Goal: Task Accomplishment & Management: Complete application form

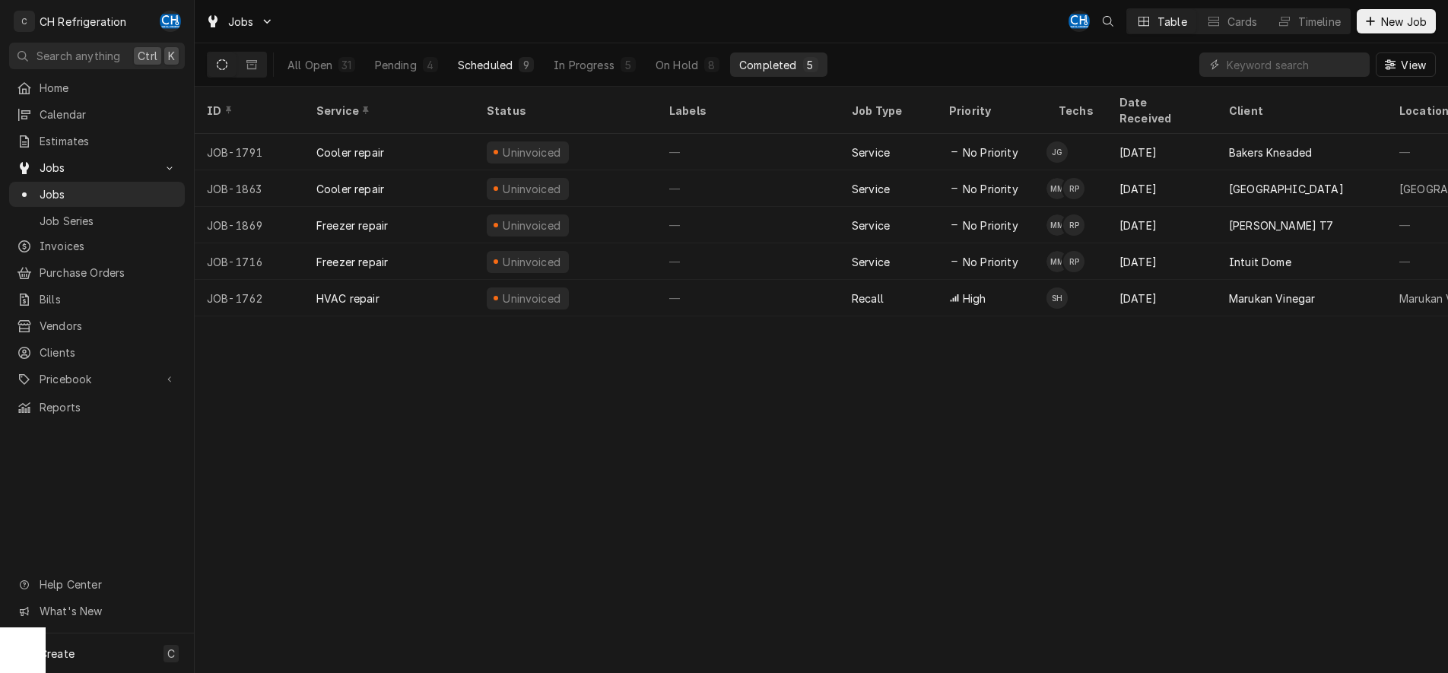
click at [505, 75] on button "Scheduled 9" at bounding box center [496, 64] width 94 height 24
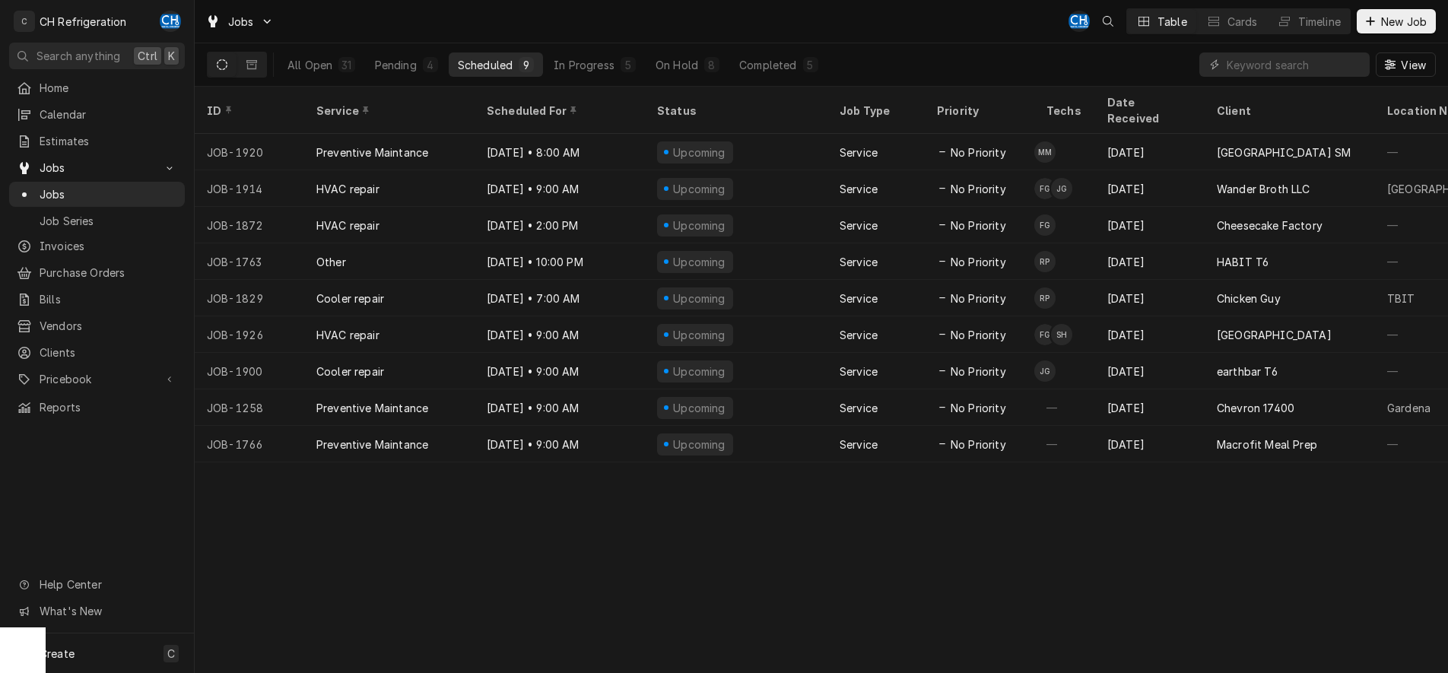
click at [585, 80] on div "All Open 31 Pending 4 Scheduled 9 In Progress 5 On Hold 8 Completed 5" at bounding box center [552, 64] width 549 height 43
click at [594, 62] on div "In Progress" at bounding box center [584, 65] width 61 height 16
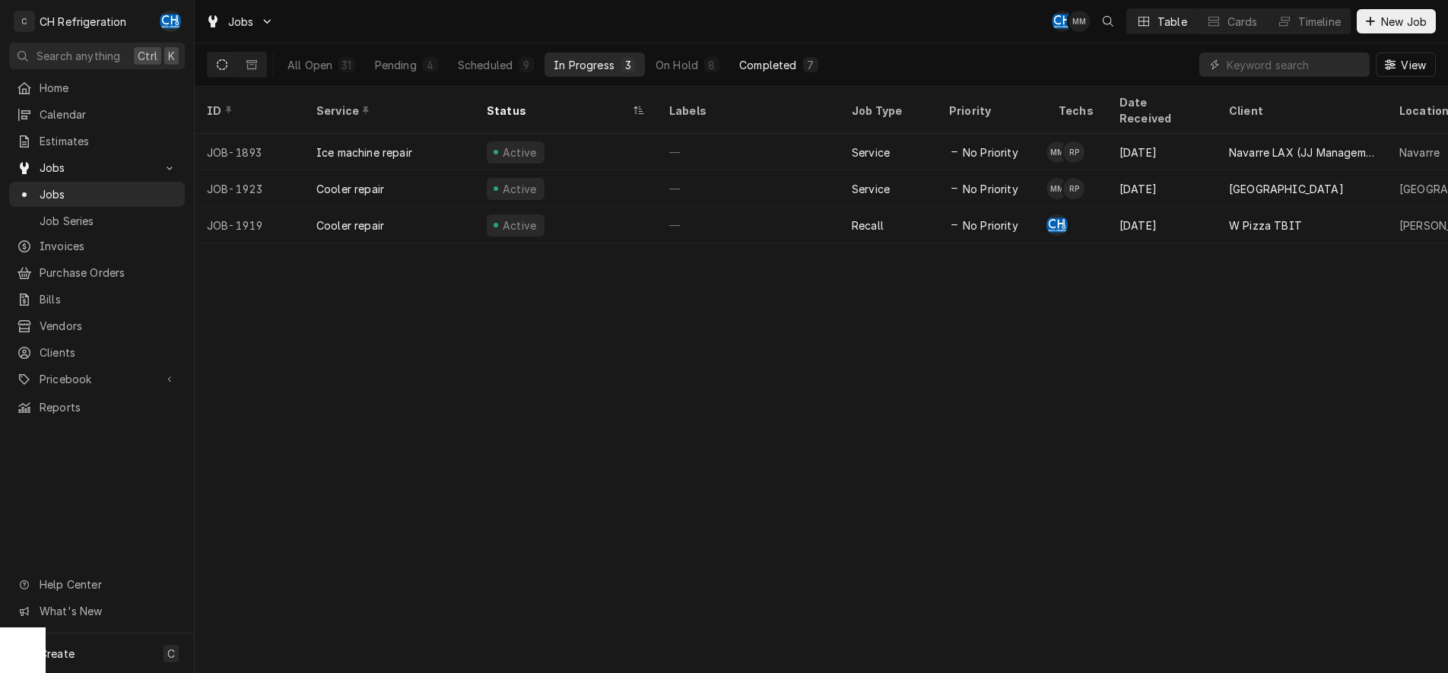
click at [765, 61] on div "Completed" at bounding box center [767, 65] width 57 height 16
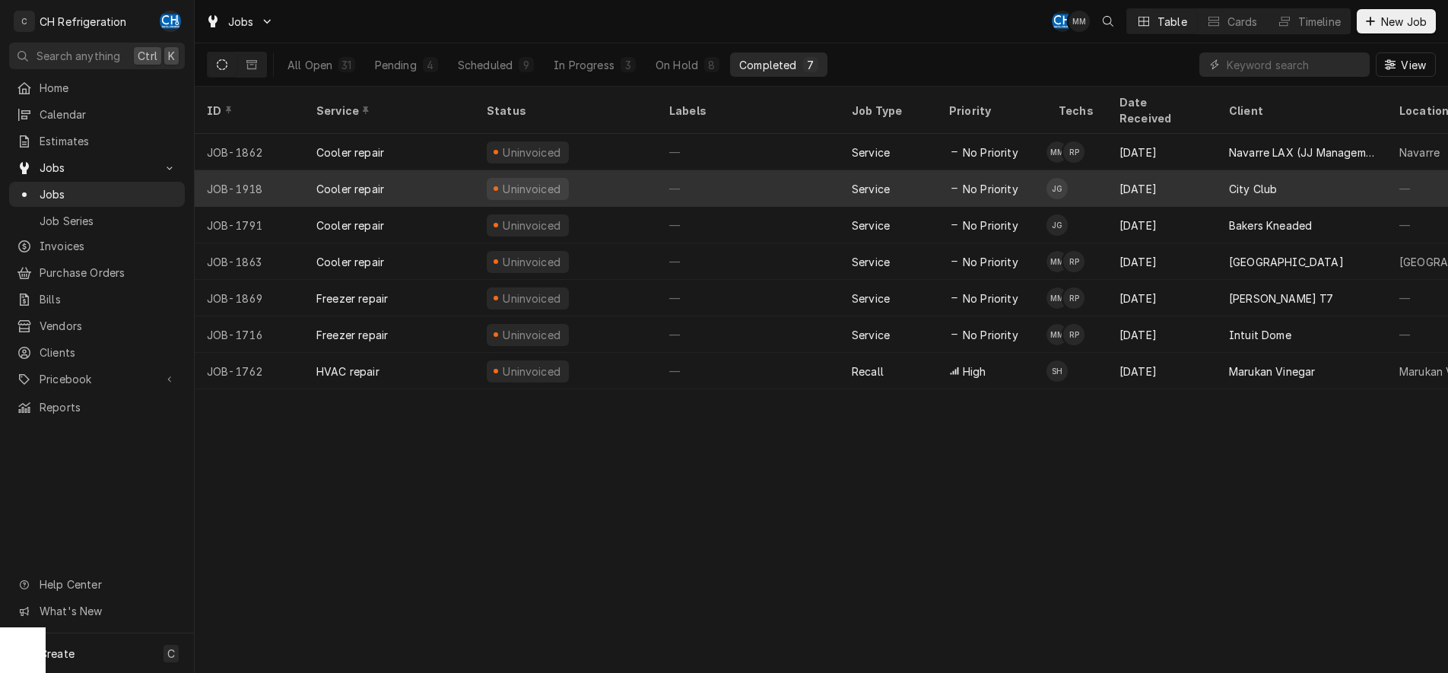
click at [842, 170] on div "Service" at bounding box center [888, 188] width 97 height 37
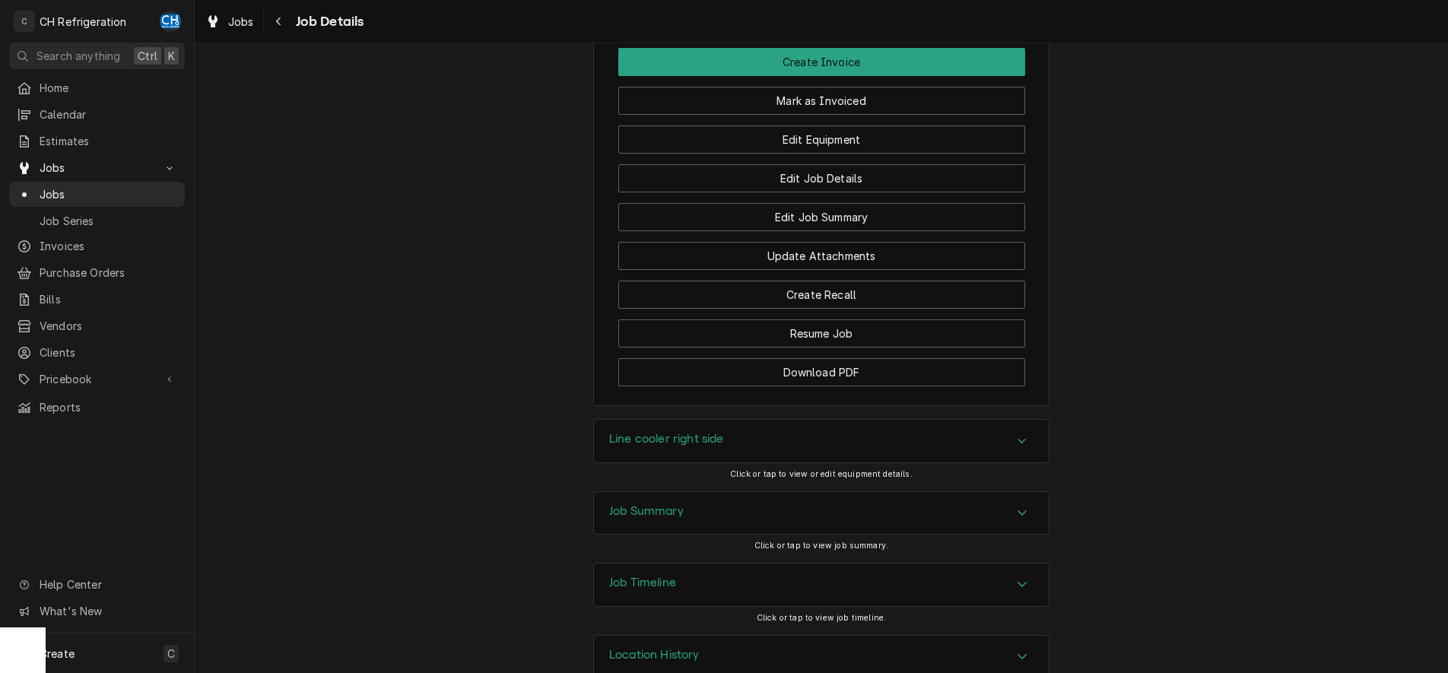
scroll to position [1165, 0]
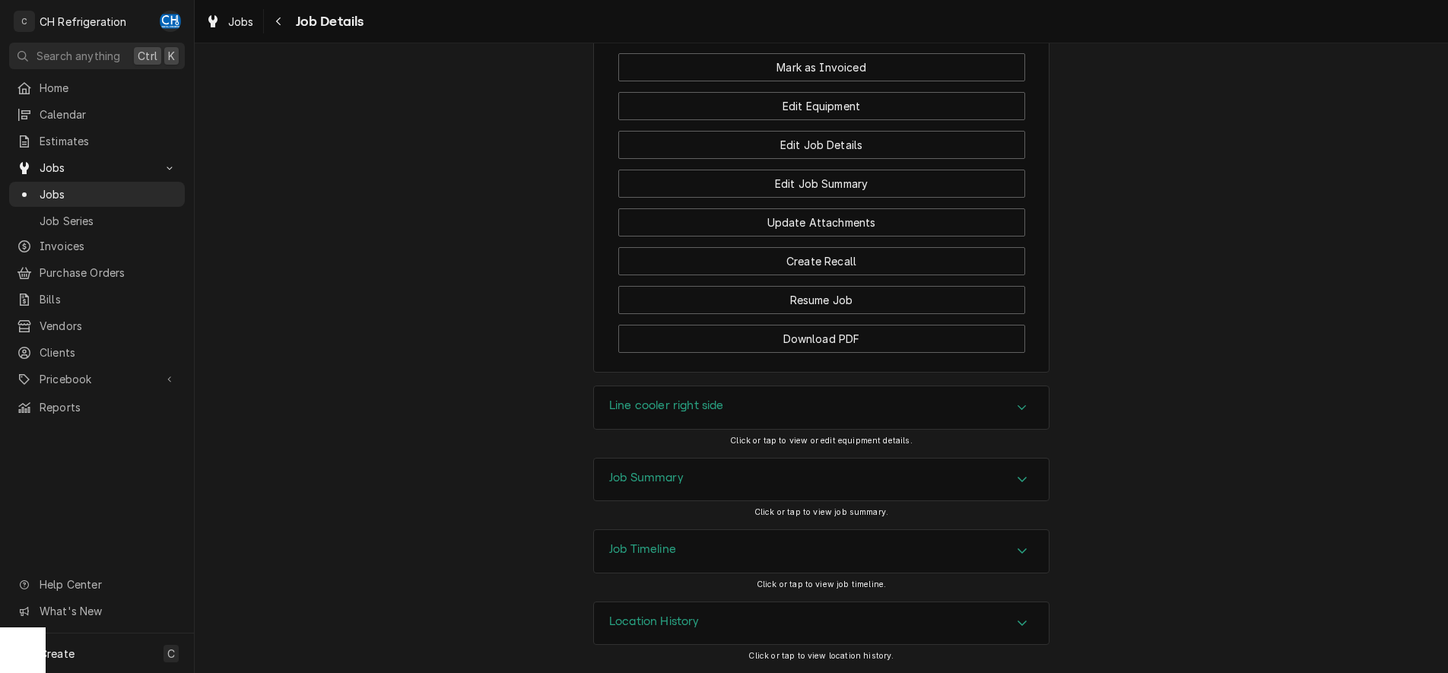
click at [1031, 474] on div "Accordion Header" at bounding box center [1022, 480] width 23 height 18
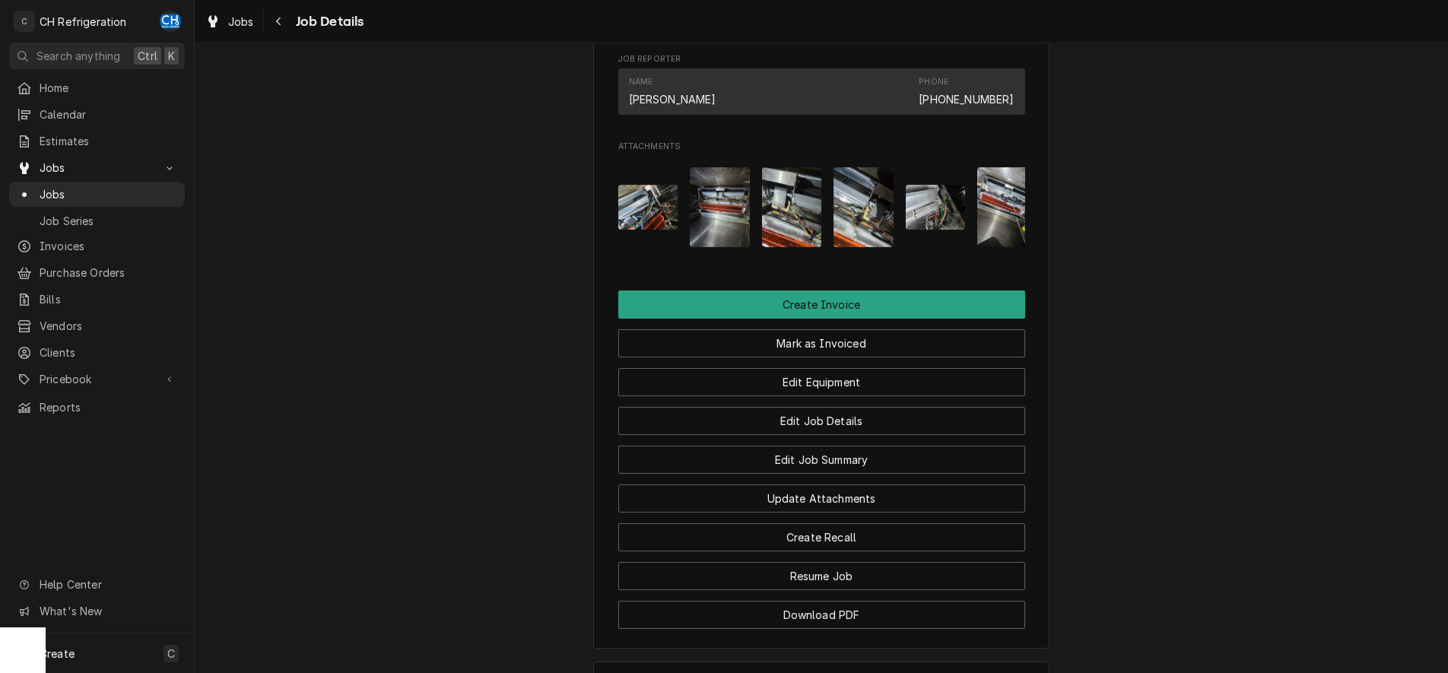
scroll to position [1117, 0]
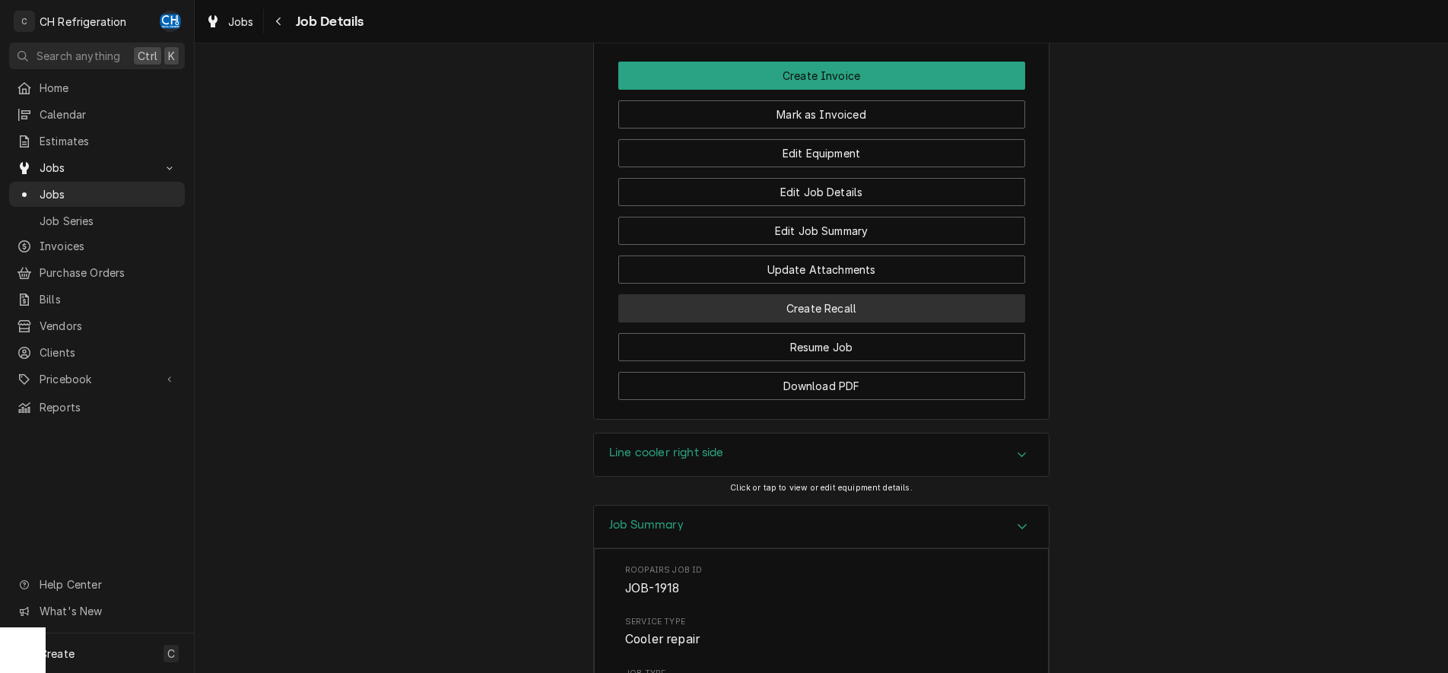
click at [843, 310] on button "Create Recall" at bounding box center [821, 308] width 407 height 28
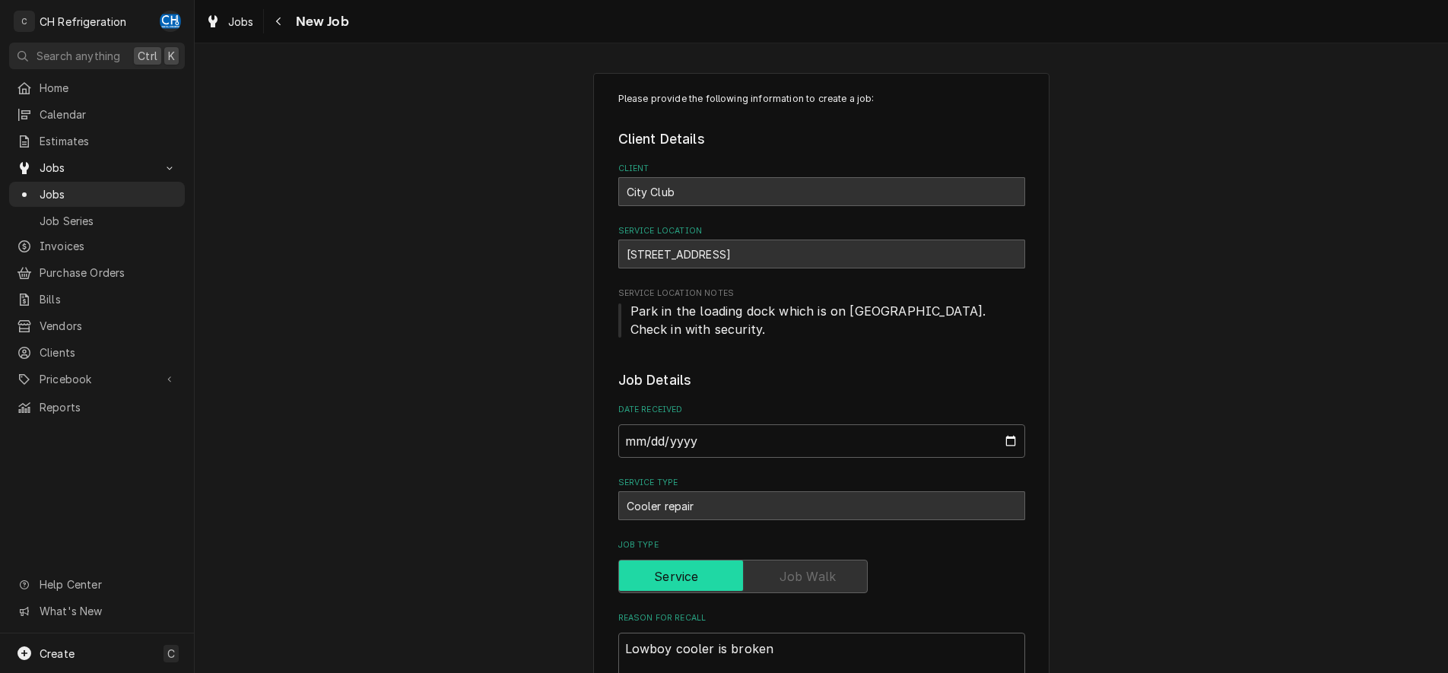
type textarea "x"
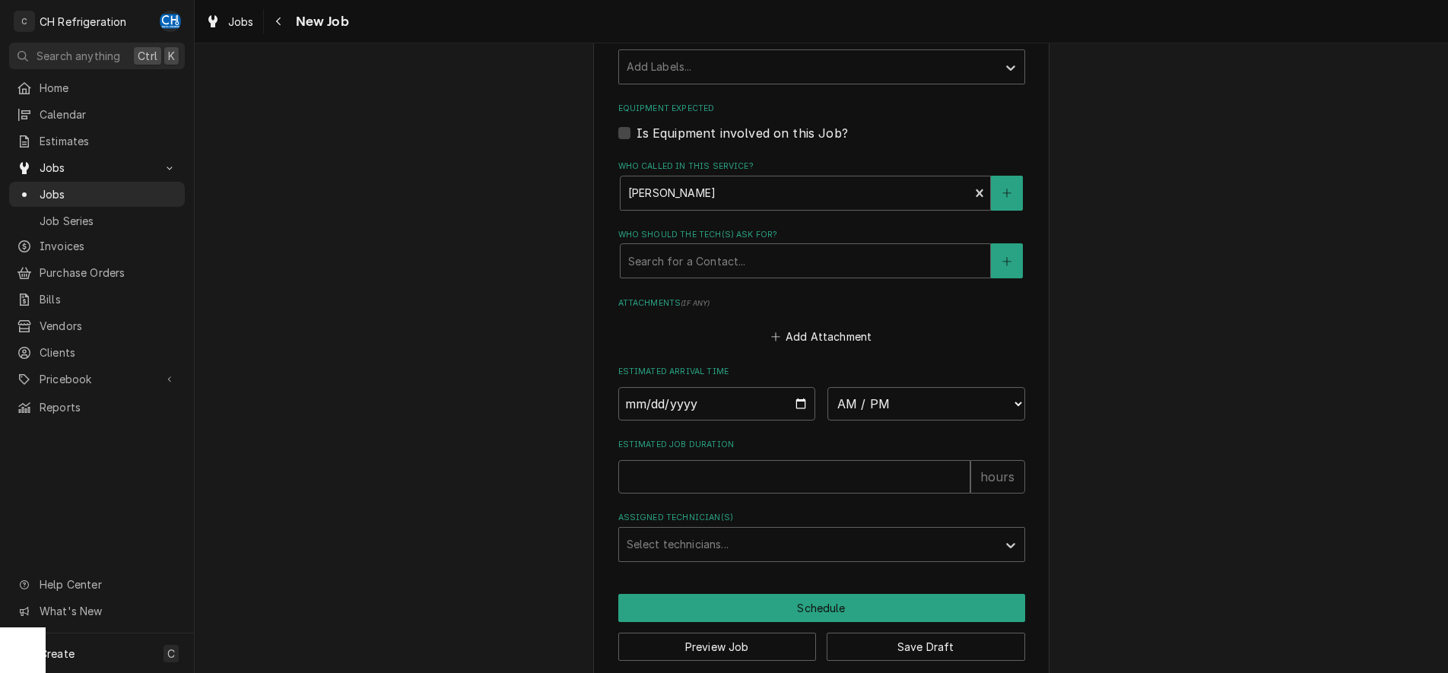
scroll to position [882, 0]
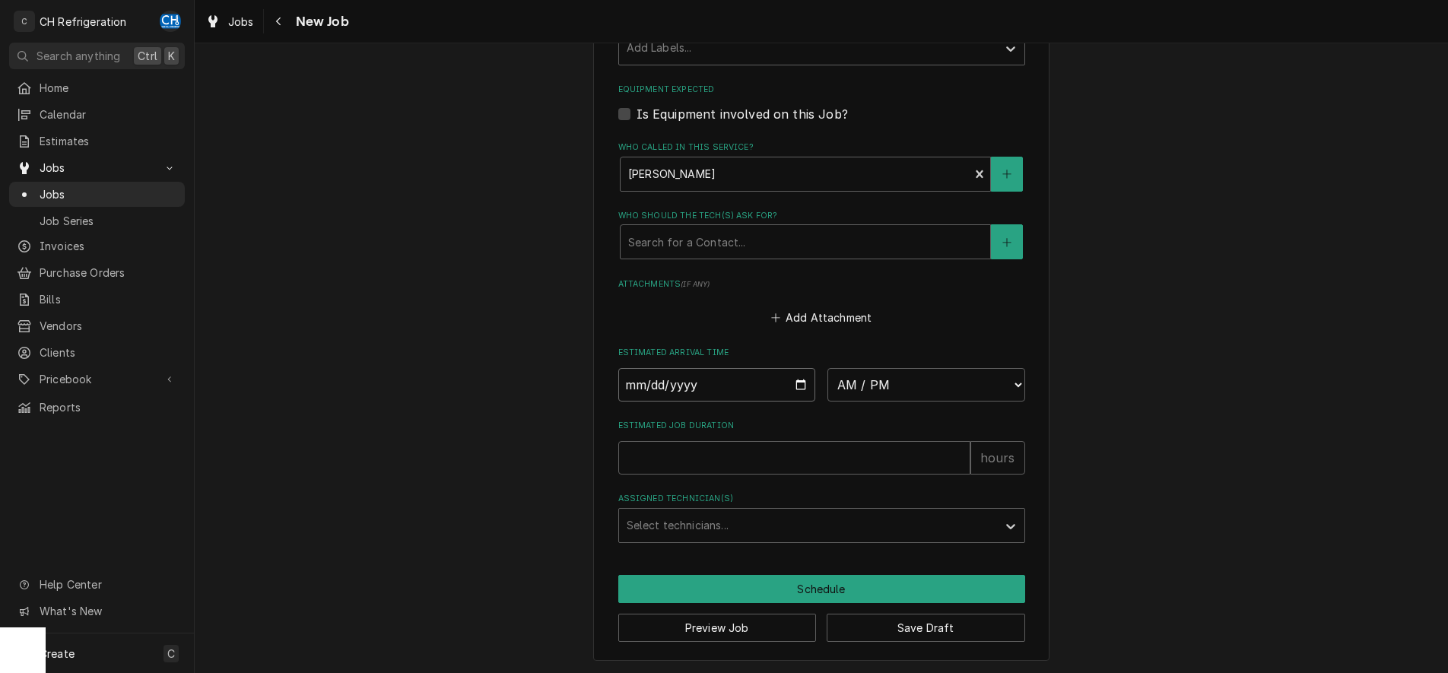
click at [761, 380] on input "Date" at bounding box center [717, 384] width 198 height 33
click at [803, 380] on input "Date" at bounding box center [717, 384] width 198 height 33
type input "2025-09-10"
type textarea "x"
click at [828, 368] on select "AM / PM 6:00 AM 6:15 AM 6:30 AM 6:45 AM 7:00 AM 7:15 AM 7:30 AM 7:45 AM 8:00 AM…" at bounding box center [927, 384] width 198 height 33
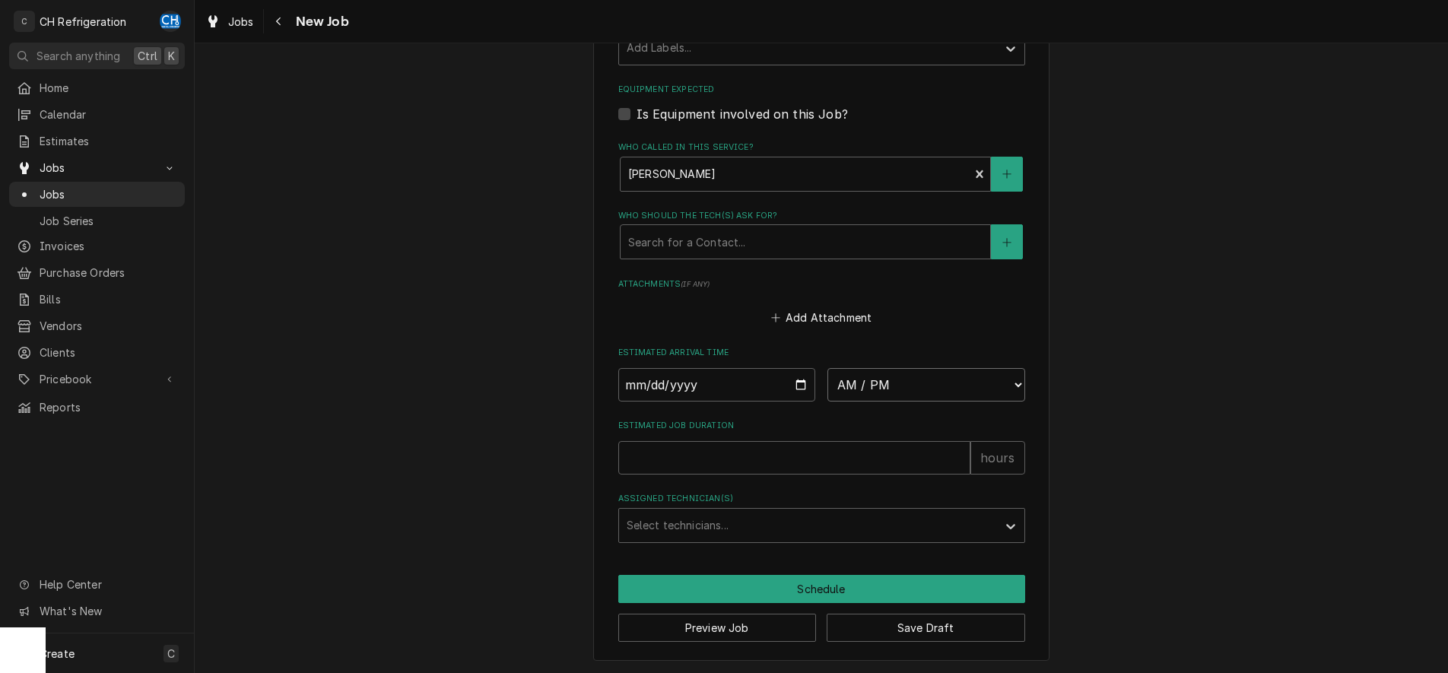
select select "18:00:00"
click option "6:00 PM" at bounding box center [0, 0] width 0 height 0
type textarea "x"
click at [775, 454] on input "Estimated Job Duration" at bounding box center [794, 457] width 352 height 33
type input "2"
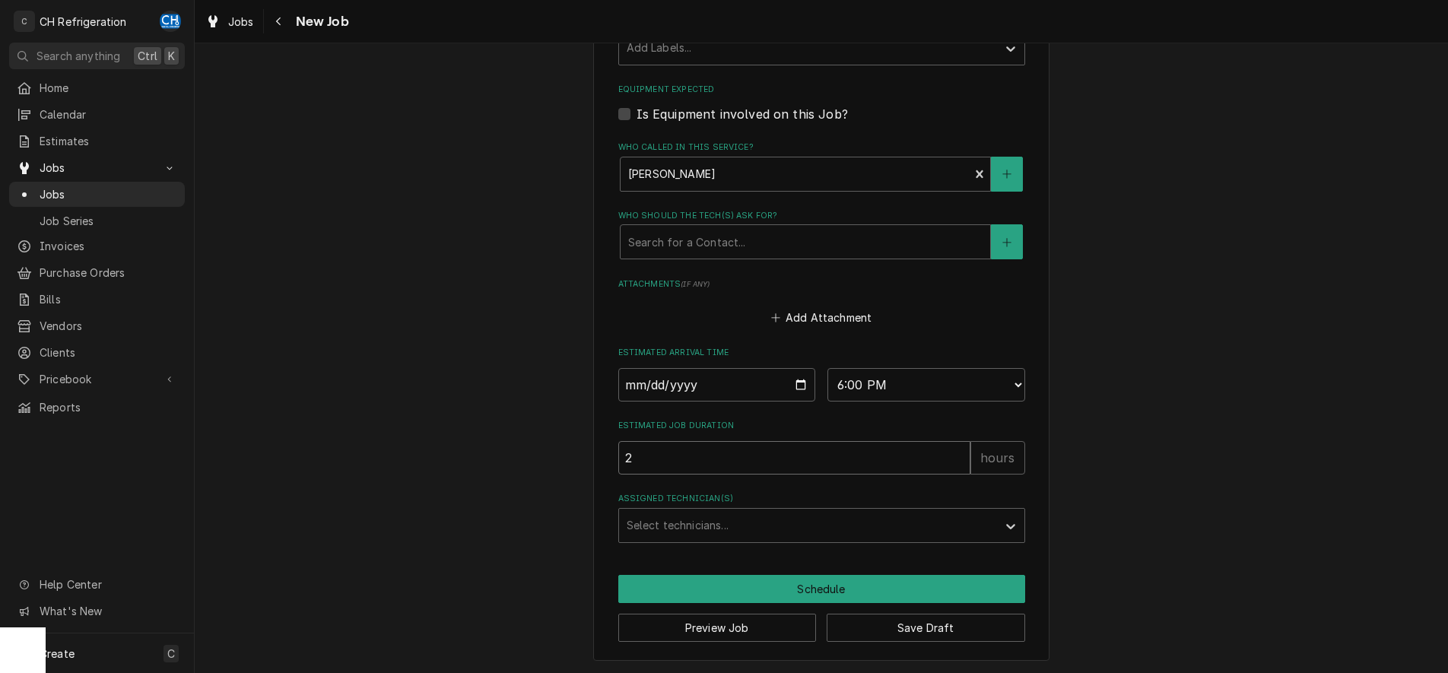
type textarea "x"
type input "2"
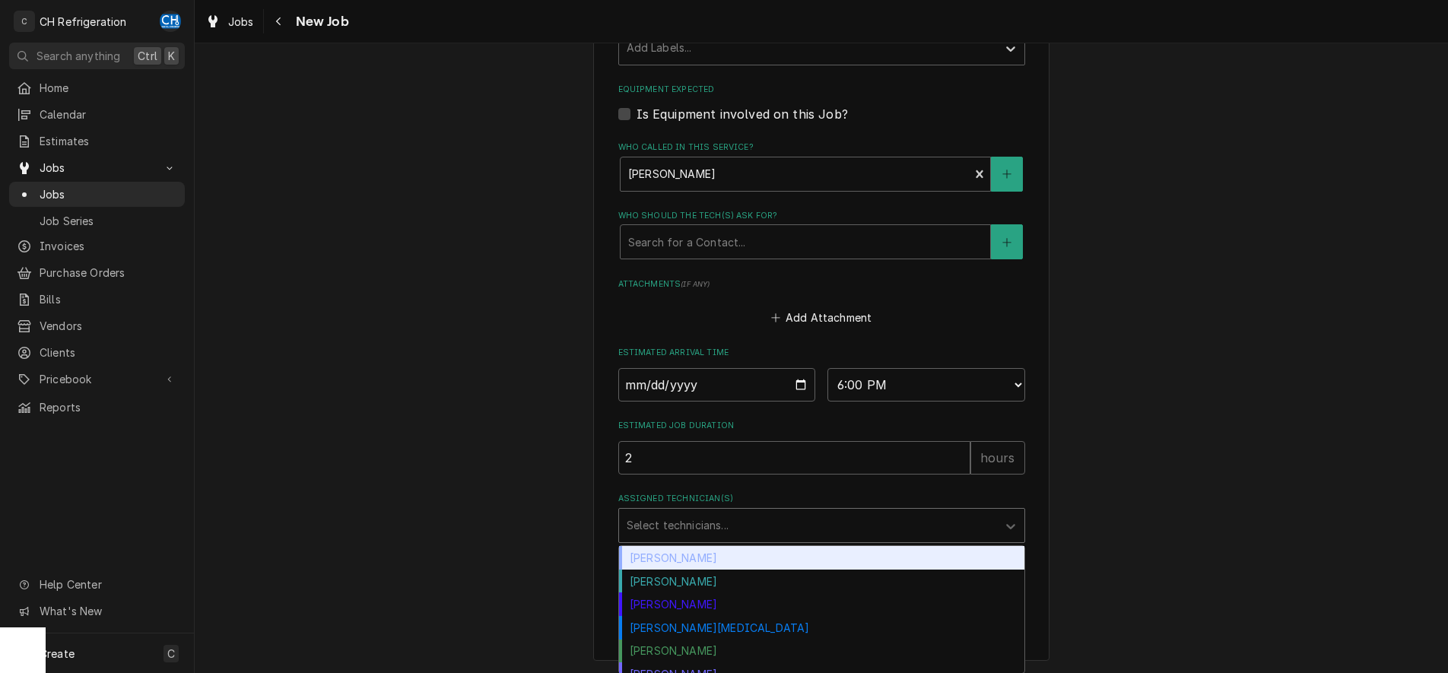
click at [747, 537] on div "Assigned Technician(s)" at bounding box center [808, 525] width 363 height 27
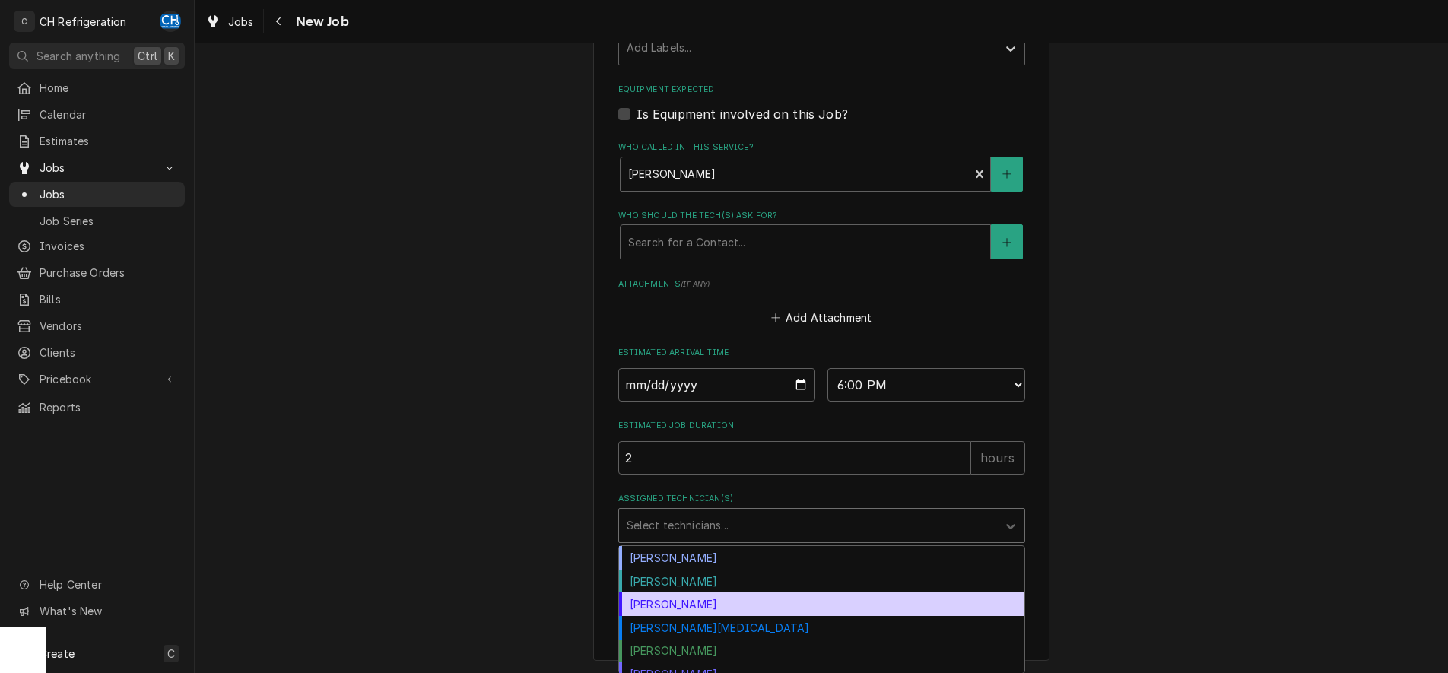
click at [707, 612] on div "Josh Galindo" at bounding box center [821, 605] width 405 height 24
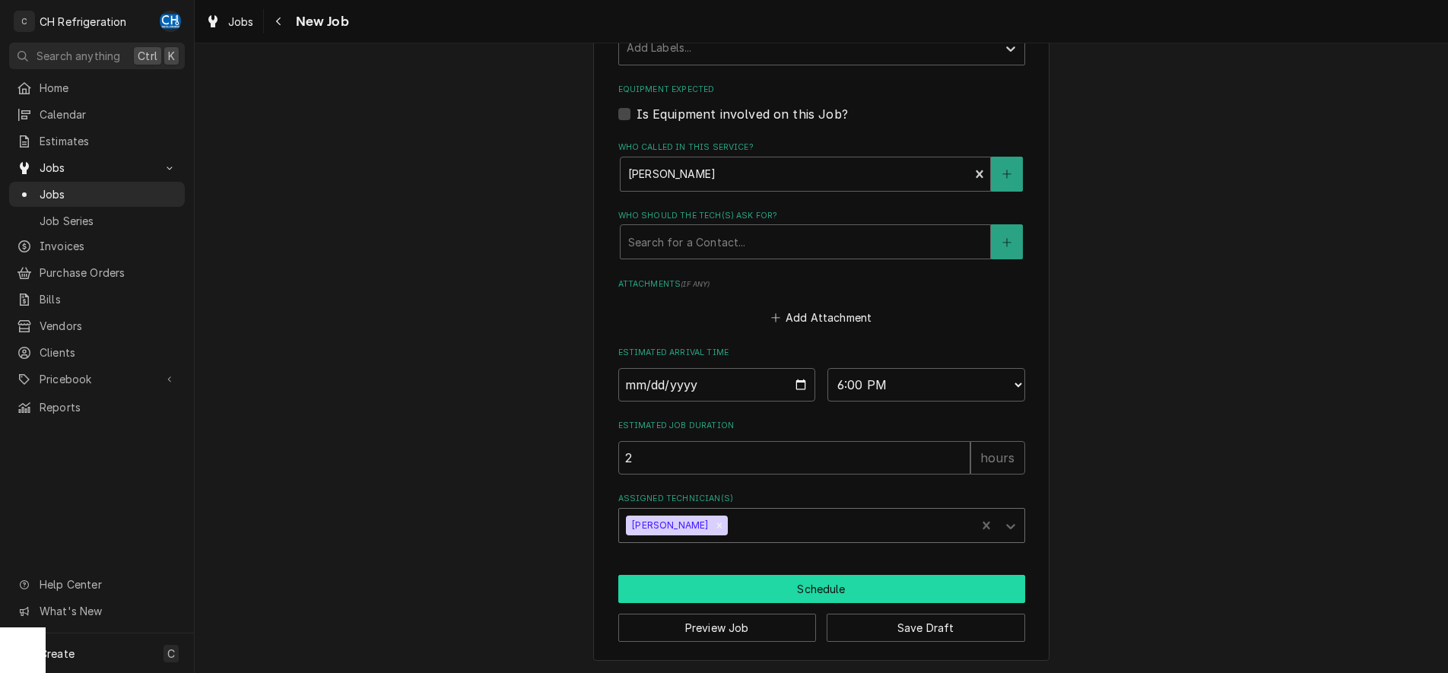
click at [834, 594] on button "Schedule" at bounding box center [821, 589] width 407 height 28
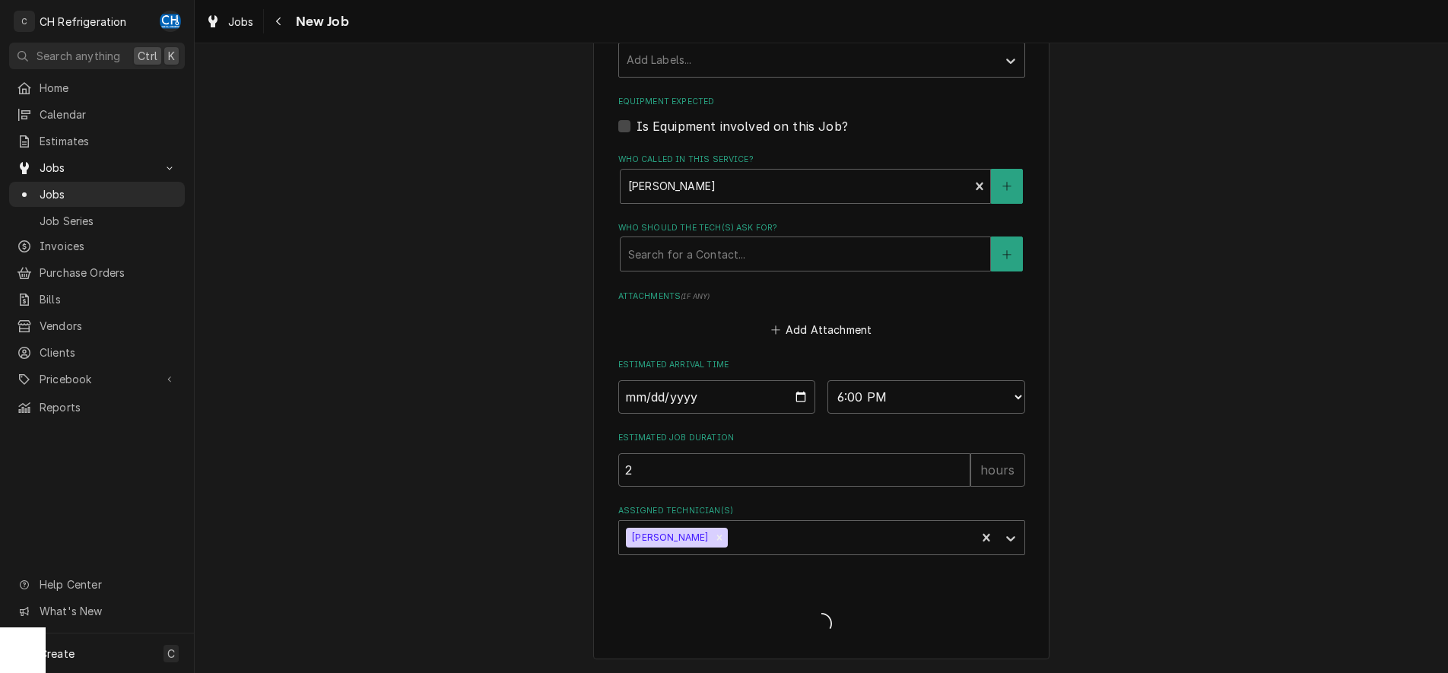
scroll to position [869, 0]
type textarea "x"
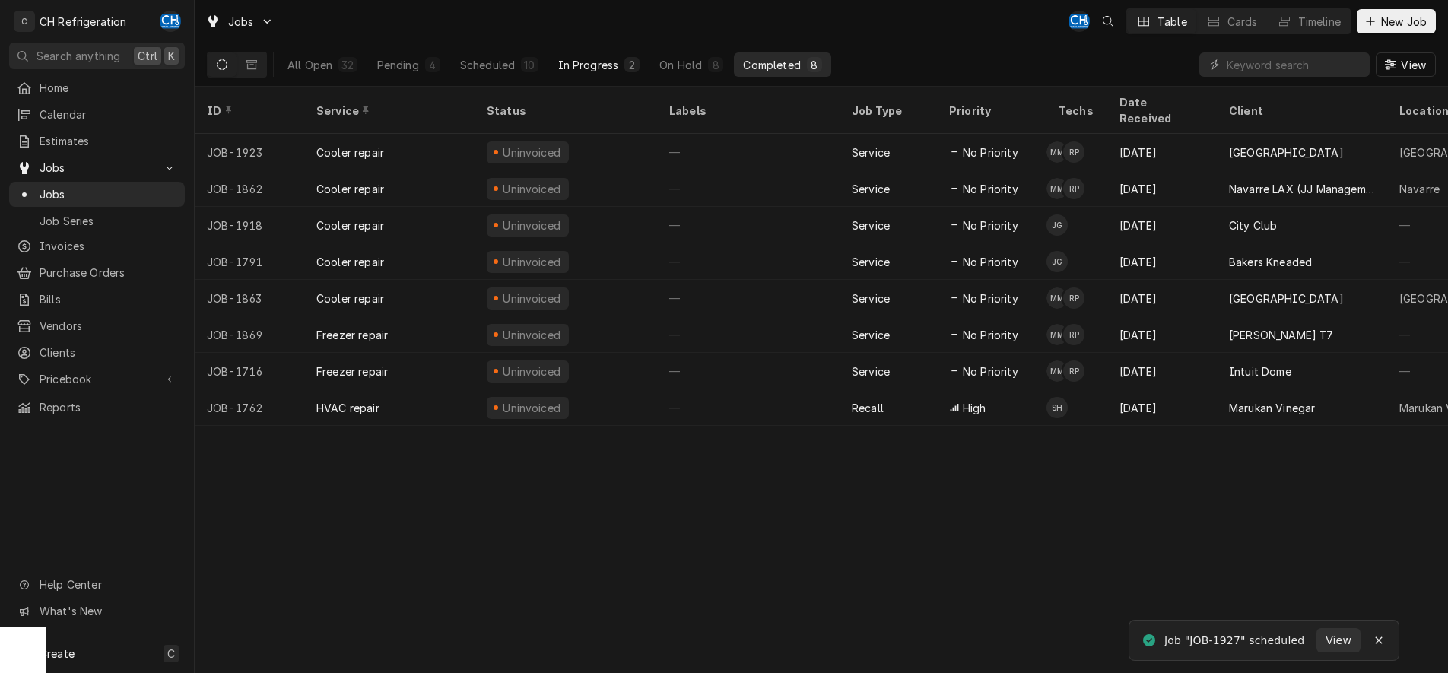
click at [597, 60] on div "In Progress" at bounding box center [588, 65] width 61 height 16
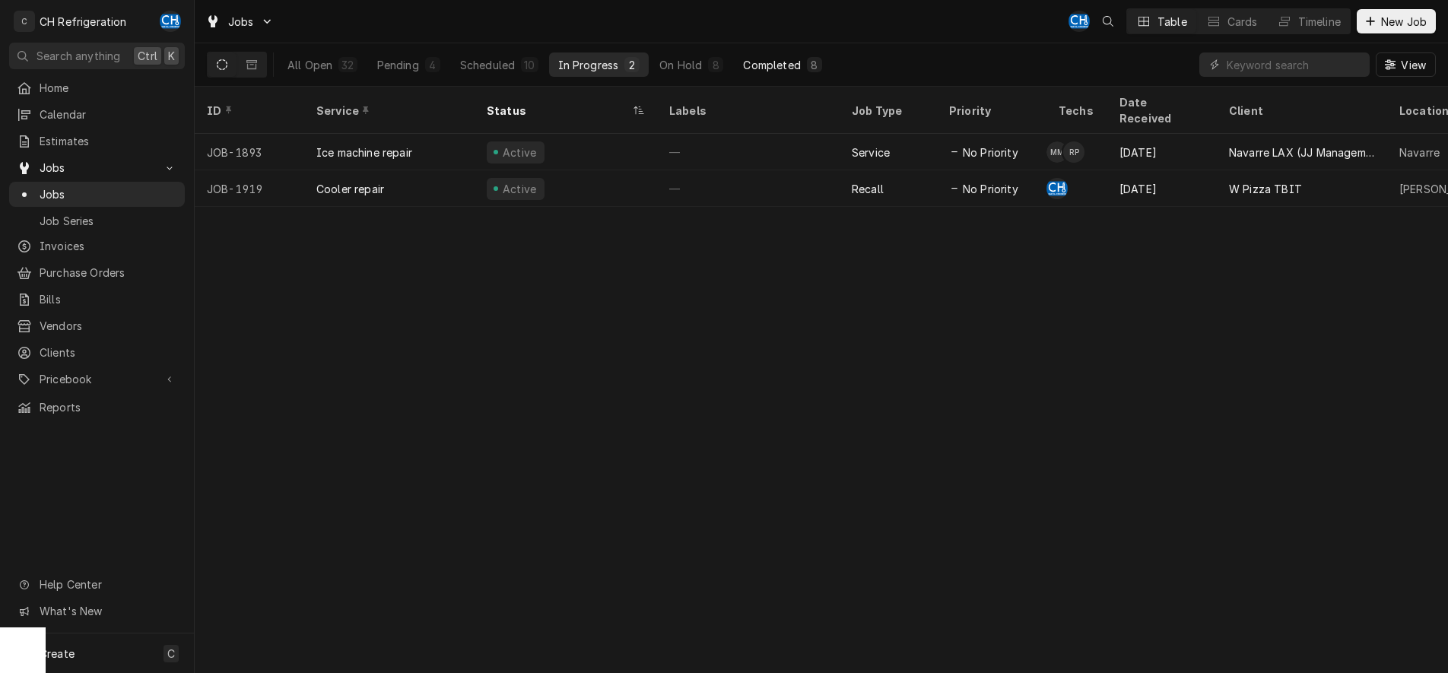
click at [783, 67] on div "Completed" at bounding box center [771, 65] width 57 height 16
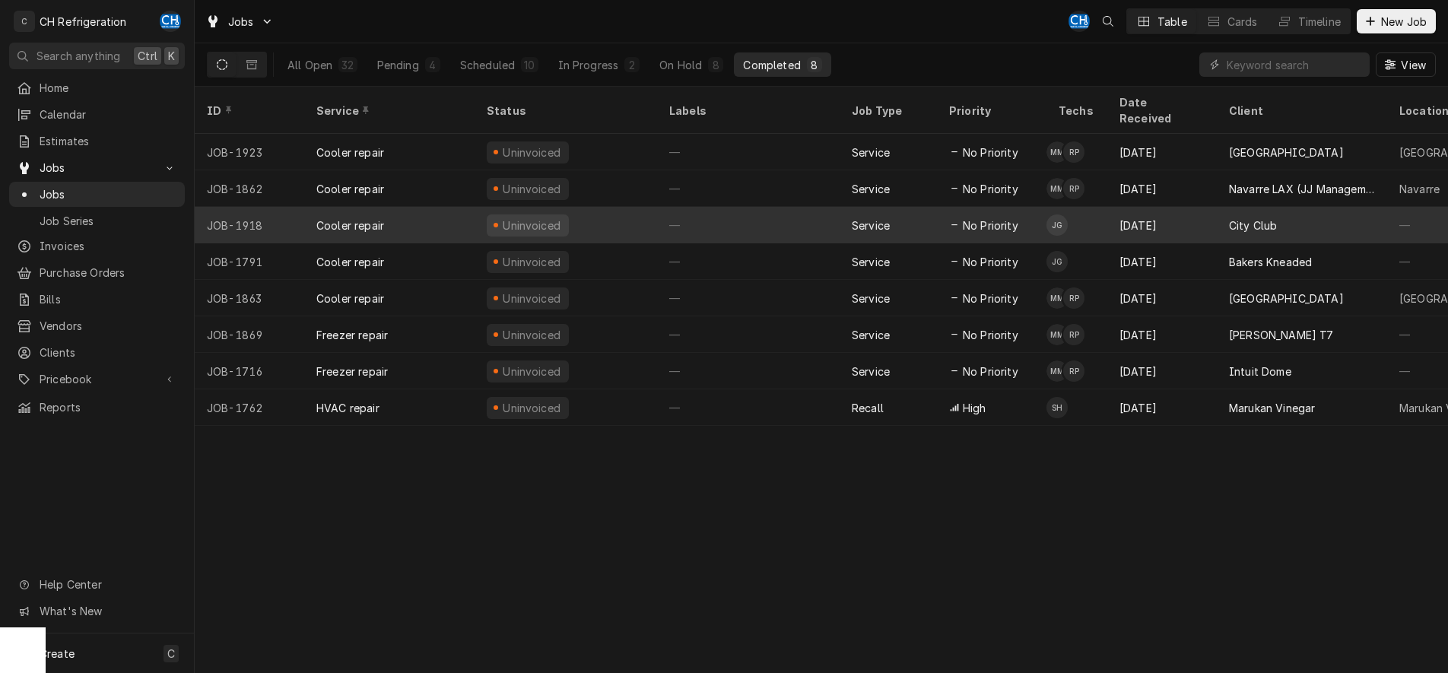
click at [763, 207] on div "—" at bounding box center [748, 225] width 183 height 37
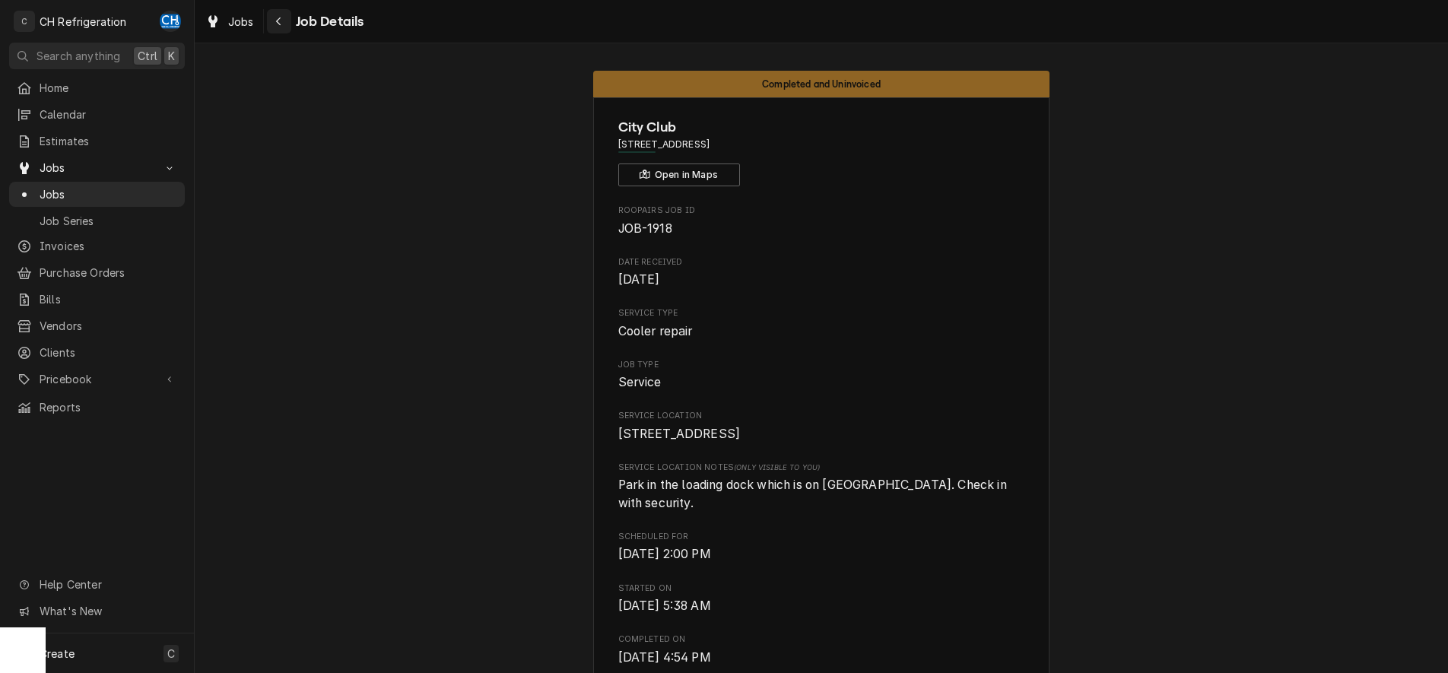
click at [281, 21] on icon "Navigate back" at bounding box center [278, 21] width 7 height 11
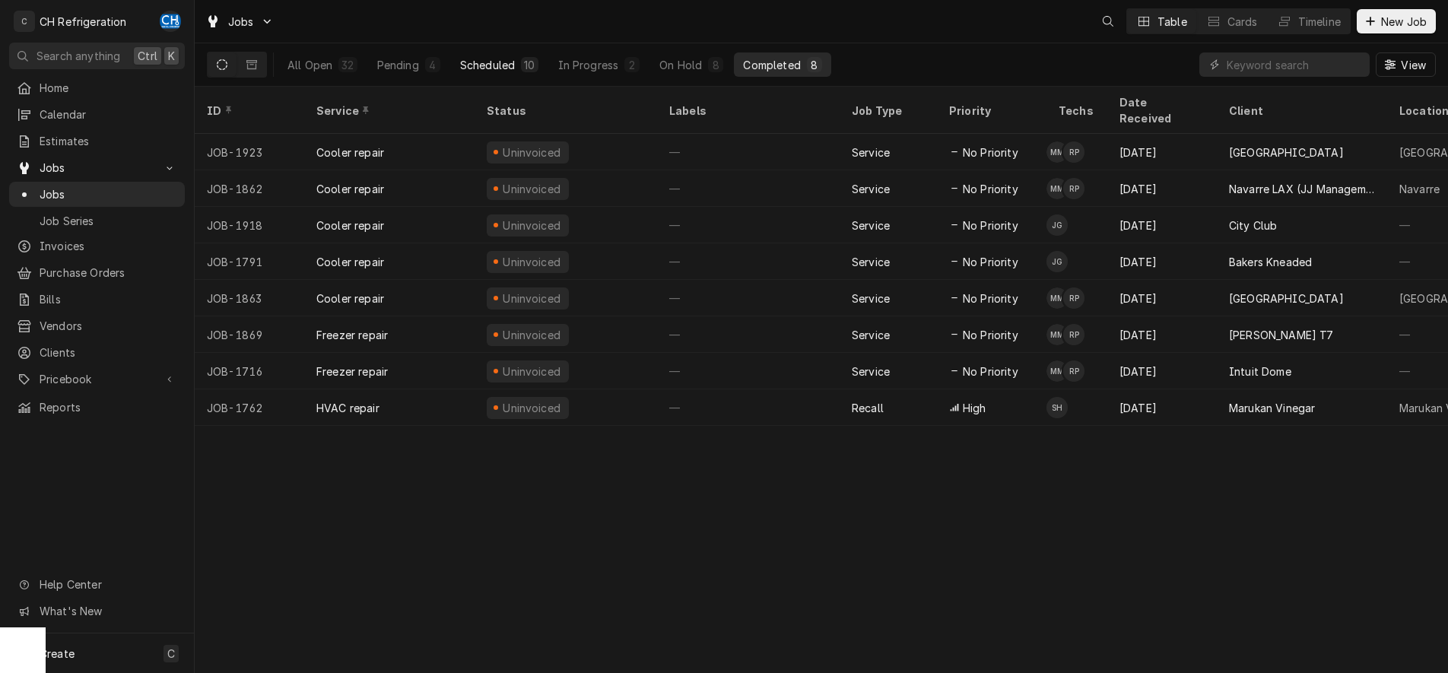
click at [495, 59] on div "Scheduled" at bounding box center [487, 65] width 55 height 16
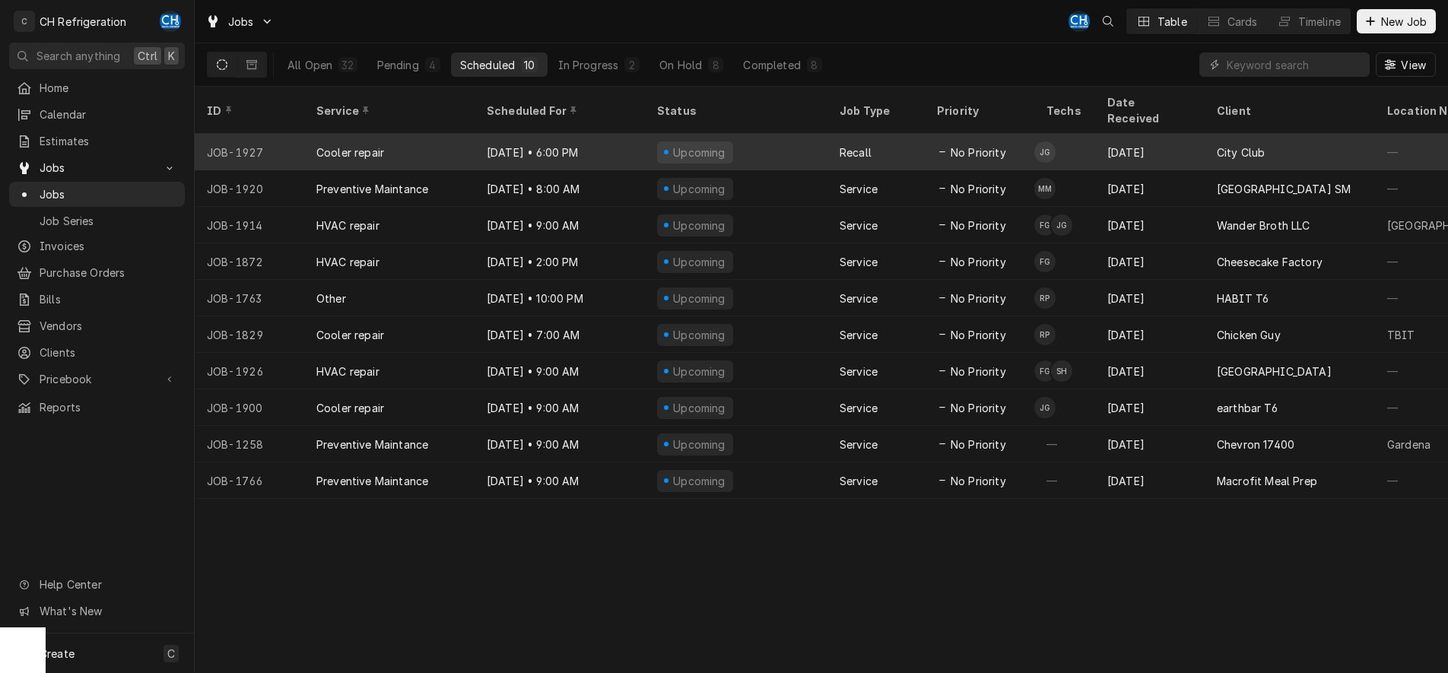
click at [786, 137] on div "Upcoming" at bounding box center [736, 152] width 183 height 37
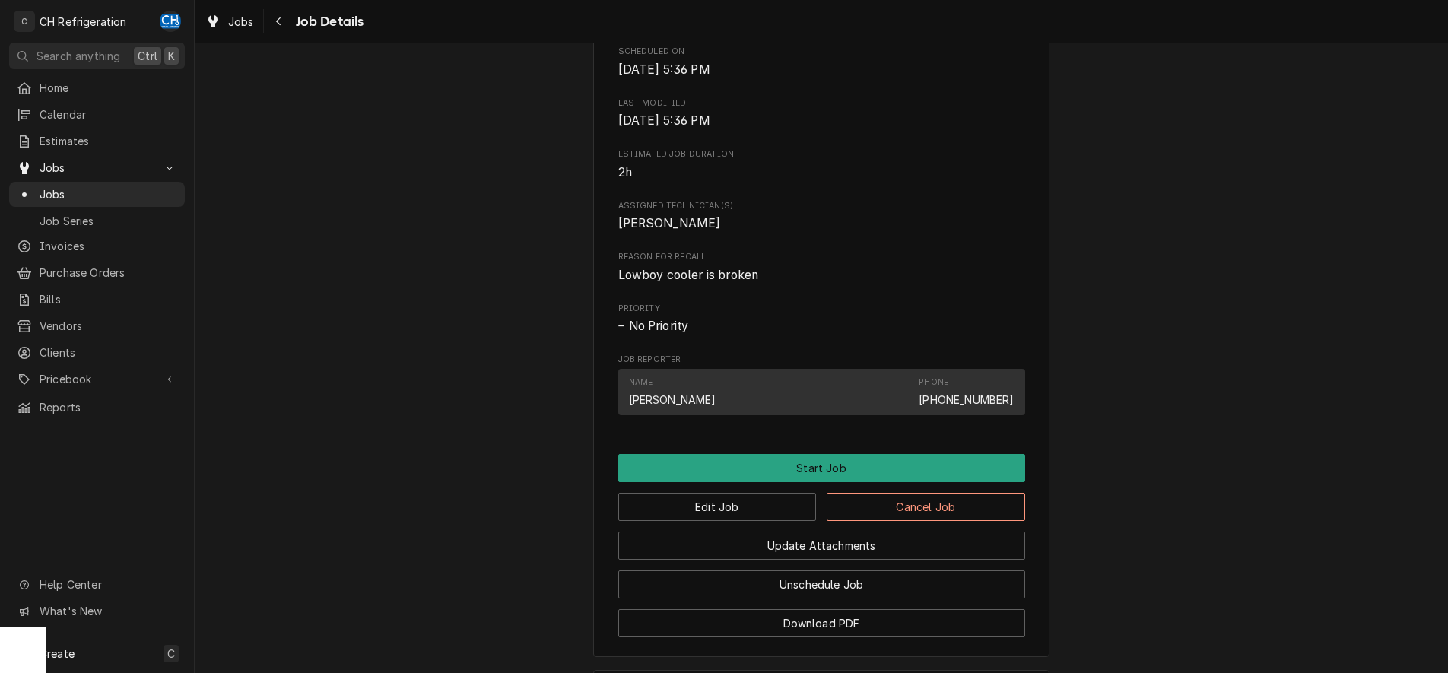
scroll to position [233, 0]
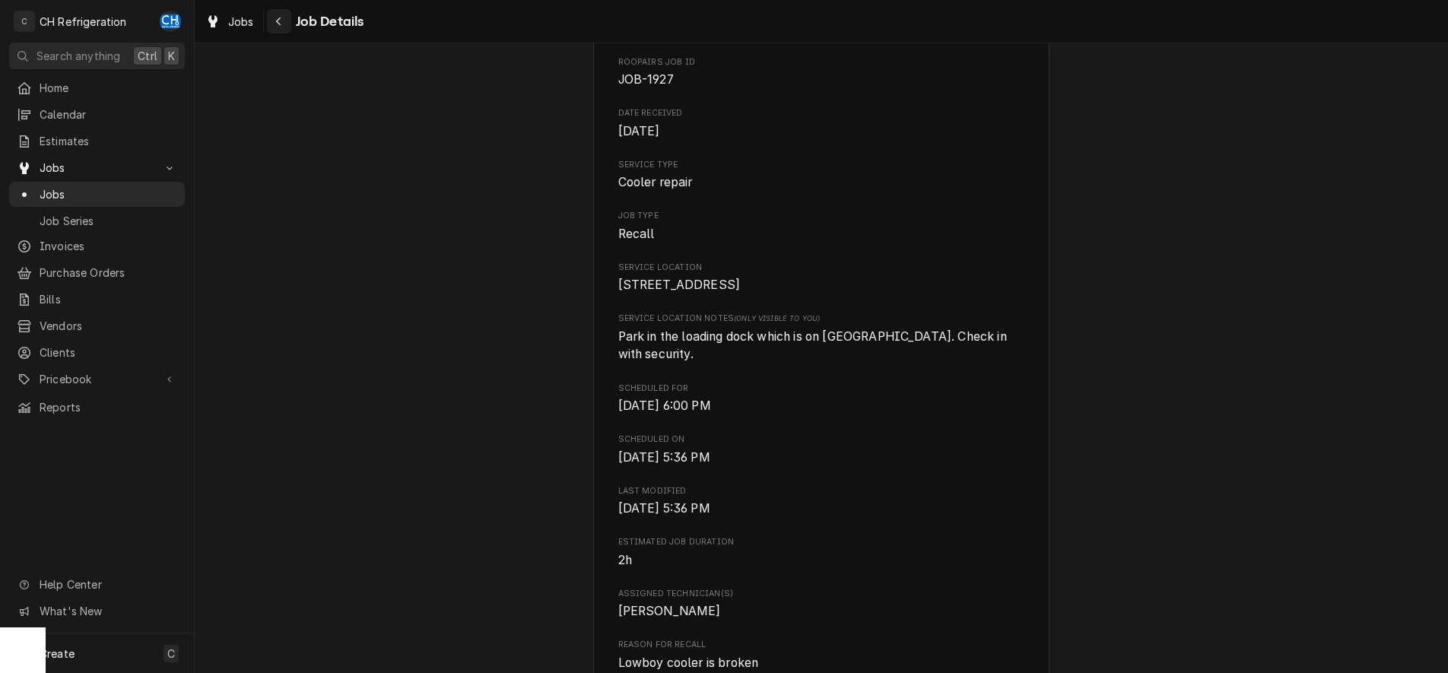
click at [280, 27] on div "Navigate back" at bounding box center [279, 21] width 15 height 15
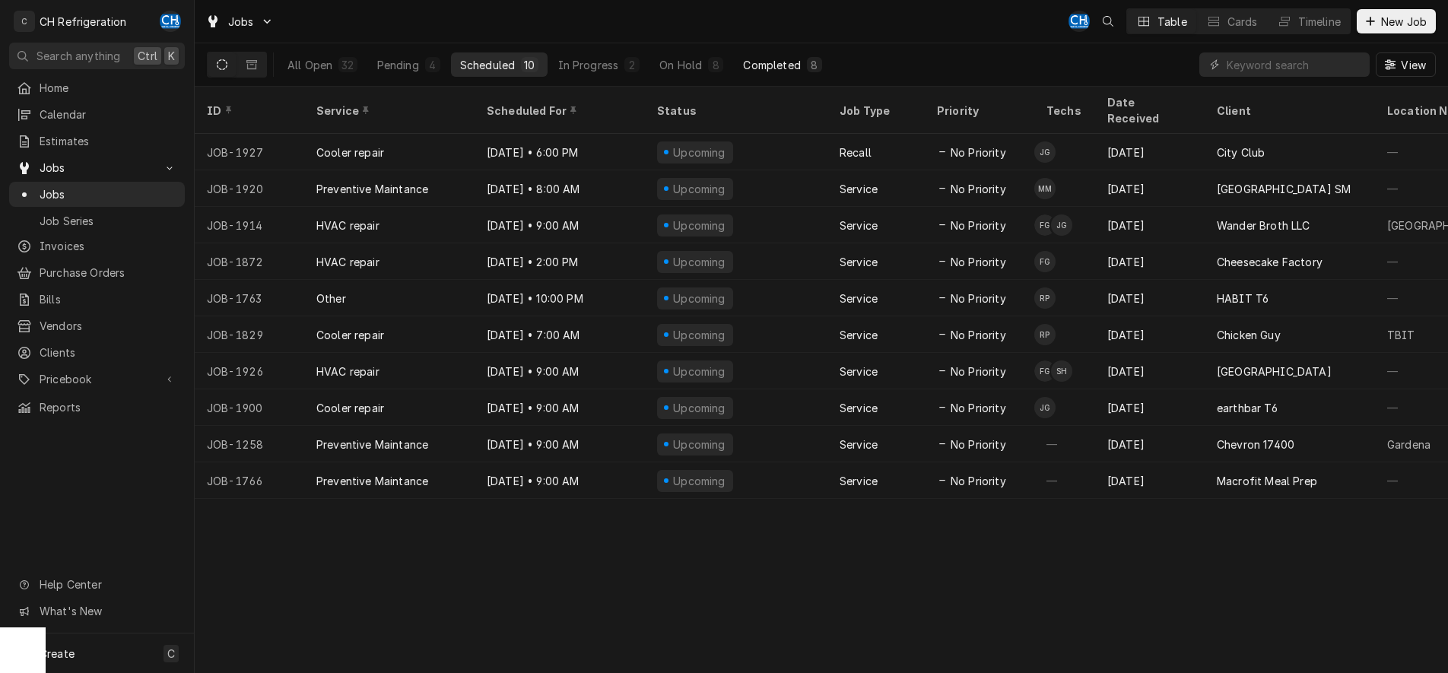
click at [774, 65] on div "Completed" at bounding box center [771, 65] width 57 height 16
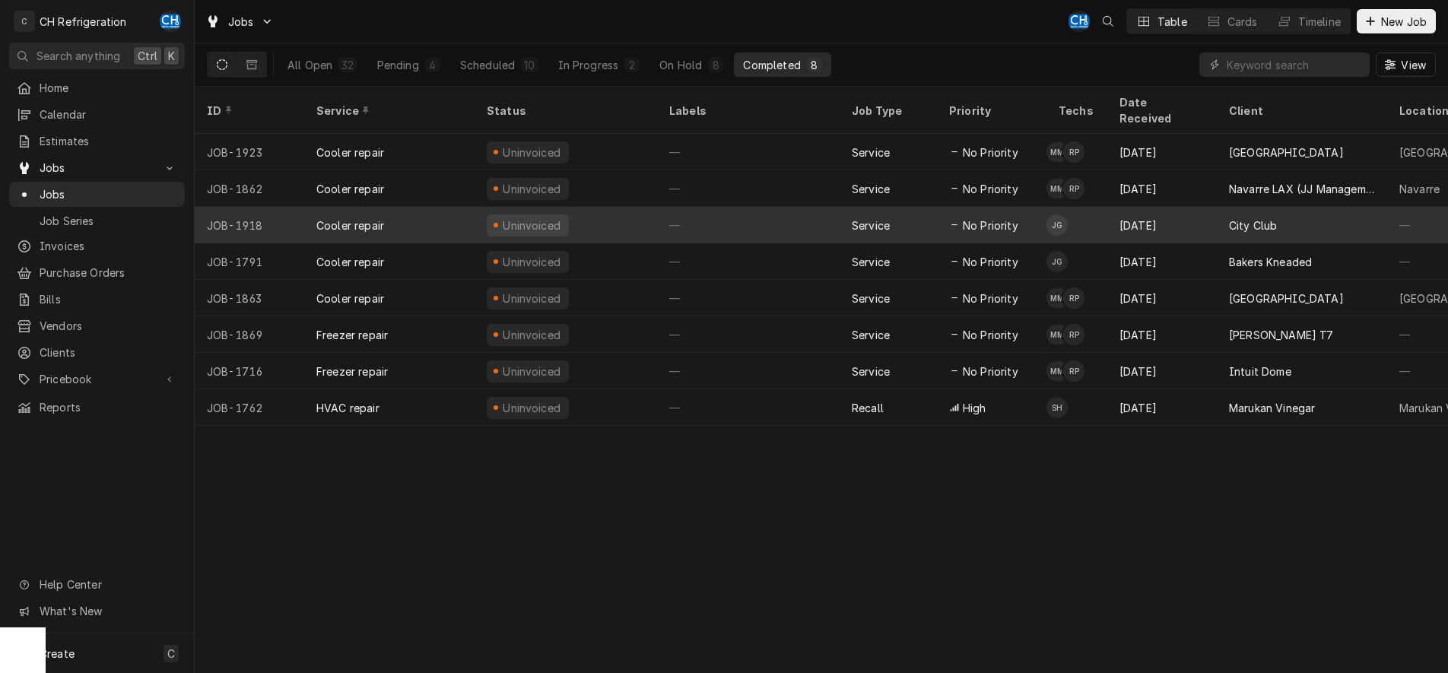
click at [745, 210] on div "—" at bounding box center [748, 225] width 183 height 37
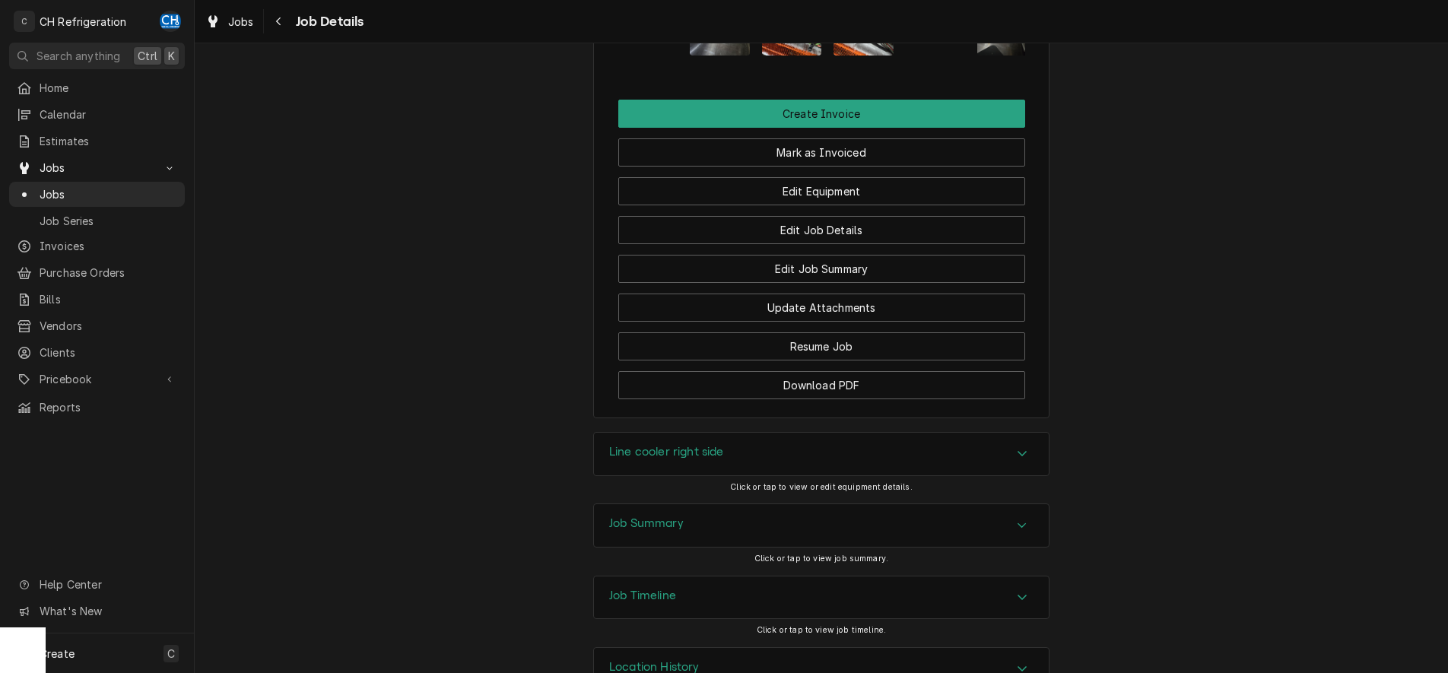
scroll to position [1210, 0]
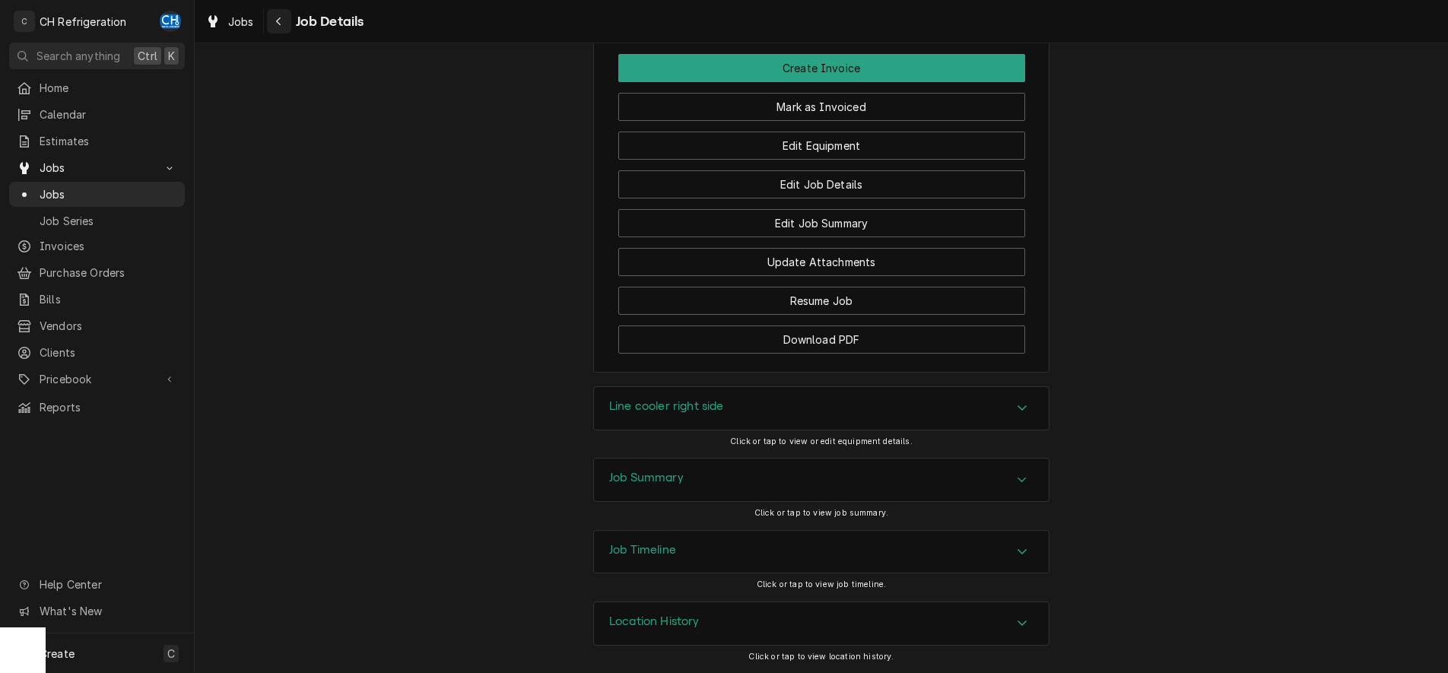
click at [287, 25] on button "Navigate back" at bounding box center [279, 21] width 24 height 24
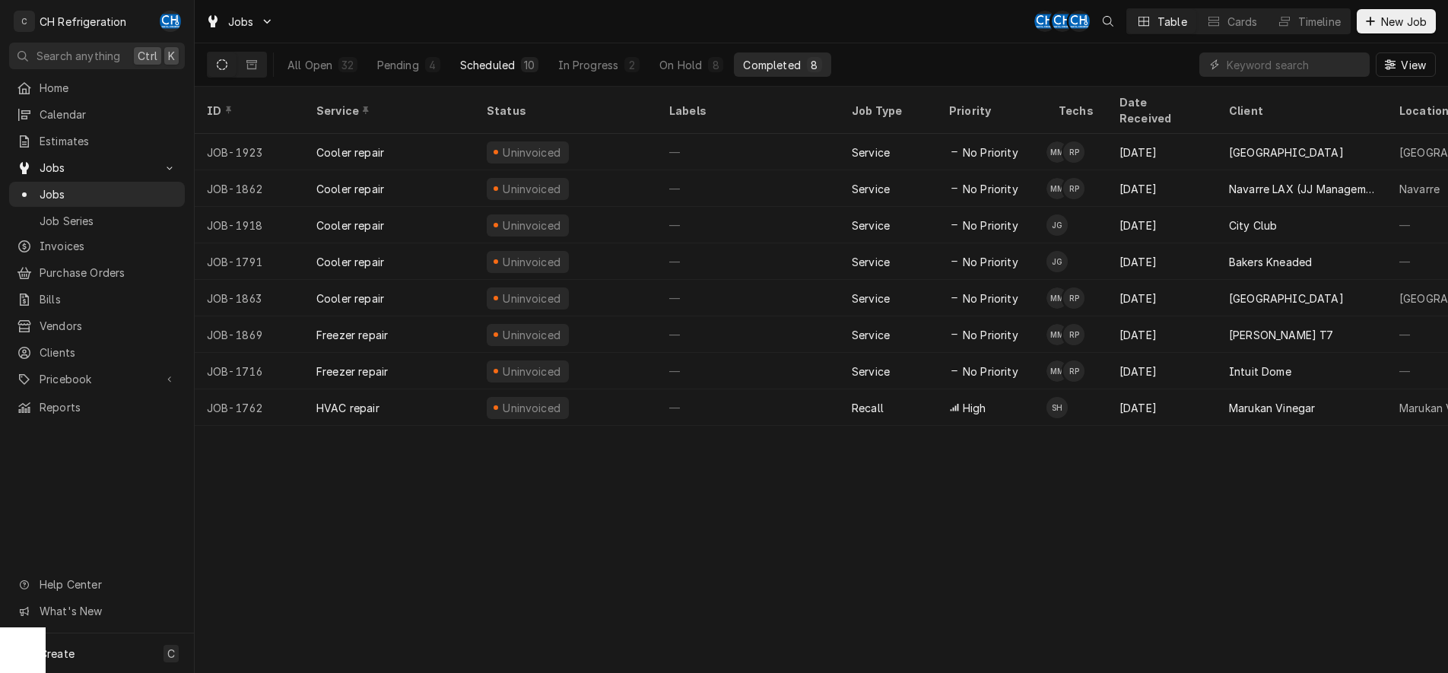
click at [480, 75] on button "Scheduled 10" at bounding box center [499, 64] width 97 height 24
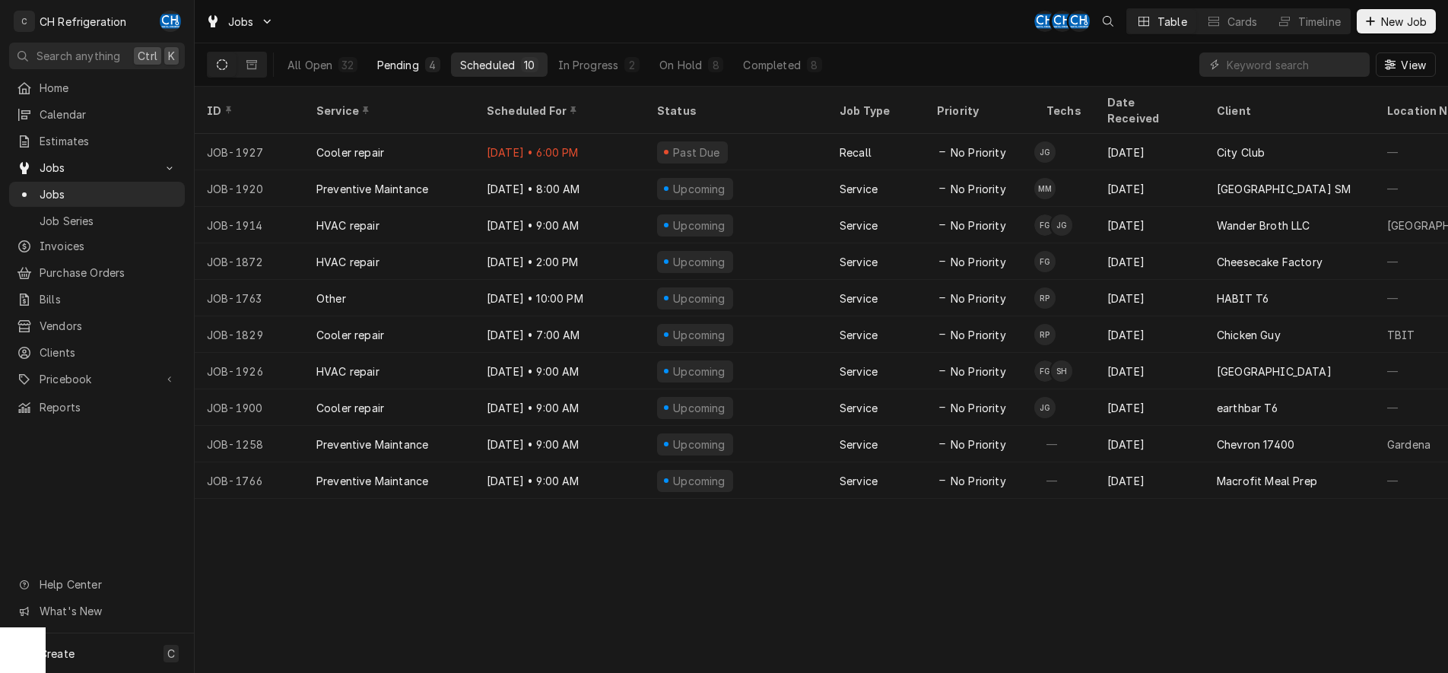
click at [400, 70] on div "Pending" at bounding box center [398, 65] width 42 height 16
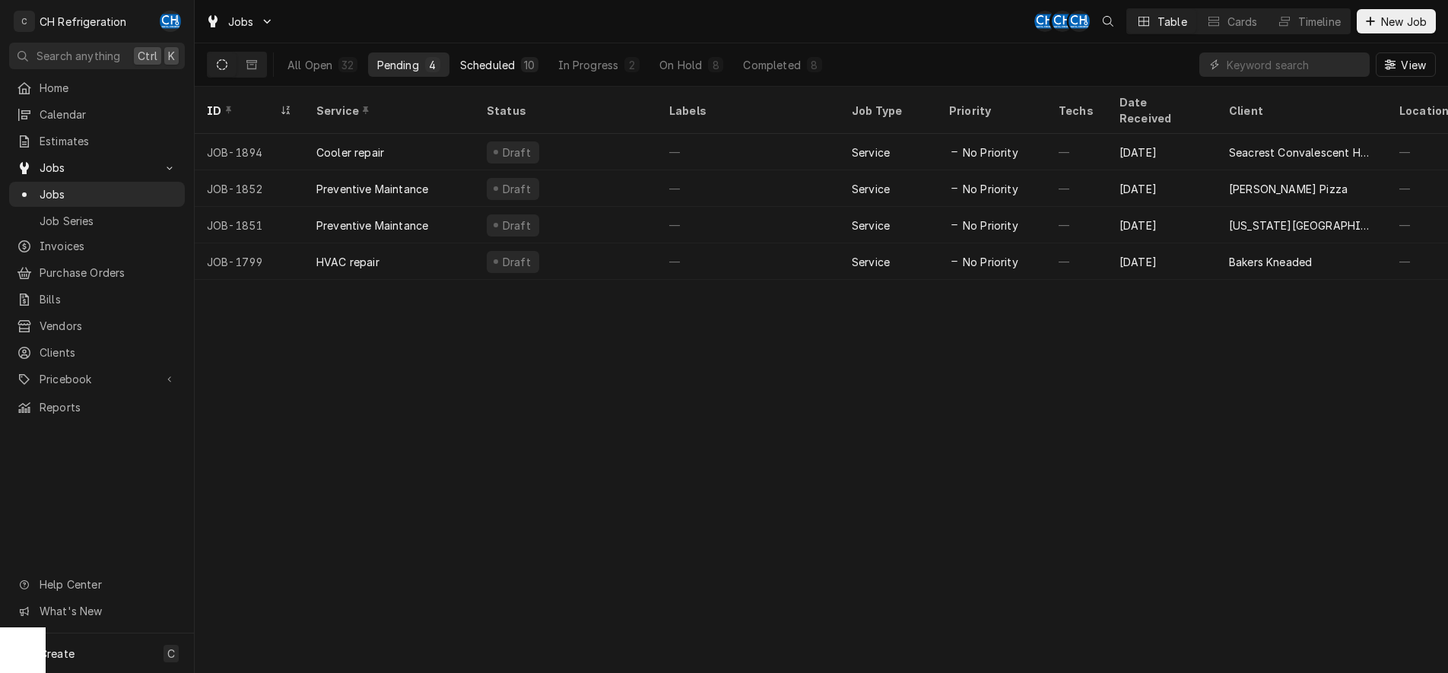
click at [503, 61] on div "Scheduled" at bounding box center [487, 65] width 55 height 16
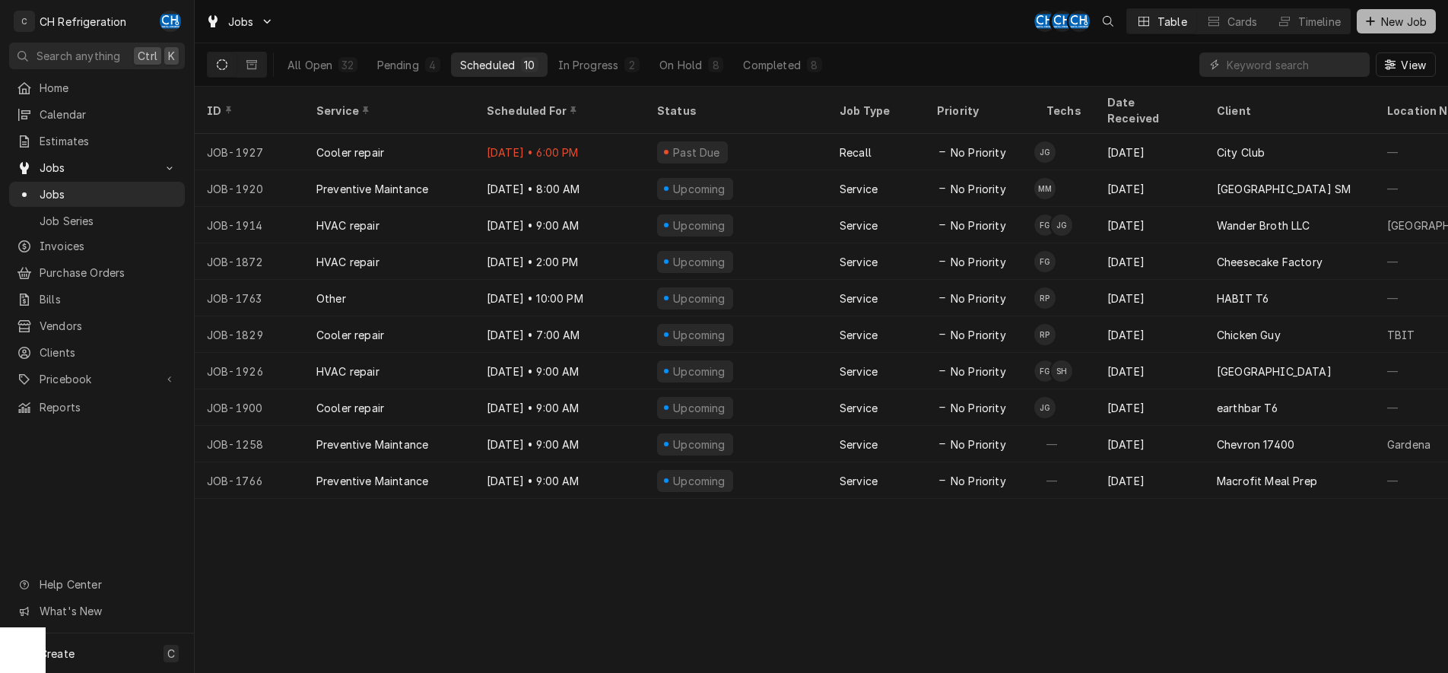
click at [1361, 31] on button "New Job" at bounding box center [1396, 21] width 79 height 24
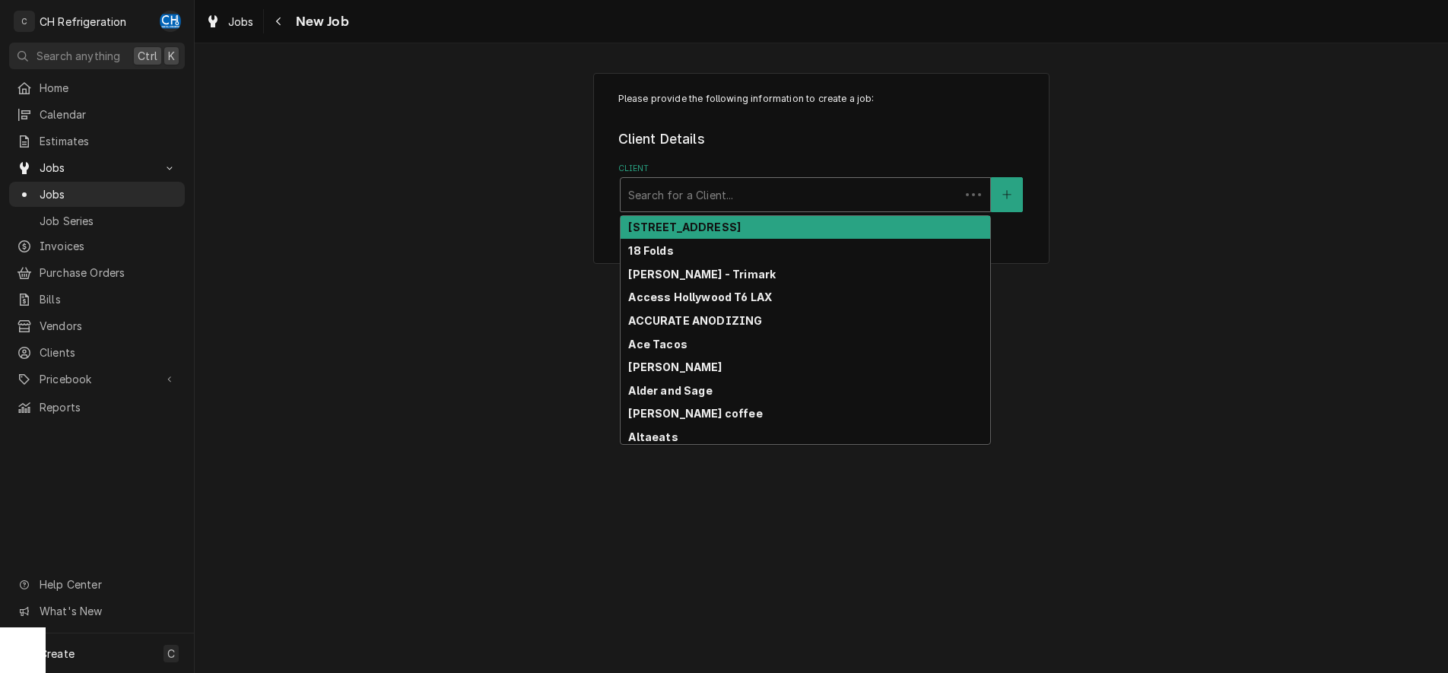
click at [763, 189] on div "Client" at bounding box center [790, 194] width 324 height 27
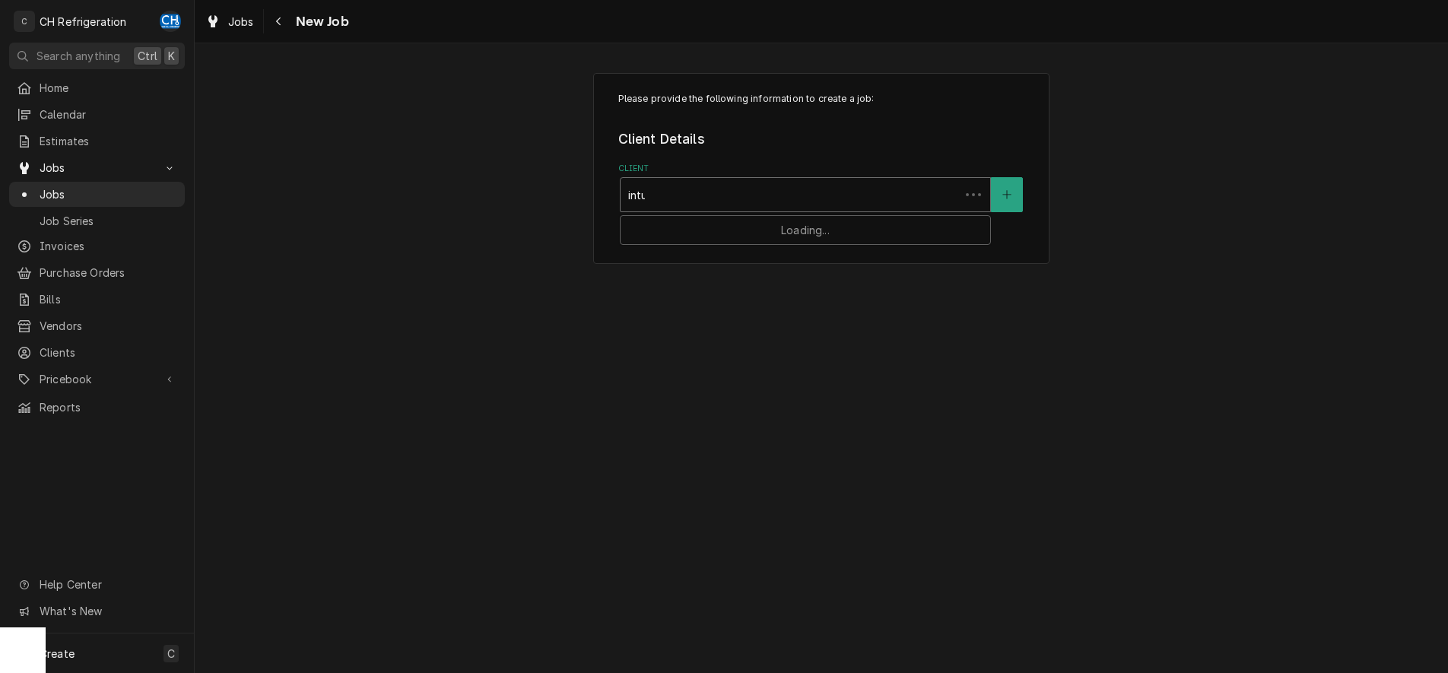
type input "intui"
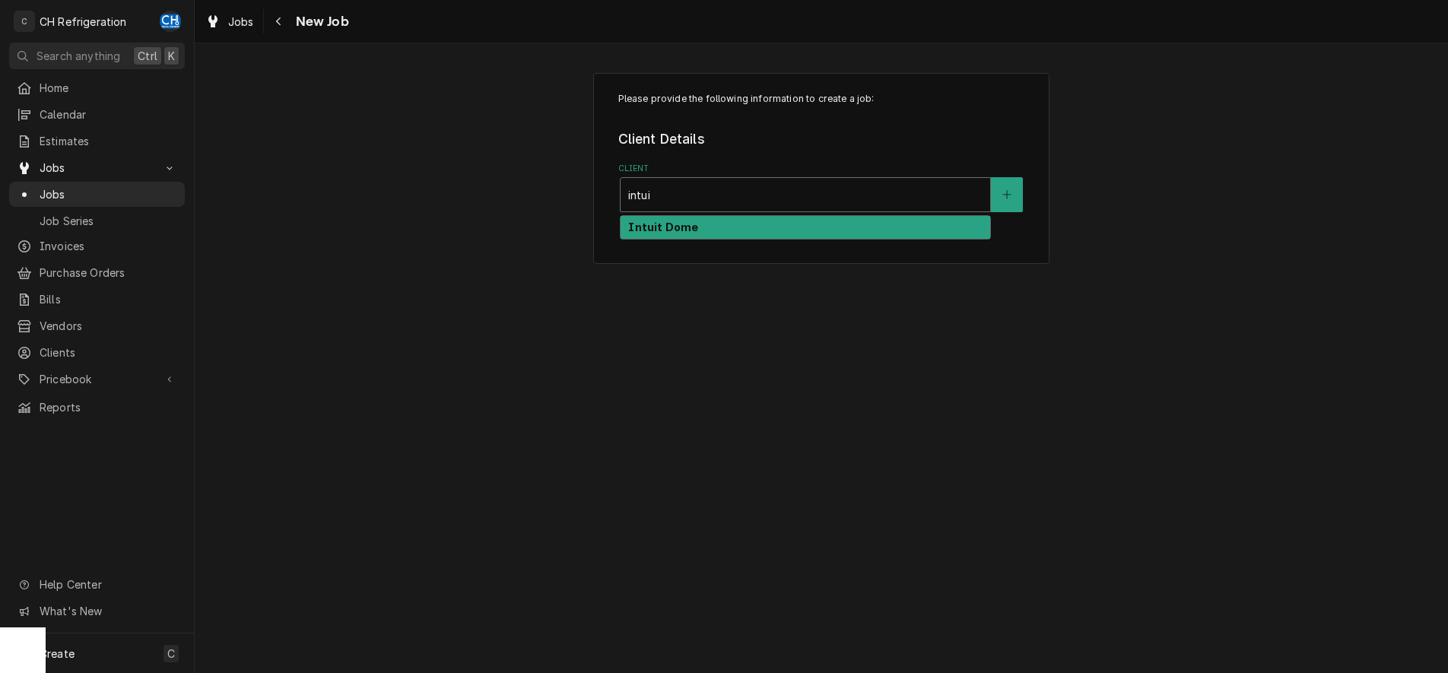
click at [751, 229] on div "Intuit Dome" at bounding box center [806, 228] width 370 height 24
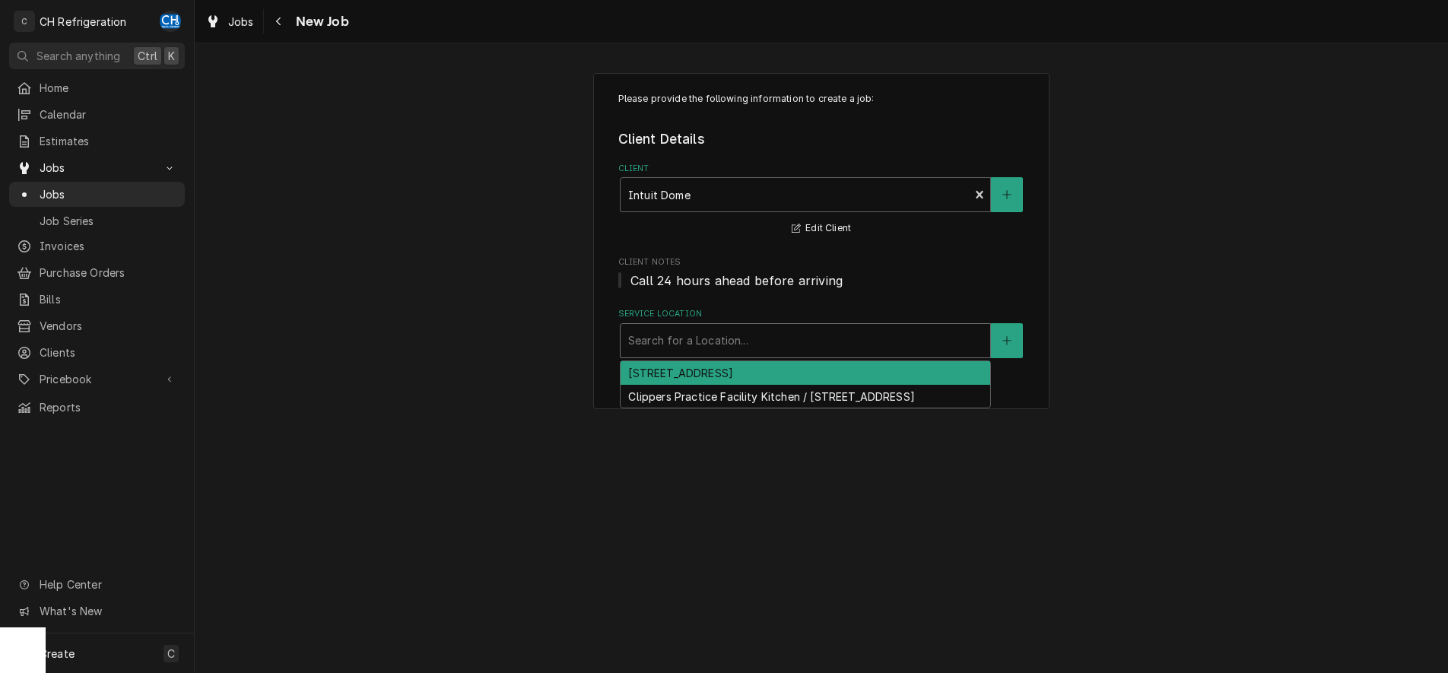
click at [773, 343] on div "Service Location" at bounding box center [805, 340] width 354 height 27
click at [773, 370] on div "[STREET_ADDRESS]" at bounding box center [806, 373] width 370 height 24
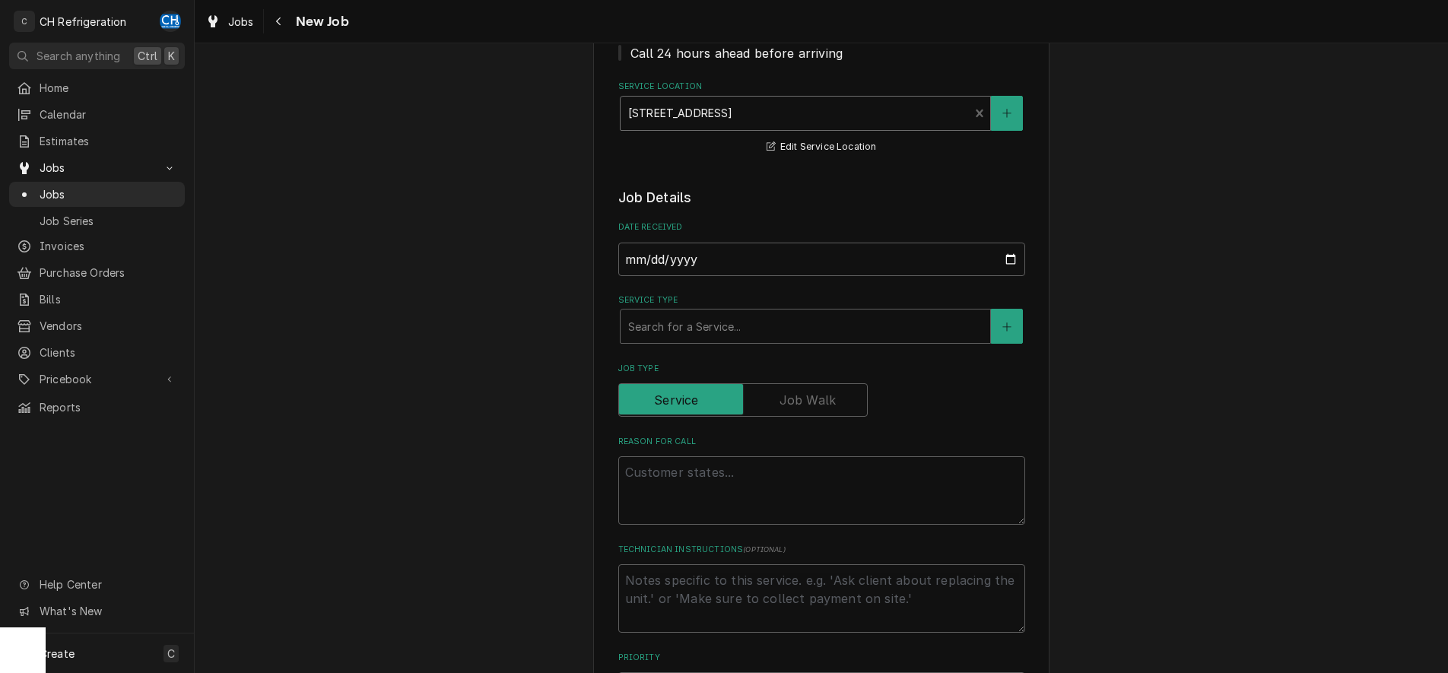
scroll to position [233, 0]
click at [764, 335] on div "Service Type" at bounding box center [805, 320] width 354 height 27
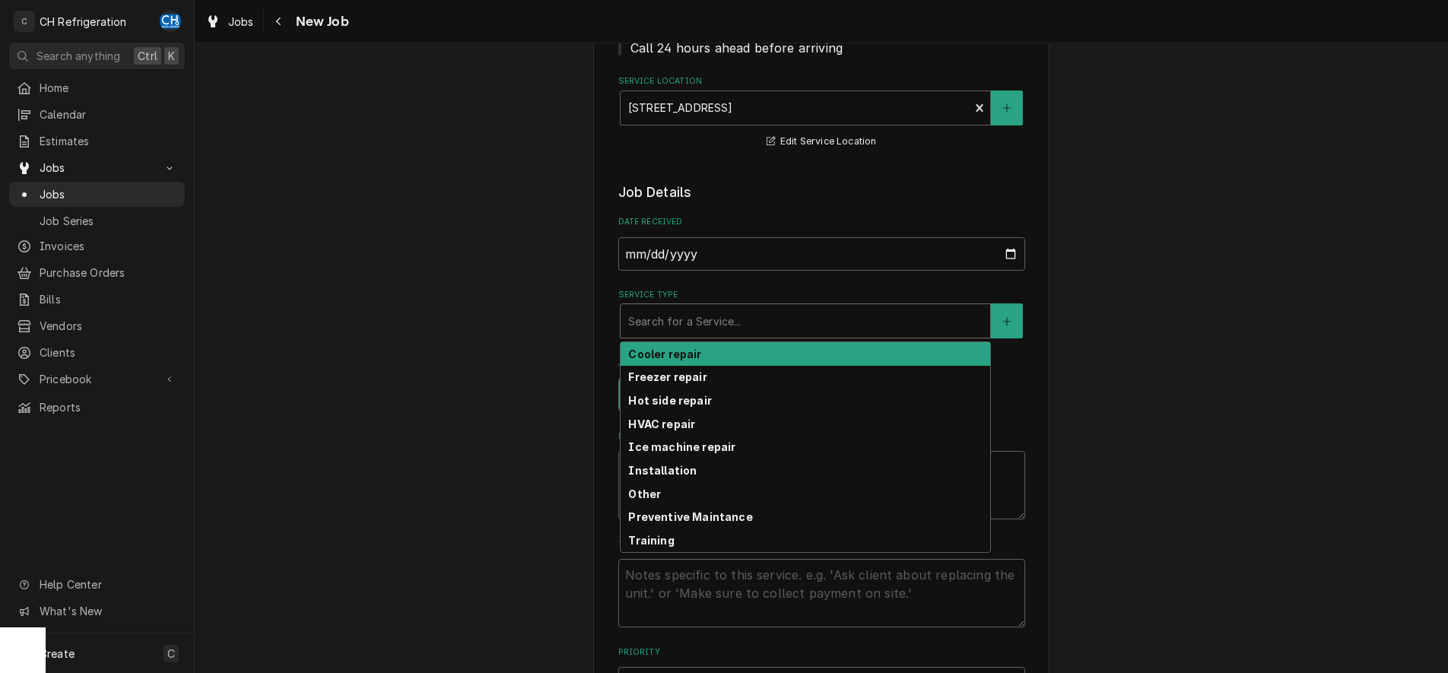
click at [760, 357] on div "Cooler repair" at bounding box center [806, 354] width 370 height 24
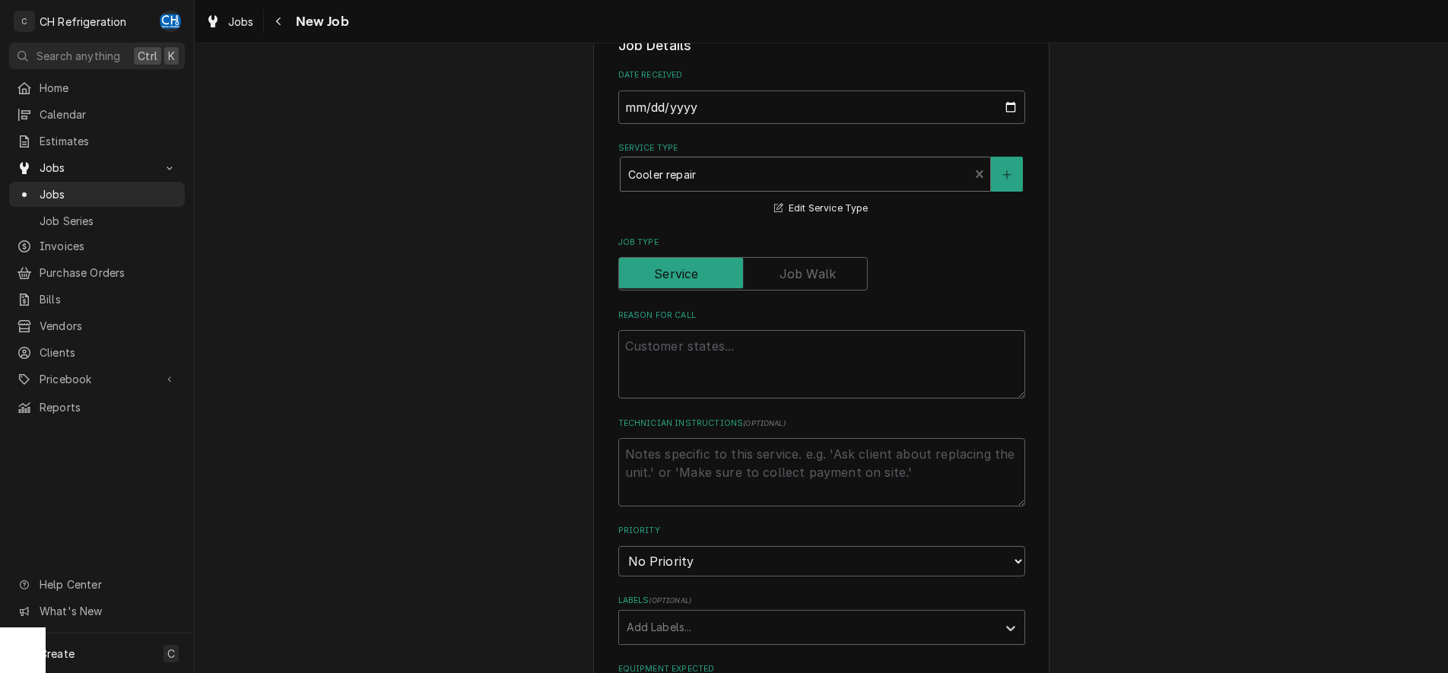
scroll to position [388, 0]
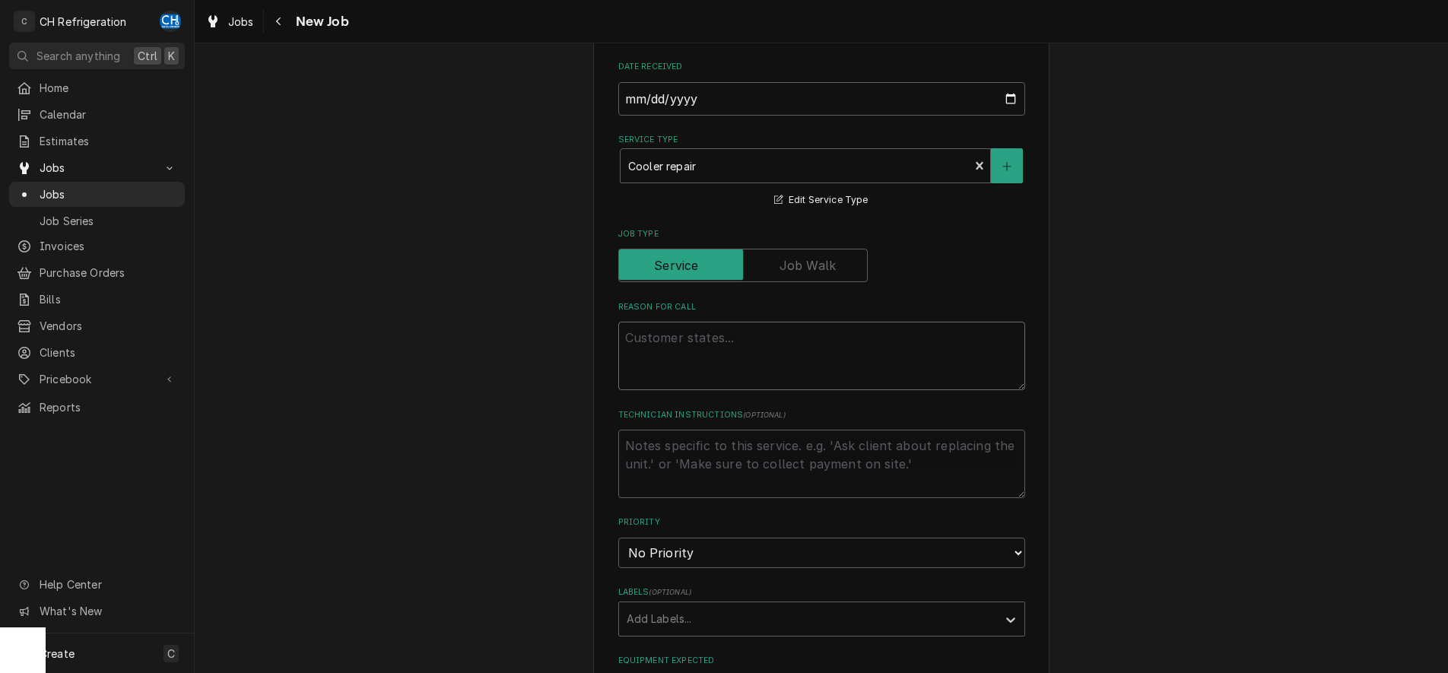
click at [780, 374] on textarea "Reason For Call" at bounding box center [821, 356] width 407 height 68
paste textarea "Unit is out of temp, currently temping 72F degrees. Fans are on but pushing hot…"
type textarea "x"
type textarea "Unit is out of temp, currently temping 72F degrees. Fans are on but pushing hot…"
type textarea "x"
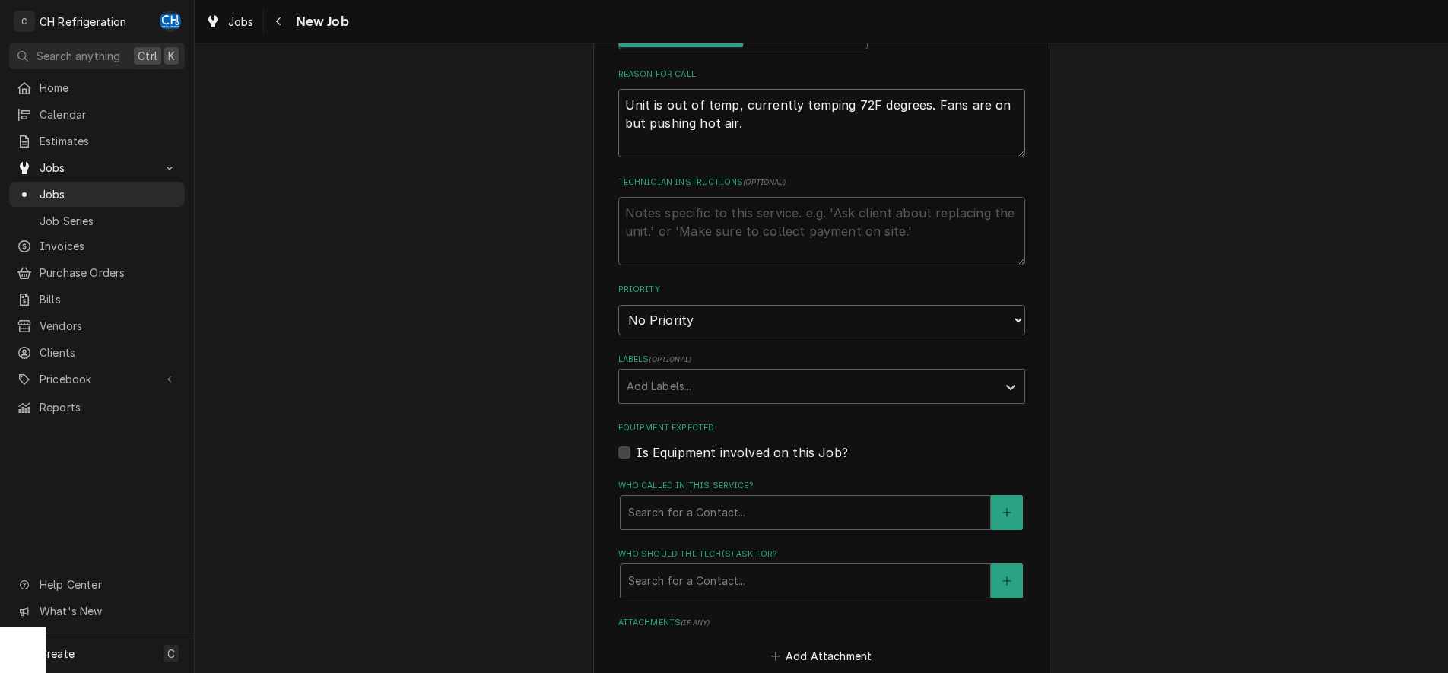
scroll to position [684, 0]
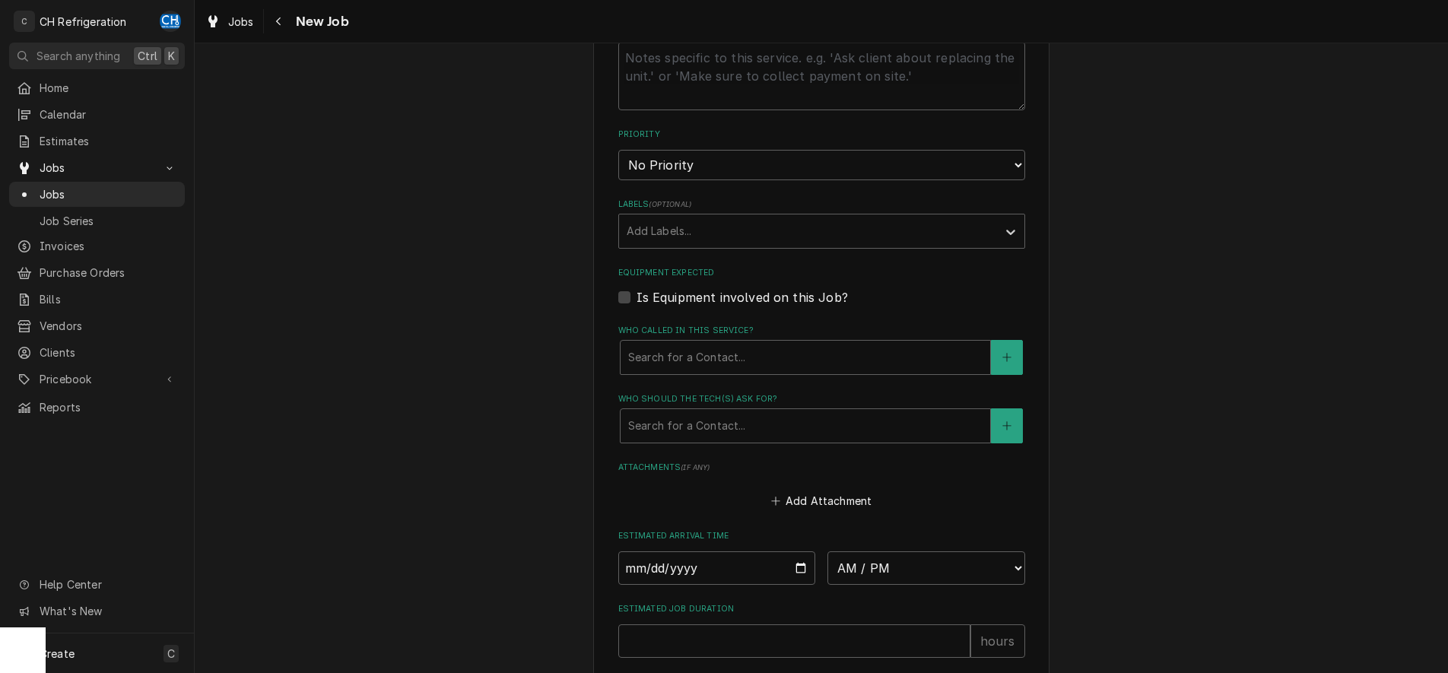
type textarea "Unit is out of temp, currently temping 72F degrees. Fans are on but pushing hot…"
click at [637, 300] on label "Is Equipment involved on this Job?" at bounding box center [742, 297] width 211 height 18
click at [637, 300] on input "Equipment Expected" at bounding box center [840, 304] width 407 height 33
checkbox input "true"
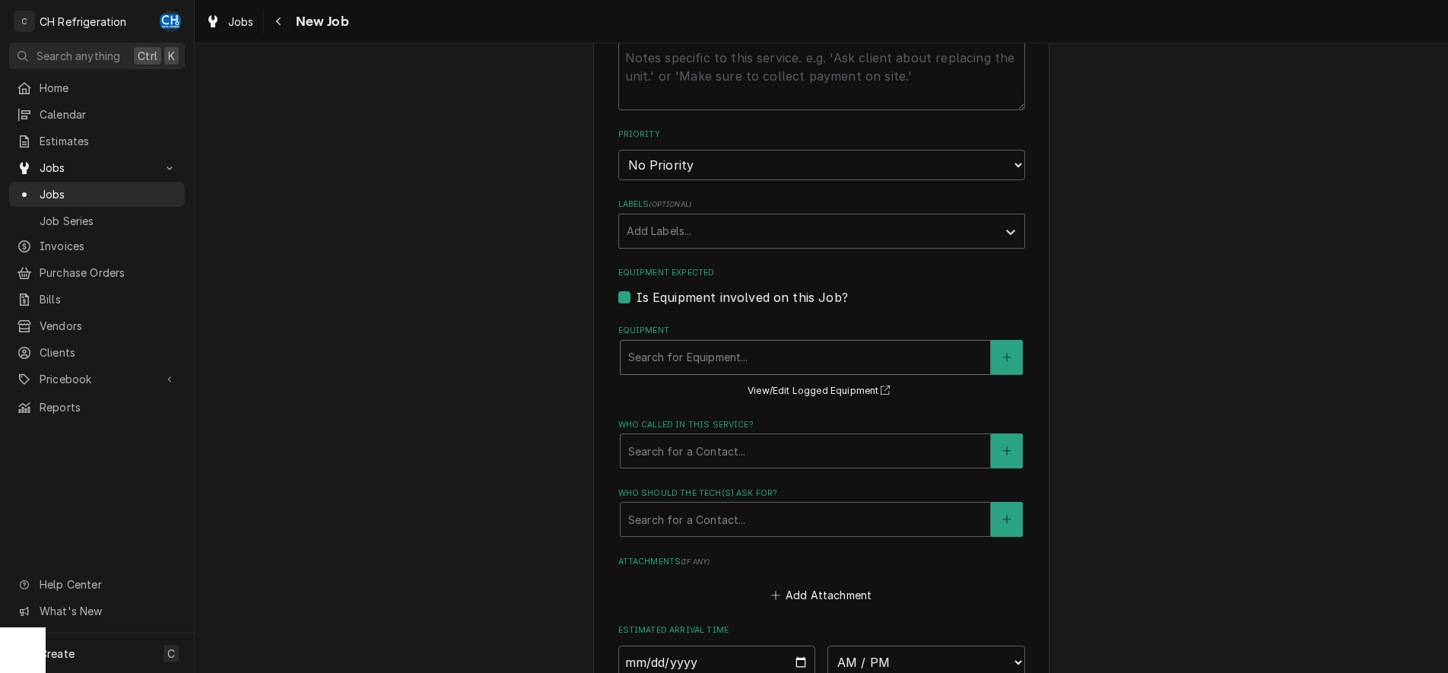
click at [814, 354] on div "Equipment" at bounding box center [805, 357] width 354 height 27
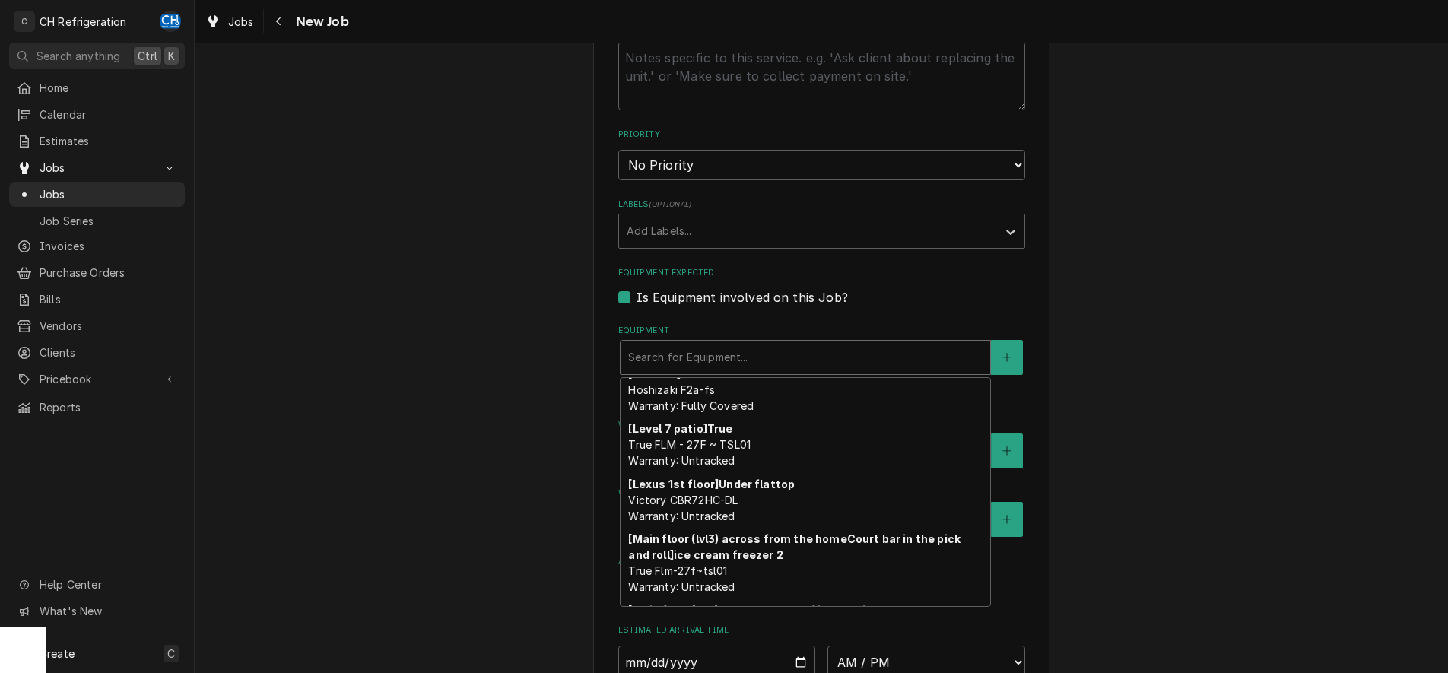
scroll to position [1009, 0]
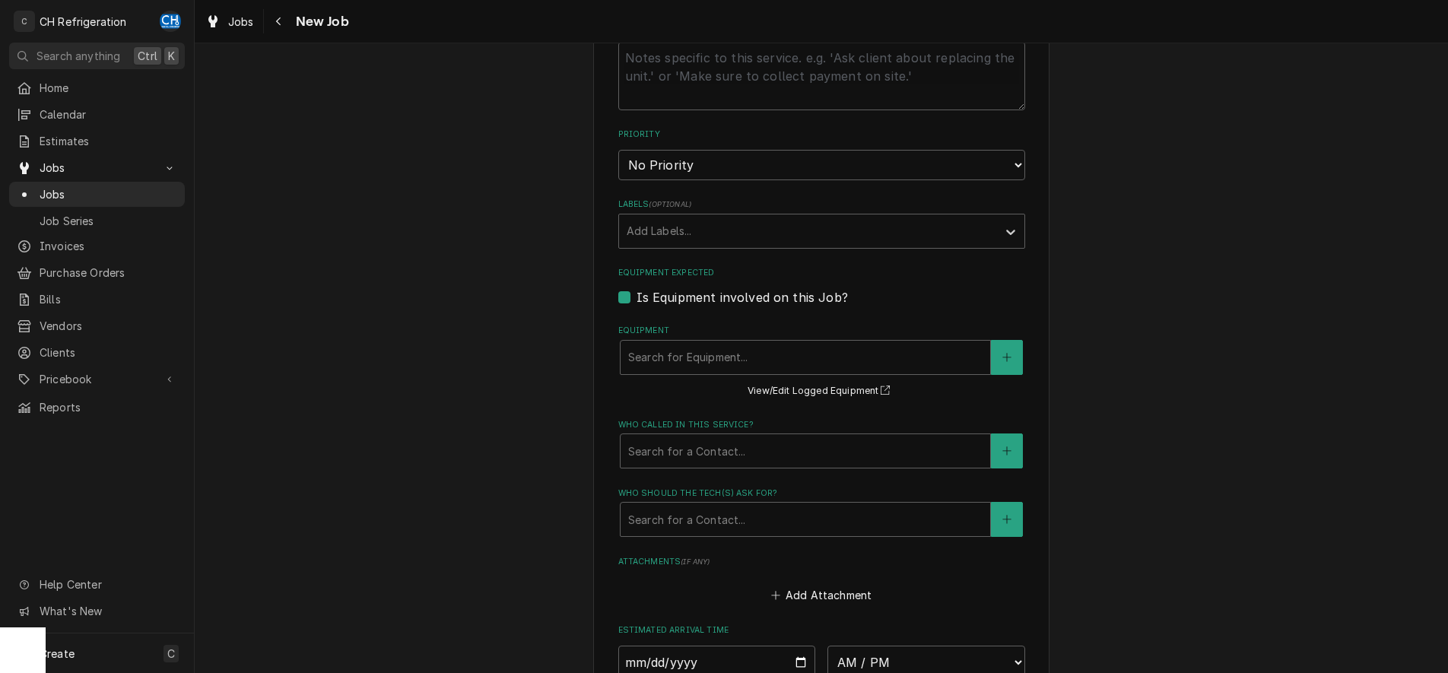
click at [1228, 317] on div "Please provide the following information to create a job: Client Details Client…" at bounding box center [822, 187] width 1254 height 1808
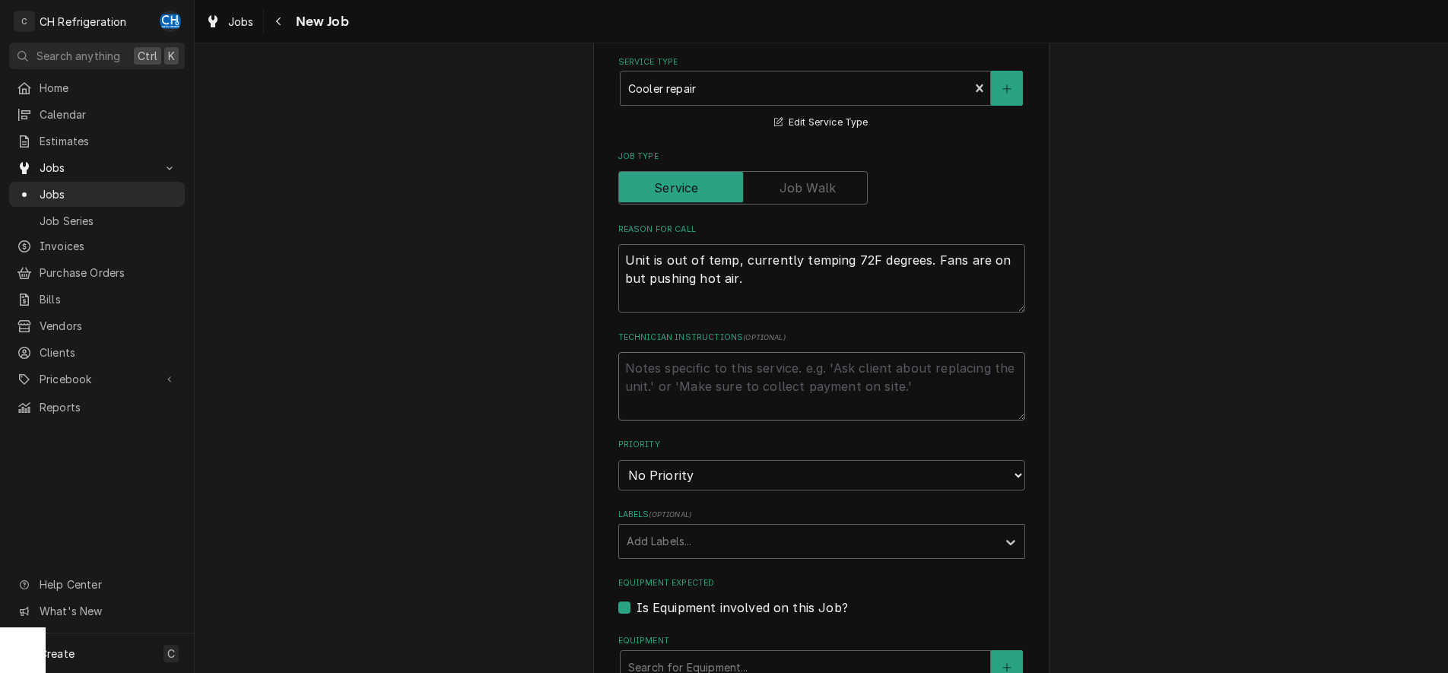
click at [733, 376] on textarea "Technician Instructions ( optional )" at bounding box center [821, 386] width 407 height 68
paste textarea "Stand 332 / Room #1-3B32.02"
type textarea "x"
type textarea "Stand 332 / Room #1-3B32.02"
type textarea "x"
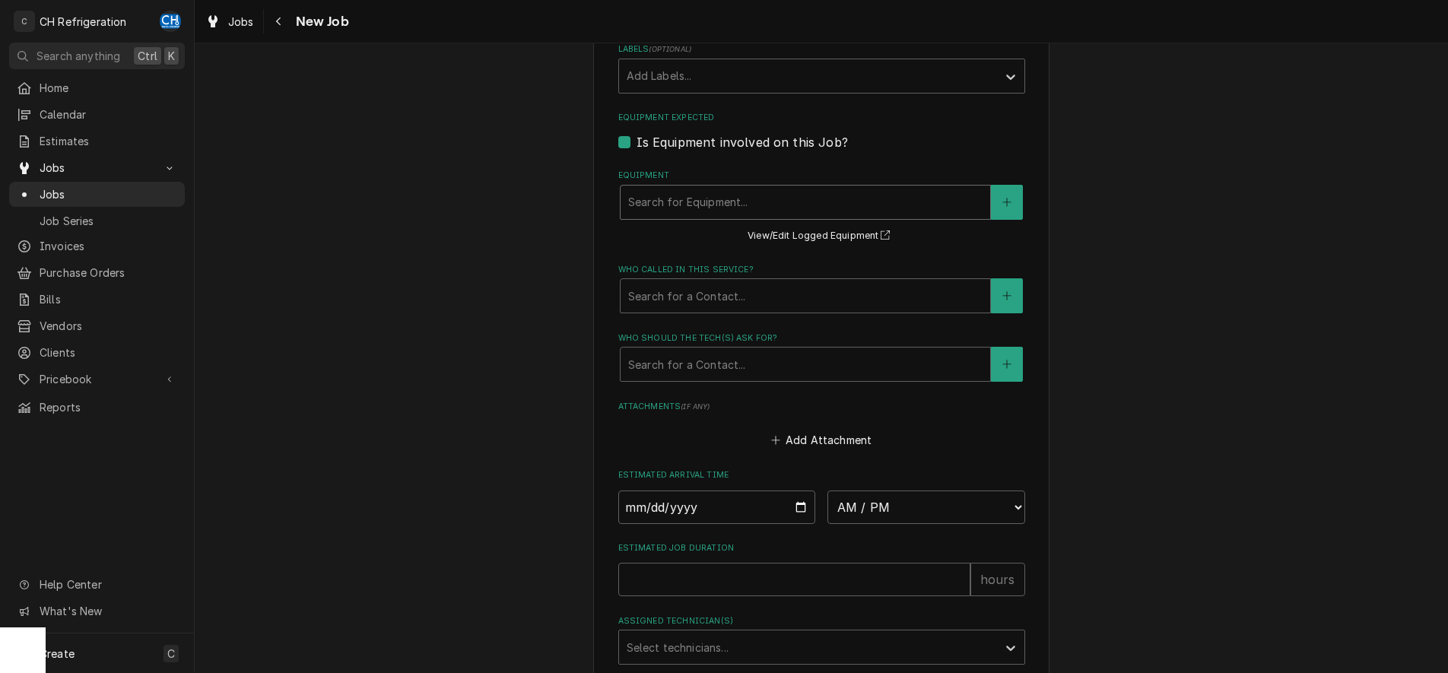
type textarea "Stand 332 / Room #1-3B32.02"
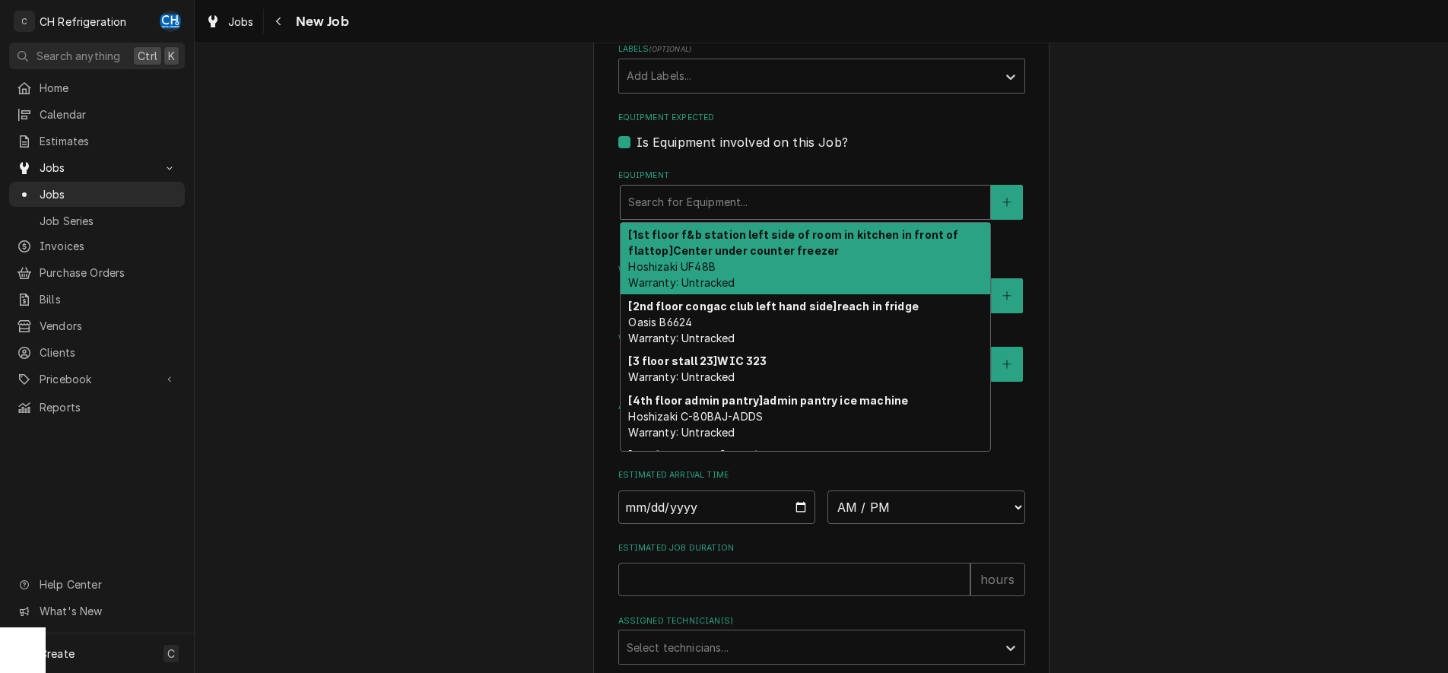
click at [872, 195] on div "Equipment" at bounding box center [805, 202] width 354 height 27
click at [885, 186] on div "Search for Equipment..." at bounding box center [806, 202] width 370 height 33
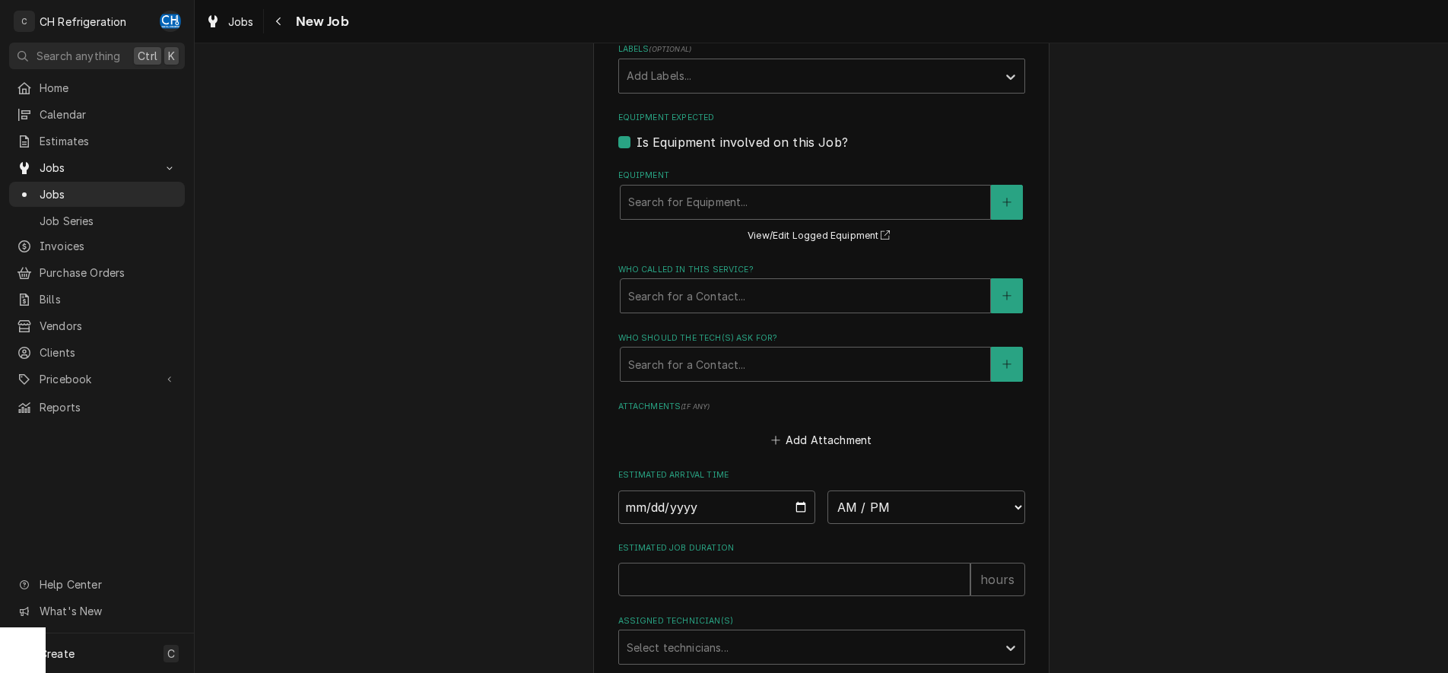
click at [637, 143] on label "Is Equipment involved on this Job?" at bounding box center [742, 142] width 211 height 18
click at [637, 143] on input "Equipment Expected" at bounding box center [840, 149] width 407 height 33
checkbox input "false"
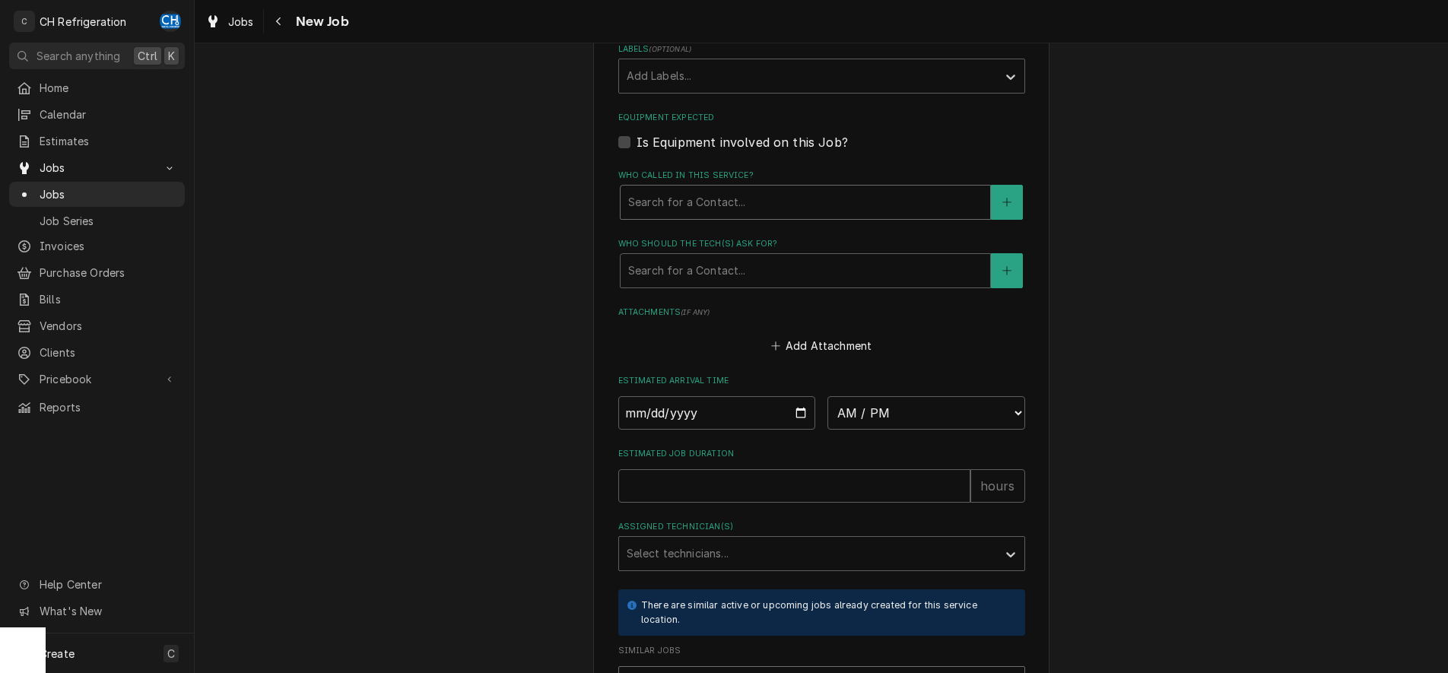
click at [838, 209] on div "Who called in this service?" at bounding box center [805, 202] width 354 height 27
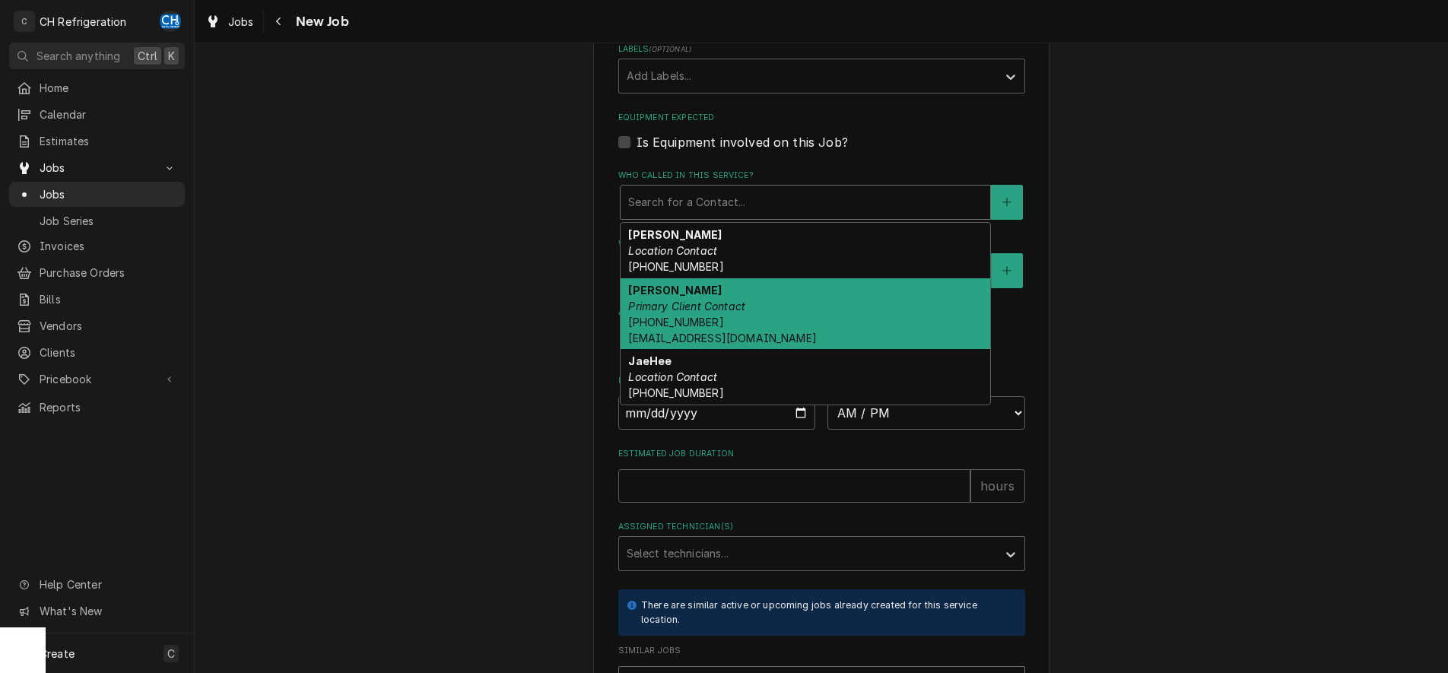
click at [810, 322] on div "Ernesto Ramirez Primary Client Contact (510) 613-5962 eramirez@310provisions.com" at bounding box center [806, 314] width 370 height 72
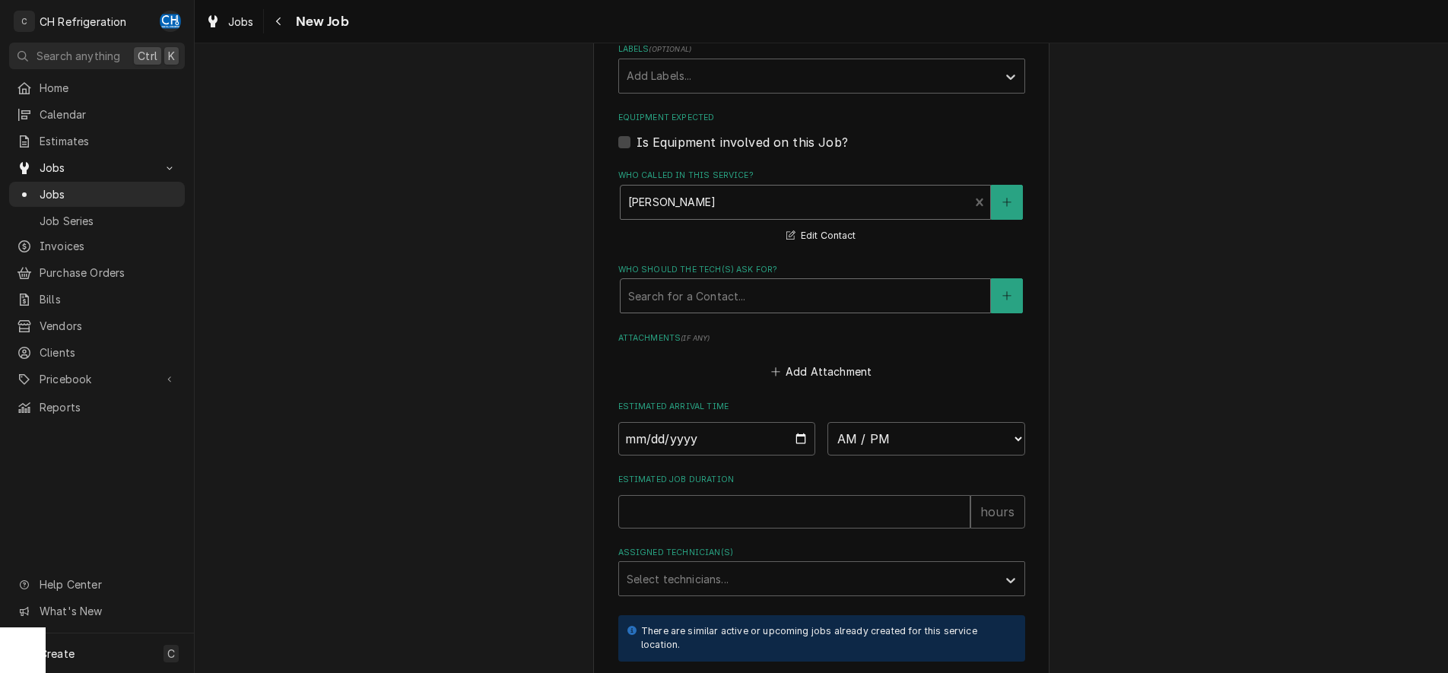
click at [833, 303] on div "Who should the tech(s) ask for?" at bounding box center [805, 295] width 354 height 27
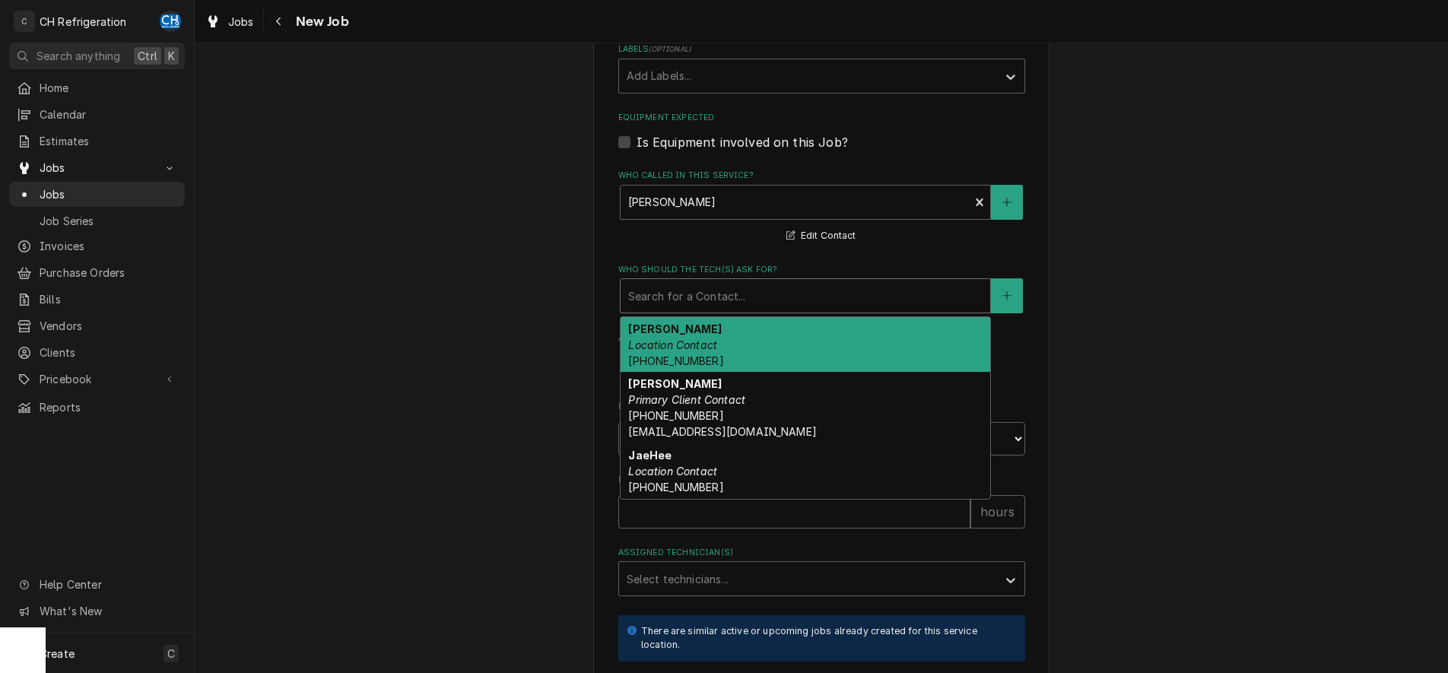
click at [831, 340] on div "Ernesto Location Contact (510) 613-5962" at bounding box center [806, 345] width 370 height 56
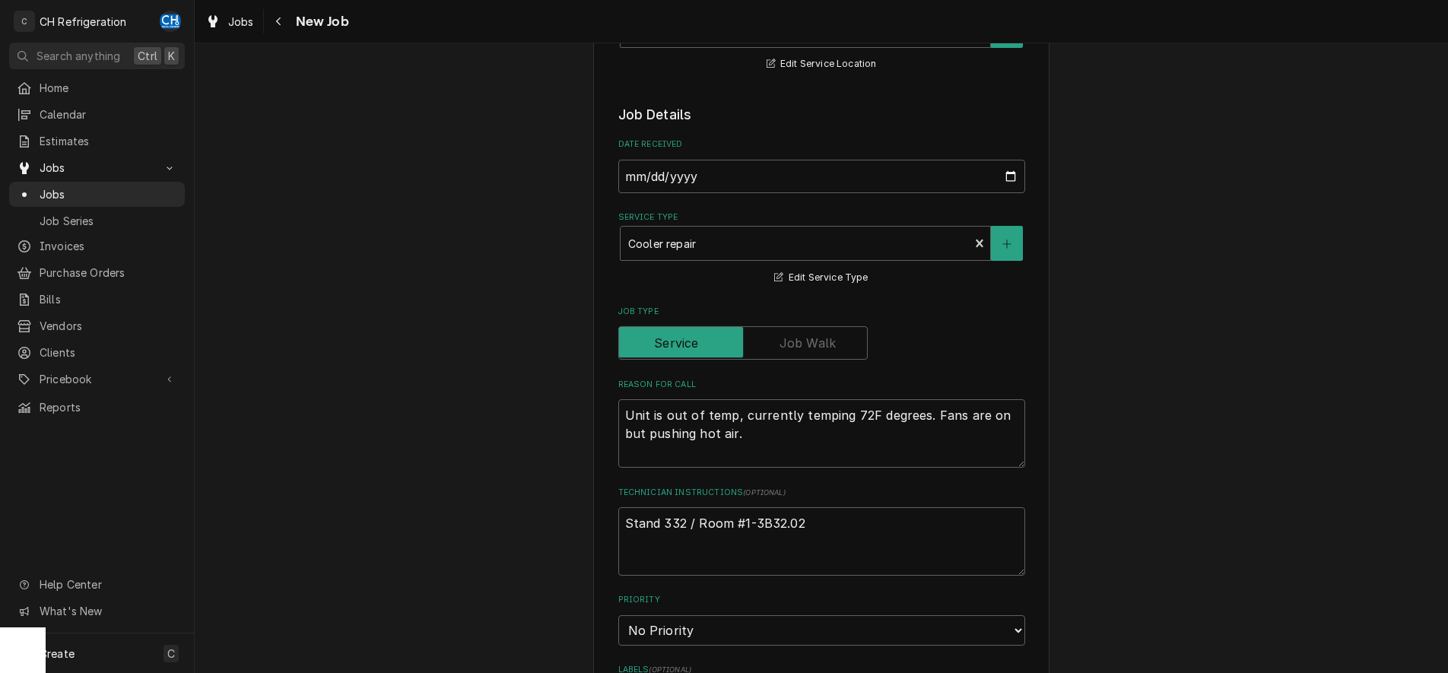
scroll to position [388, 0]
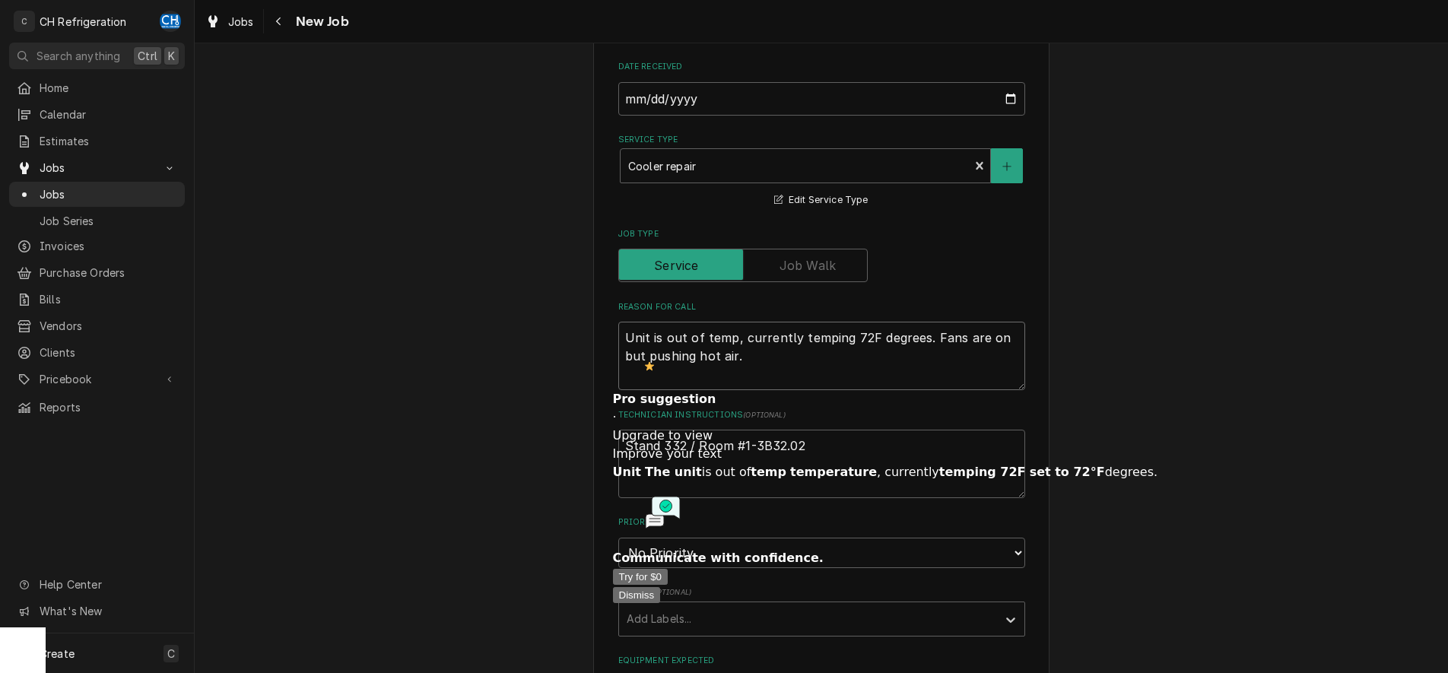
click at [628, 339] on textarea "Unit is out of temp, currently temping 72F degrees. Fans are on but pushing hot…" at bounding box center [821, 356] width 407 height 68
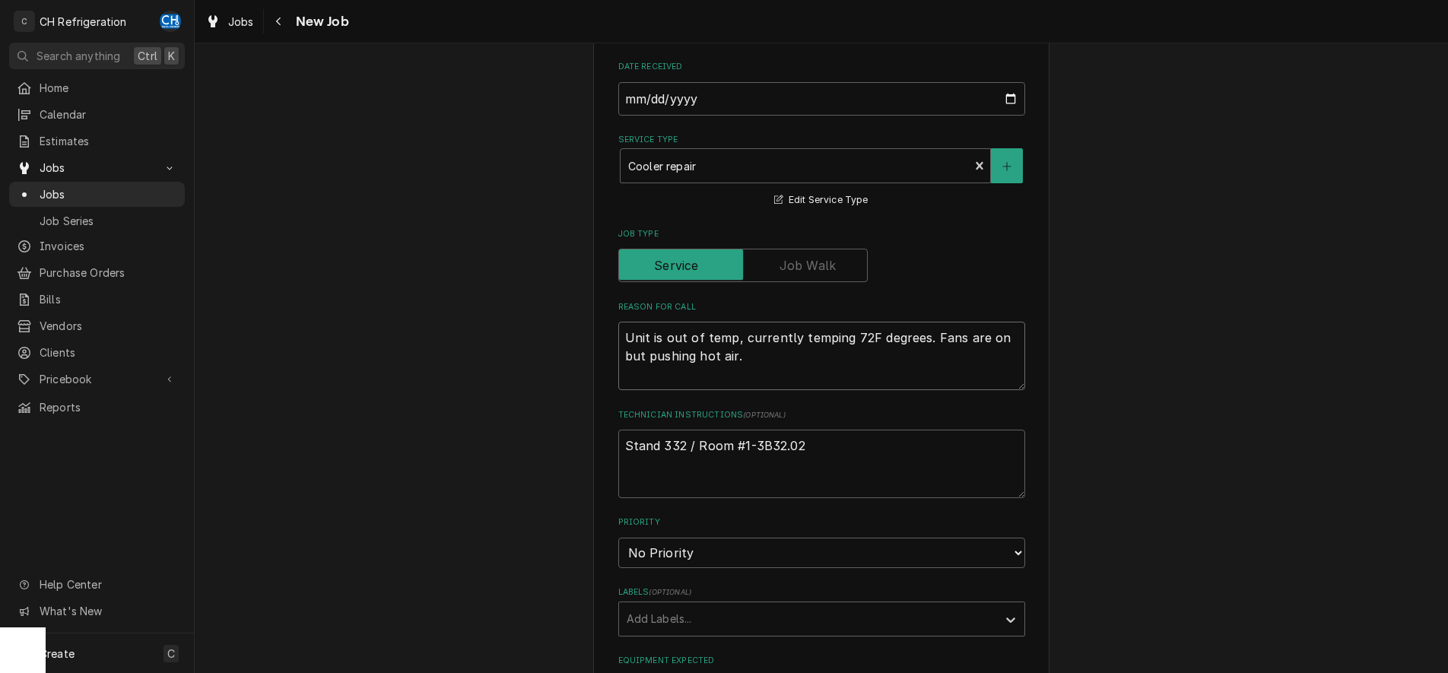
type textarea "x"
type textarea "wUnit is out of temp, currently temping 72F degrees. Fans are on but pushing ho…"
type textarea "x"
type textarea "walUnit is out of temp, currently temping 72F degrees. Fans are on but pushing …"
type textarea "x"
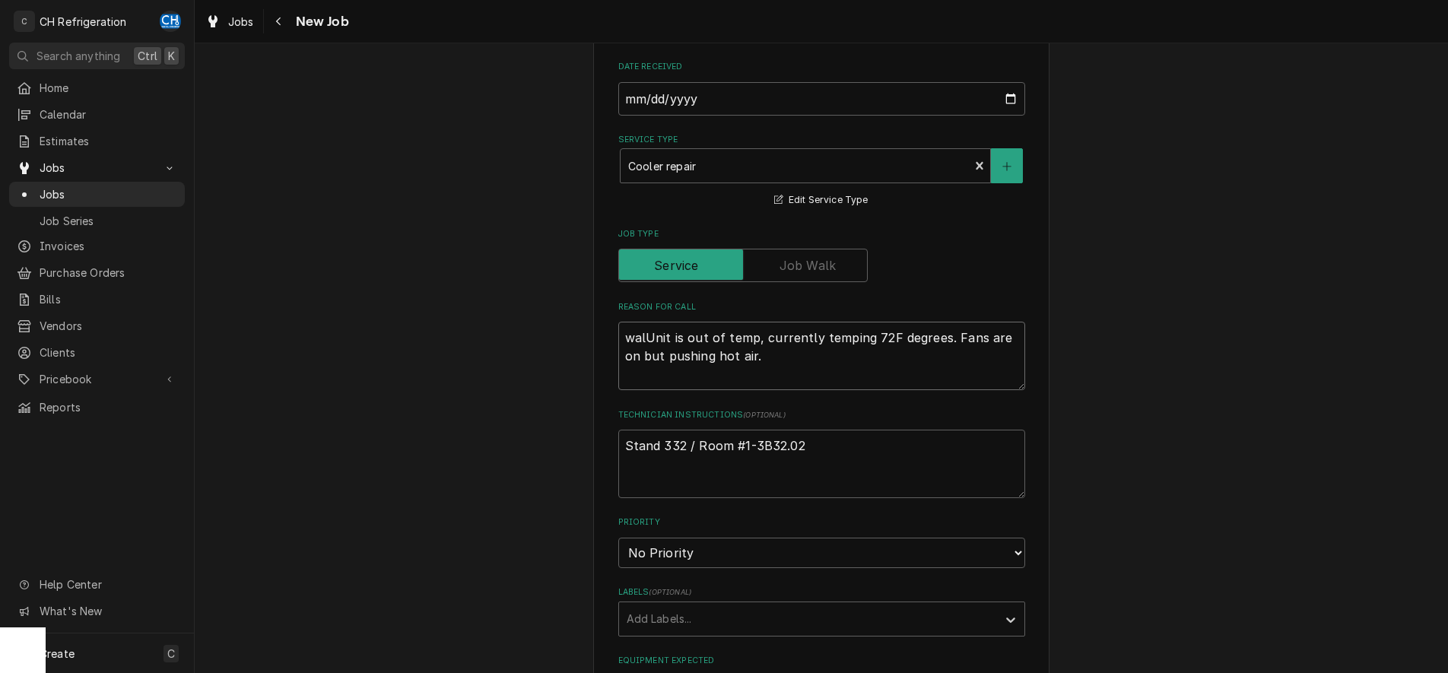
type textarea "walkUnit is out of temp, currently temping 72F degrees. Fans are on but pushing…"
type textarea "x"
type textarea "walk Unit is out of temp, currently temping 72F degrees. Fans are on but pushin…"
type textarea "x"
type textarea "walk iUnit is out of temp, currently temping 72F degrees. Fans are on but pushi…"
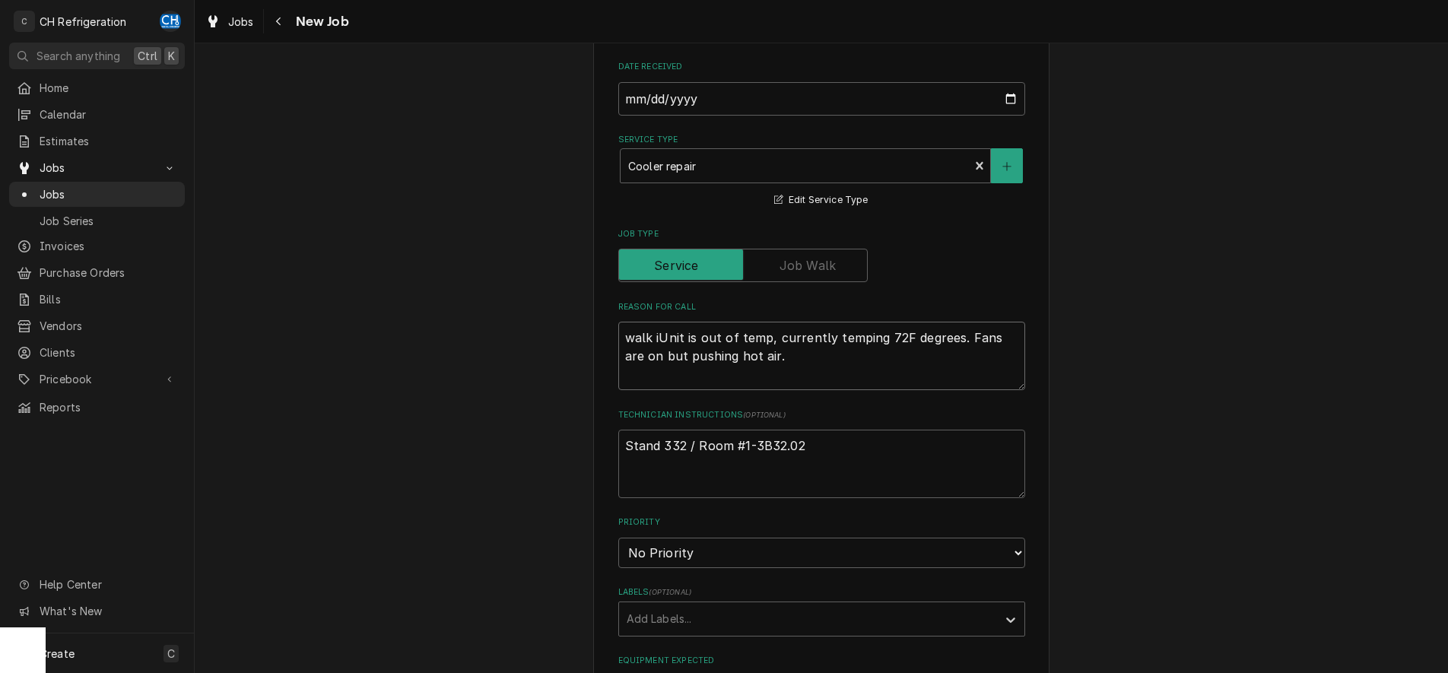
type textarea "x"
type textarea "walk inUnit is out of temp, currently temping 72F degrees. Fans are on but push…"
type textarea "x"
type textarea "walk innit is out of temp, currently temping 72F degrees. Fans are on but pushi…"
type textarea "x"
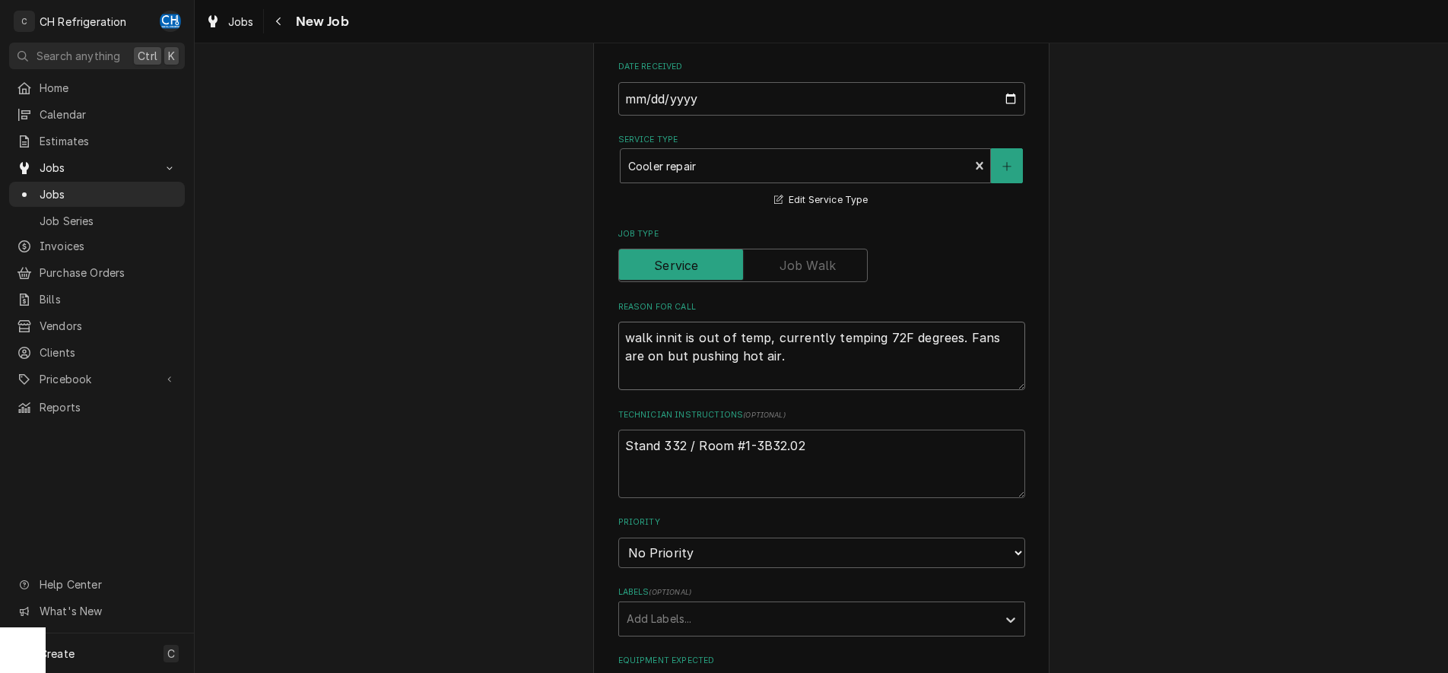
type textarea "walk init is out of temp, currently temping 72F degrees. Fans are on but pushin…"
type textarea "x"
type textarea "walk int is out of temp, currently temping 72F degrees. Fans are on but pushing…"
type textarea "x"
type textarea "walk in is out of temp, currently temping 72F degrees. Fans are on but pushing …"
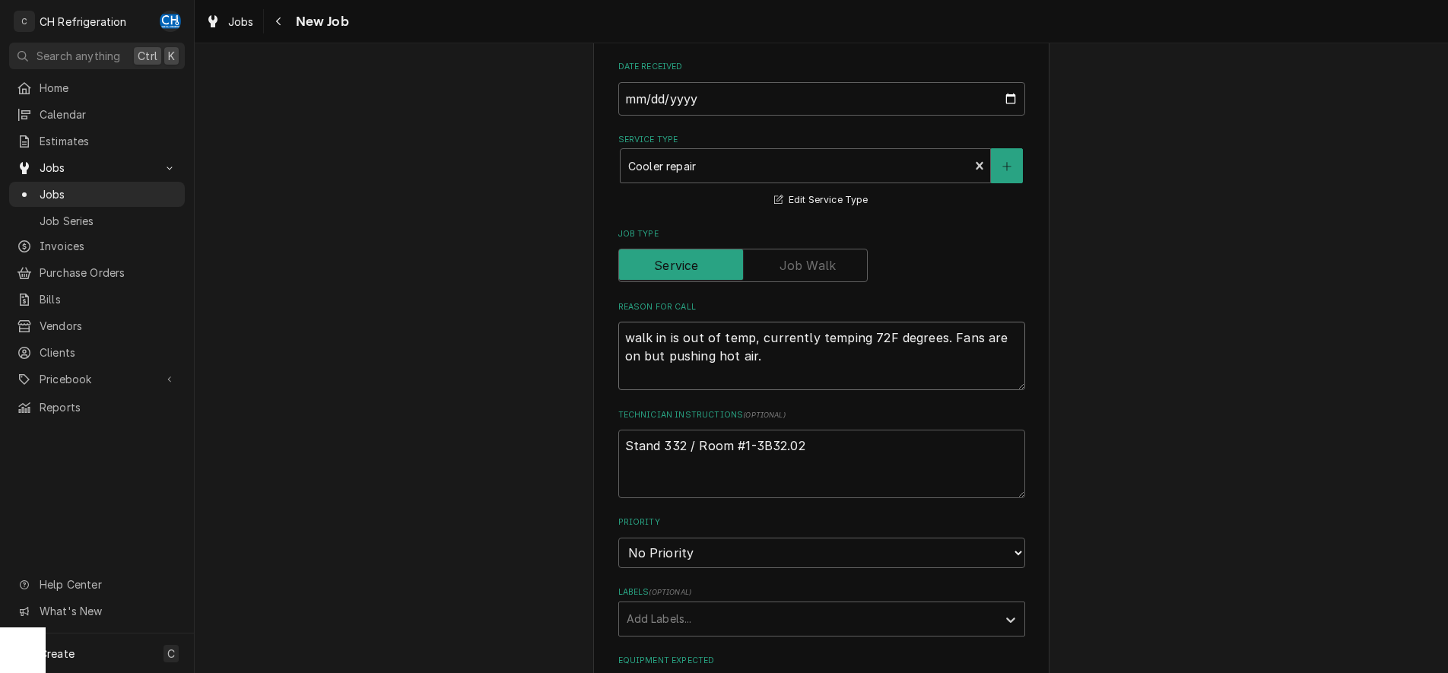
type textarea "x"
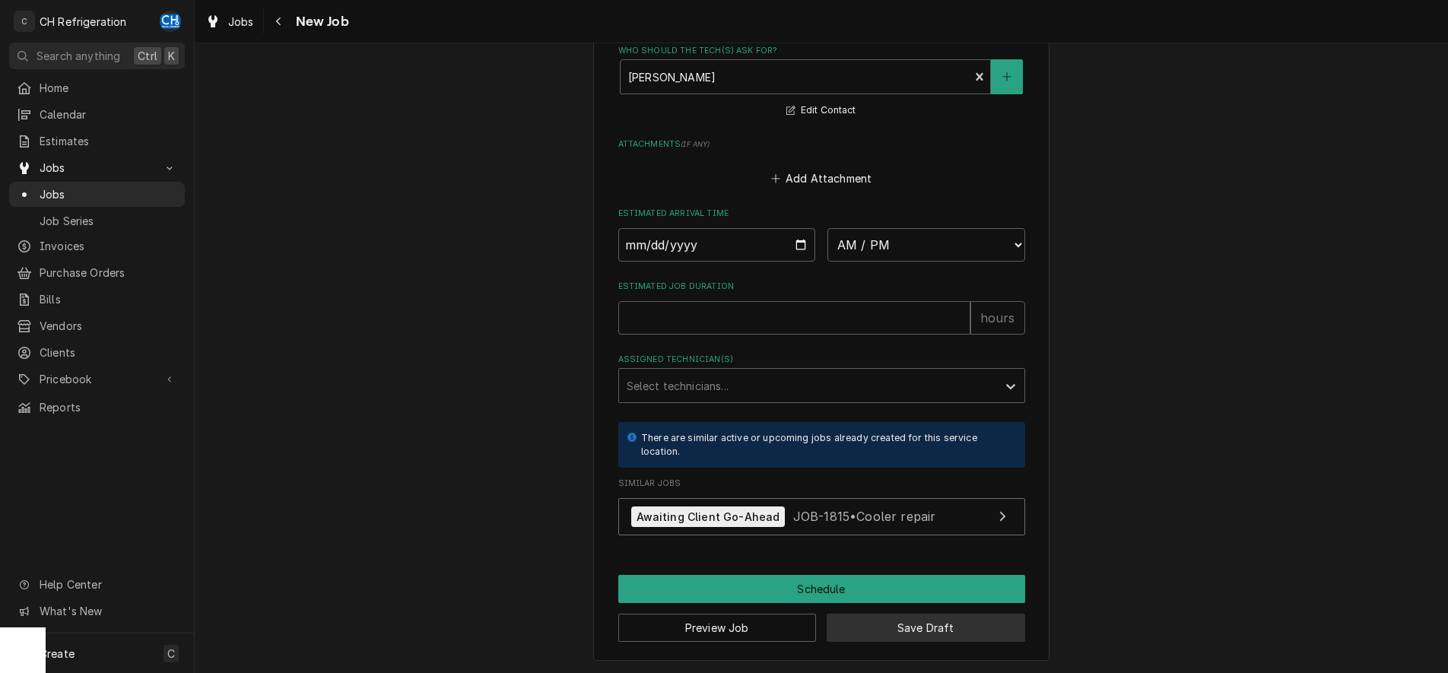
type textarea "walk in is out of temp, currently temping 72F degrees. Fans are on but pushing …"
click at [910, 626] on button "Save Draft" at bounding box center [926, 628] width 199 height 28
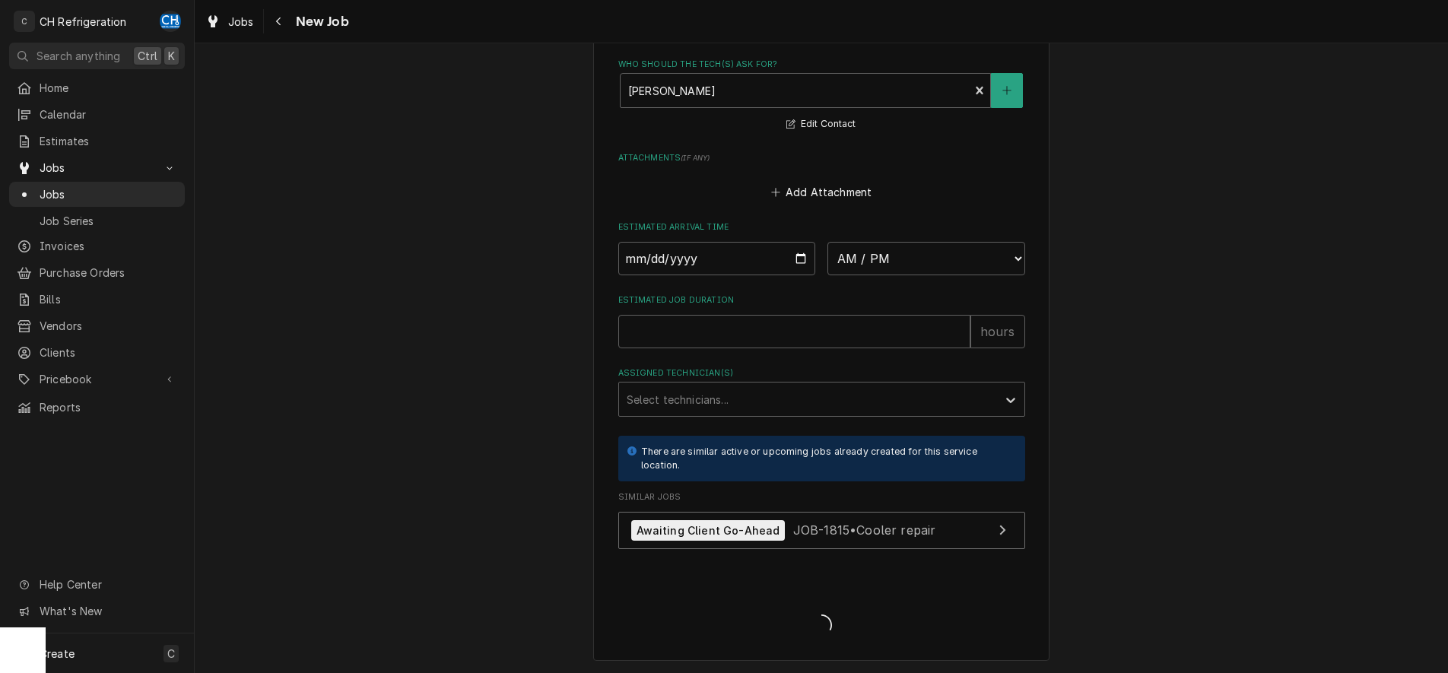
type textarea "x"
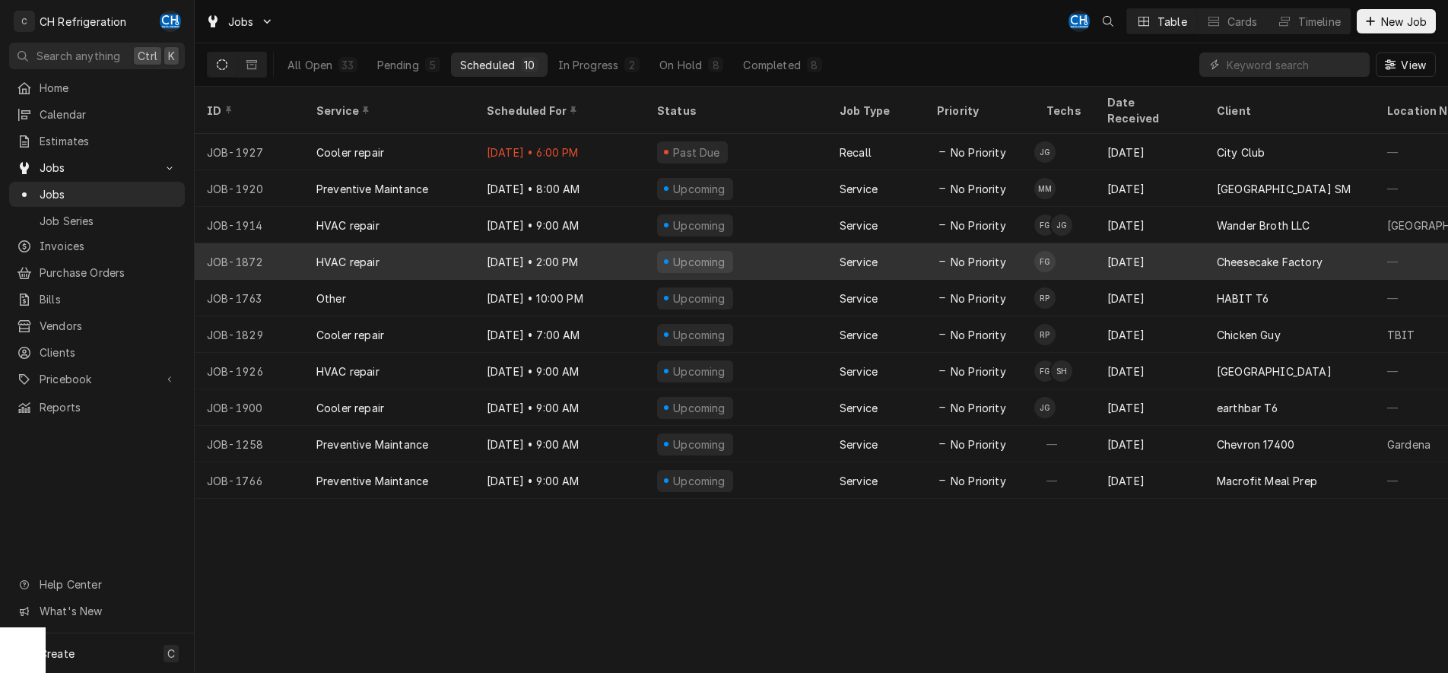
click at [798, 248] on div "Upcoming" at bounding box center [736, 261] width 183 height 37
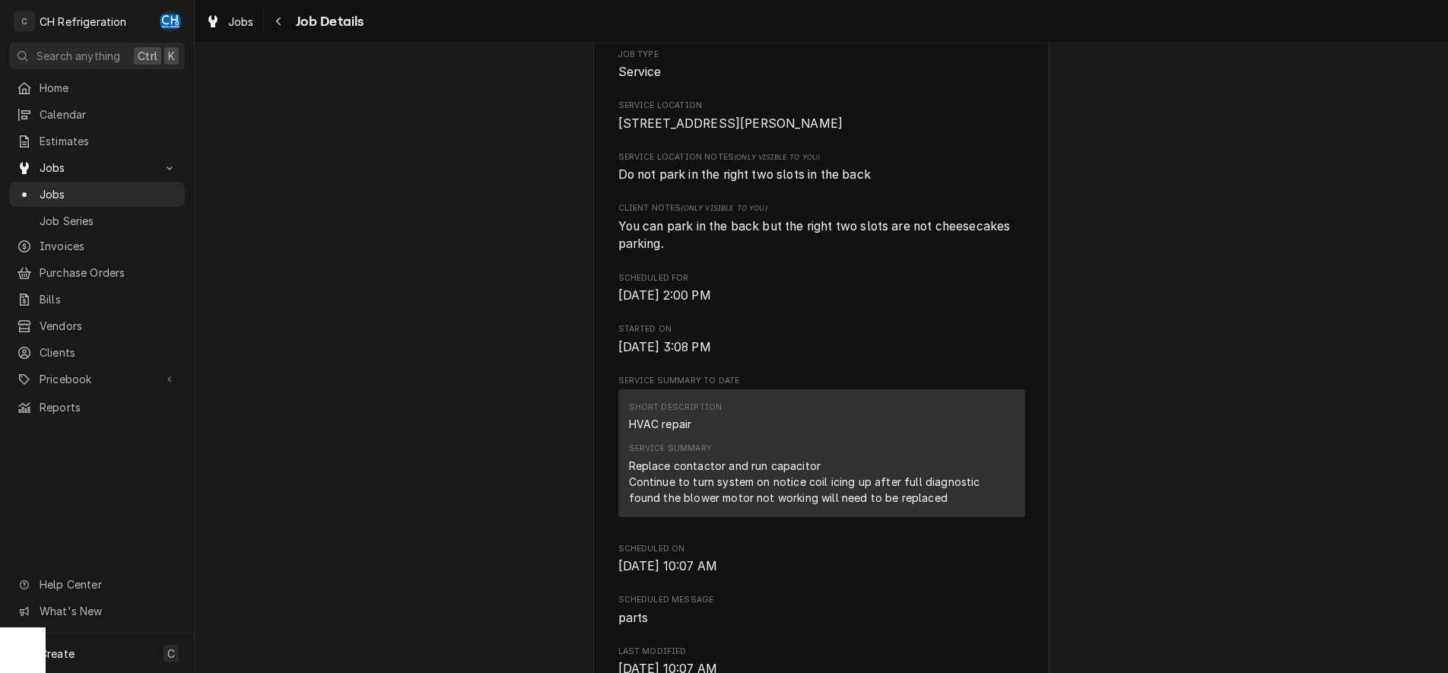
scroll to position [621, 0]
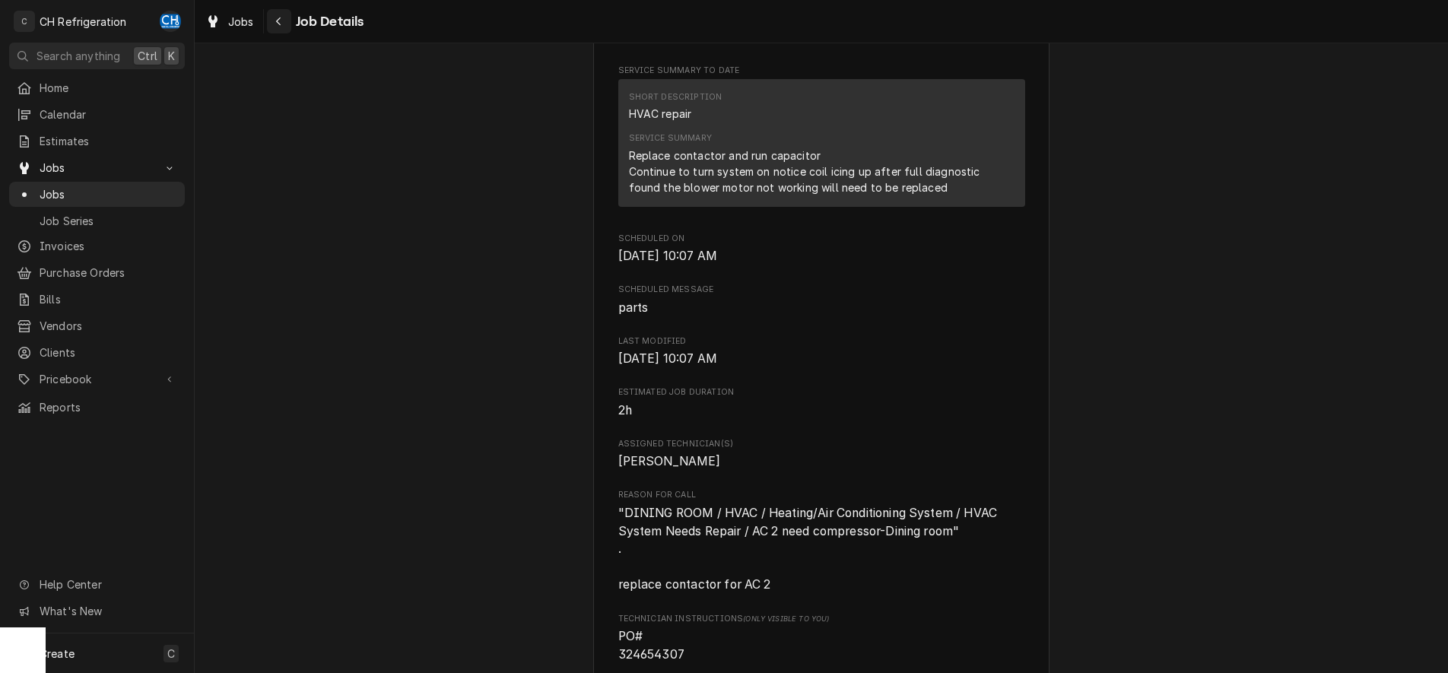
click at [284, 24] on div "Navigate back" at bounding box center [279, 21] width 15 height 15
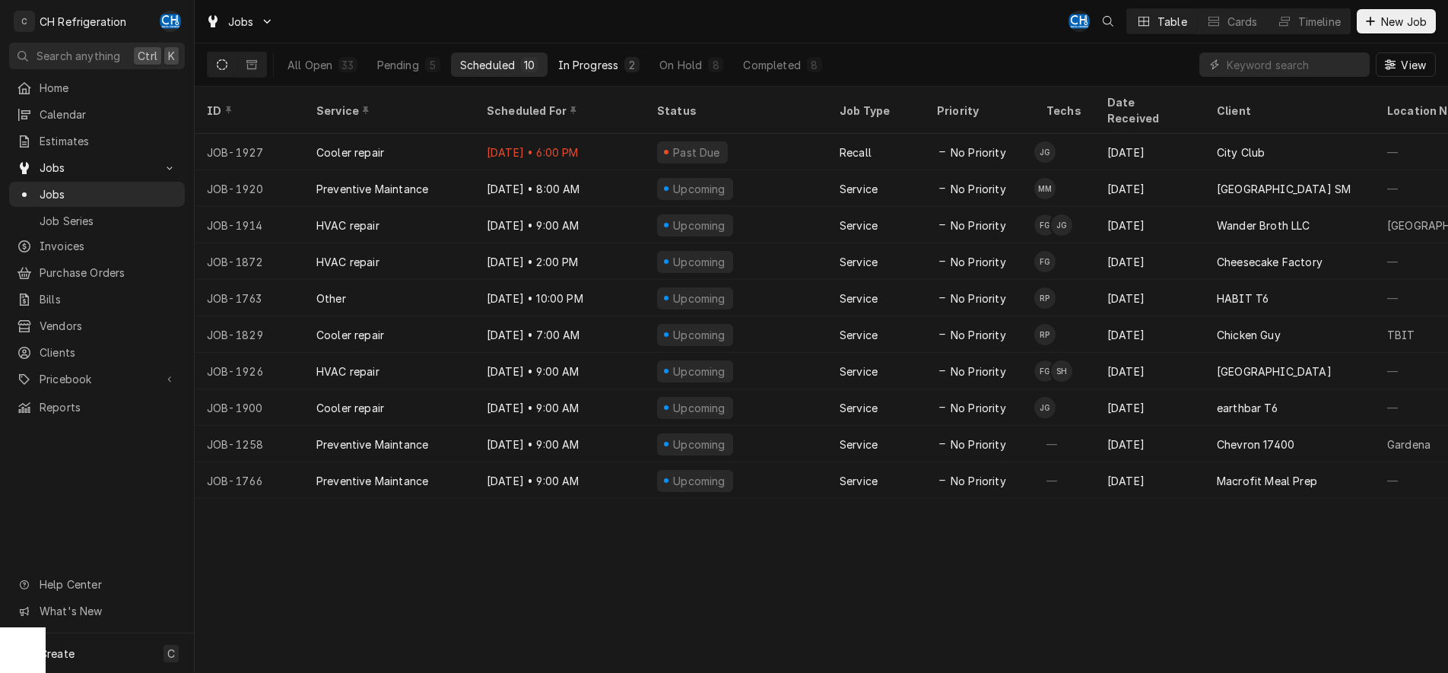
click at [574, 59] on div "In Progress" at bounding box center [588, 65] width 61 height 16
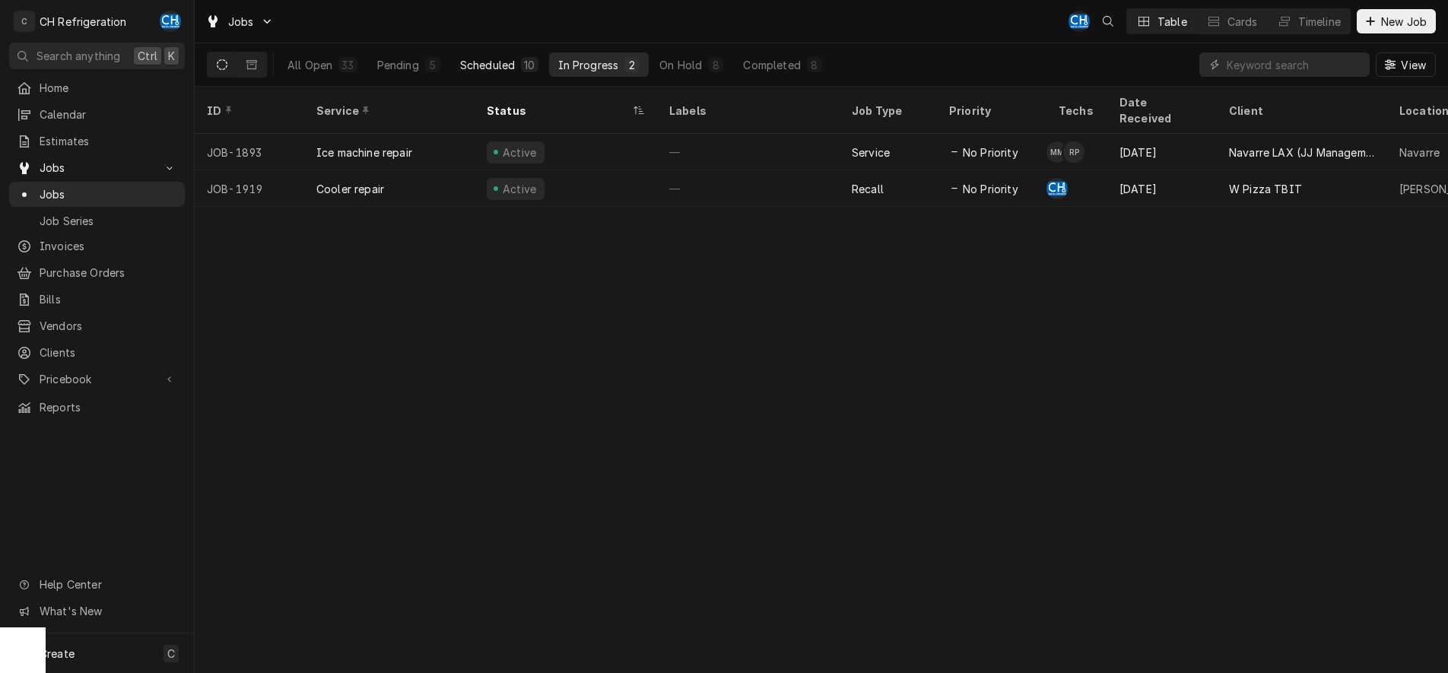
click at [463, 63] on div "Scheduled" at bounding box center [487, 65] width 55 height 16
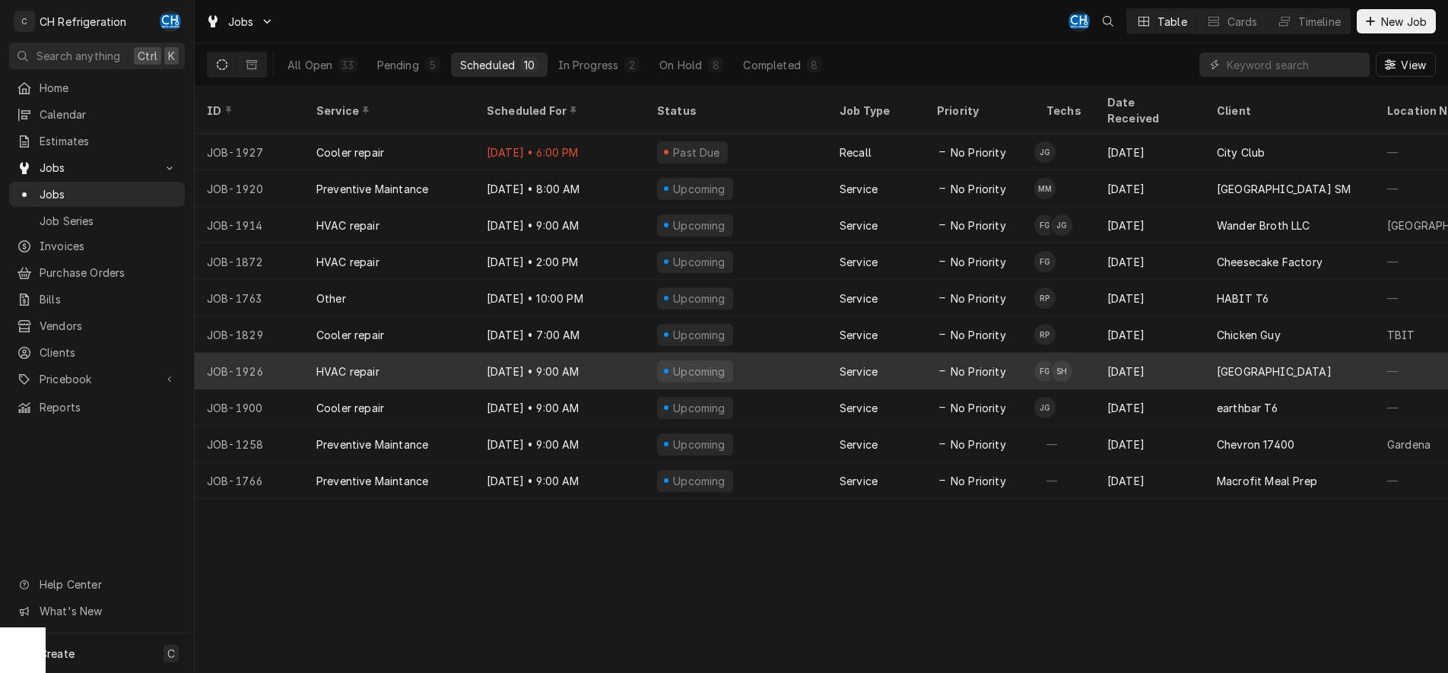
click at [877, 364] on div "Service" at bounding box center [859, 372] width 38 height 16
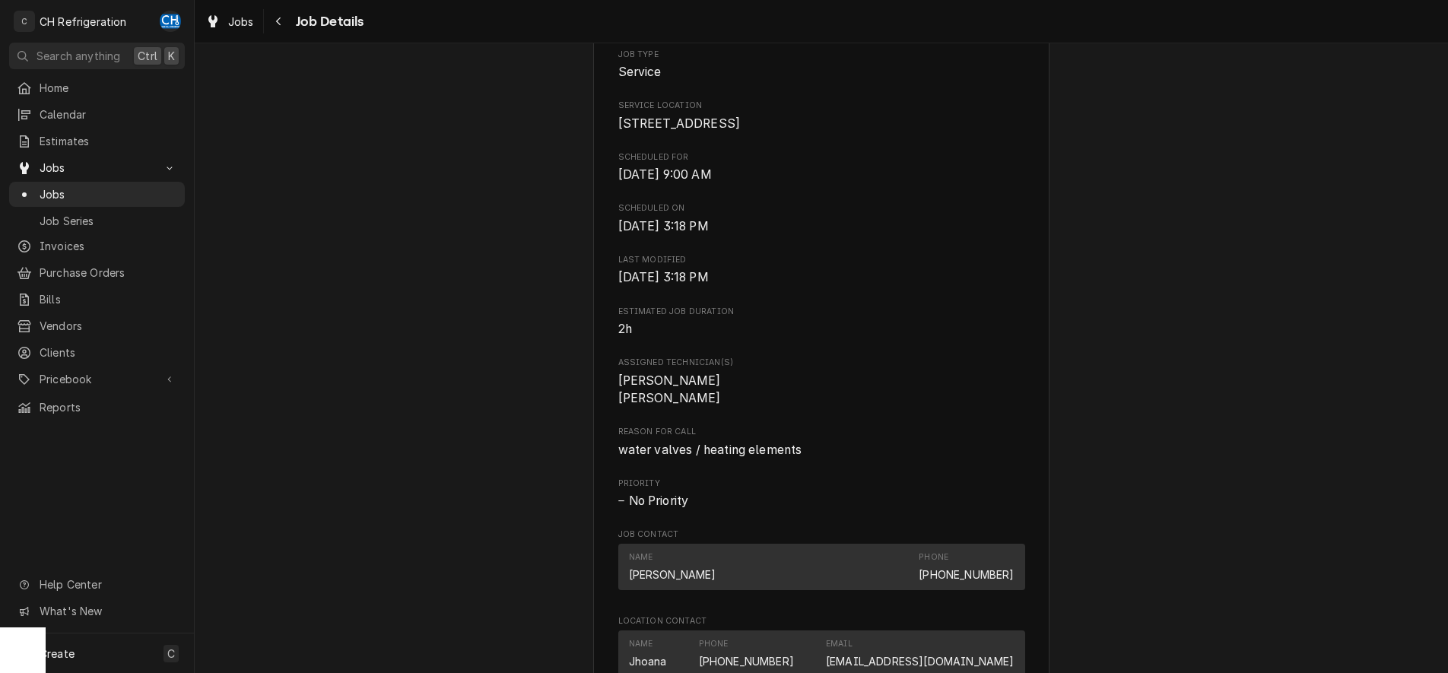
scroll to position [388, 0]
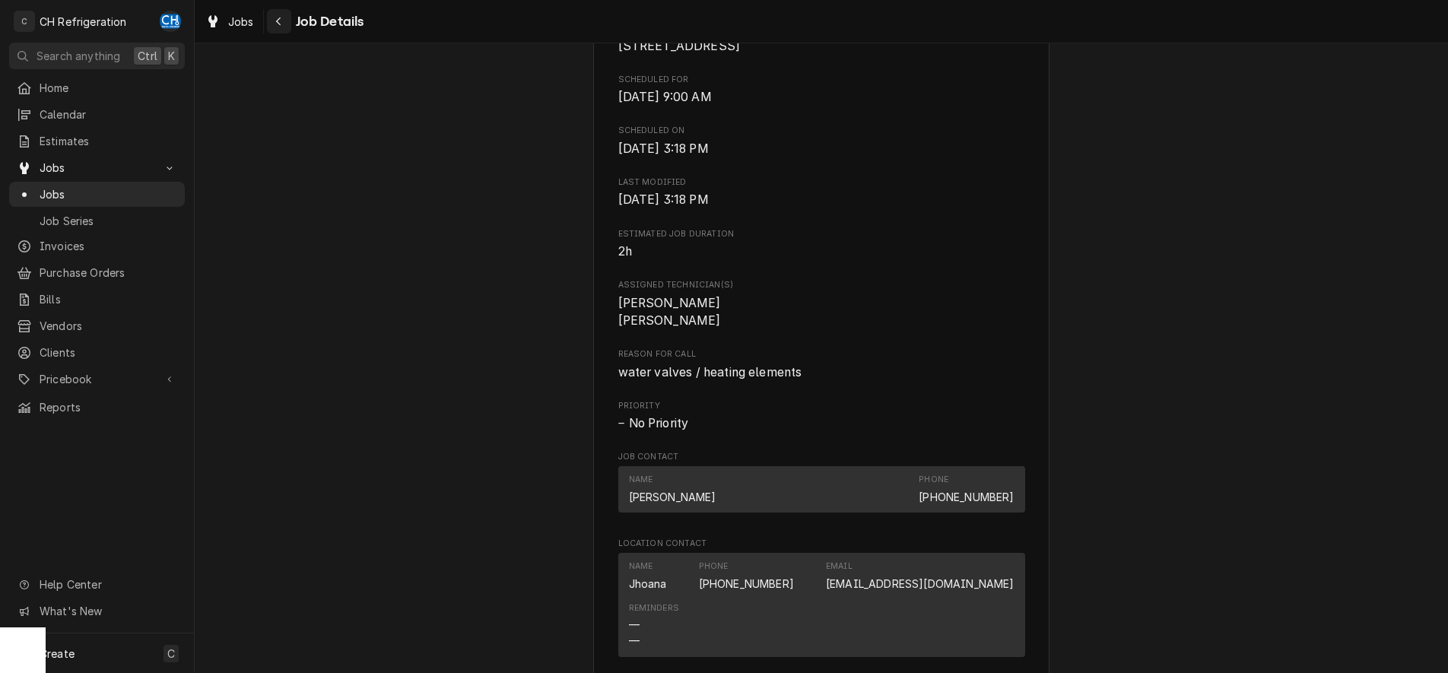
click at [275, 32] on button "Navigate back" at bounding box center [279, 21] width 24 height 24
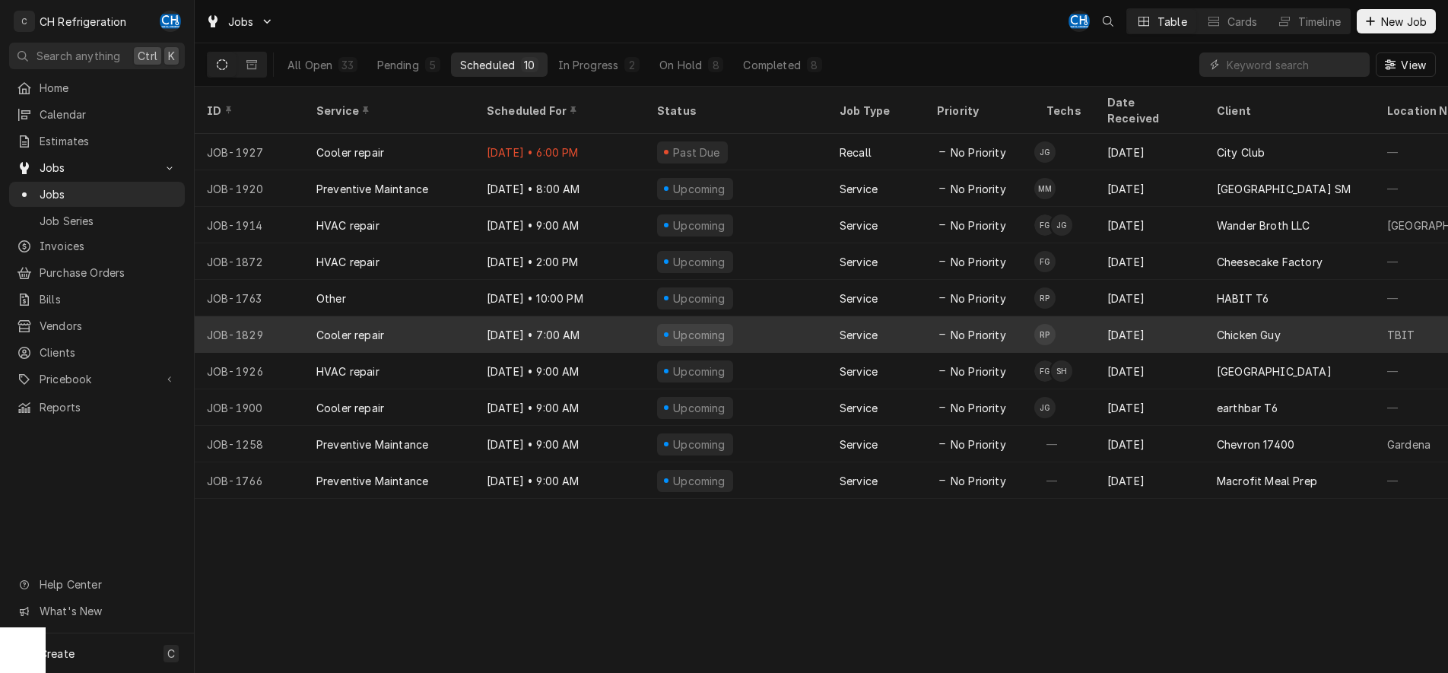
click at [775, 316] on div "Upcoming" at bounding box center [736, 334] width 183 height 37
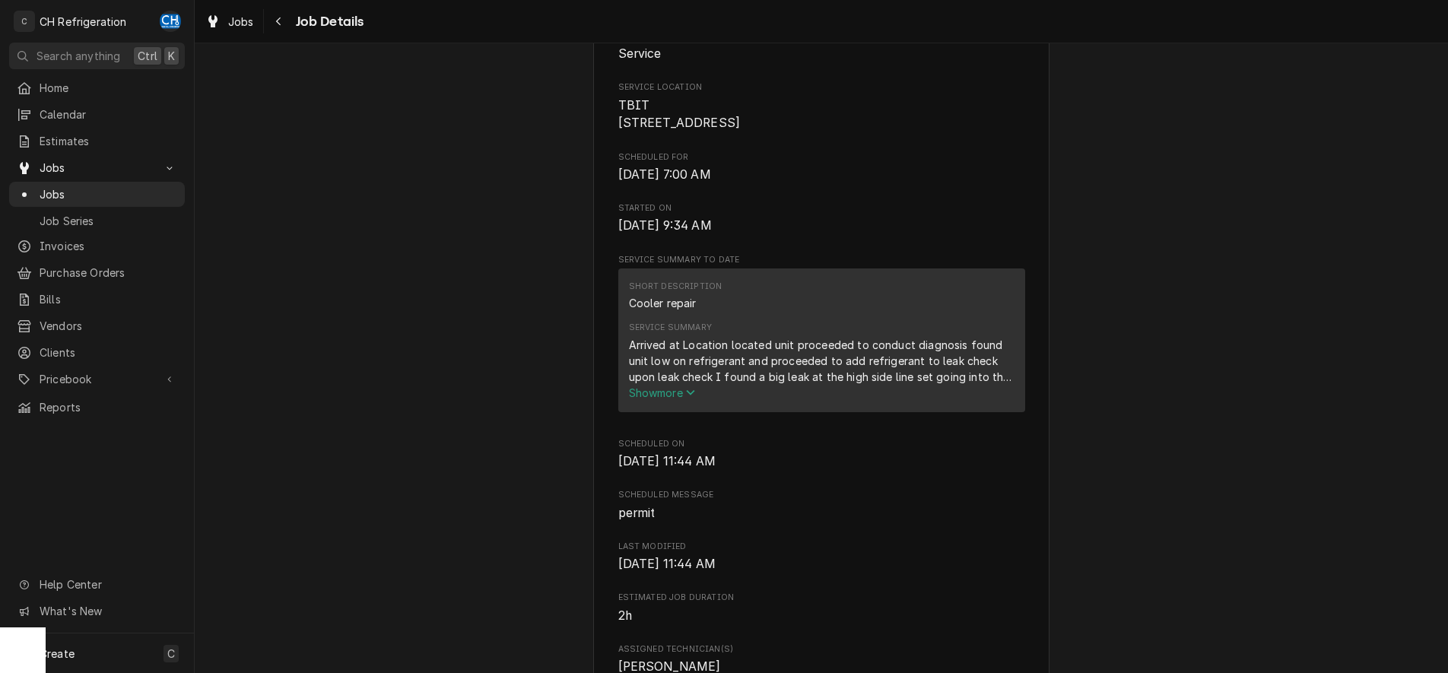
scroll to position [221, 0]
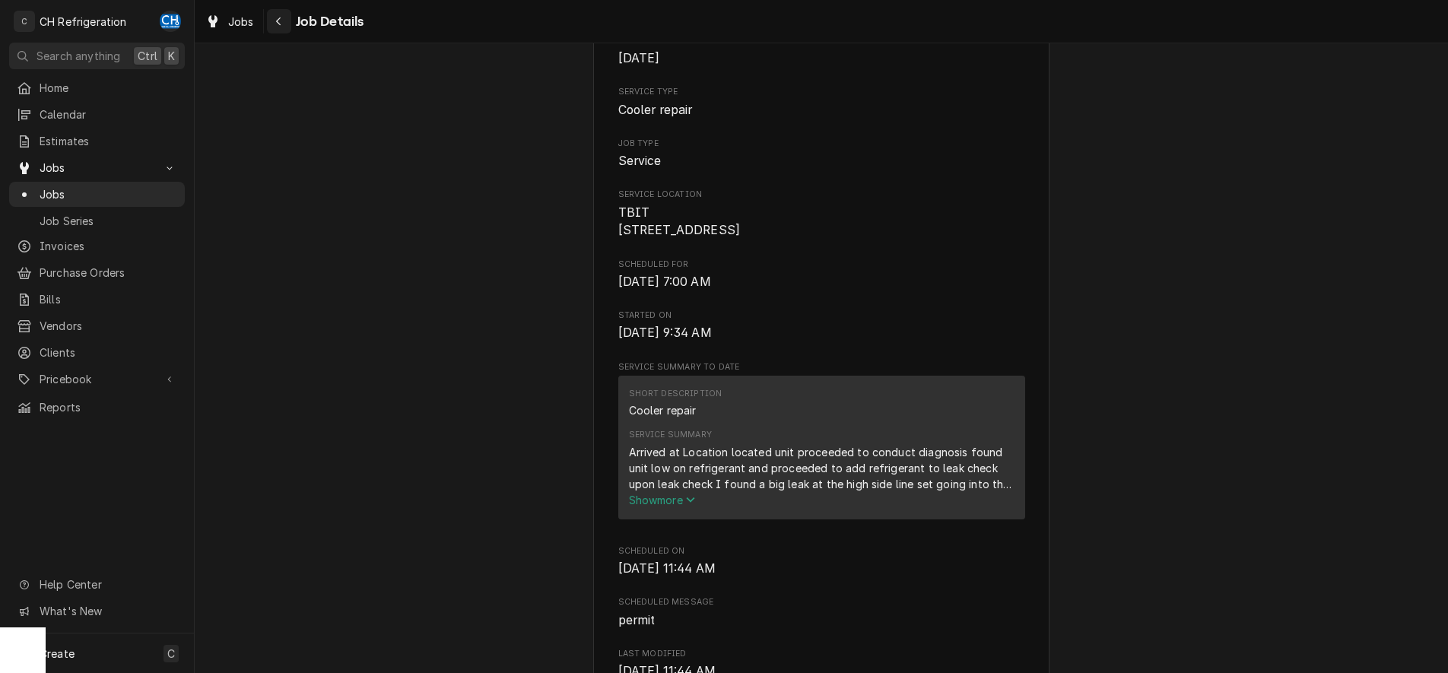
click at [276, 18] on icon "Navigate back" at bounding box center [278, 21] width 7 height 11
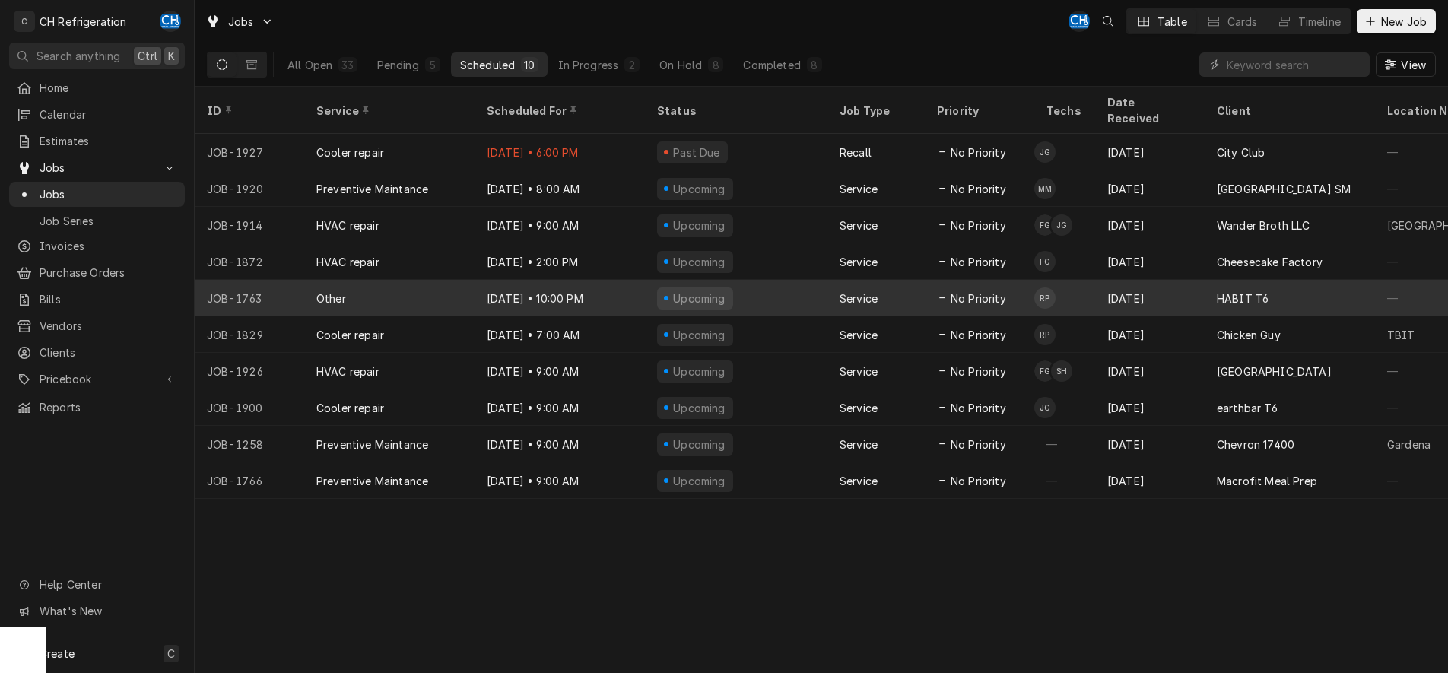
click at [773, 284] on div "Upcoming" at bounding box center [736, 298] width 183 height 37
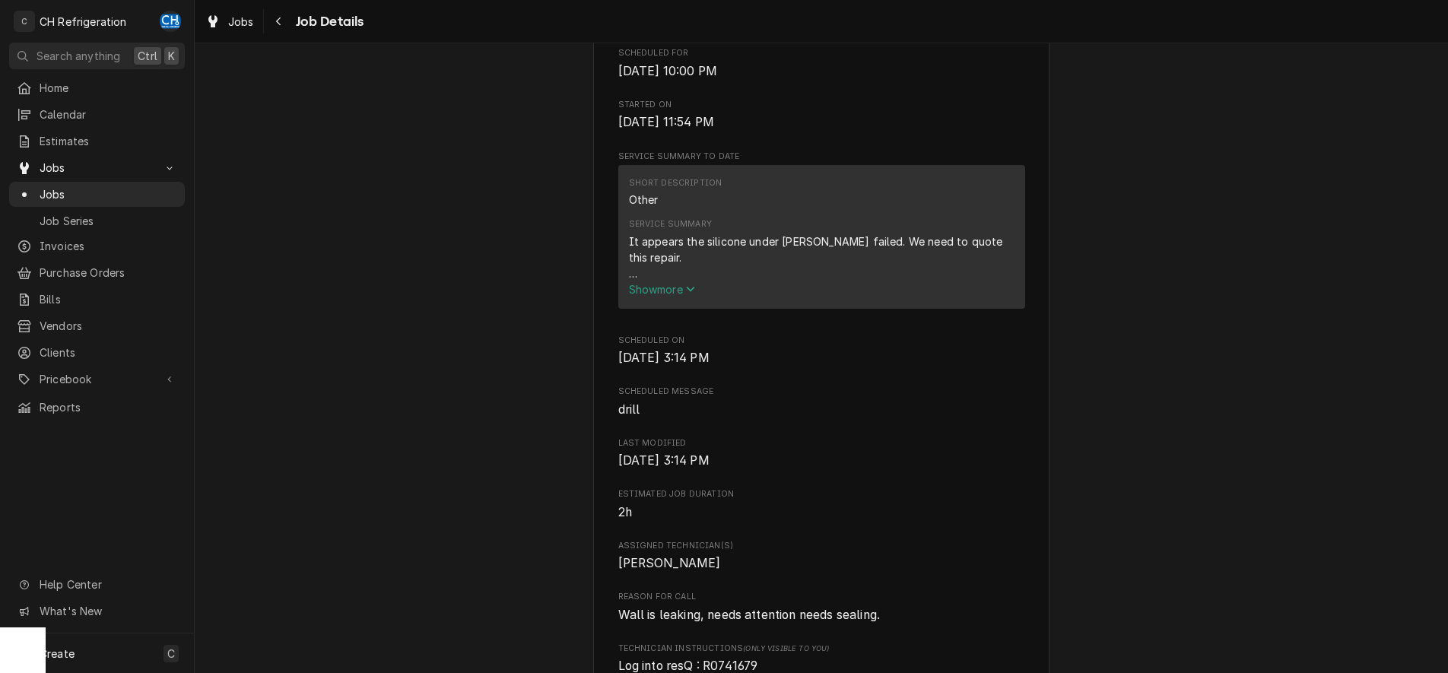
scroll to position [698, 0]
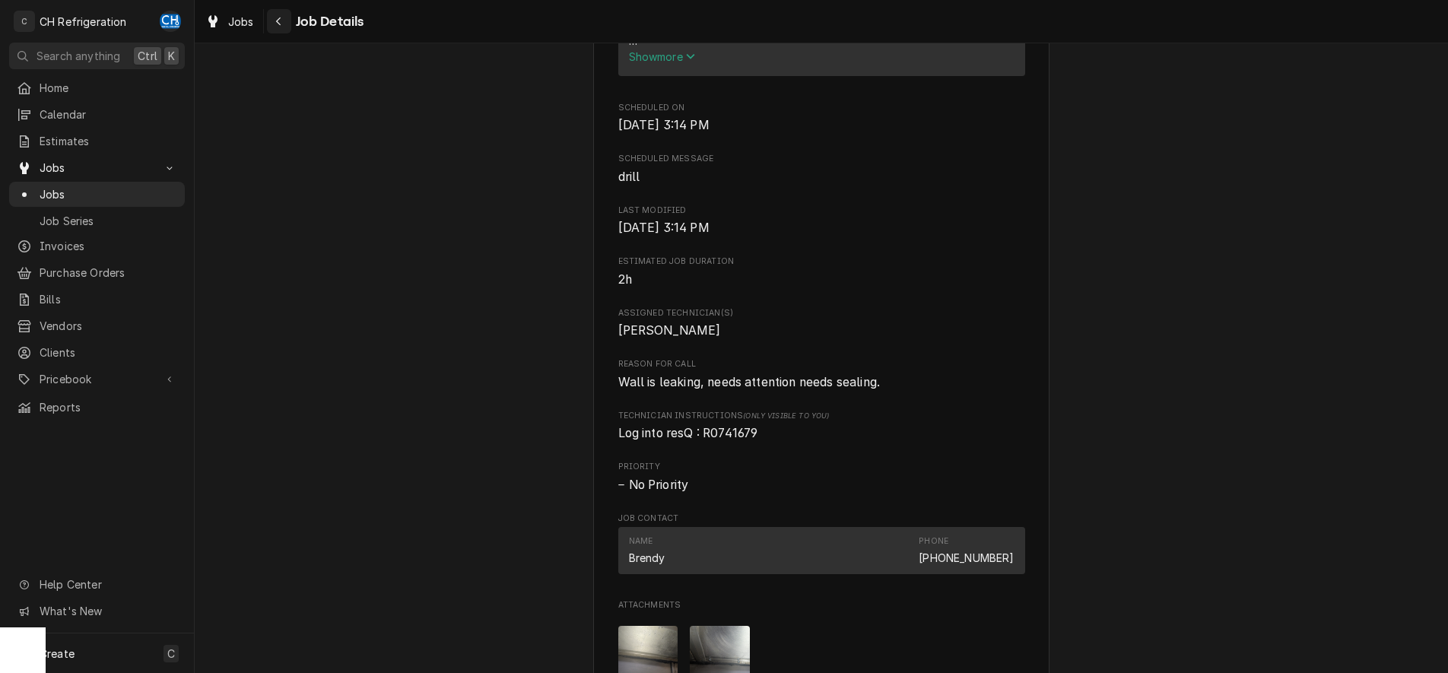
click at [285, 27] on div "Navigate back" at bounding box center [279, 21] width 15 height 15
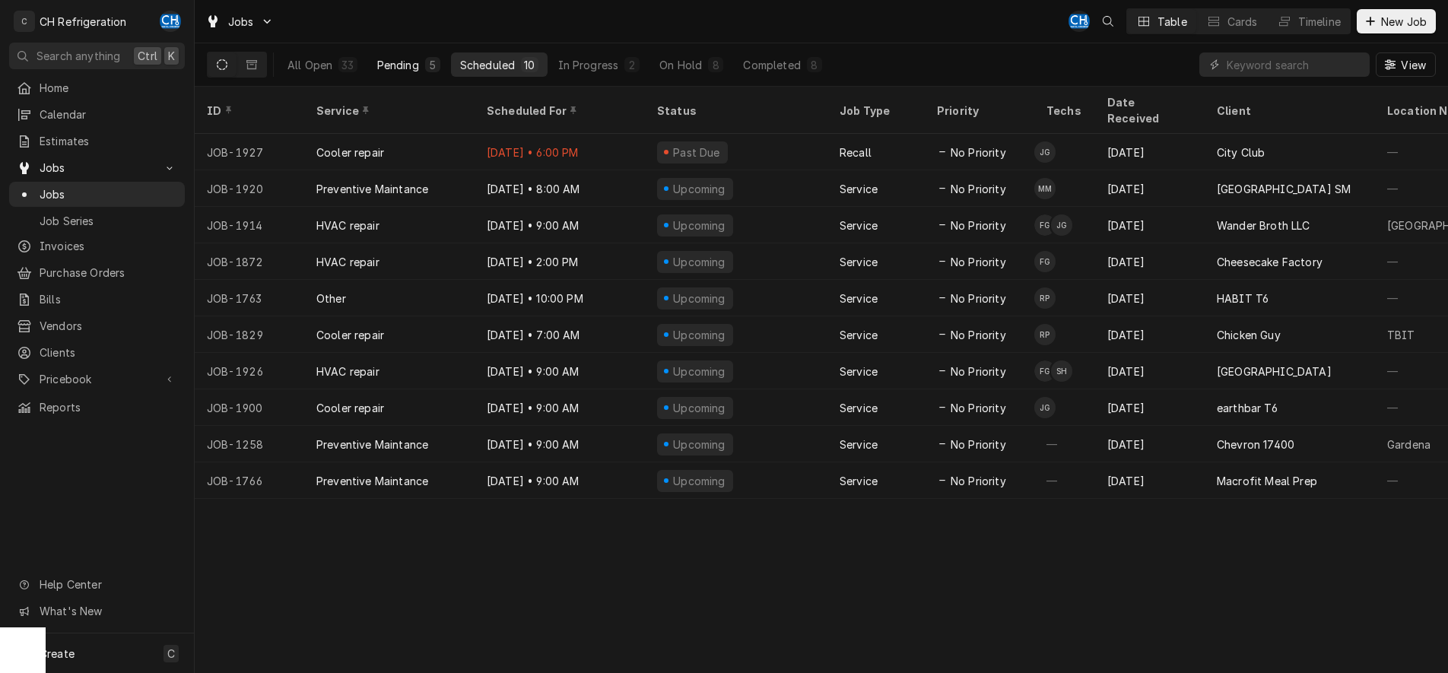
click at [409, 65] on div "Pending" at bounding box center [398, 65] width 42 height 16
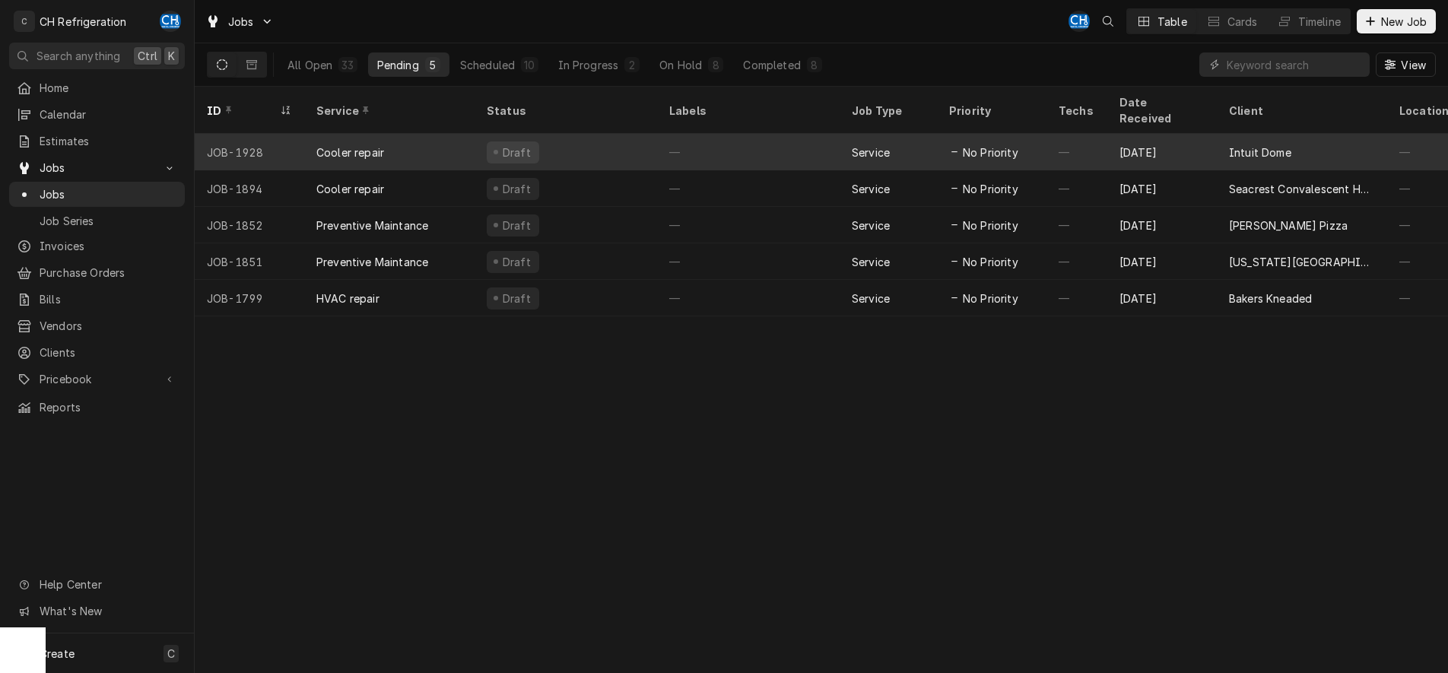
click at [761, 141] on div "—" at bounding box center [748, 152] width 183 height 37
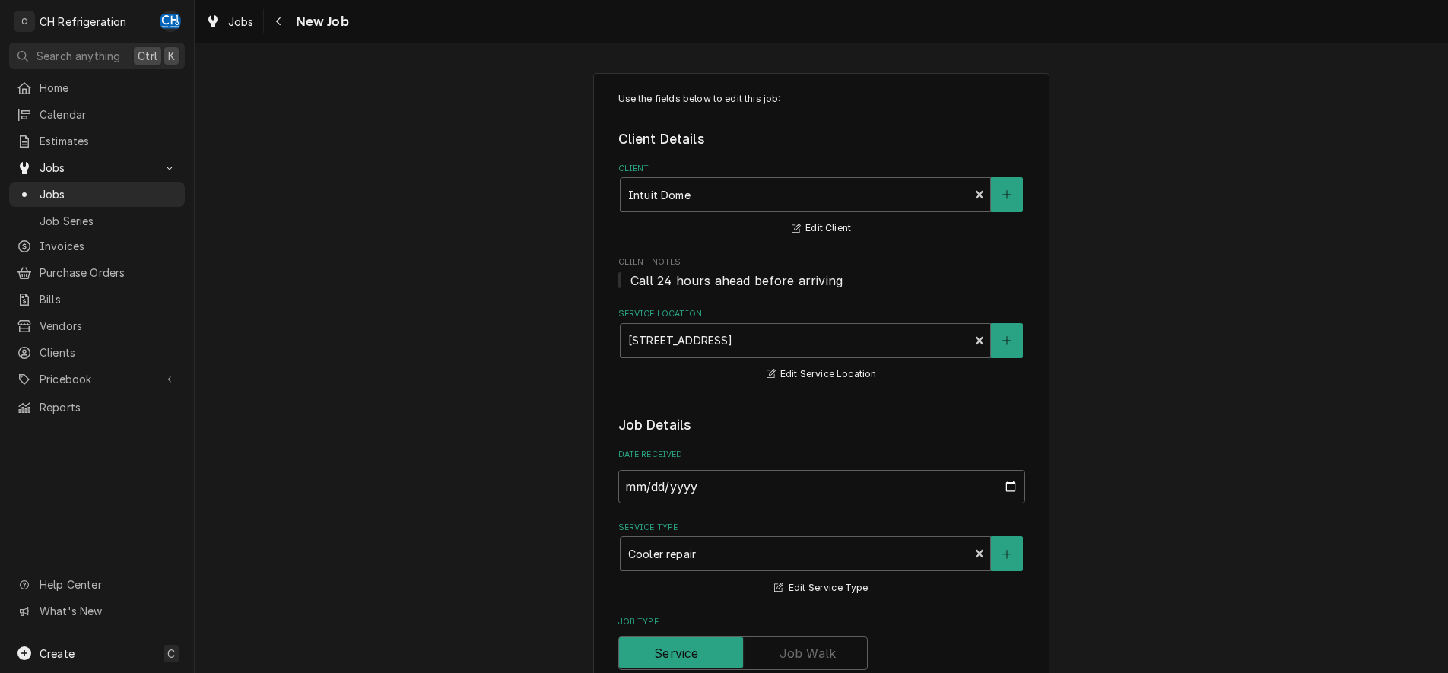
type textarea "x"
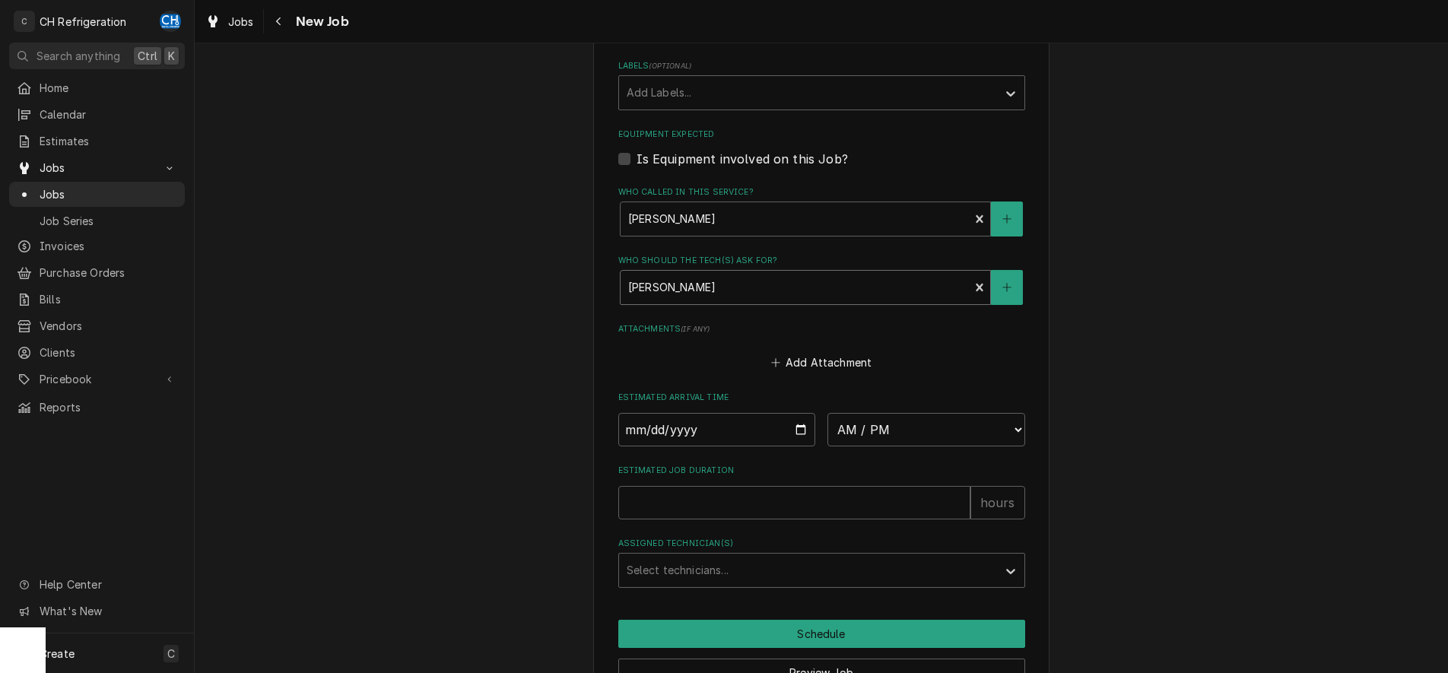
scroll to position [931, 0]
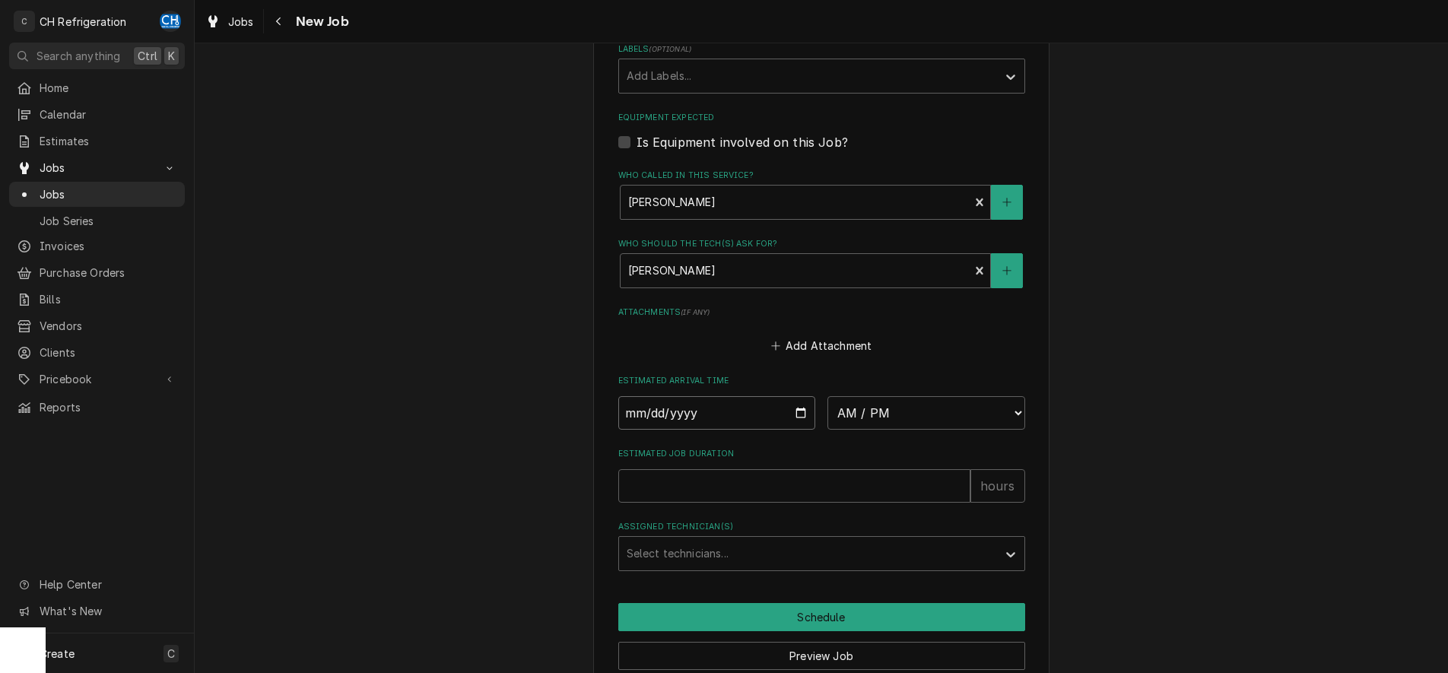
click at [711, 408] on input "Date" at bounding box center [717, 412] width 198 height 33
click at [768, 408] on input "Date" at bounding box center [717, 412] width 198 height 33
click at [803, 414] on input "Date" at bounding box center [717, 412] width 198 height 33
type input "2025-09-12"
type textarea "x"
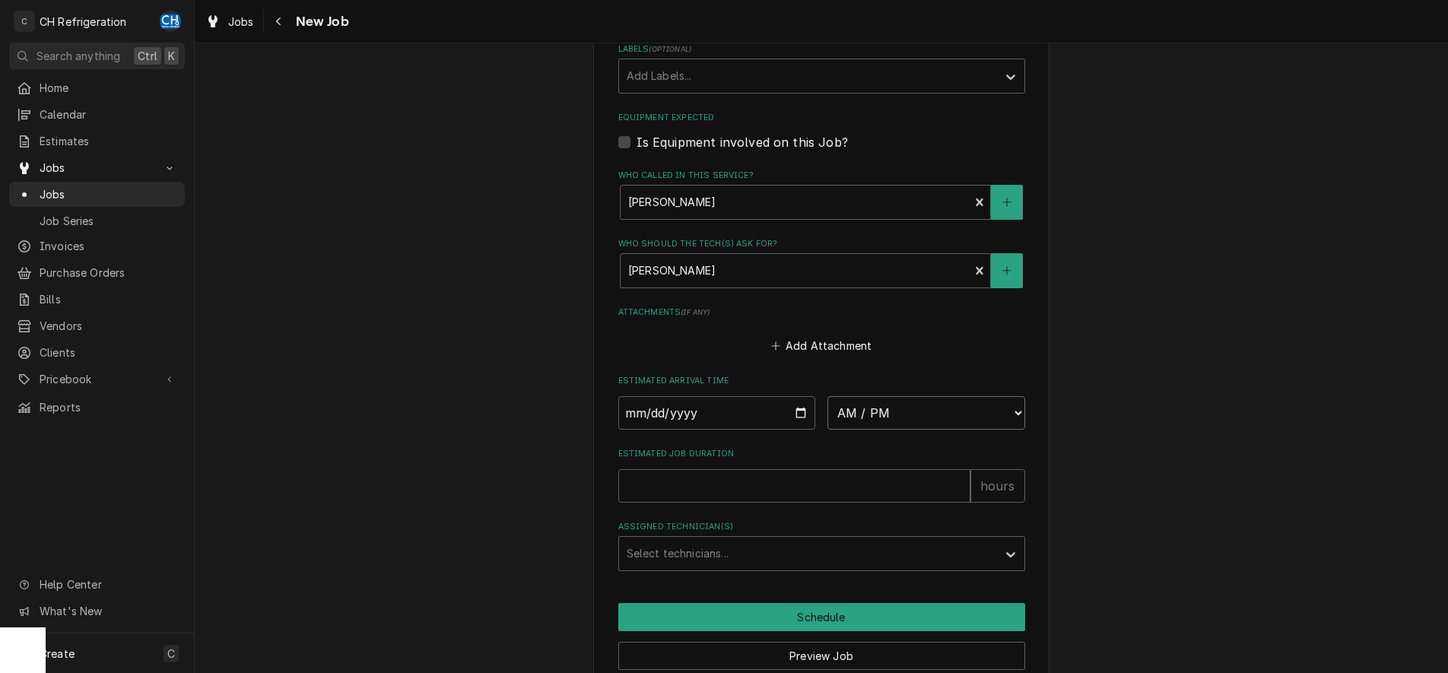
click at [828, 396] on select "AM / PM 6:00 AM 6:15 AM 6:30 AM 6:45 AM 7:00 AM 7:15 AM 7:30 AM 7:45 AM 8:00 AM…" at bounding box center [927, 412] width 198 height 33
select select "09:00:00"
click option "9:00 AM" at bounding box center [0, 0] width 0 height 0
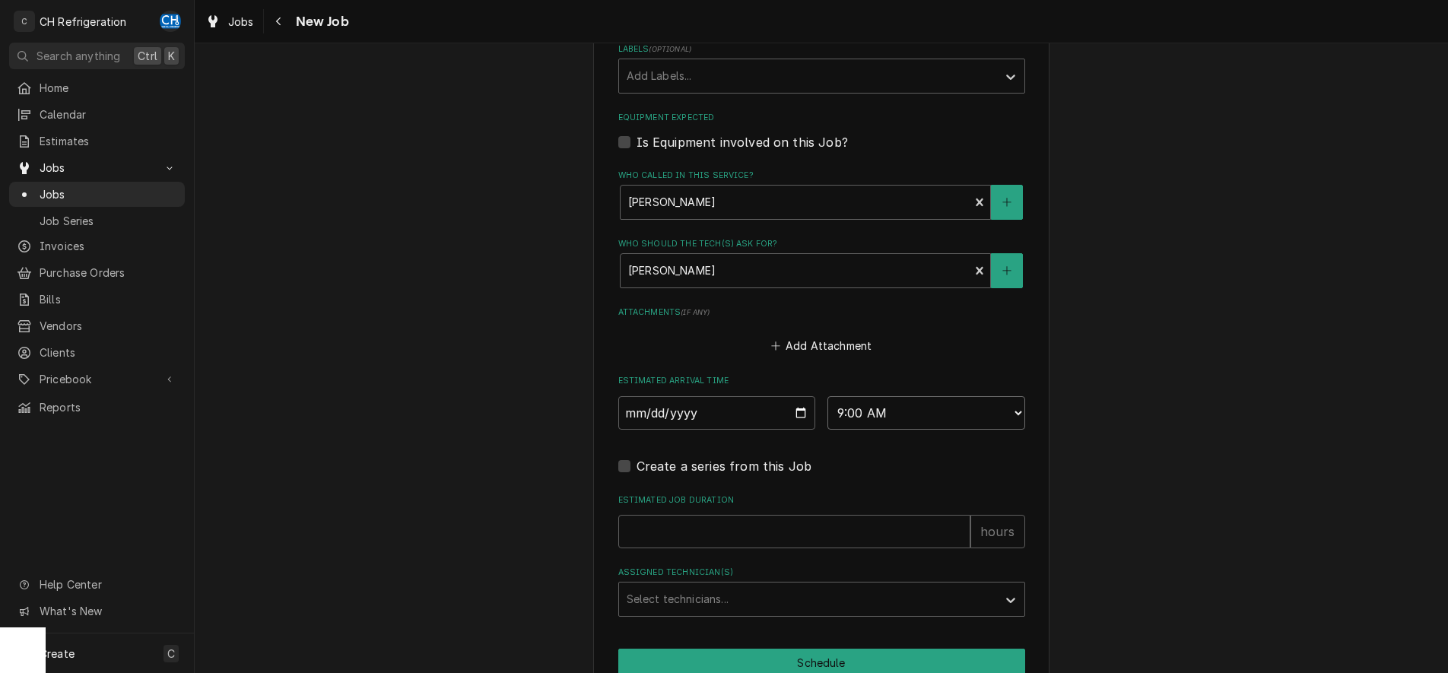
type textarea "x"
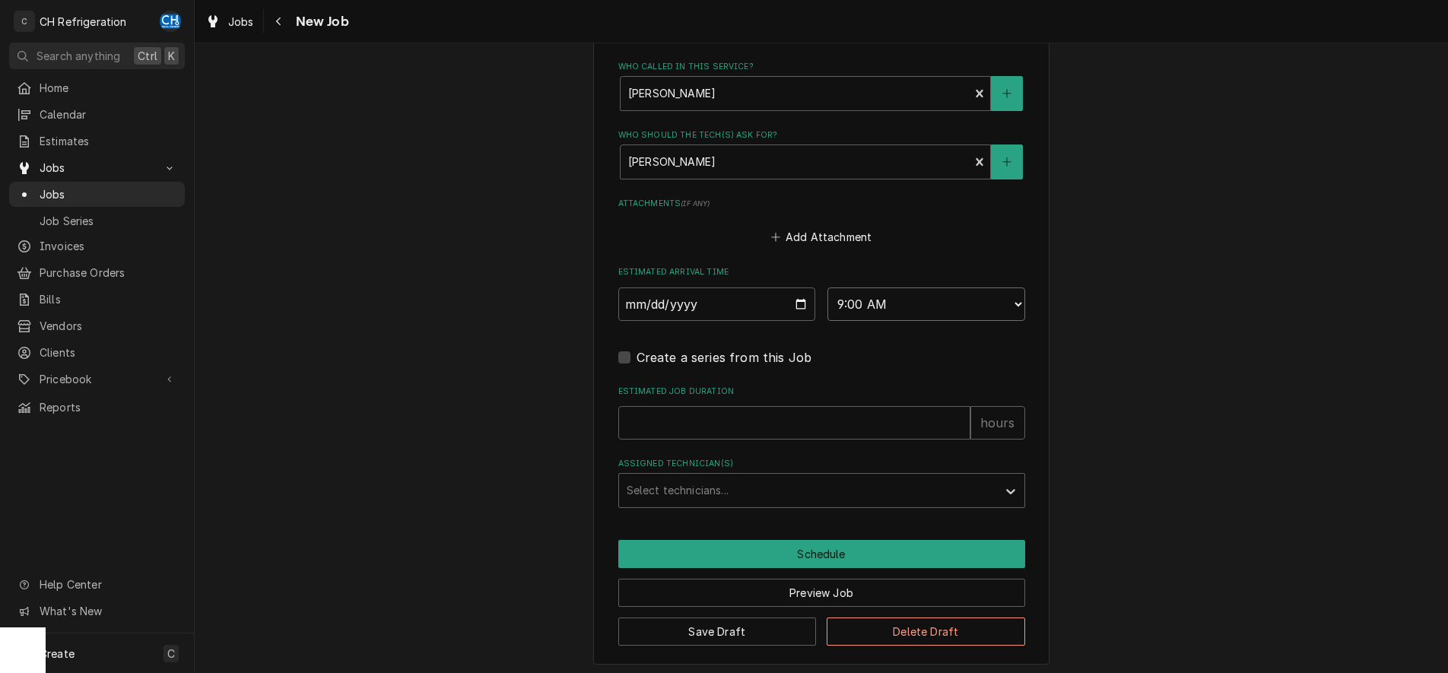
scroll to position [1044, 0]
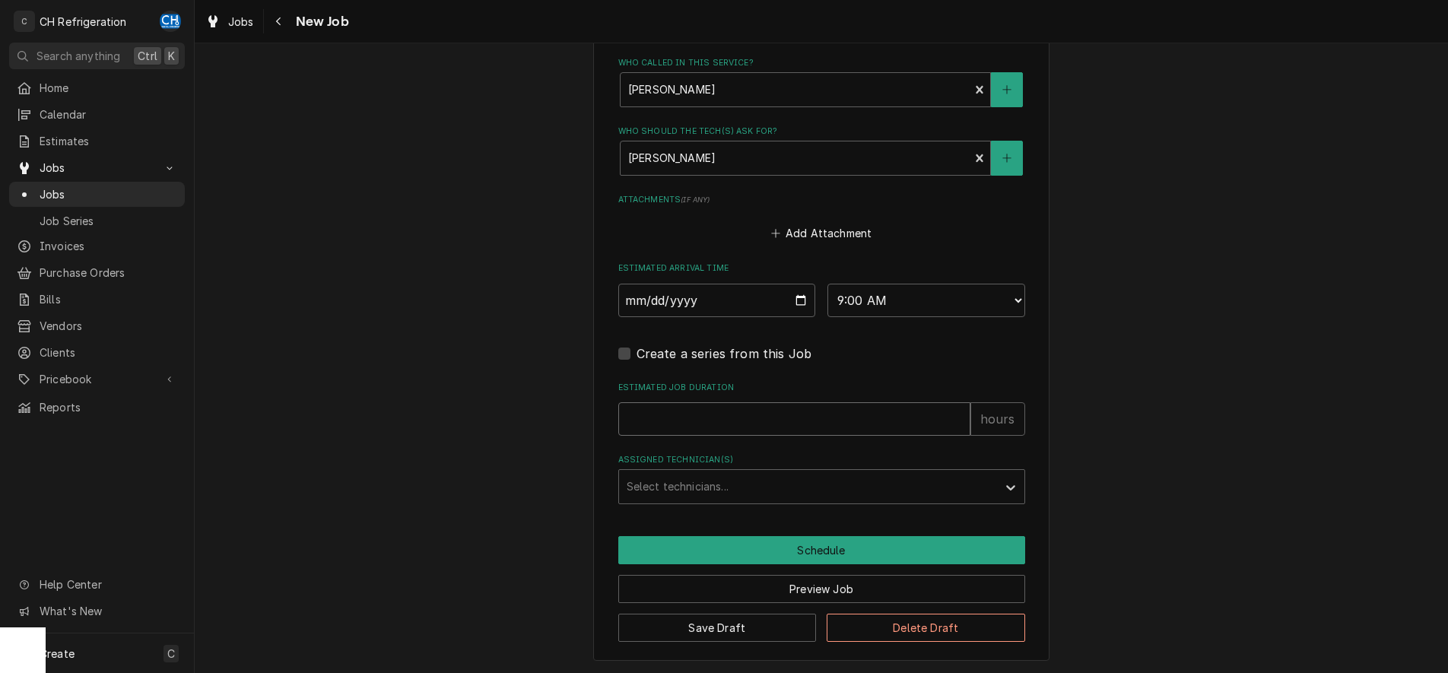
click at [743, 418] on input "Estimated Job Duration" at bounding box center [794, 418] width 352 height 33
type input "2"
type textarea "x"
type input "2"
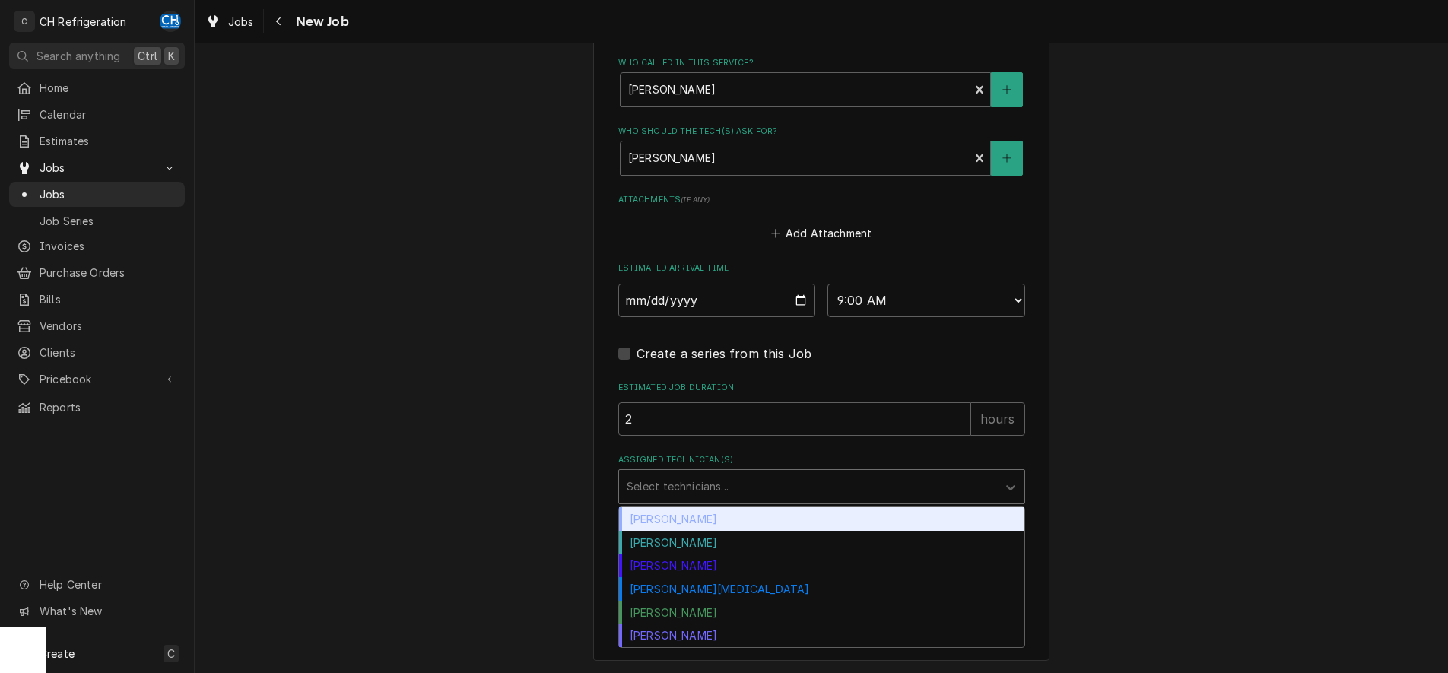
click at [830, 484] on div "Assigned Technician(s)" at bounding box center [808, 486] width 363 height 27
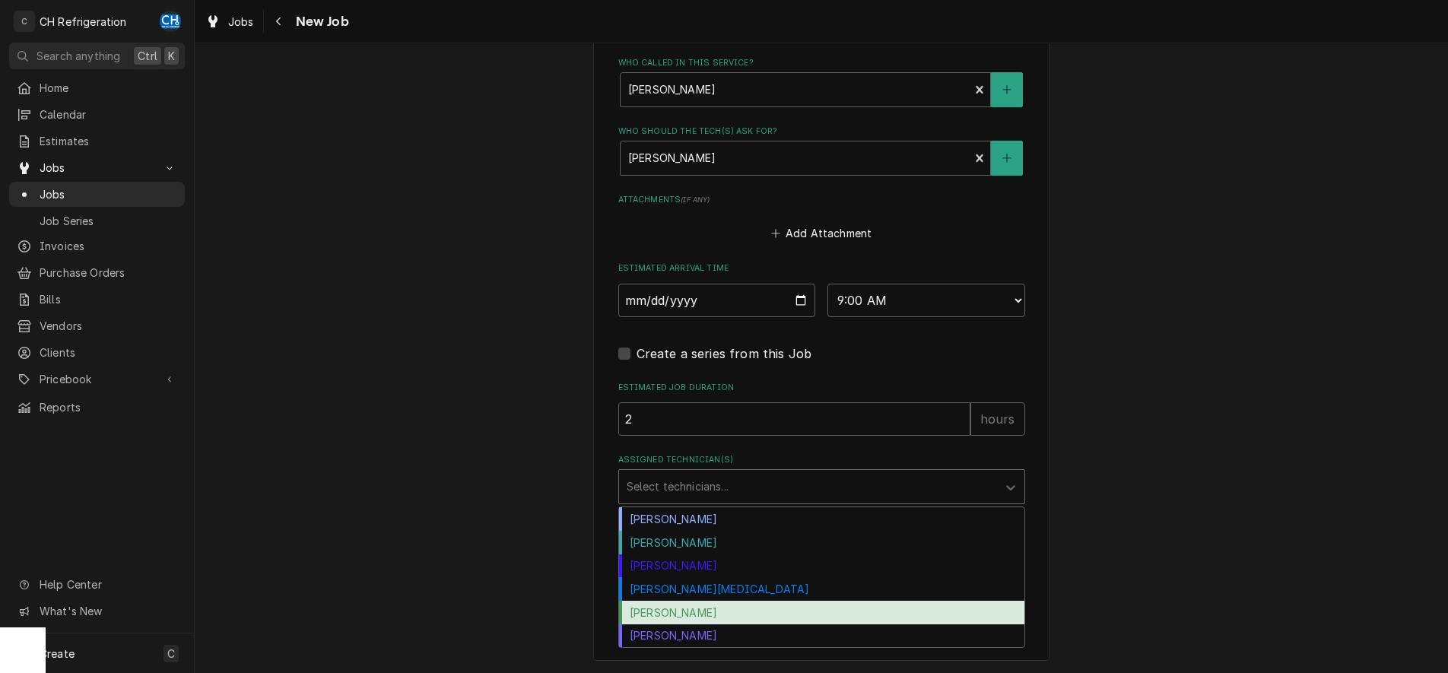
click at [776, 606] on div "Ruben Perez" at bounding box center [821, 613] width 405 height 24
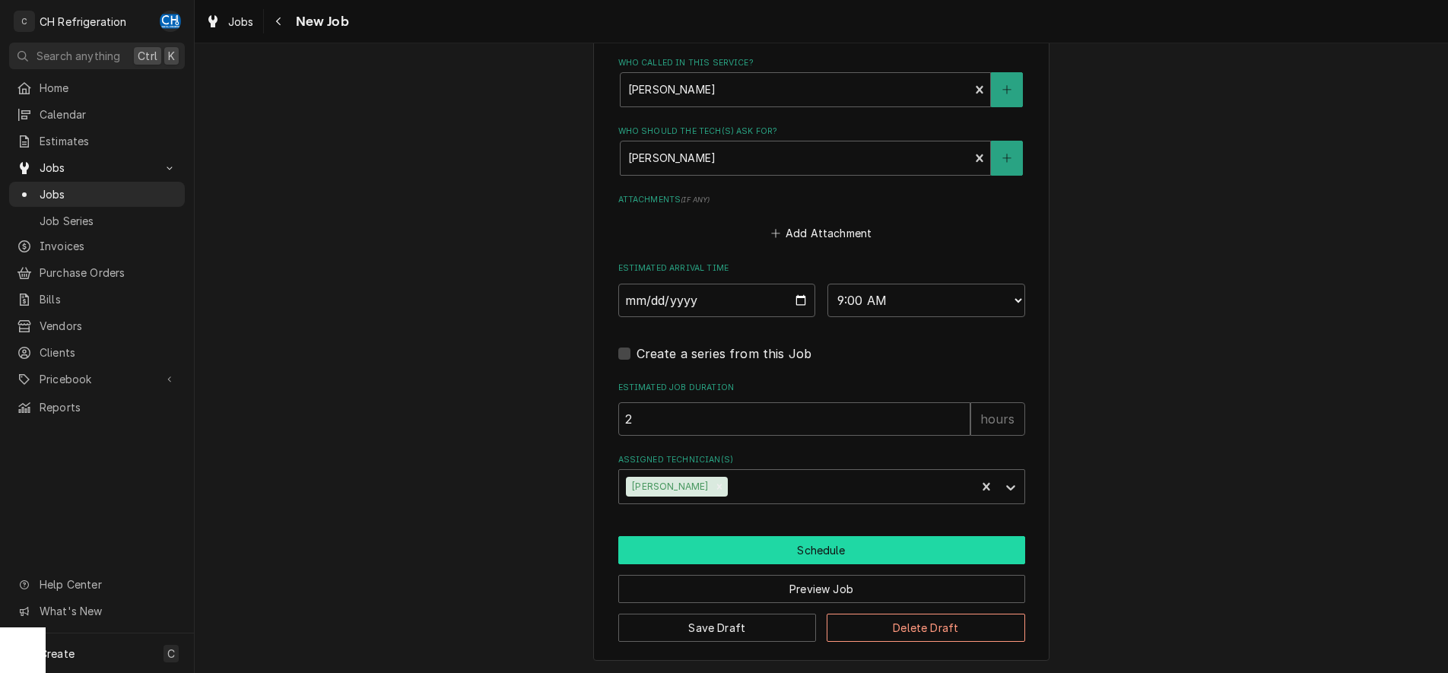
click at [812, 553] on button "Schedule" at bounding box center [821, 550] width 407 height 28
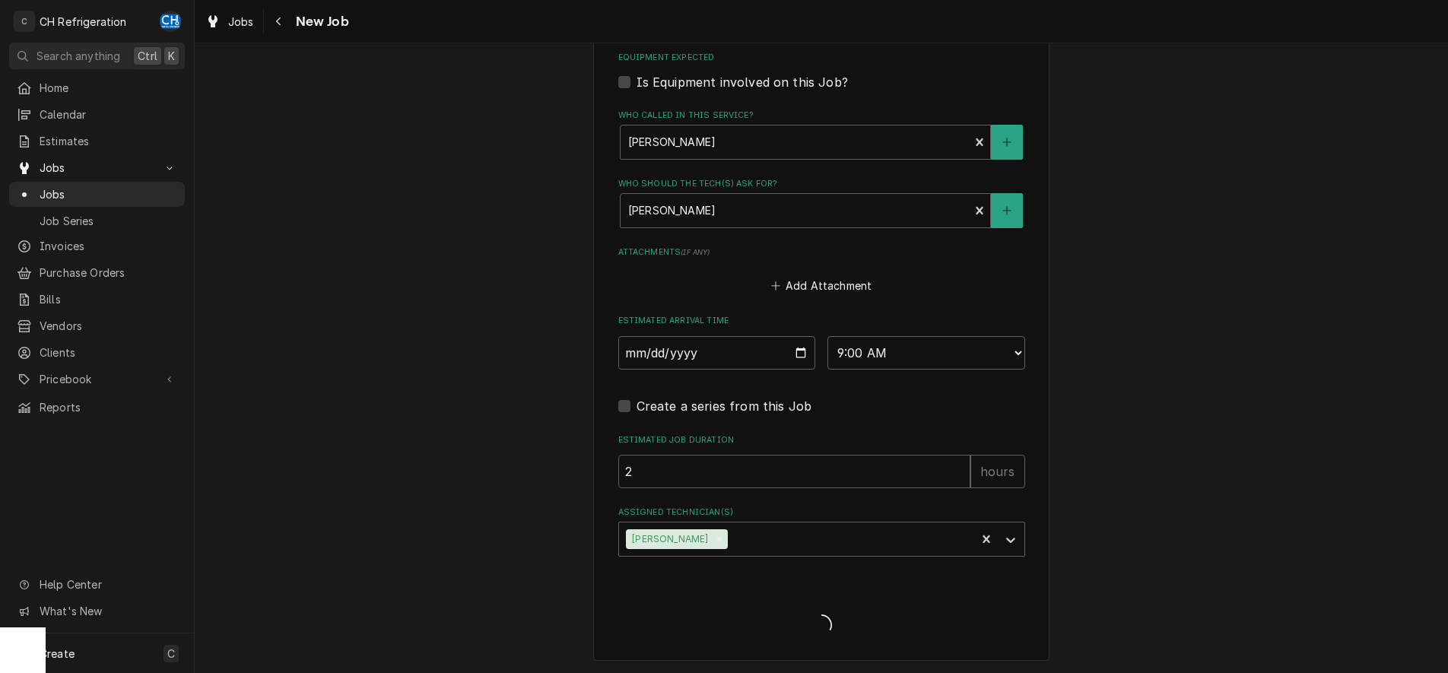
type textarea "x"
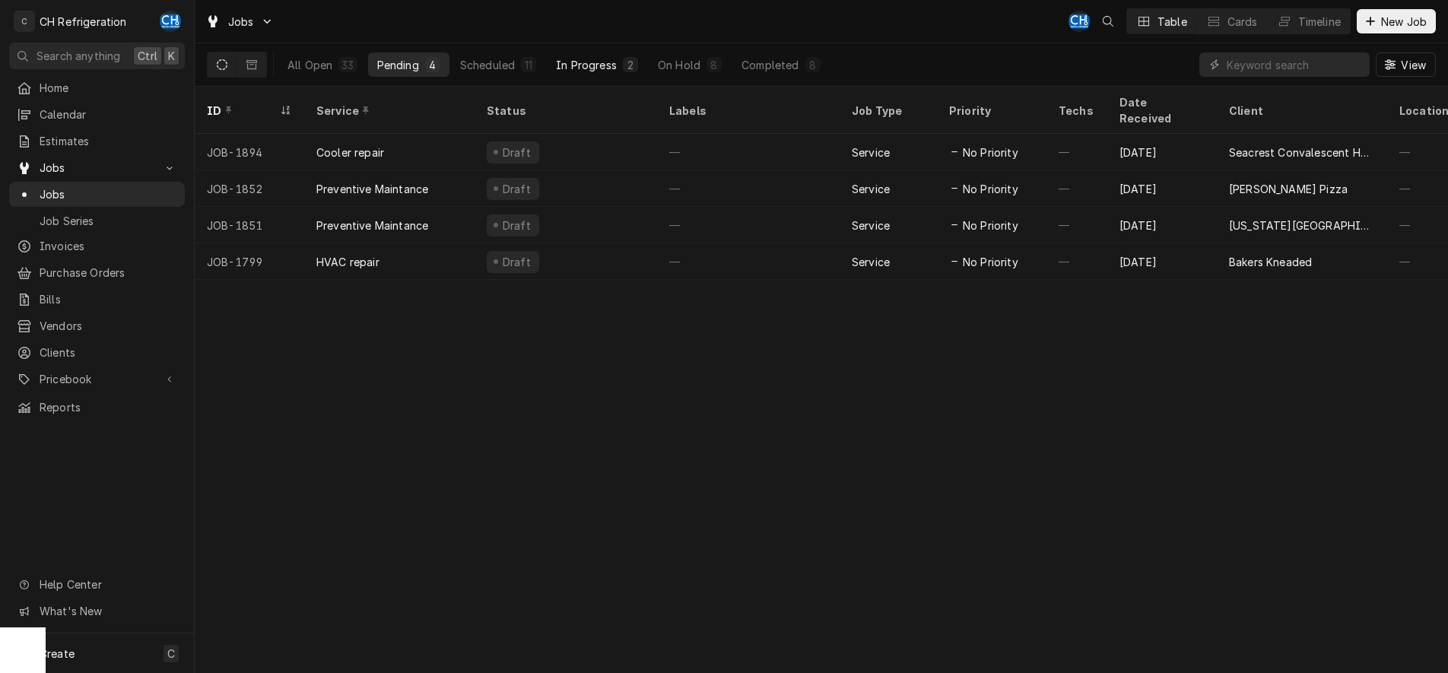
click at [586, 71] on div "In Progress" at bounding box center [586, 65] width 61 height 16
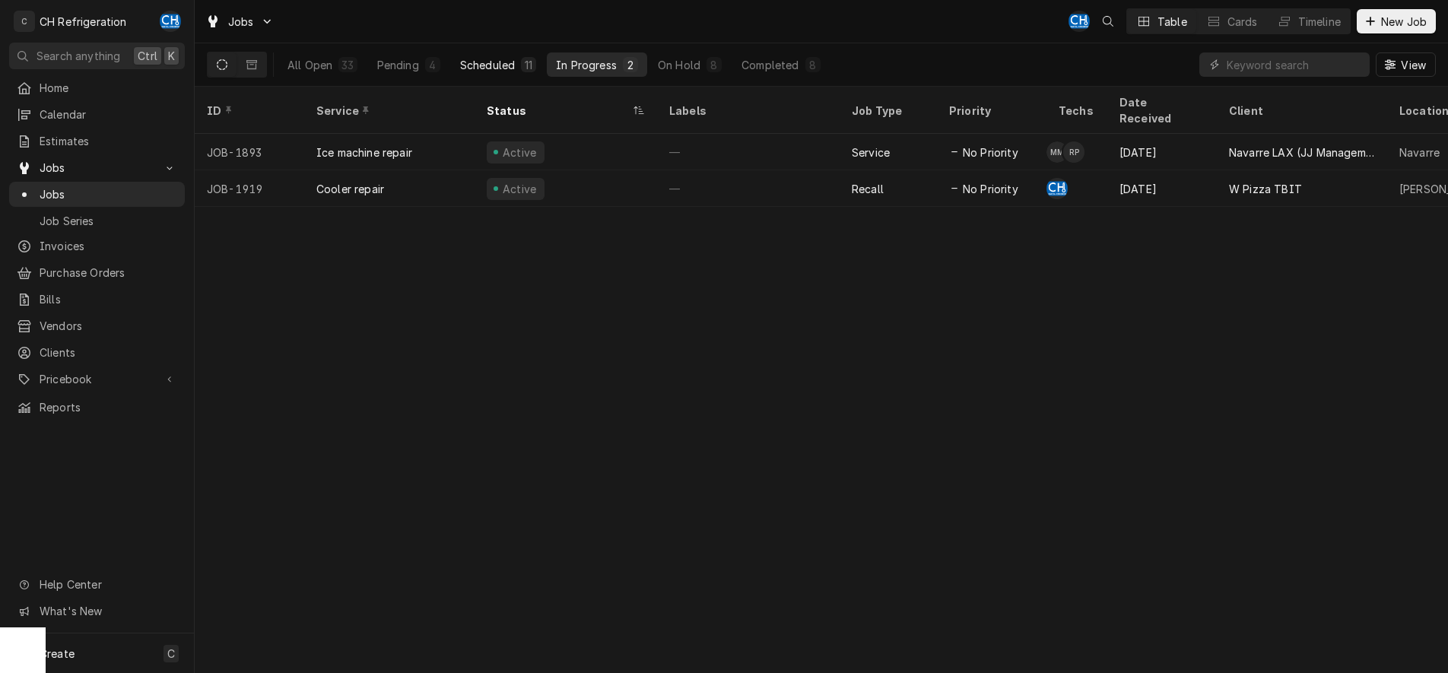
click at [487, 67] on div "Scheduled" at bounding box center [487, 65] width 55 height 16
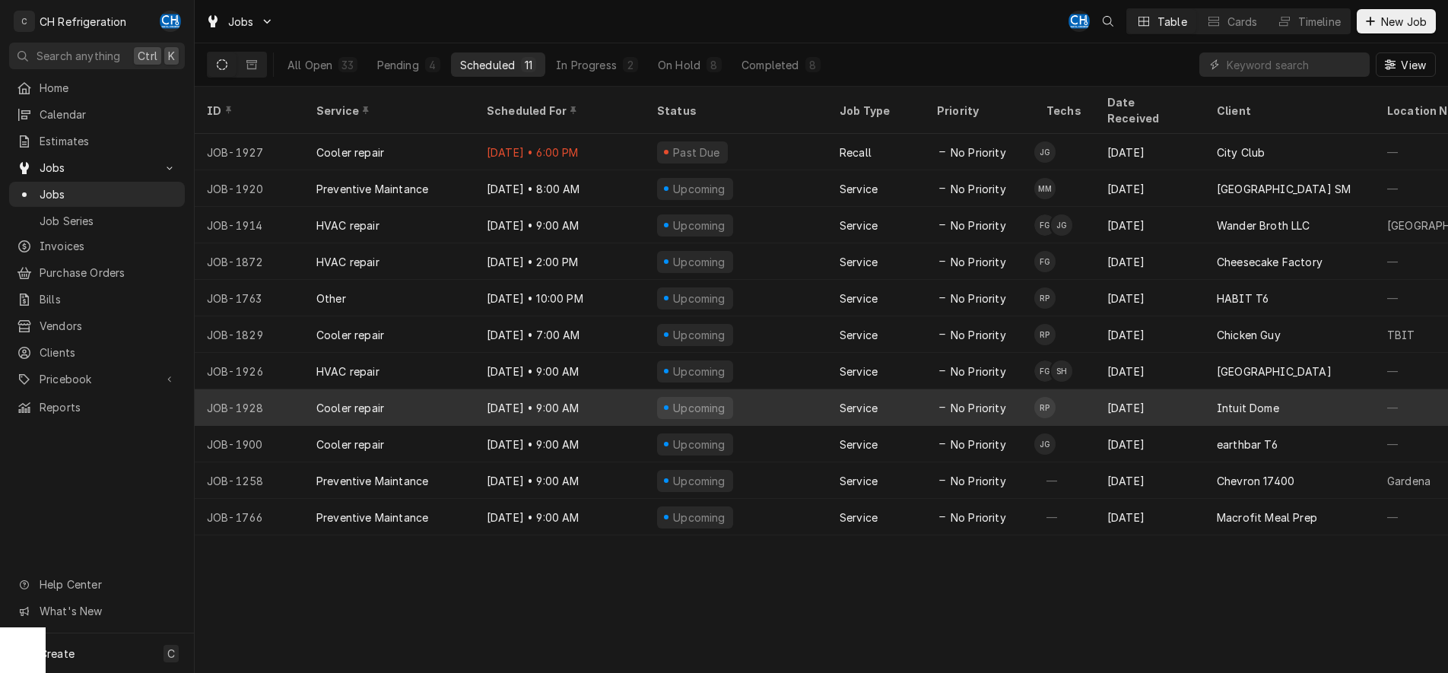
click at [779, 389] on div "Upcoming" at bounding box center [736, 407] width 183 height 37
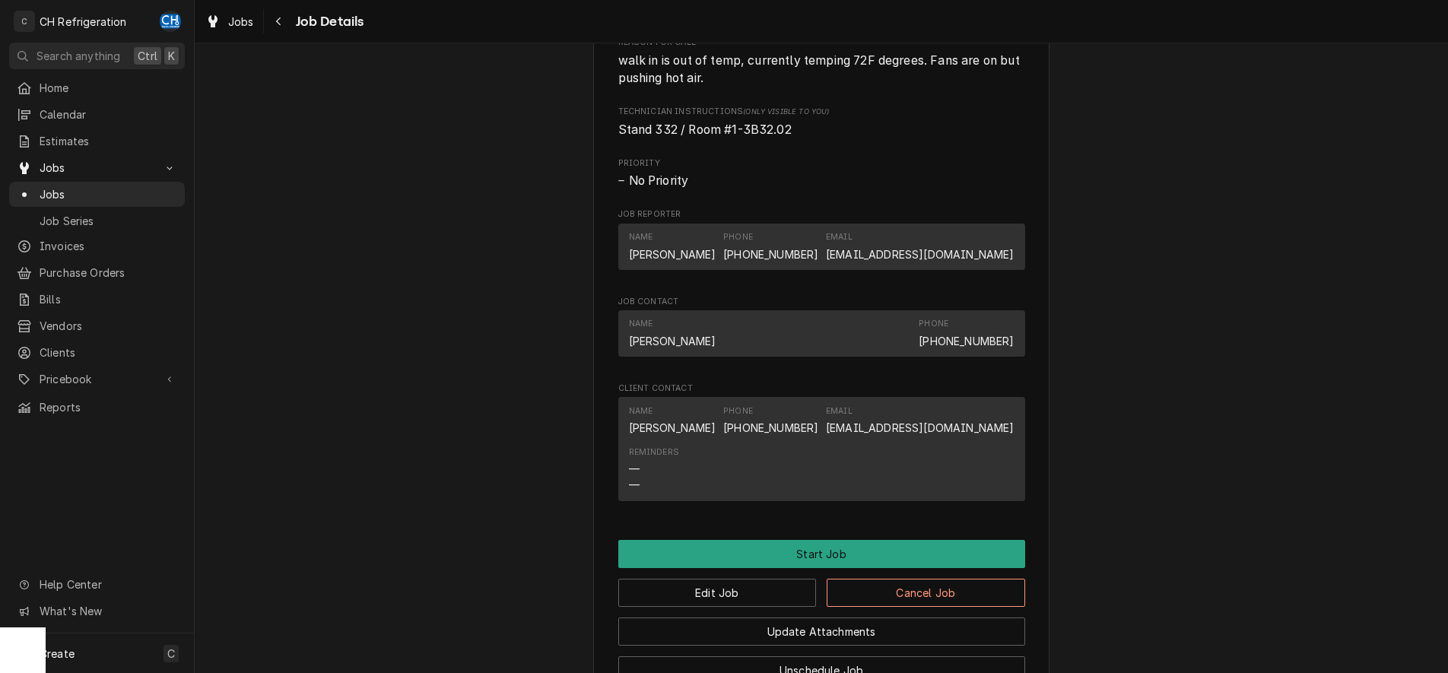
scroll to position [776, 0]
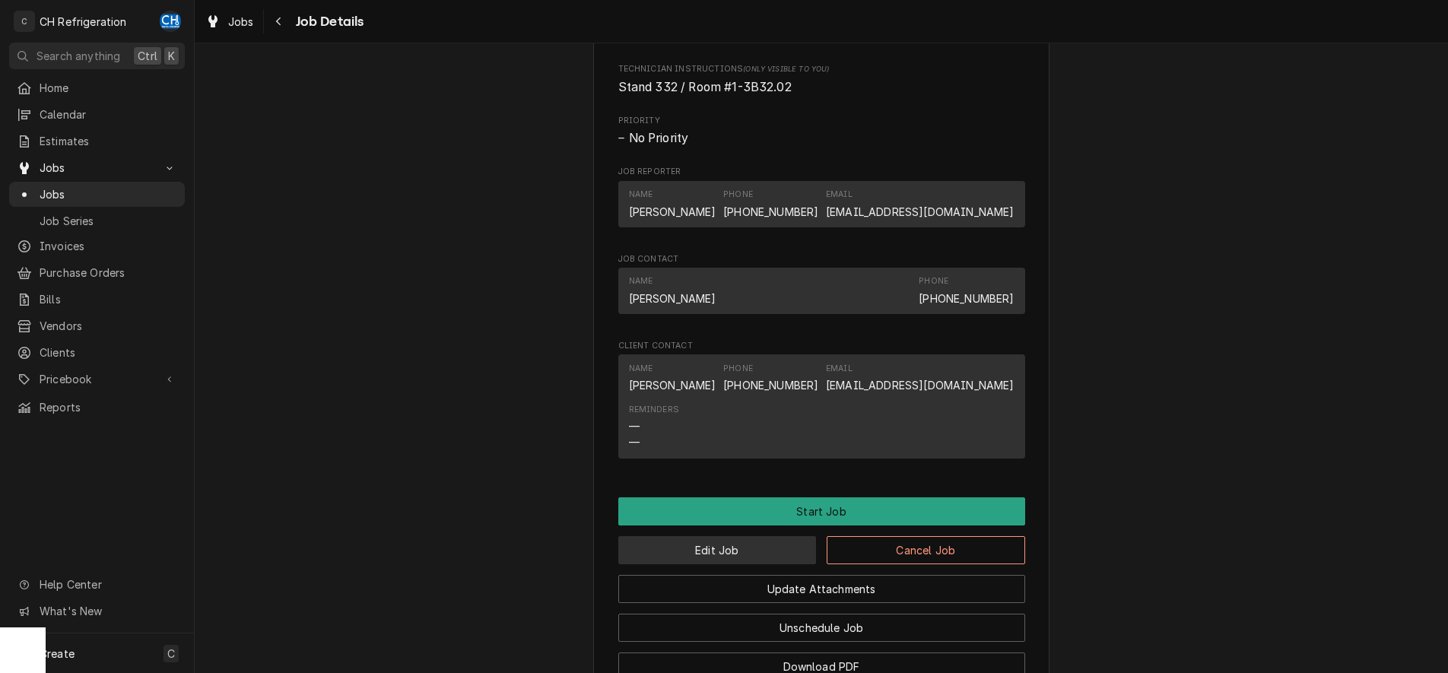
click at [698, 564] on button "Edit Job" at bounding box center [717, 550] width 199 height 28
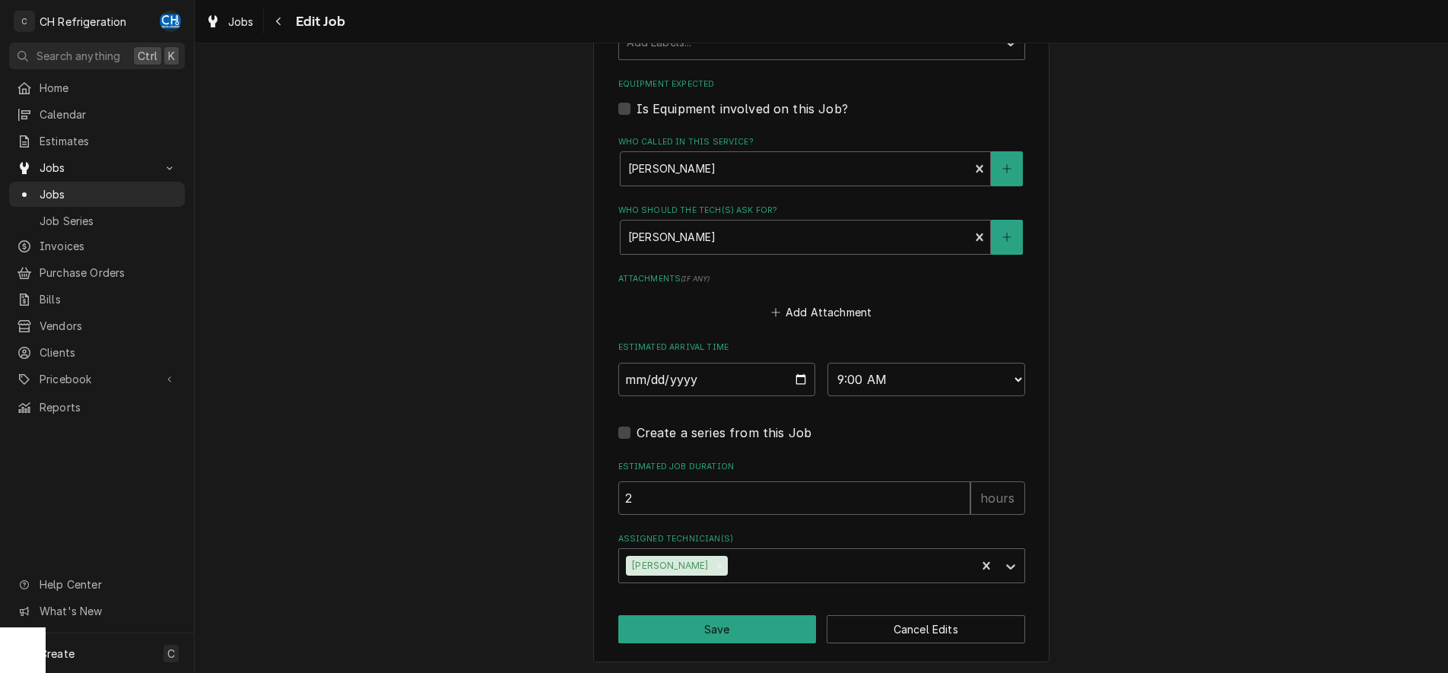
scroll to position [966, 0]
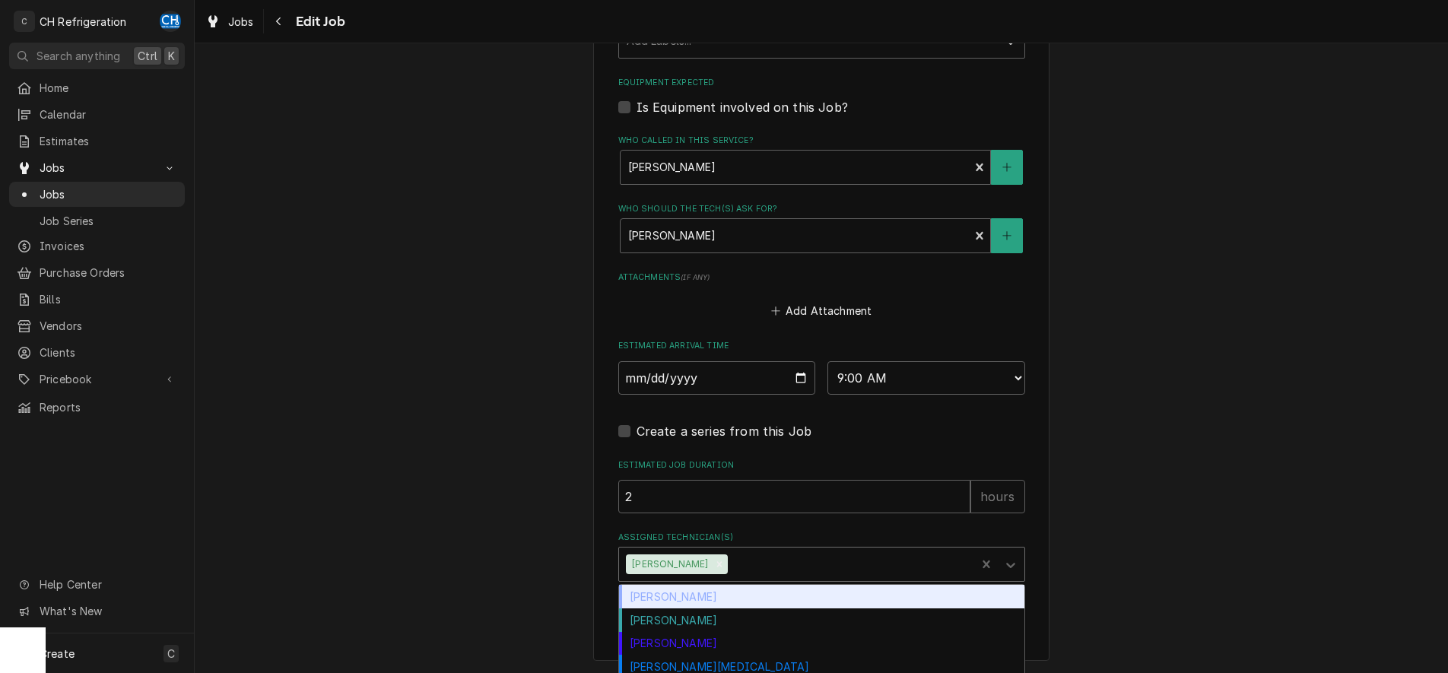
click at [844, 551] on div "Assigned Technician(s)" at bounding box center [849, 564] width 237 height 27
click at [845, 593] on div "[PERSON_NAME]" at bounding box center [821, 597] width 405 height 24
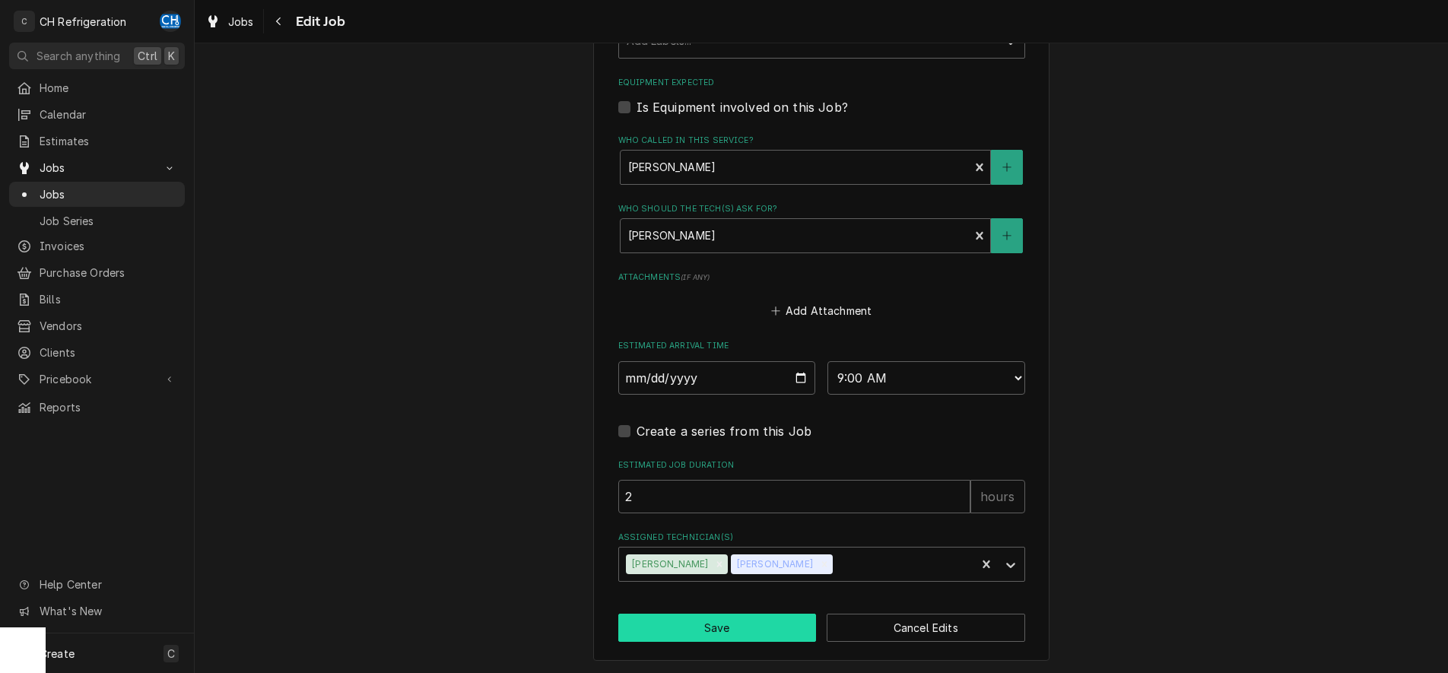
click at [713, 620] on button "Save" at bounding box center [717, 628] width 199 height 28
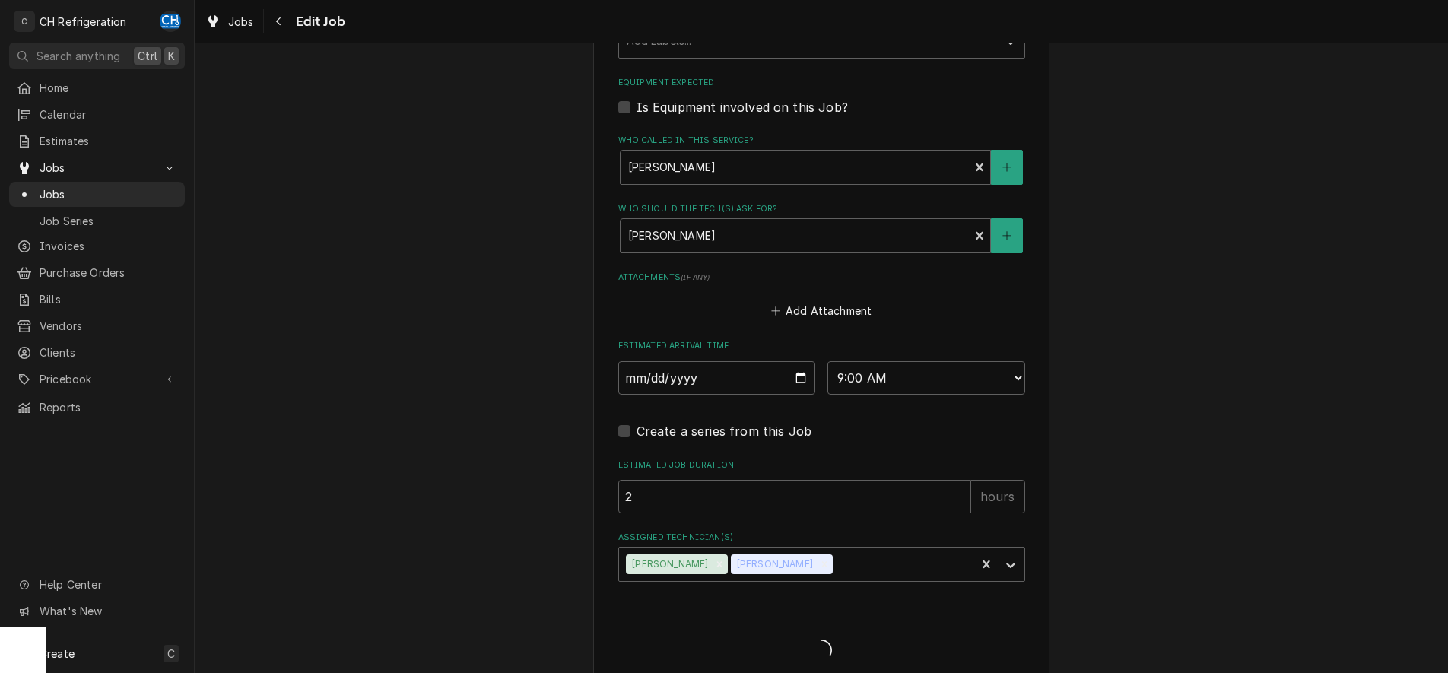
type textarea "x"
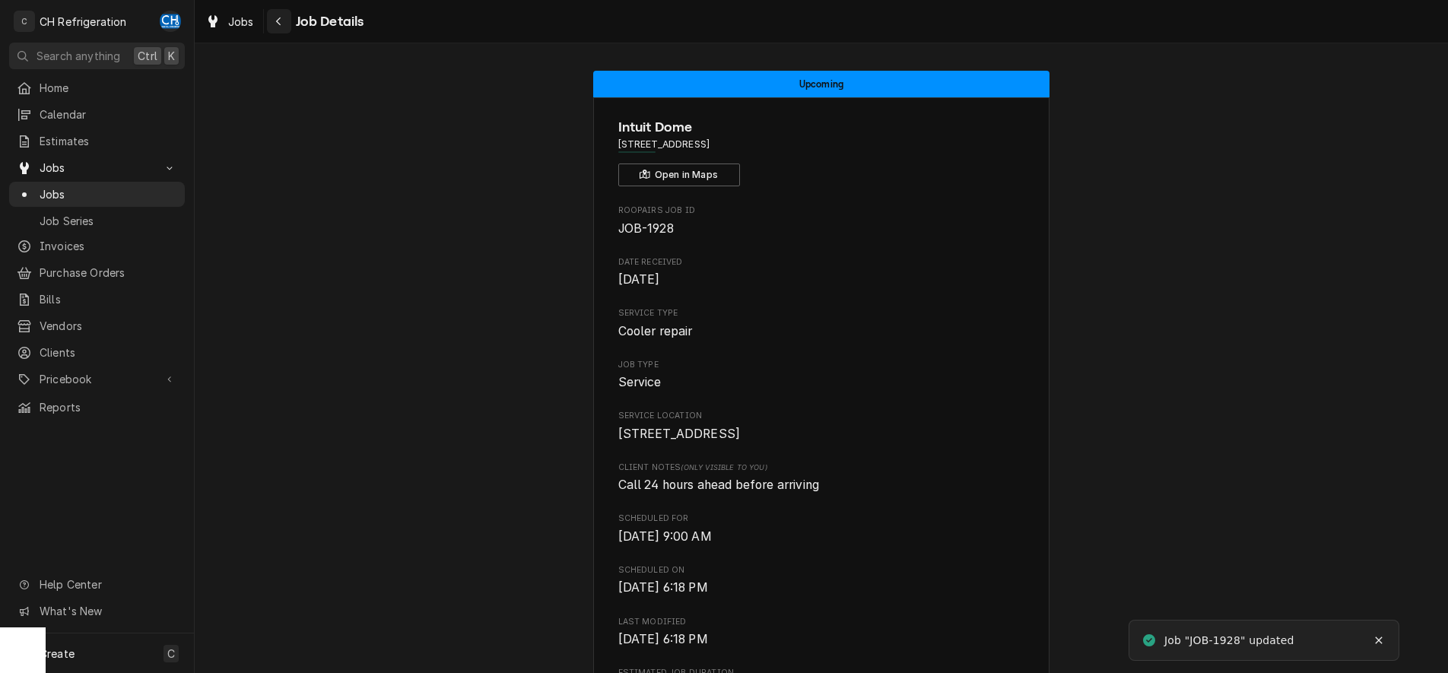
click at [273, 23] on div "Navigate back" at bounding box center [279, 21] width 15 height 15
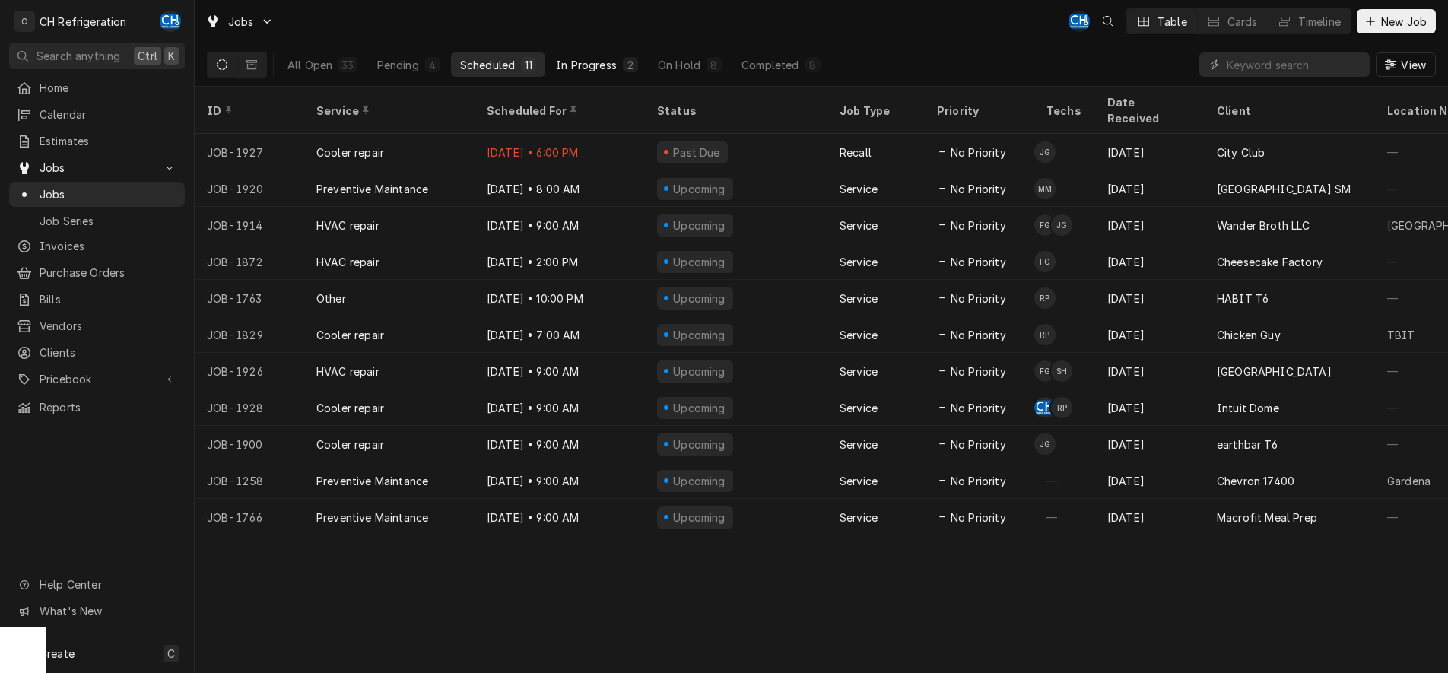
click at [588, 64] on div "In Progress" at bounding box center [586, 65] width 61 height 16
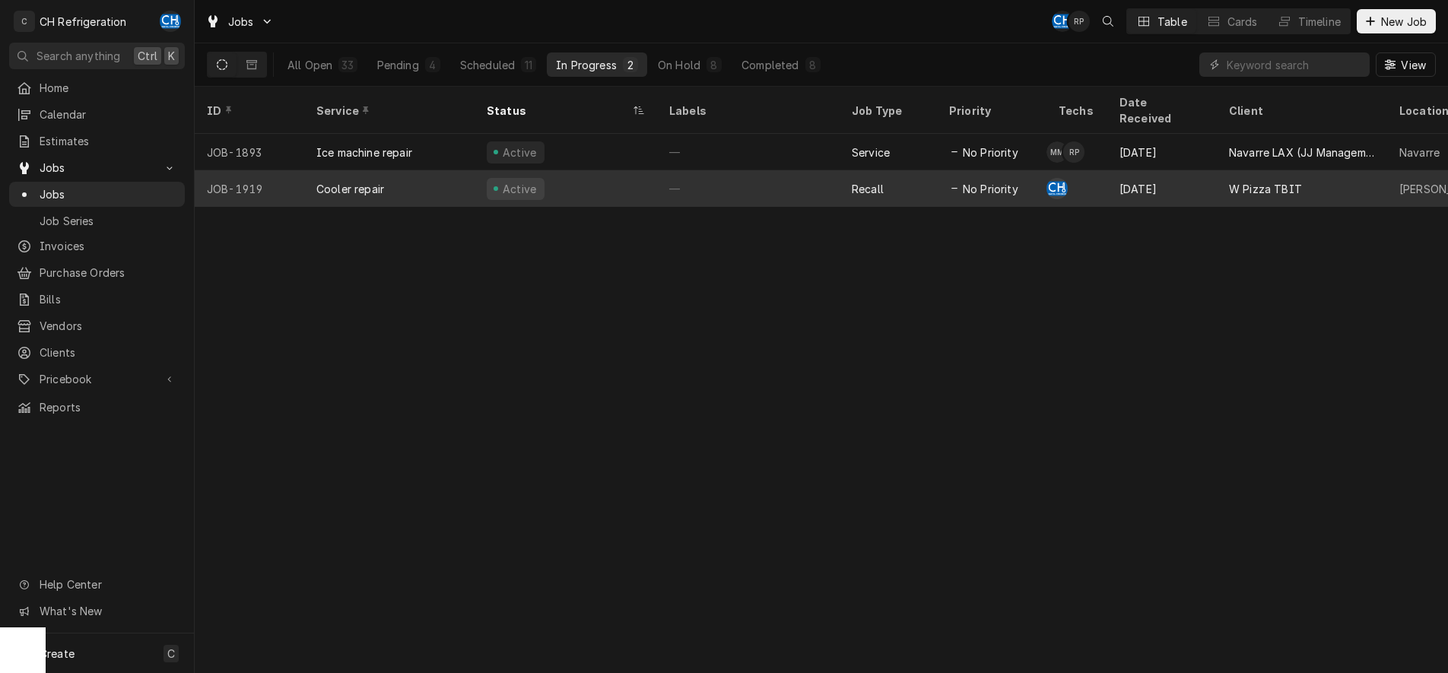
click at [762, 170] on div "—" at bounding box center [748, 188] width 183 height 37
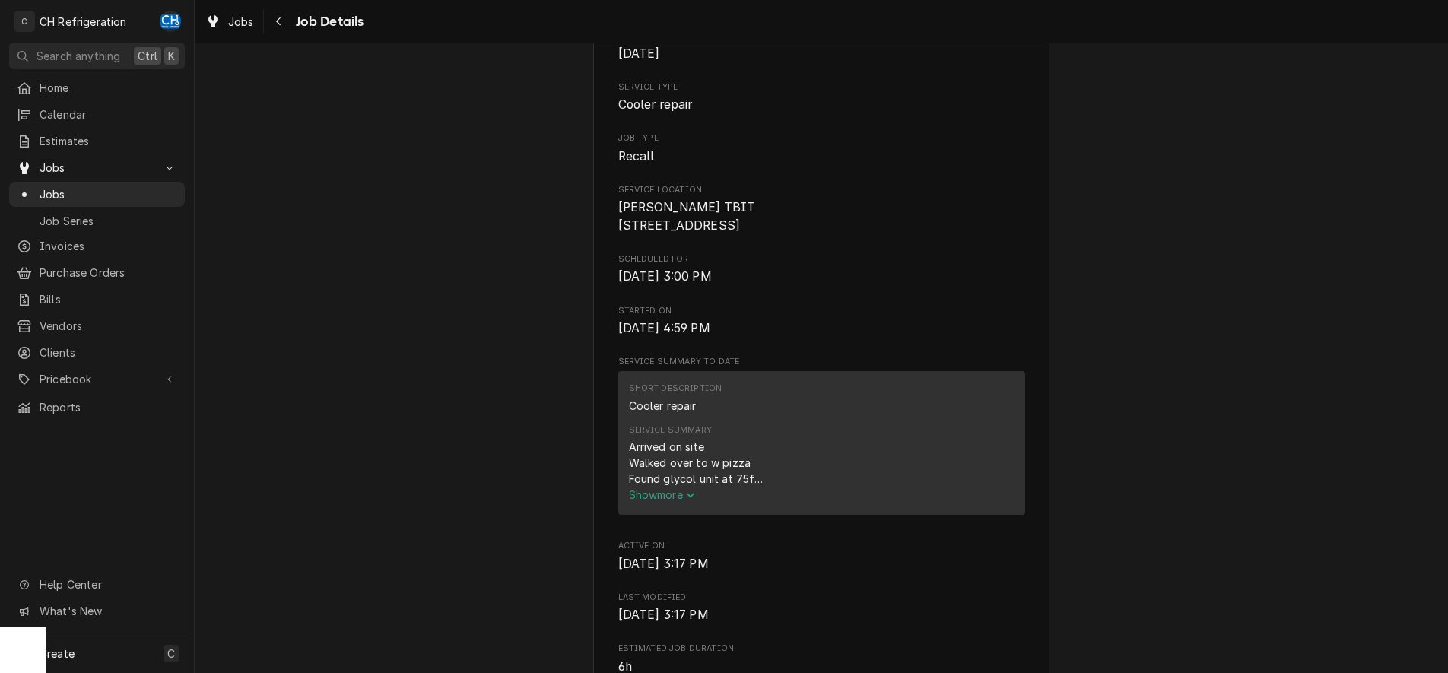
scroll to position [388, 0]
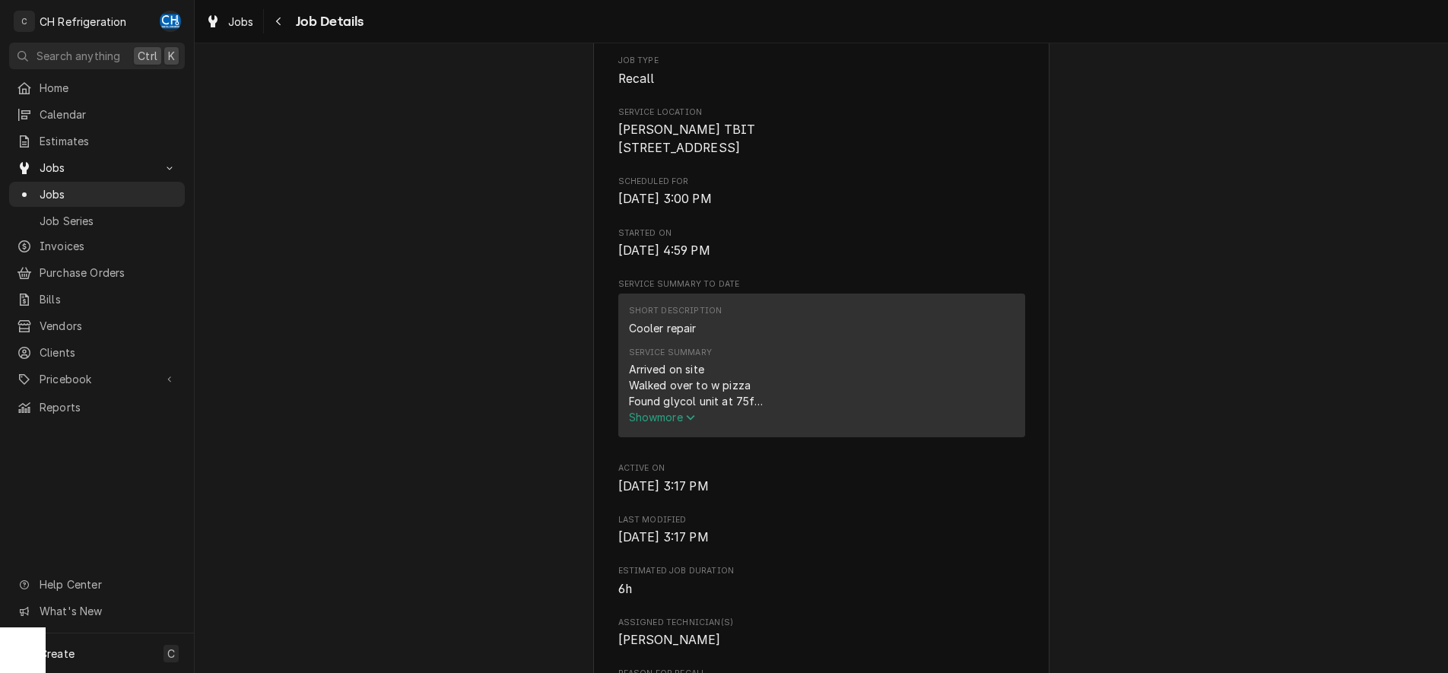
click at [688, 424] on span "Show more" at bounding box center [662, 417] width 67 height 13
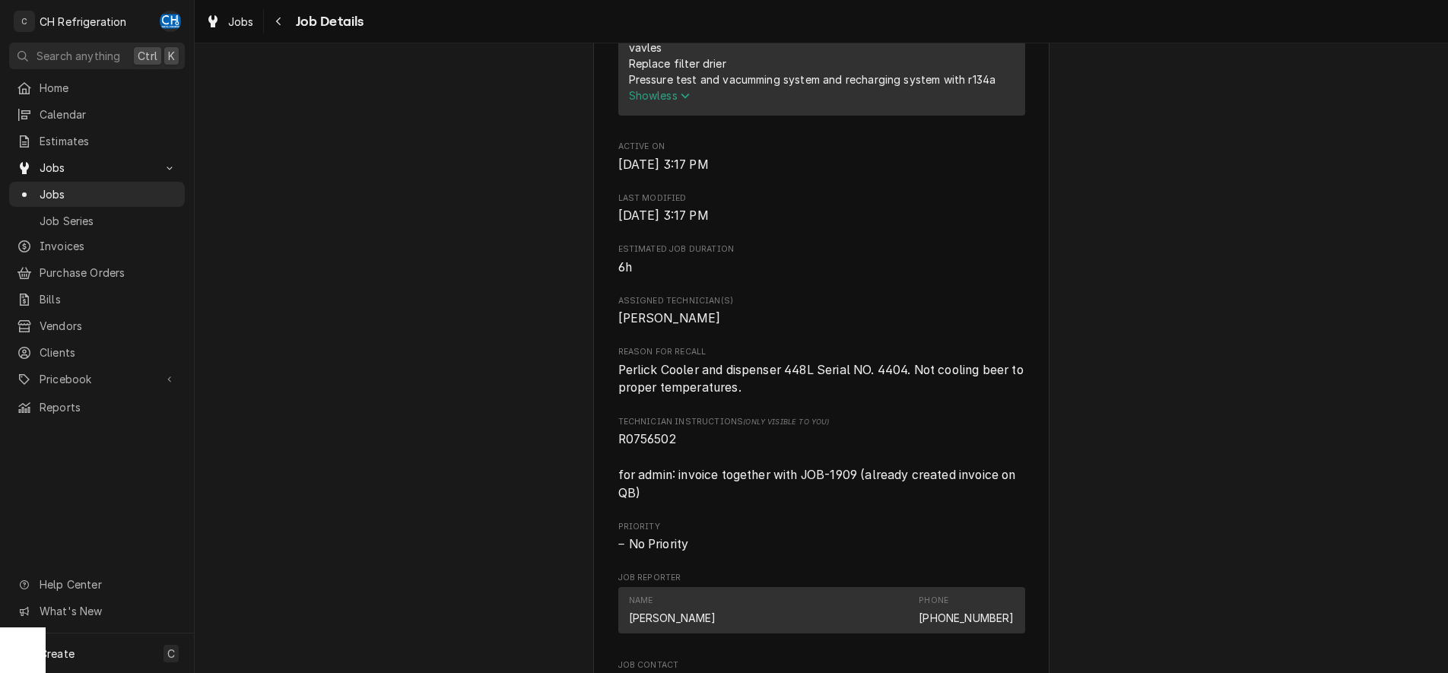
scroll to position [0, 0]
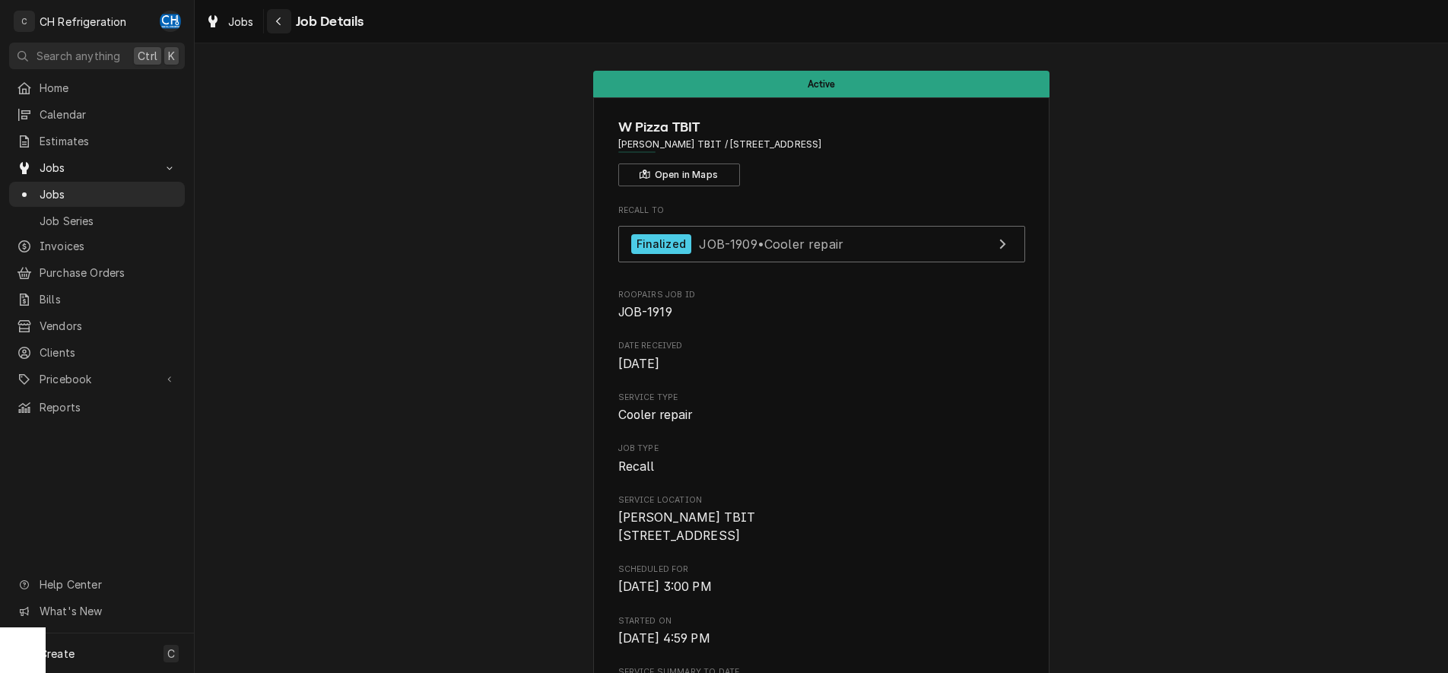
click at [285, 27] on div "Navigate back" at bounding box center [279, 21] width 15 height 15
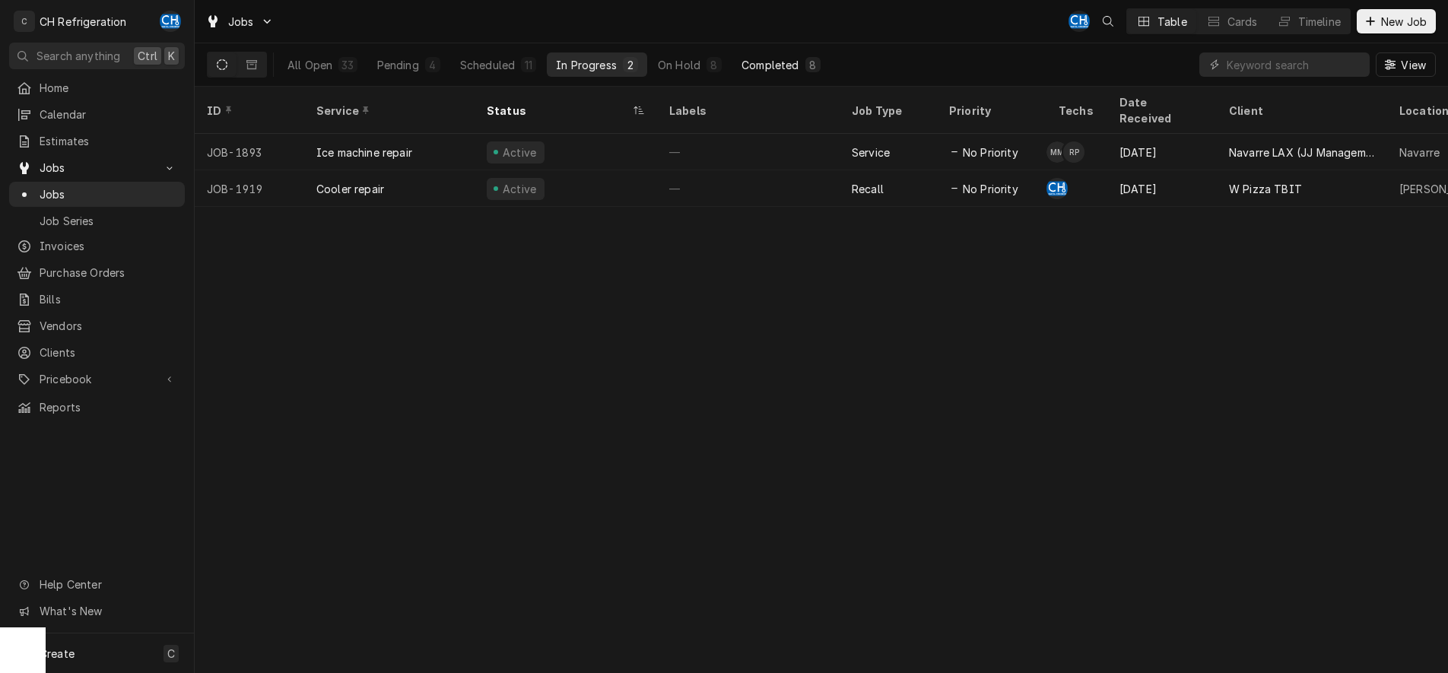
click at [774, 64] on div "Completed" at bounding box center [770, 65] width 57 height 16
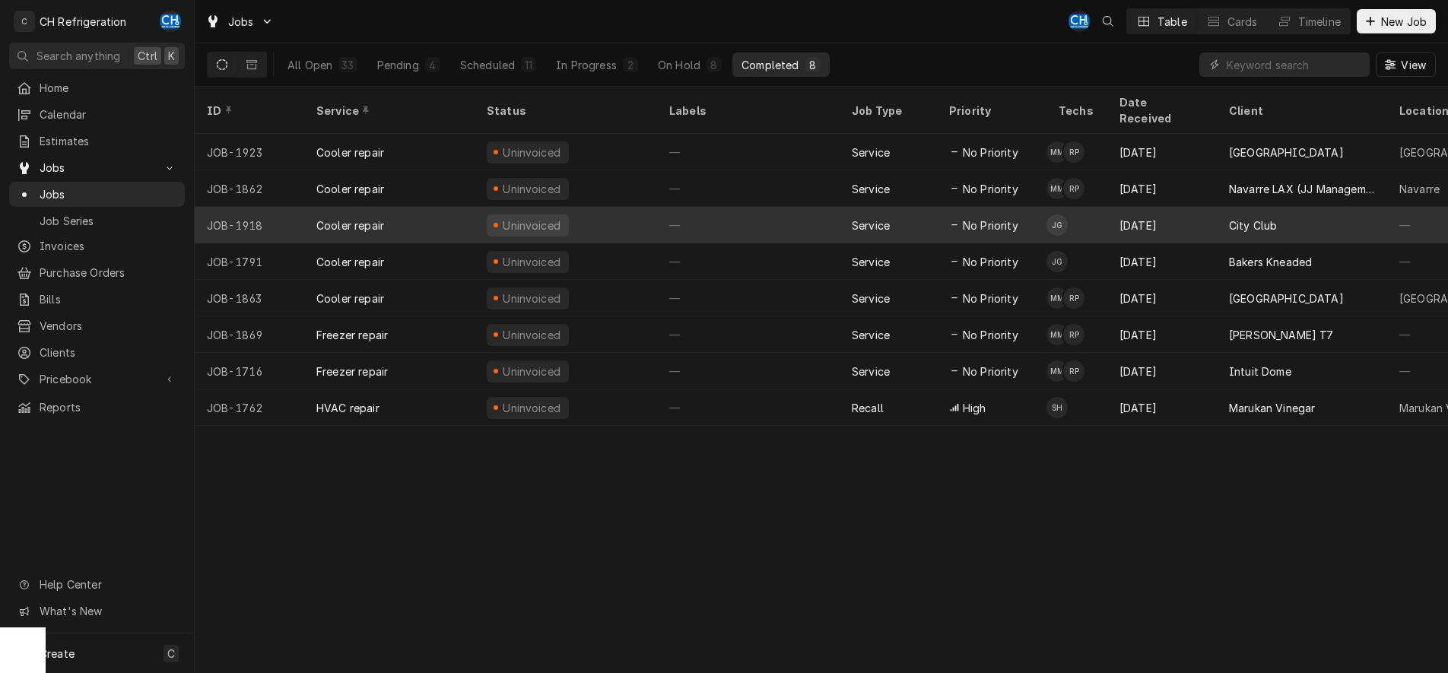
click at [842, 209] on div "Service" at bounding box center [888, 225] width 97 height 37
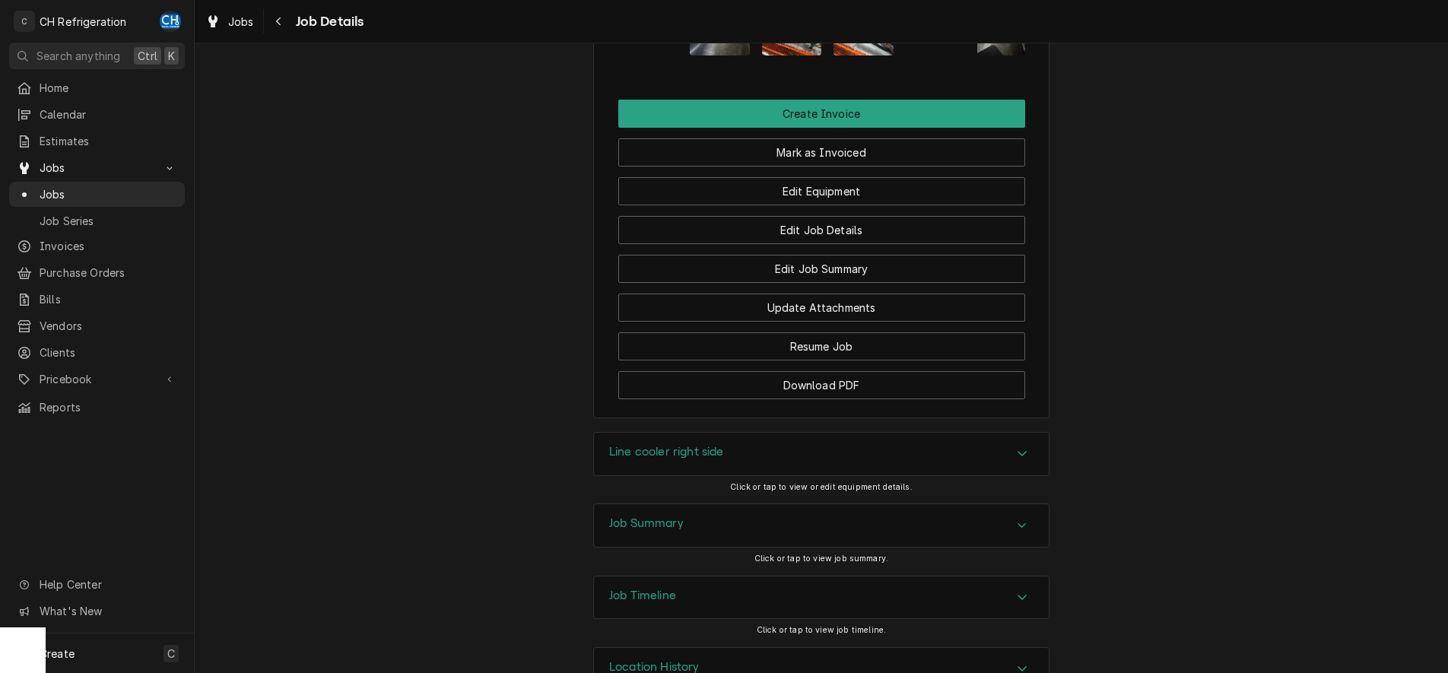
scroll to position [1210, 0]
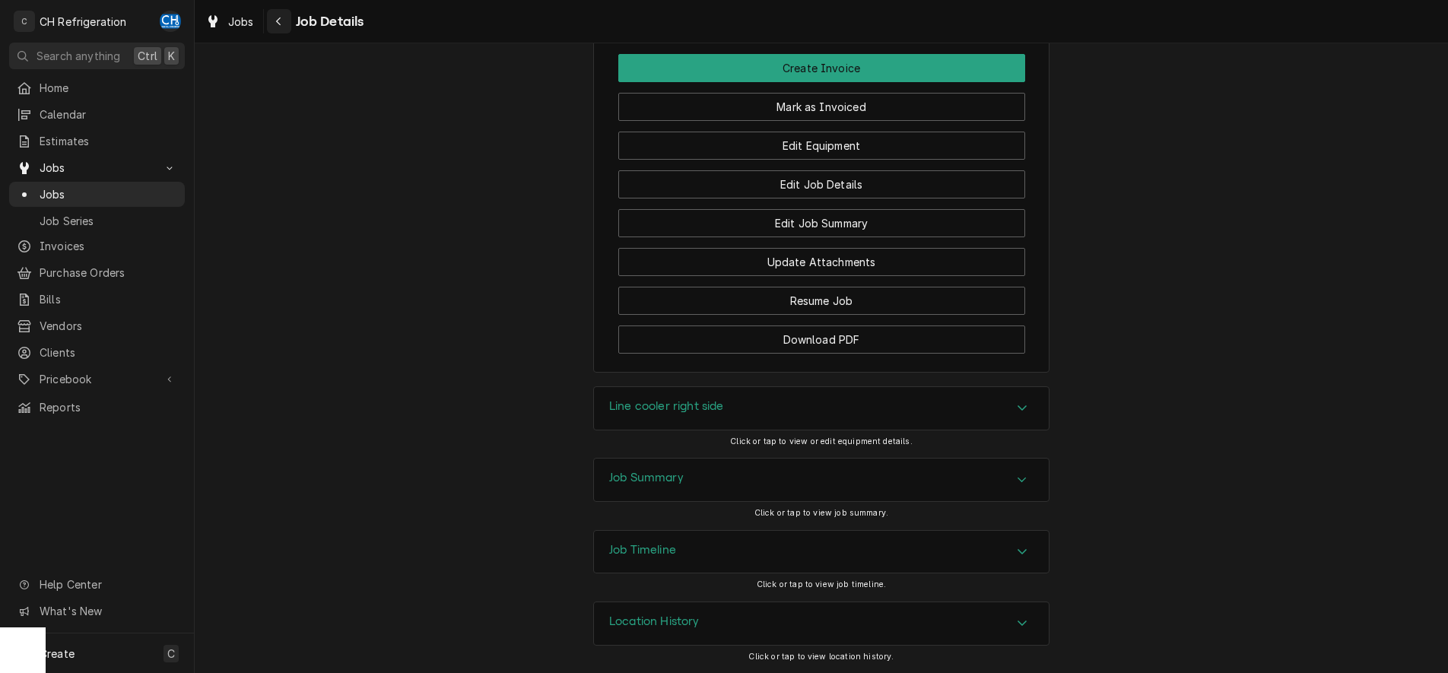
click at [283, 23] on div "Navigate back" at bounding box center [279, 21] width 15 height 15
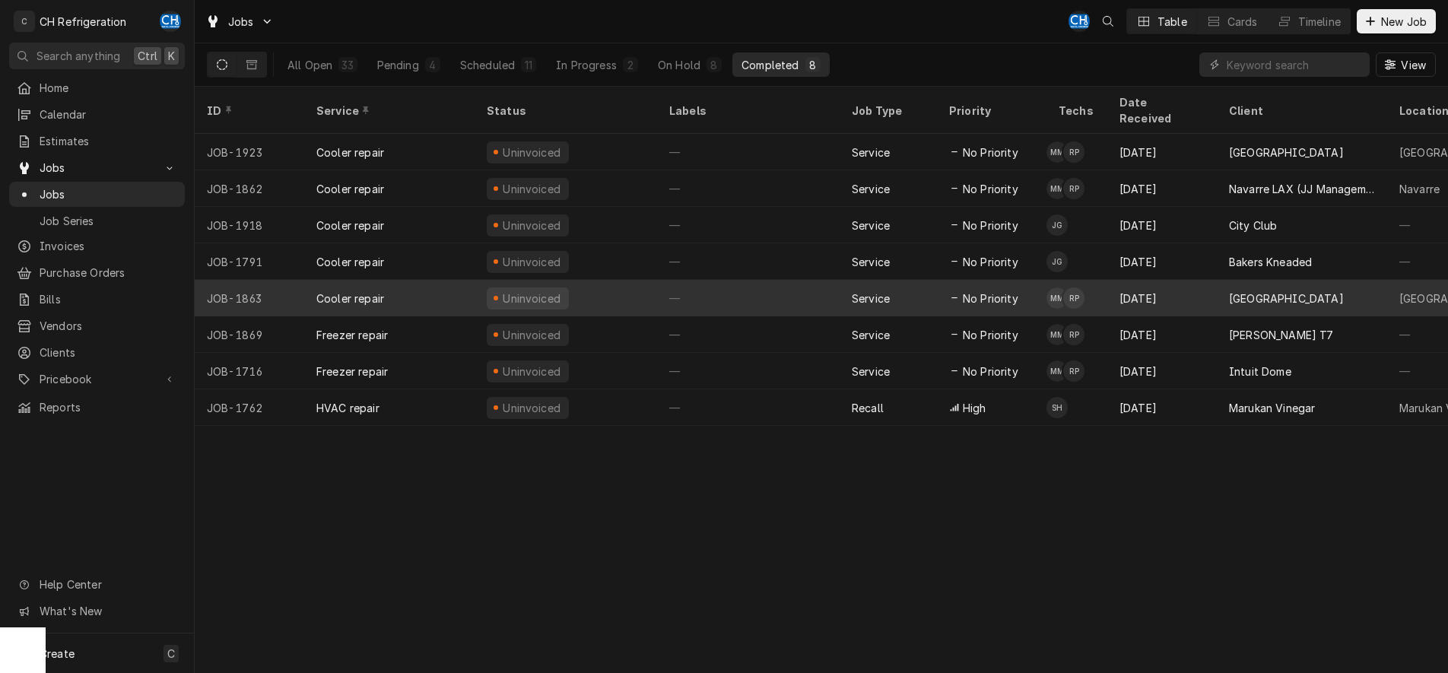
click at [793, 281] on div "—" at bounding box center [748, 298] width 183 height 37
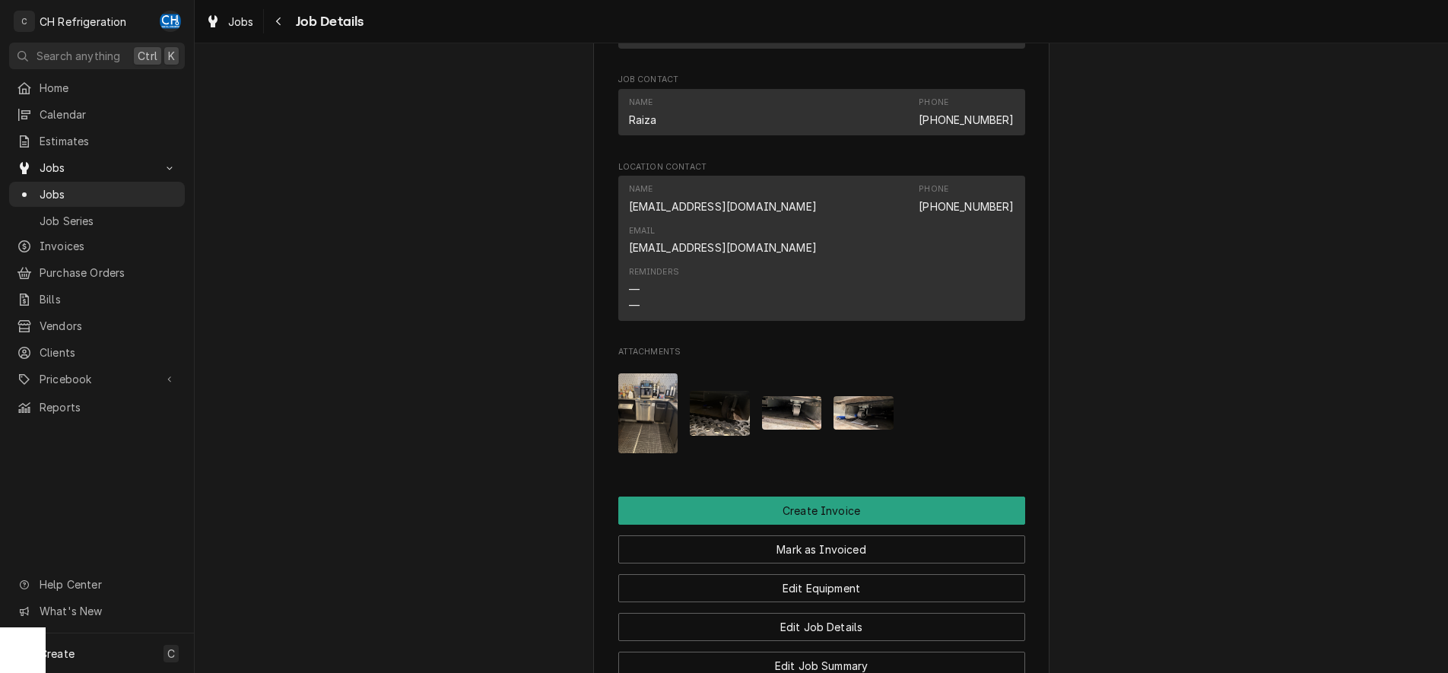
scroll to position [1396, 0]
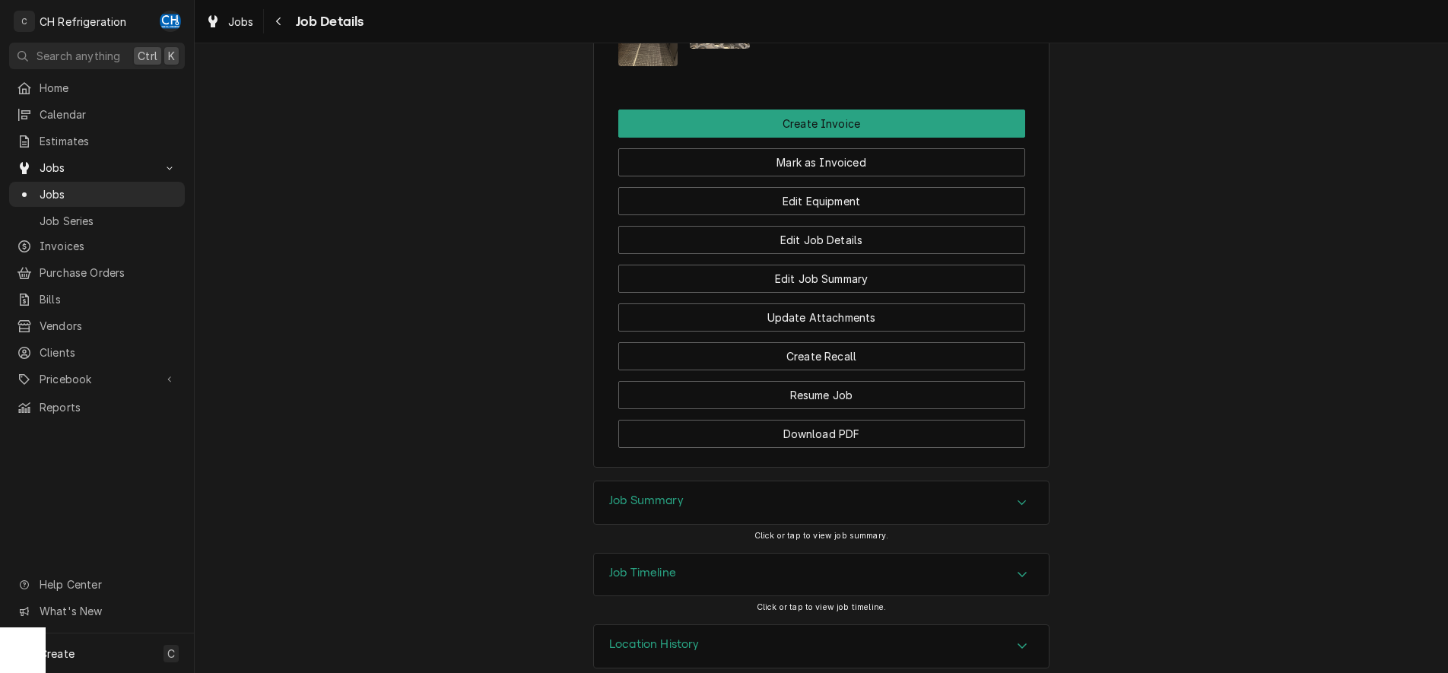
click at [1022, 481] on div "Job Summary" at bounding box center [821, 502] width 455 height 43
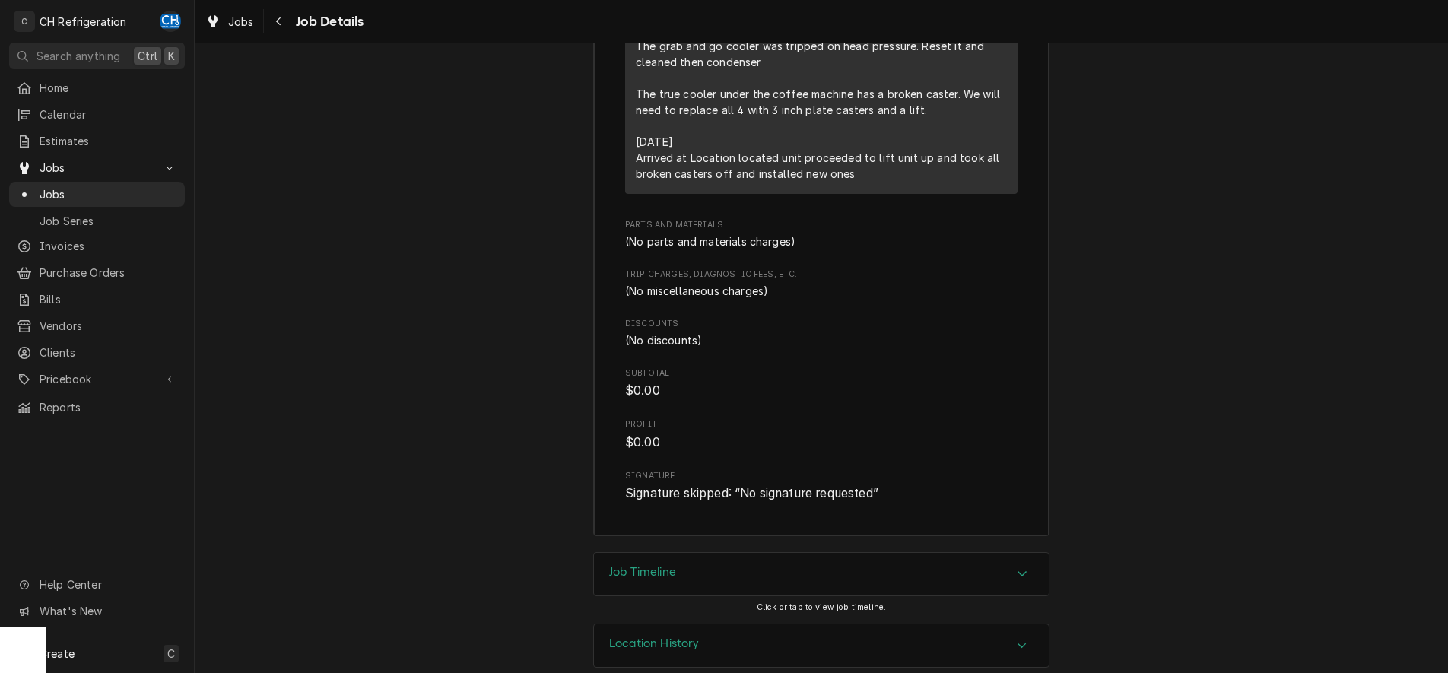
scroll to position [2037, 0]
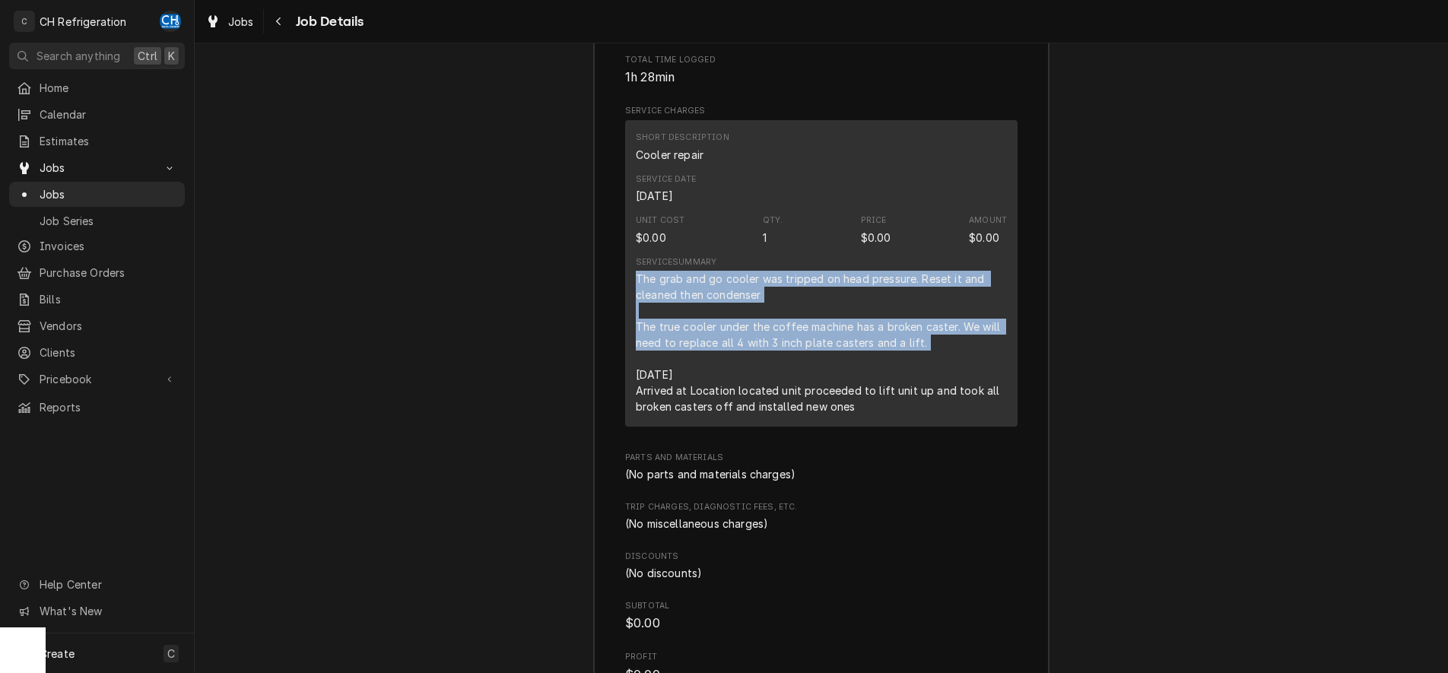
drag, startPoint x: 637, startPoint y: 256, endPoint x: 949, endPoint y: 334, distance: 320.8
click at [949, 334] on div "The grab and go cooler was tripped on head pressure. Reset it and cleaned then …" at bounding box center [821, 343] width 371 height 144
copy div "The grab and go cooler was tripped on head pressure. Reset it and cleaned then …"
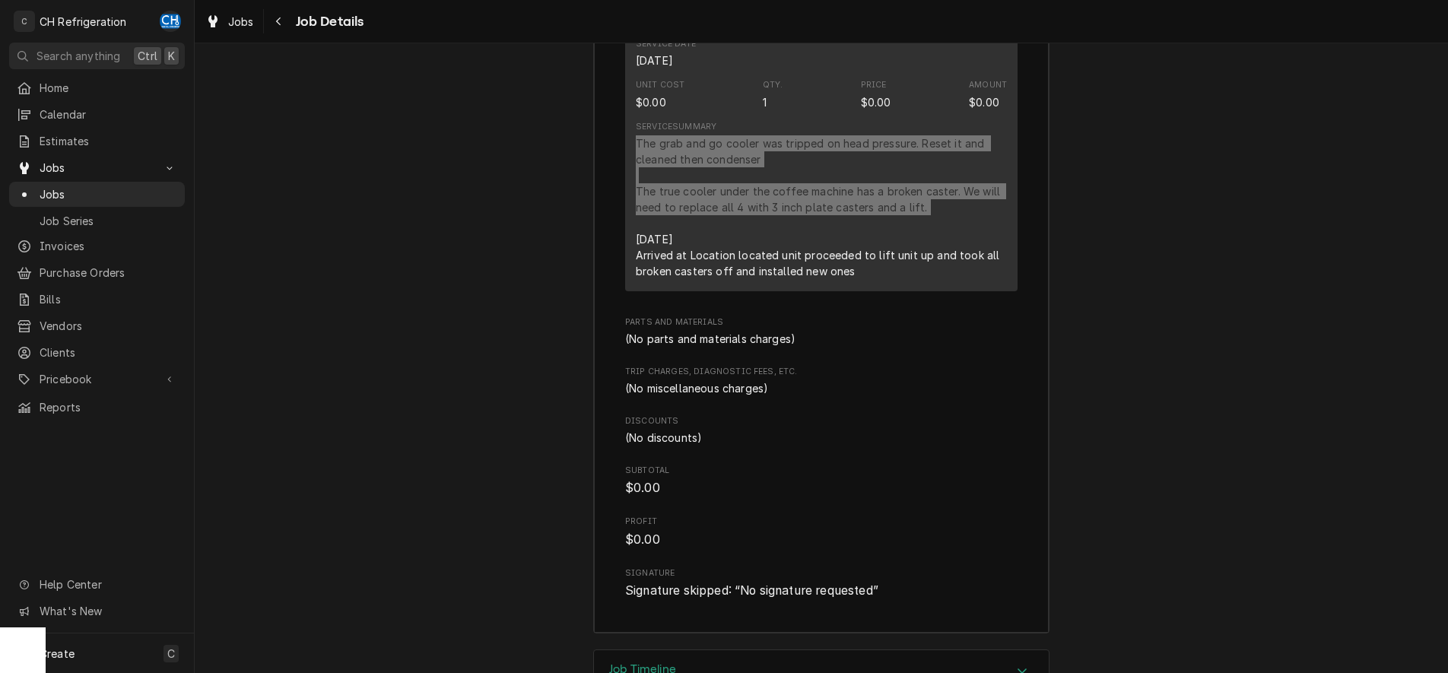
scroll to position [2270, 0]
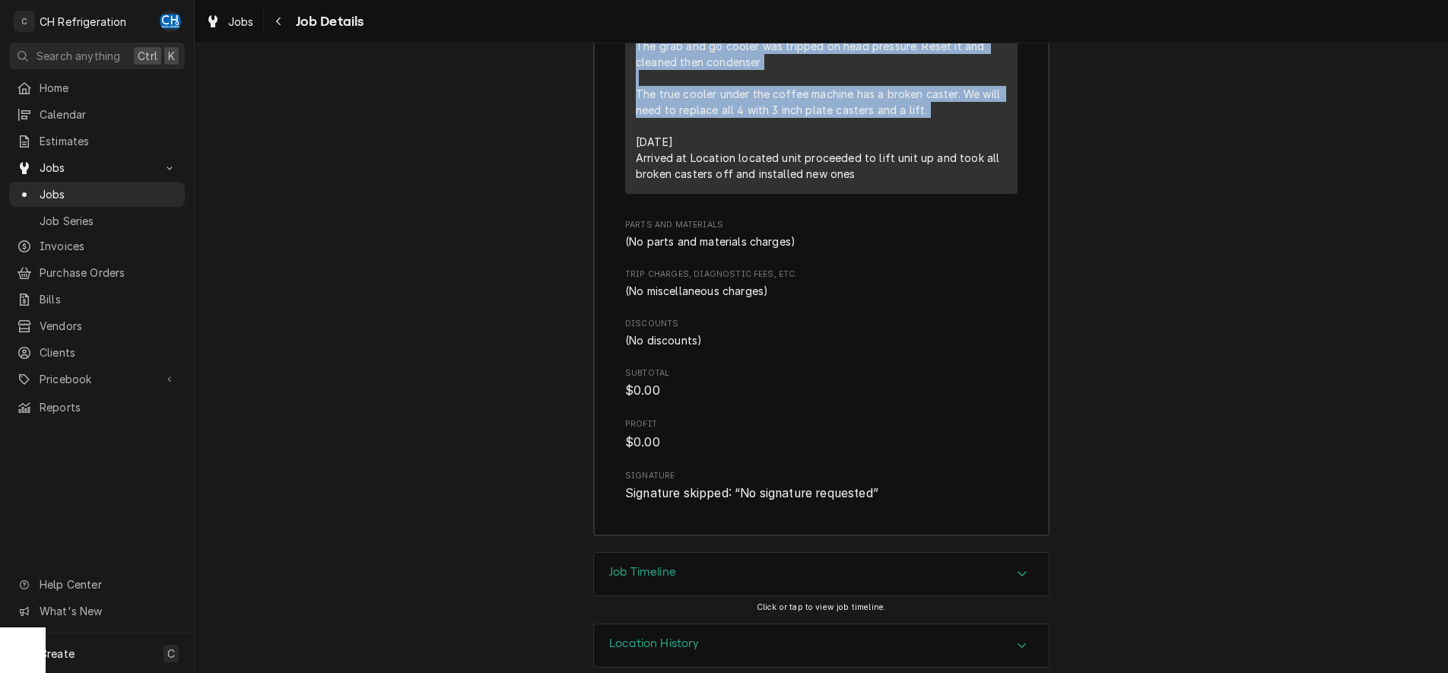
click at [1039, 553] on div "Job Timeline" at bounding box center [821, 574] width 455 height 43
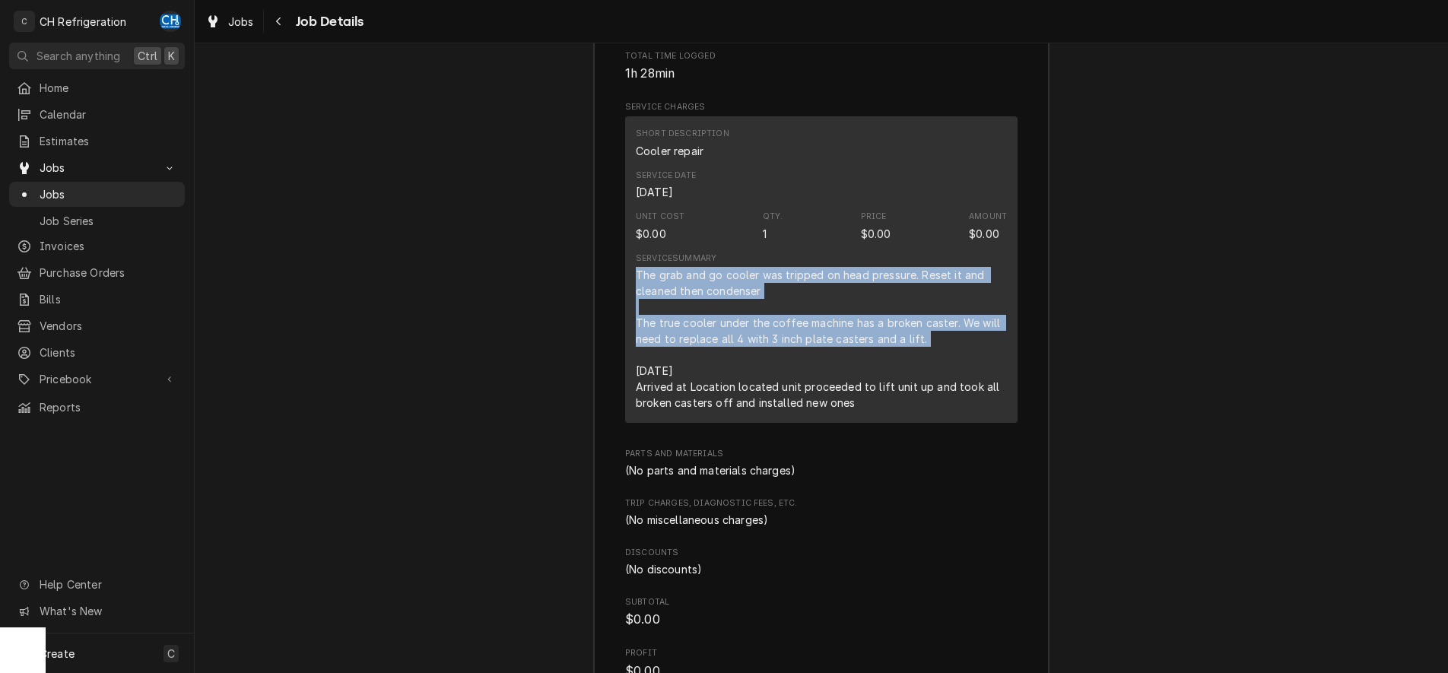
scroll to position [1976, 0]
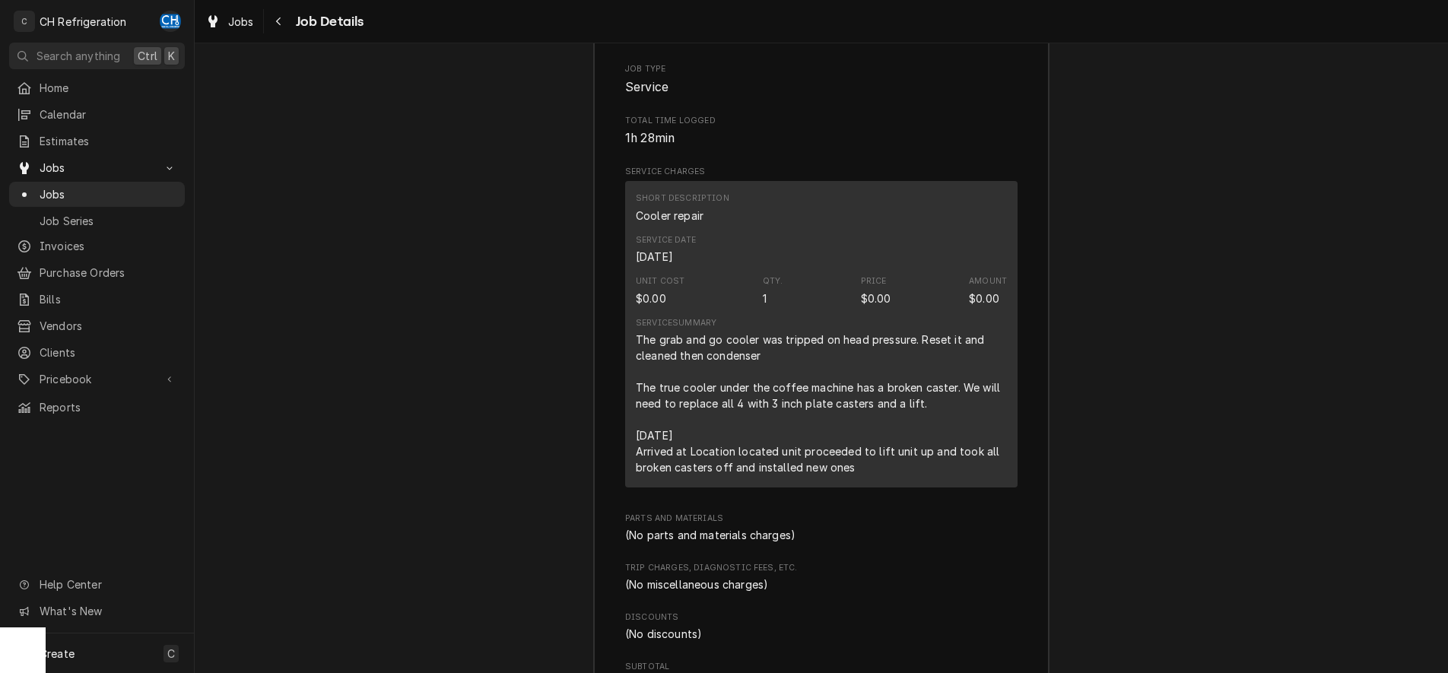
click at [1175, 396] on div "Job Summary Roopairs Job ID JOB-1863 Service Type Cooler repair Job Type Servic…" at bounding box center [822, 372] width 1254 height 945
click at [775, 358] on div "The grab and go cooler was tripped on head pressure. Reset it and cleaned then …" at bounding box center [821, 404] width 371 height 144
drag, startPoint x: 637, startPoint y: 316, endPoint x: 888, endPoint y: 447, distance: 283.4
click at [888, 447] on div "The grab and go cooler was tripped on head pressure. Reset it and cleaned then …" at bounding box center [821, 404] width 371 height 144
copy div "The grab and go cooler was tripped on head pressure. Reset it and cleaned then …"
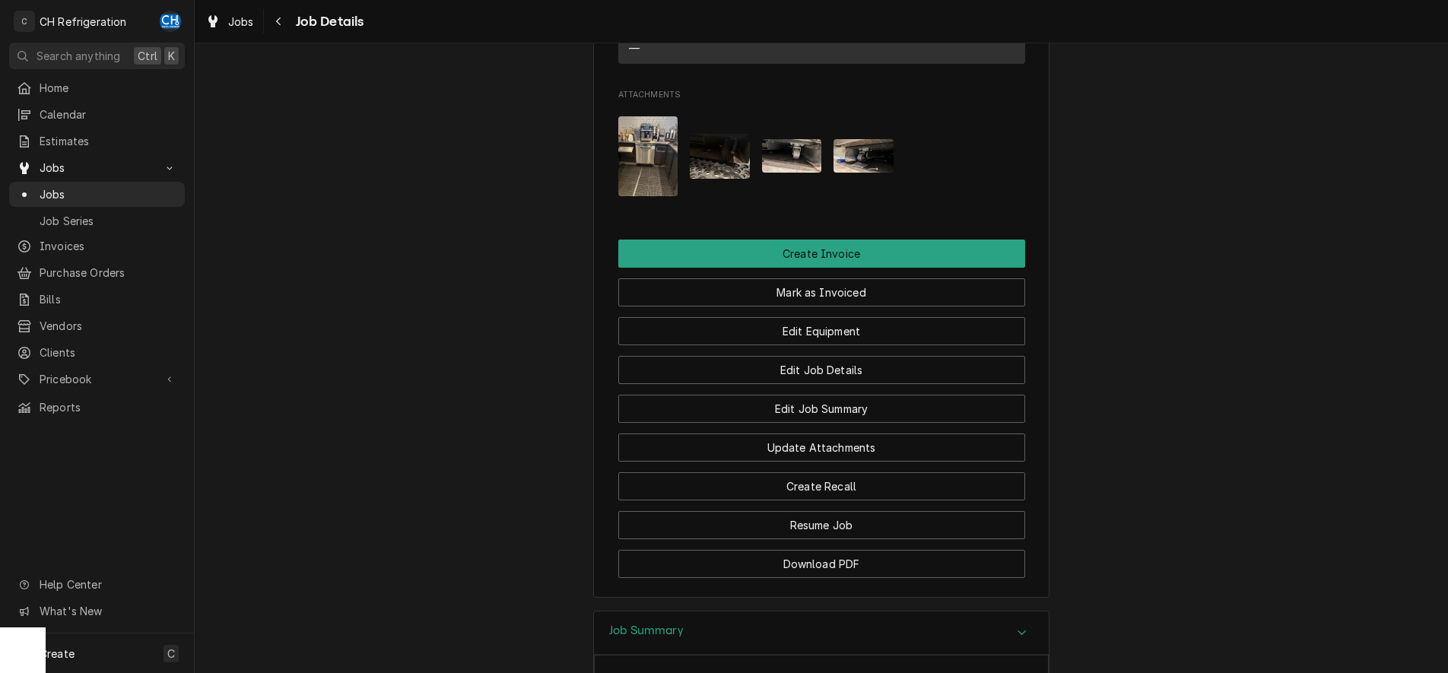
scroll to position [1200, 0]
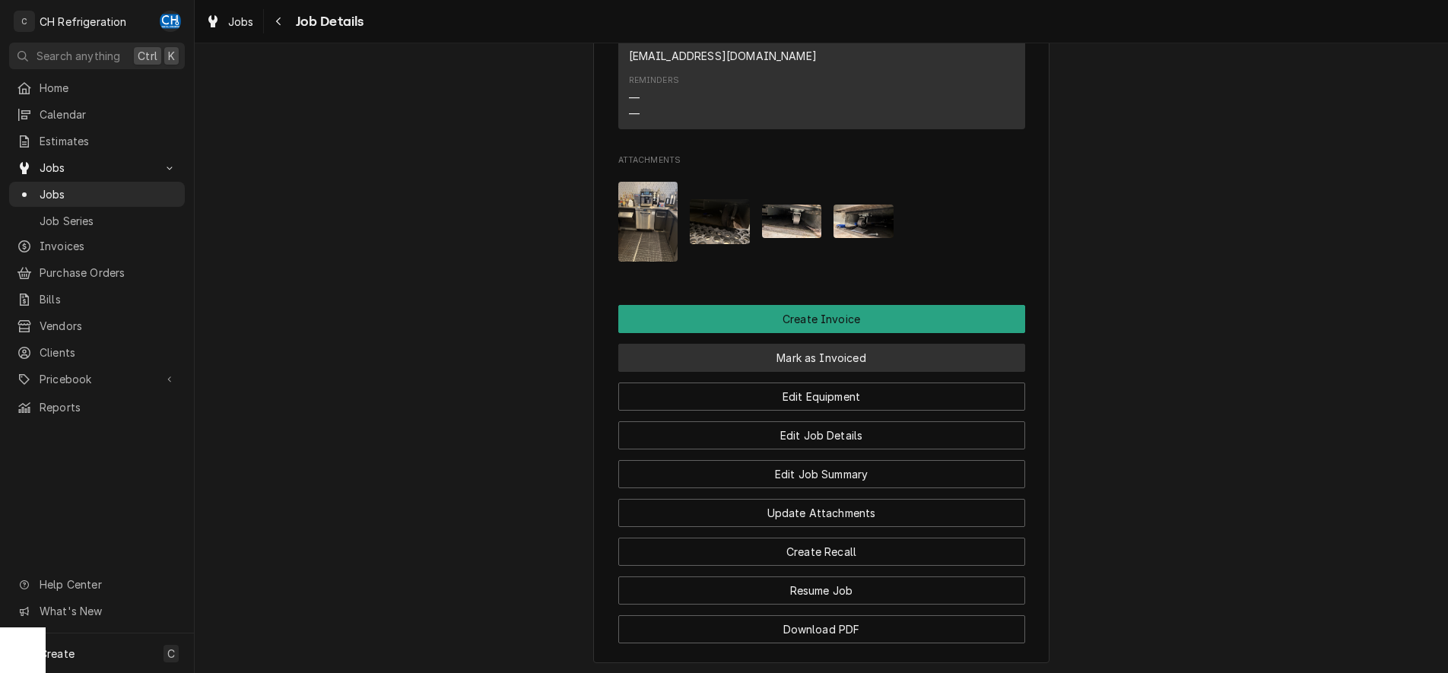
click at [846, 344] on button "Mark as Invoiced" at bounding box center [821, 358] width 407 height 28
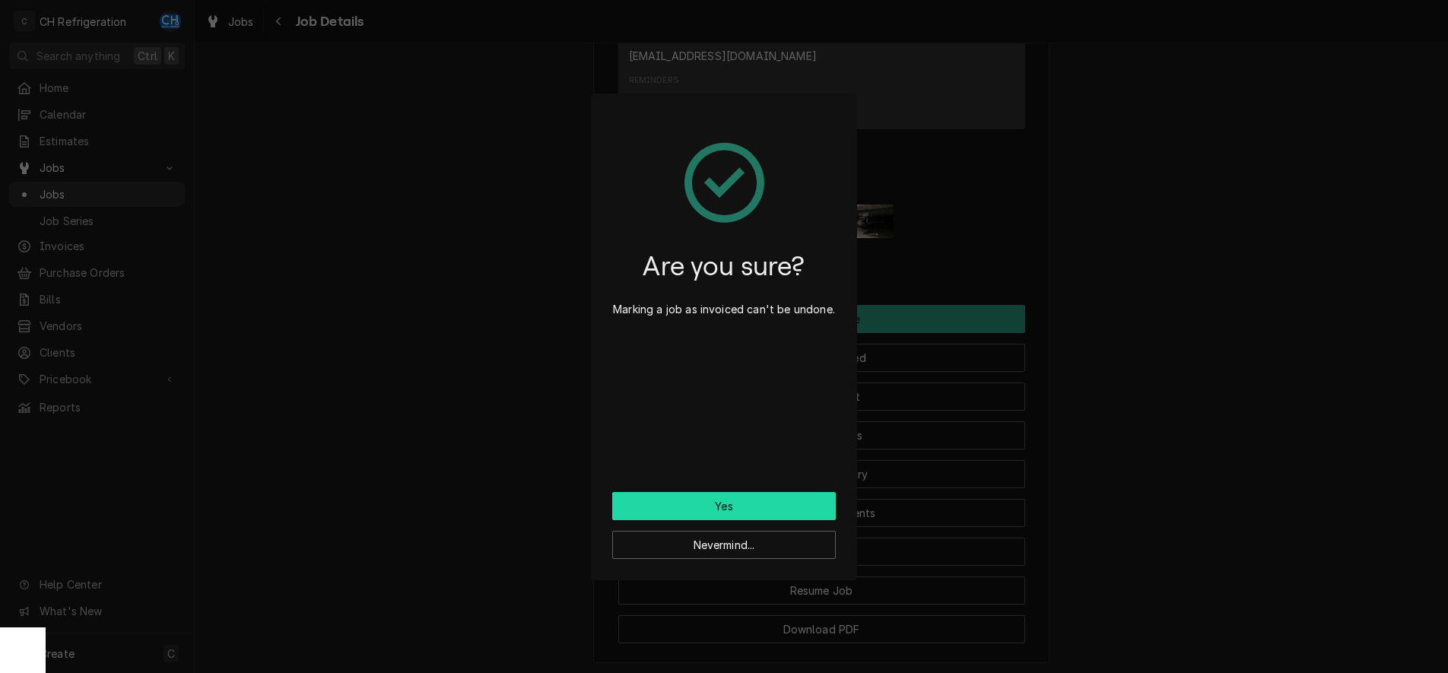
click at [739, 513] on button "Yes" at bounding box center [724, 506] width 224 height 28
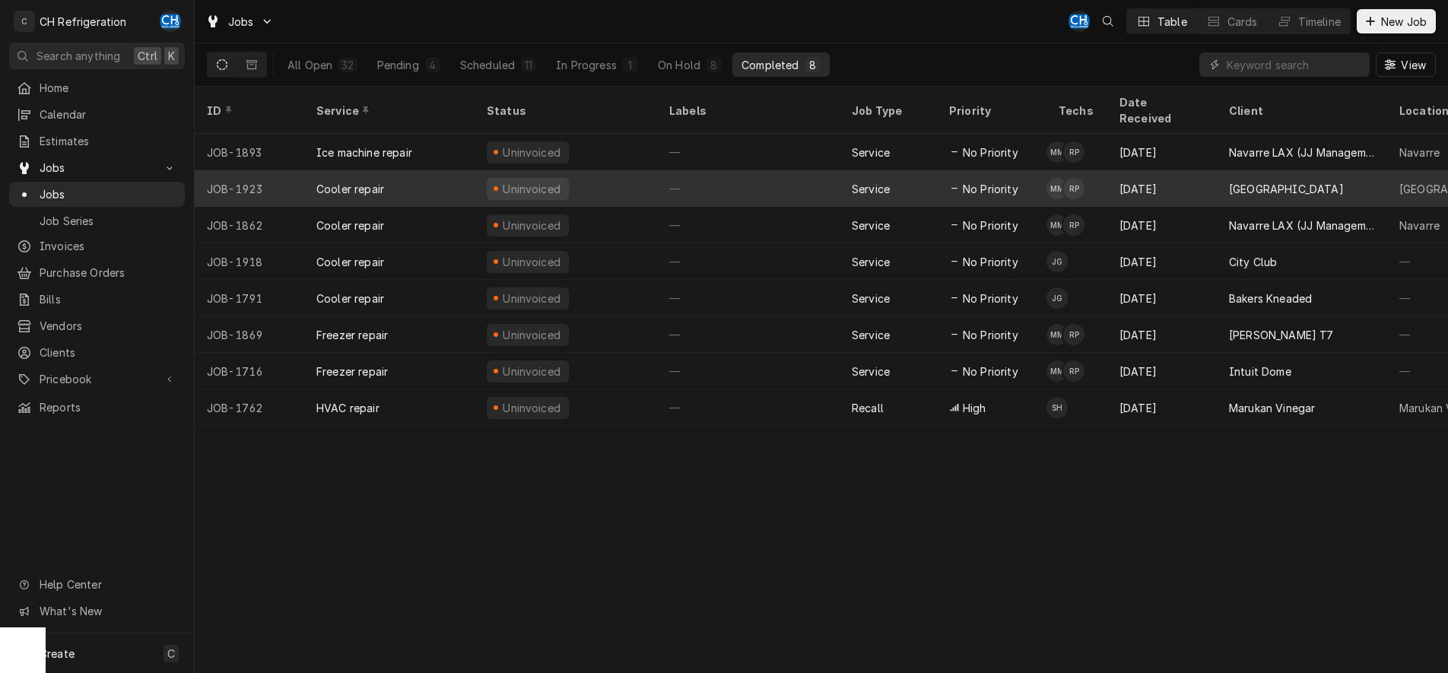
click at [794, 170] on div "—" at bounding box center [748, 188] width 183 height 37
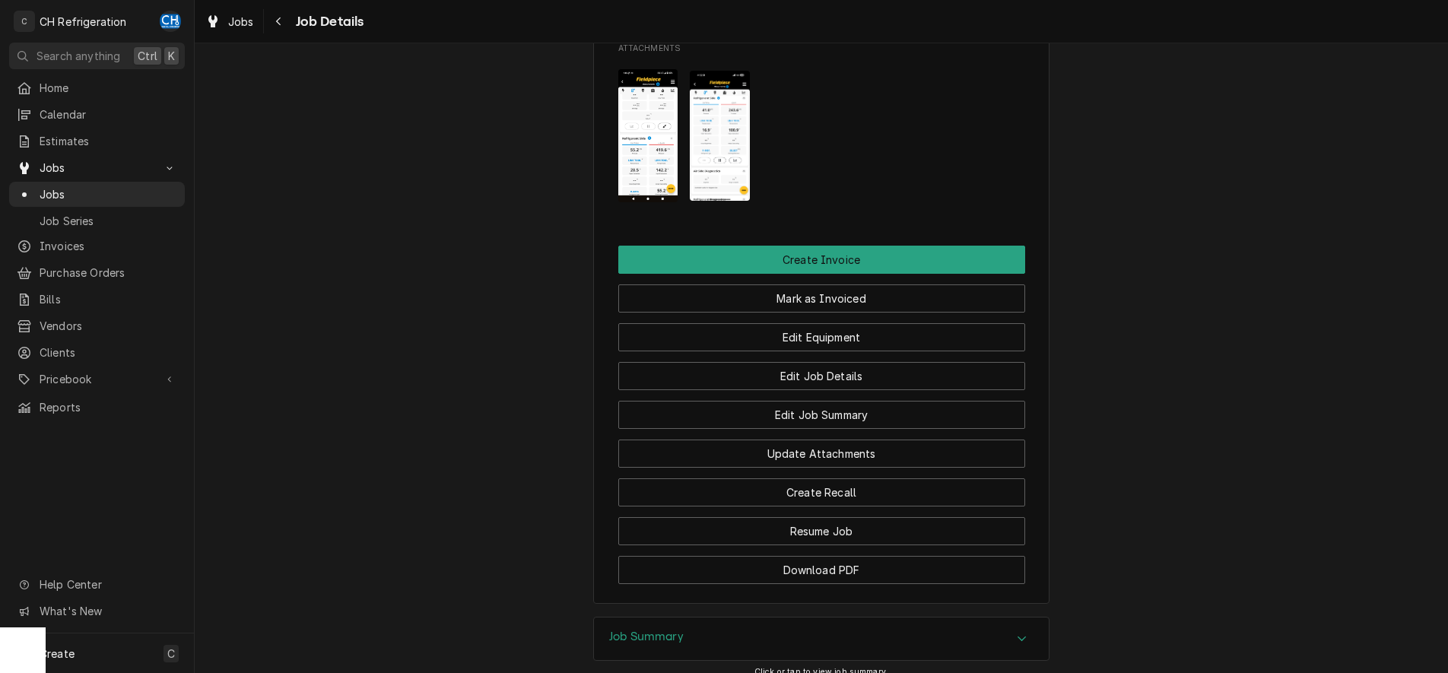
scroll to position [1275, 0]
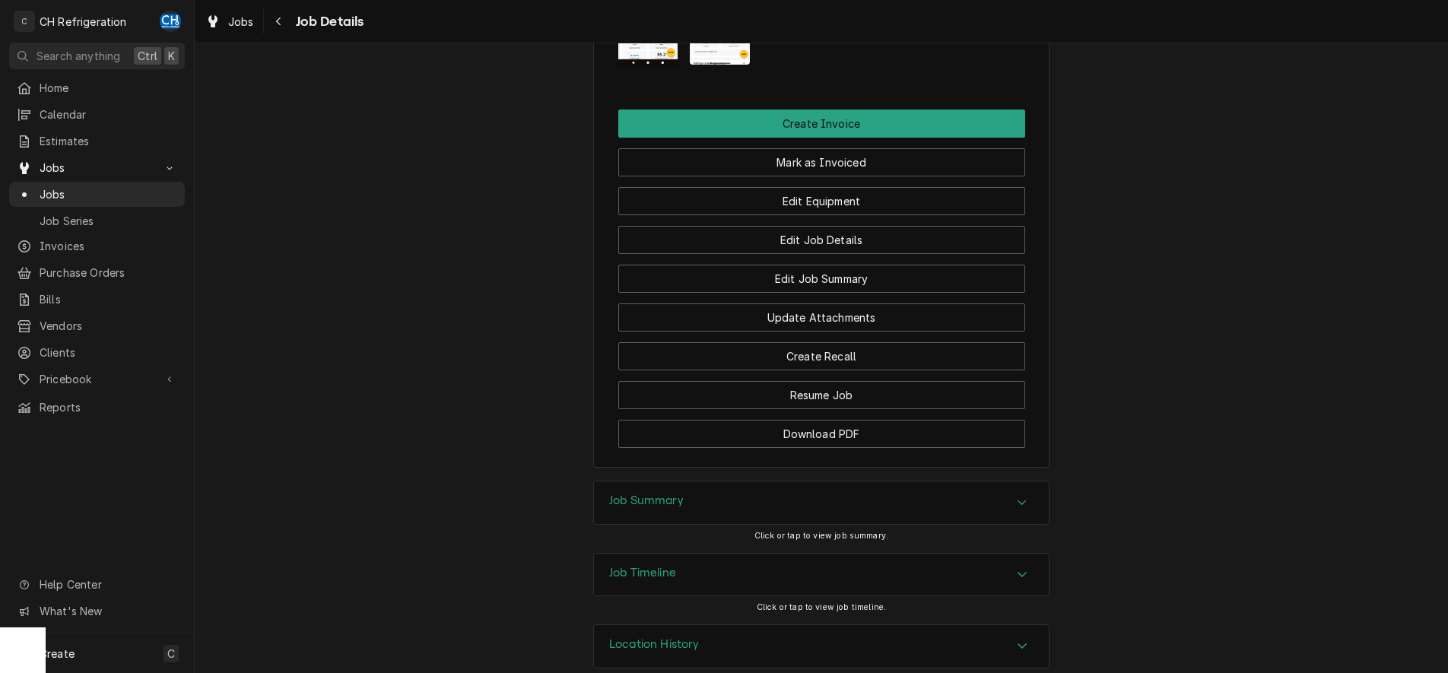
click at [1025, 497] on icon "Accordion Header" at bounding box center [1022, 503] width 11 height 12
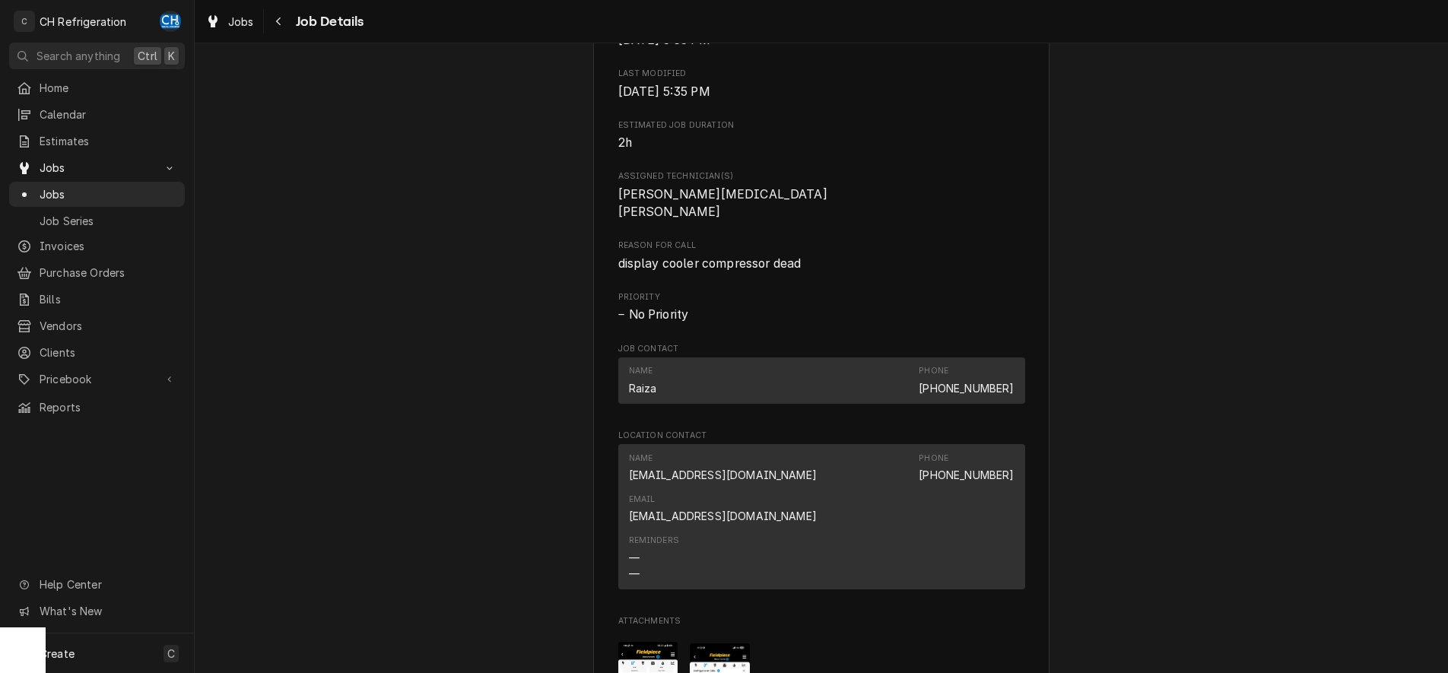
scroll to position [0, 0]
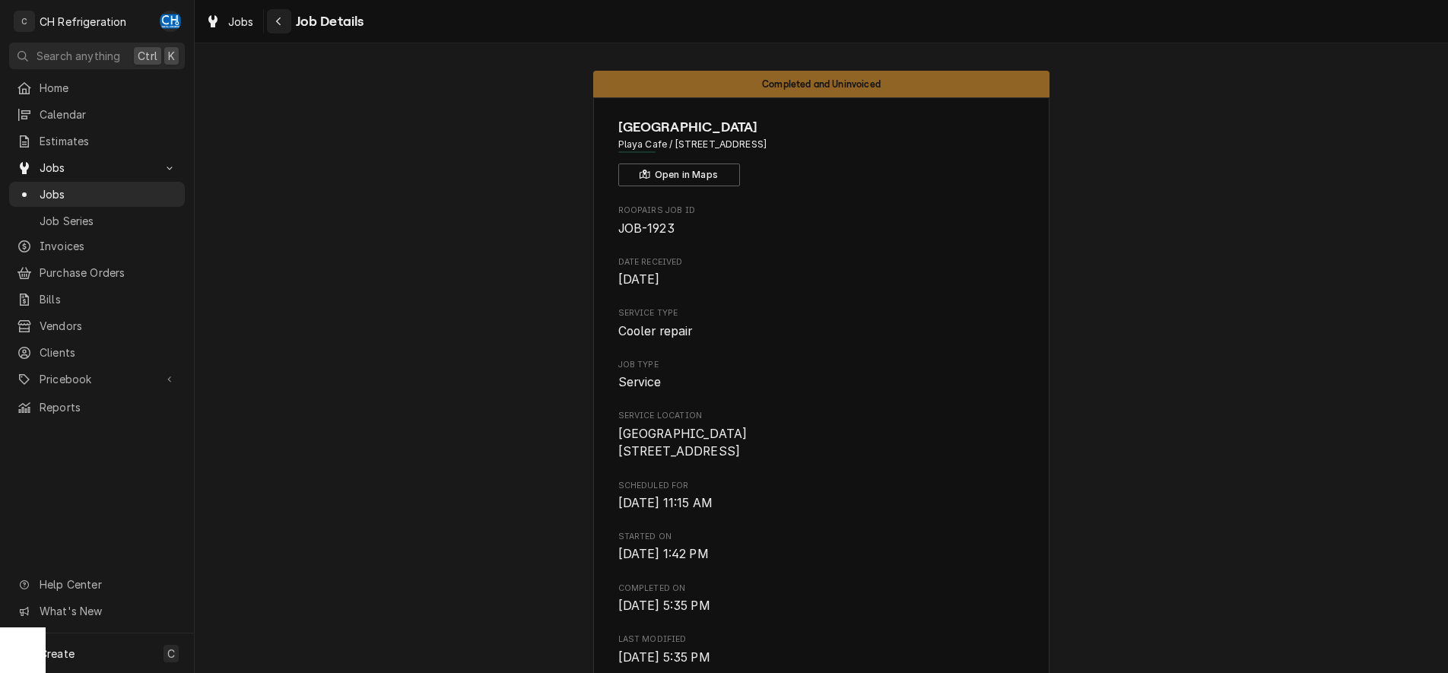
click at [283, 18] on div "Navigate back" at bounding box center [279, 21] width 15 height 15
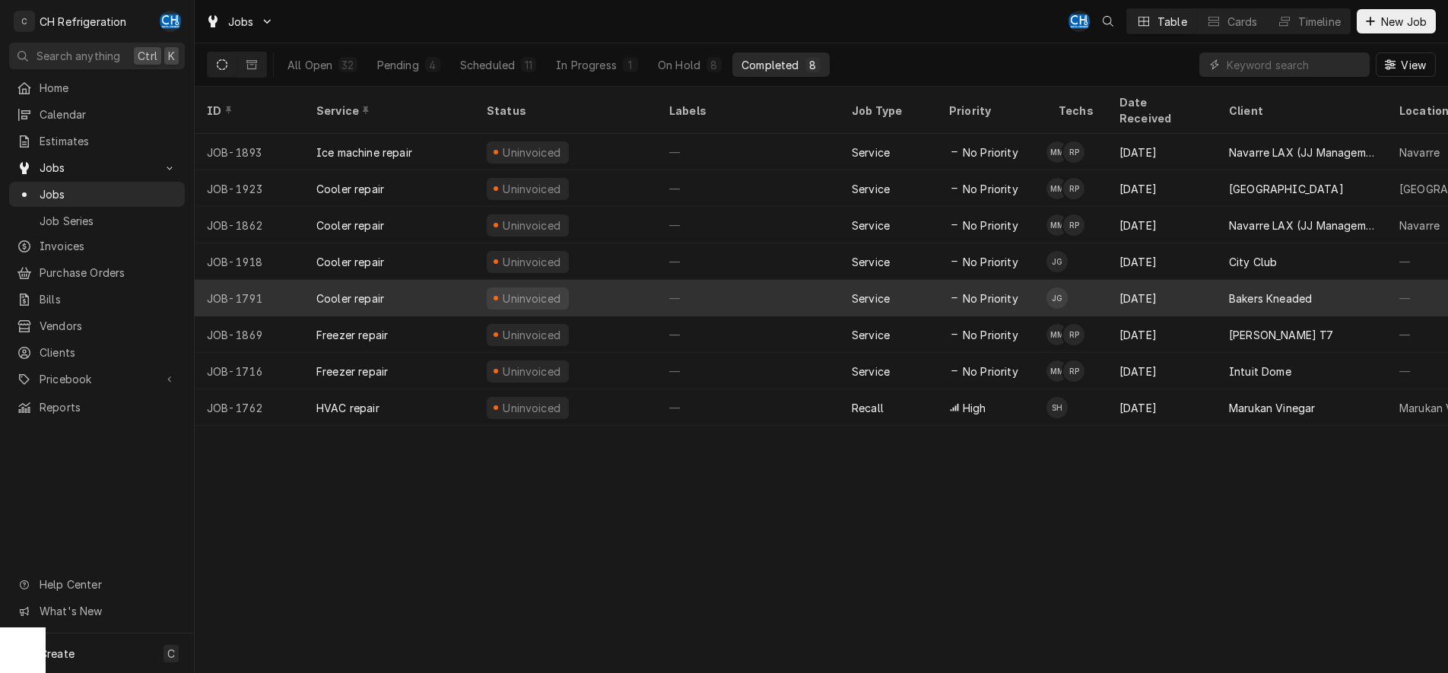
click at [808, 280] on div "—" at bounding box center [748, 298] width 183 height 37
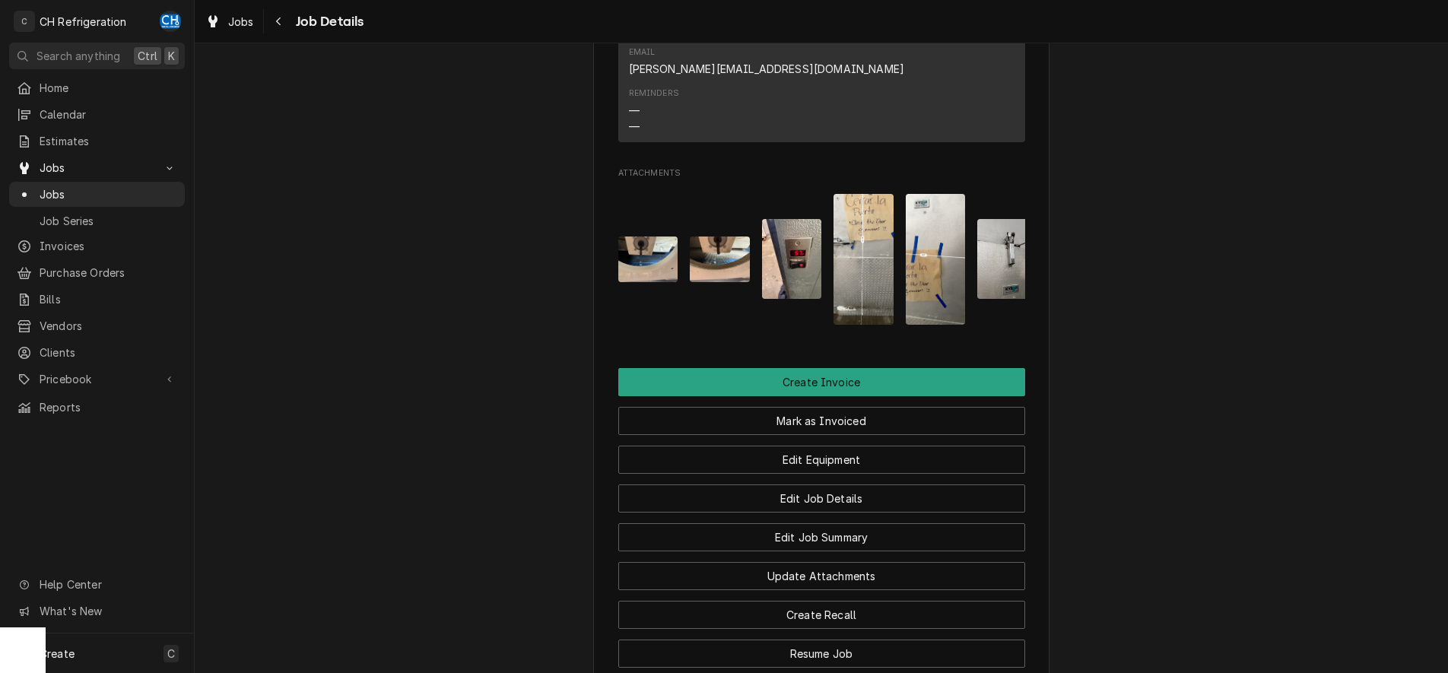
scroll to position [1345, 0]
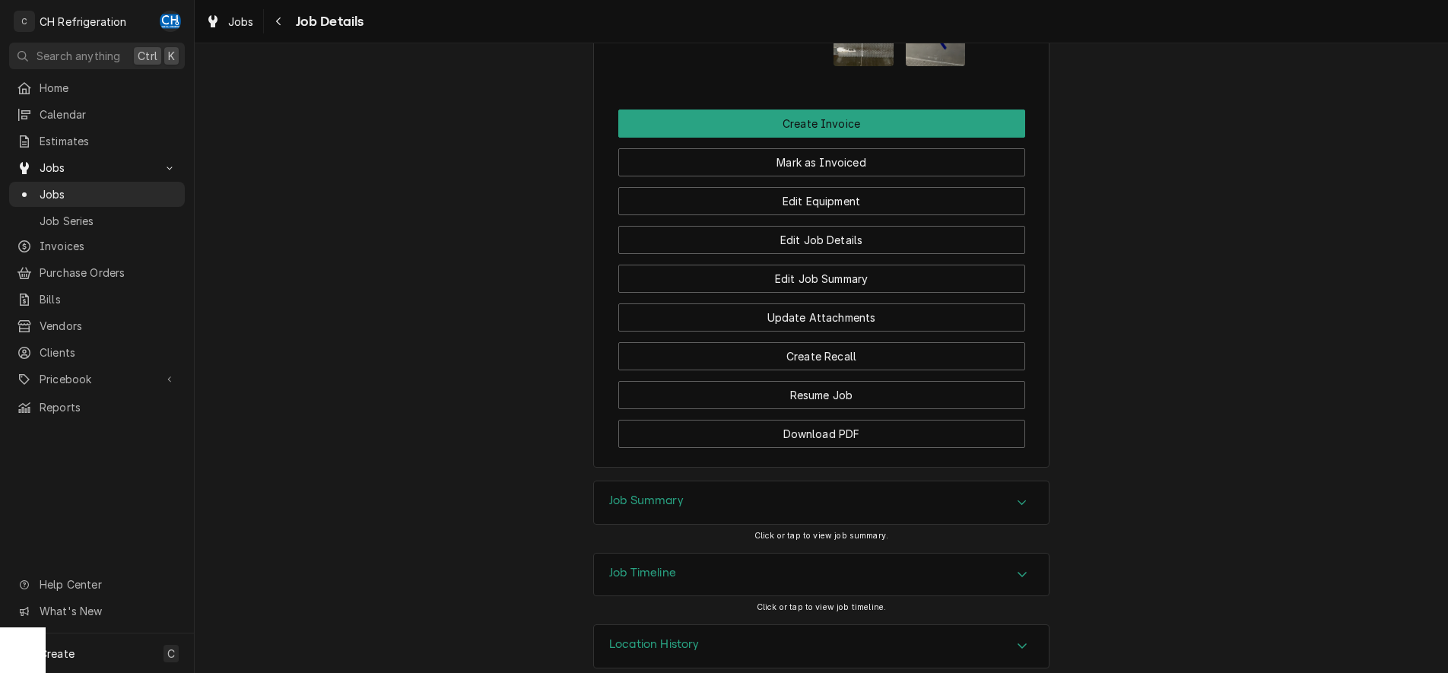
click at [1016, 494] on div "Accordion Header" at bounding box center [1022, 503] width 23 height 18
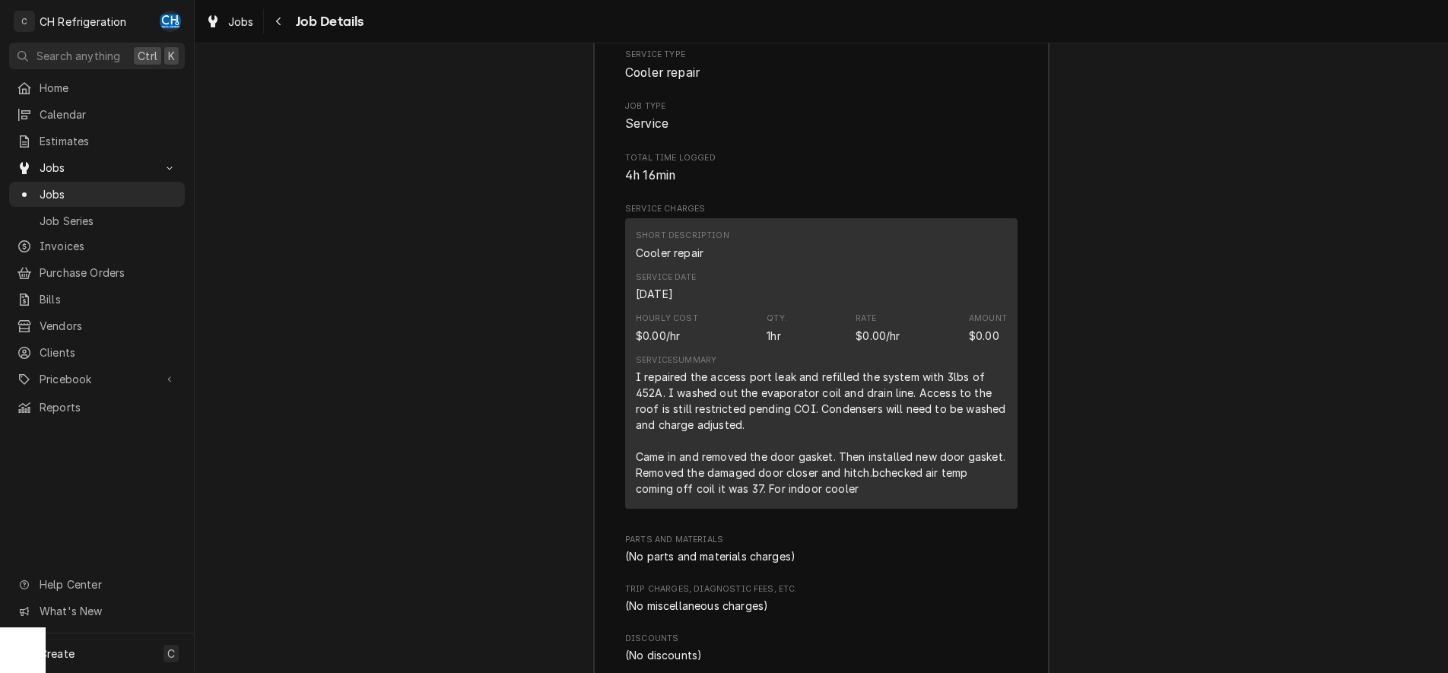
scroll to position [1966, 0]
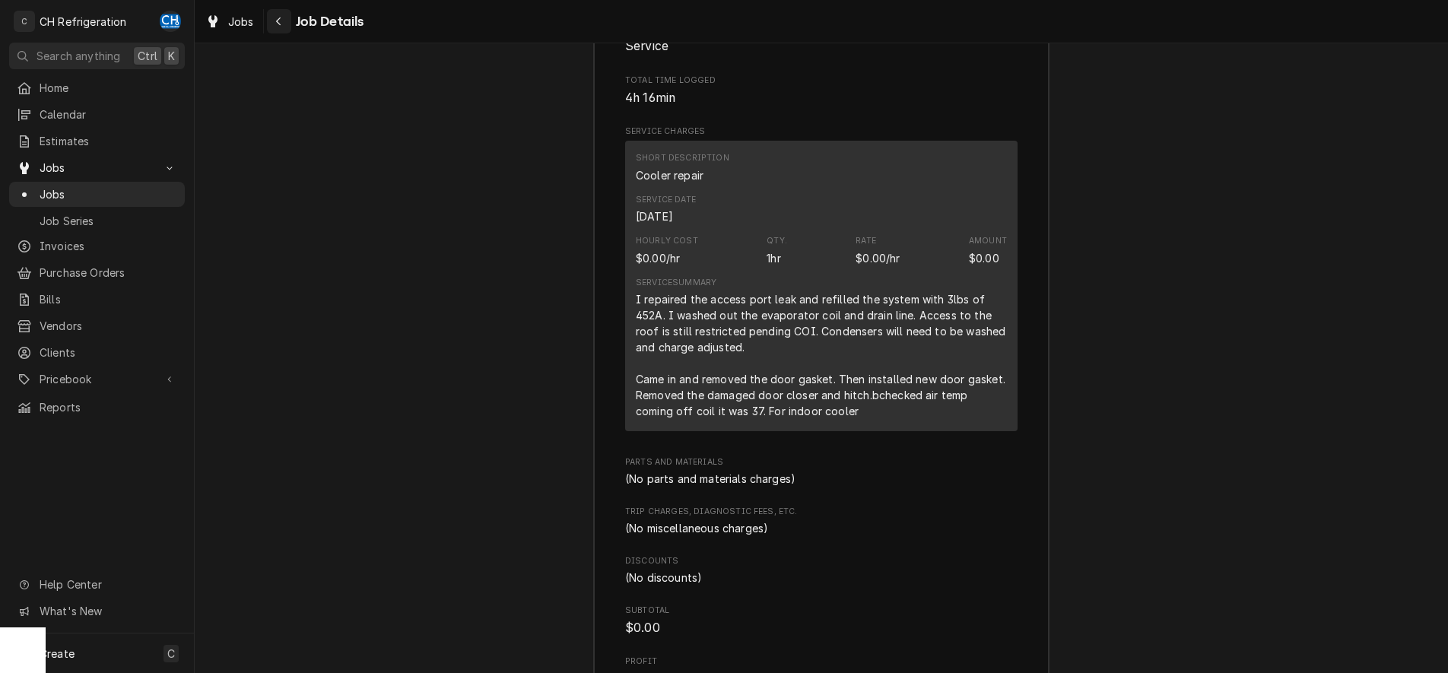
click at [274, 21] on div "Navigate back" at bounding box center [279, 21] width 15 height 15
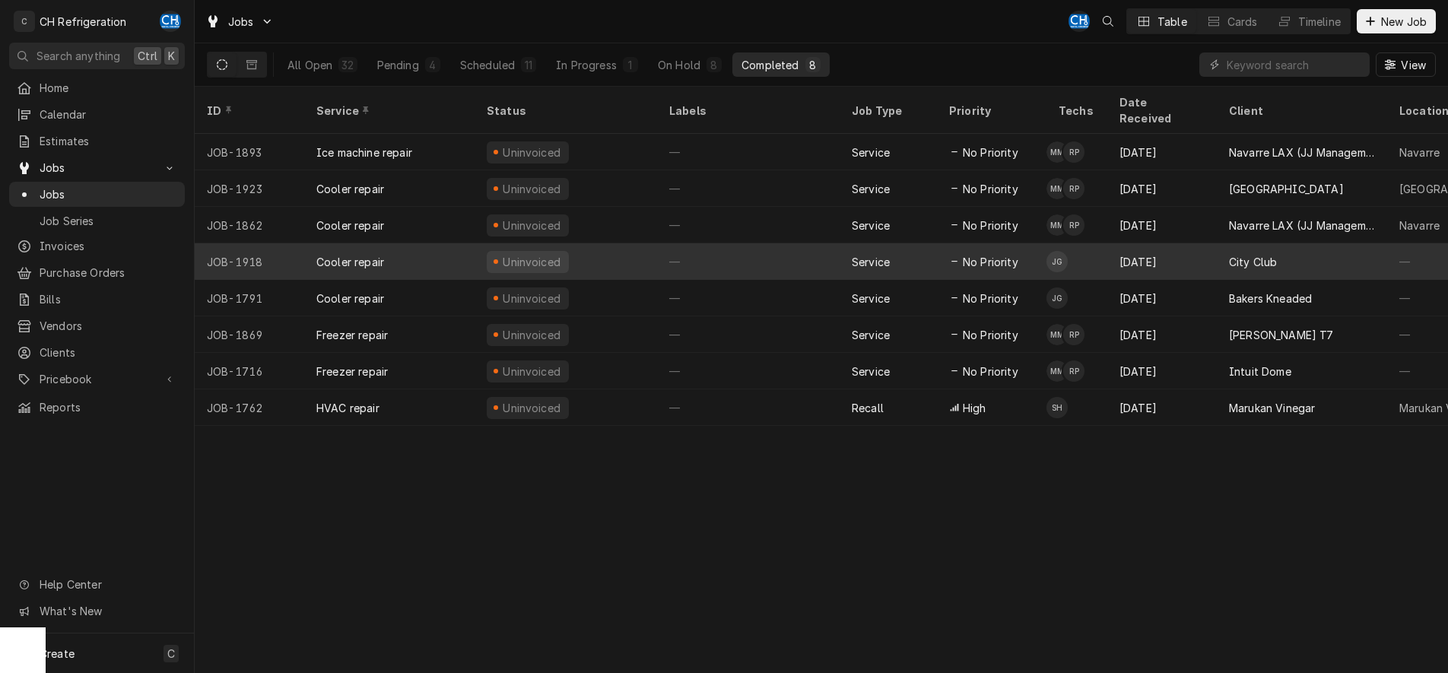
click at [774, 249] on div "—" at bounding box center [748, 261] width 183 height 37
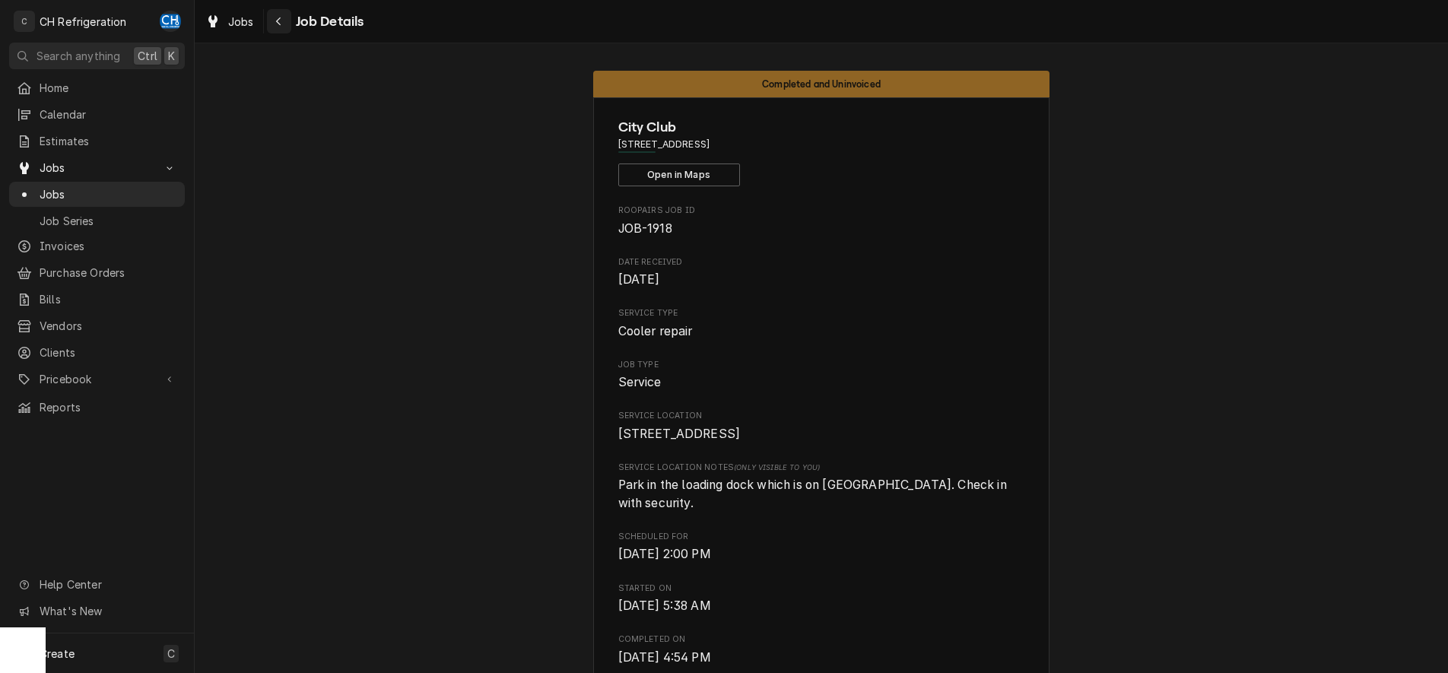
click at [284, 15] on button "Navigate back" at bounding box center [279, 21] width 24 height 24
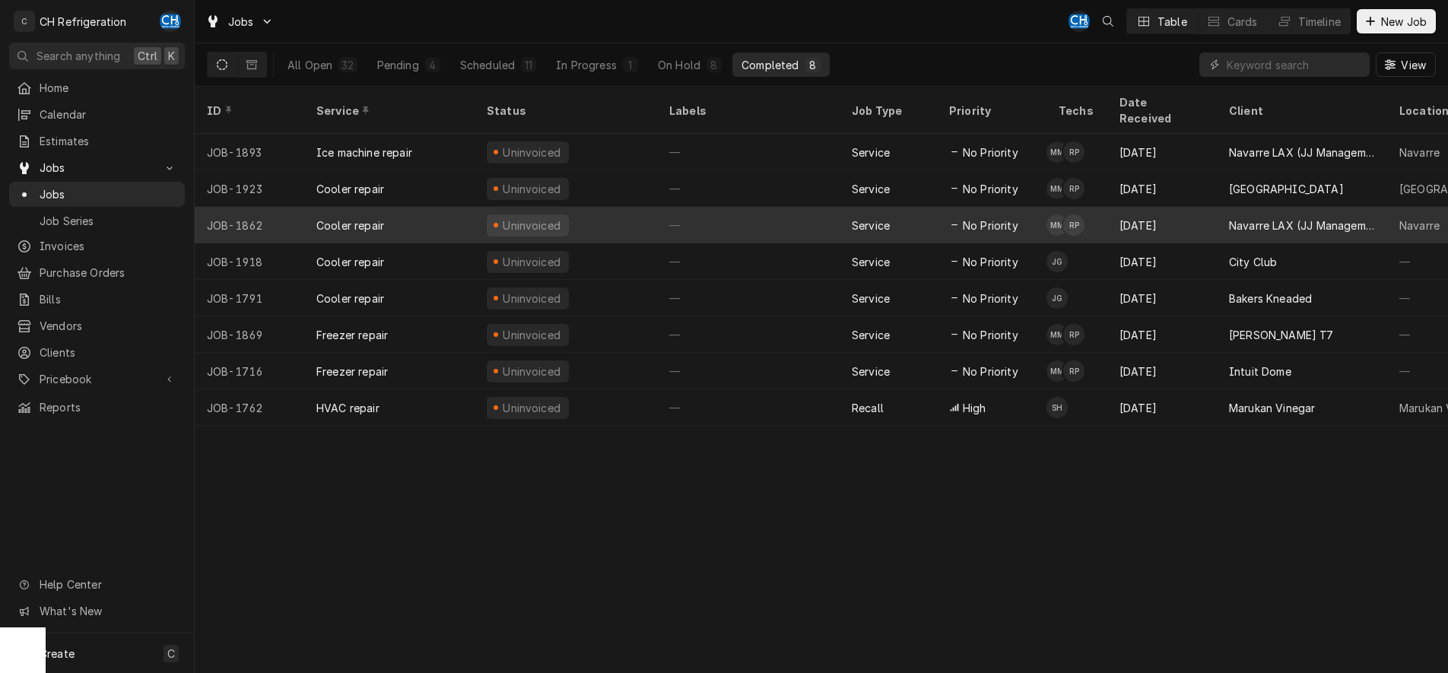
click at [833, 209] on div "—" at bounding box center [748, 225] width 183 height 37
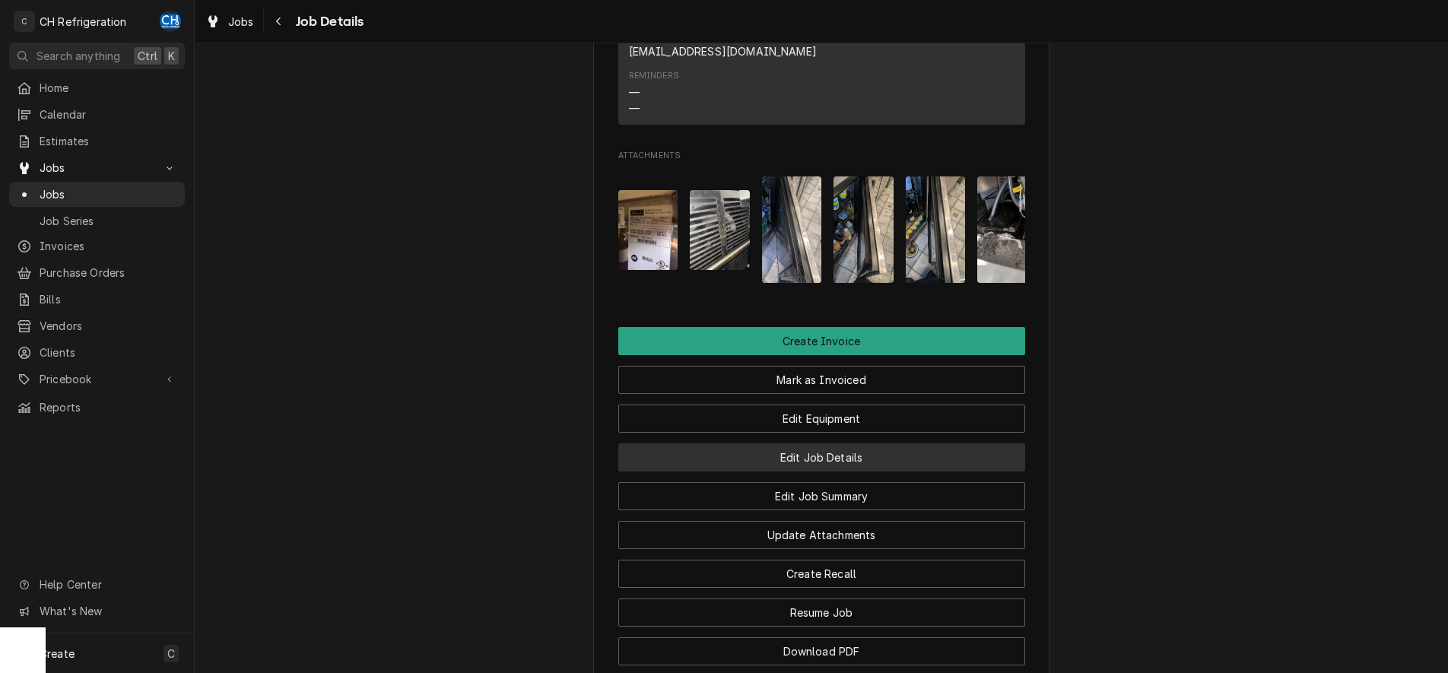
scroll to position [1423, 0]
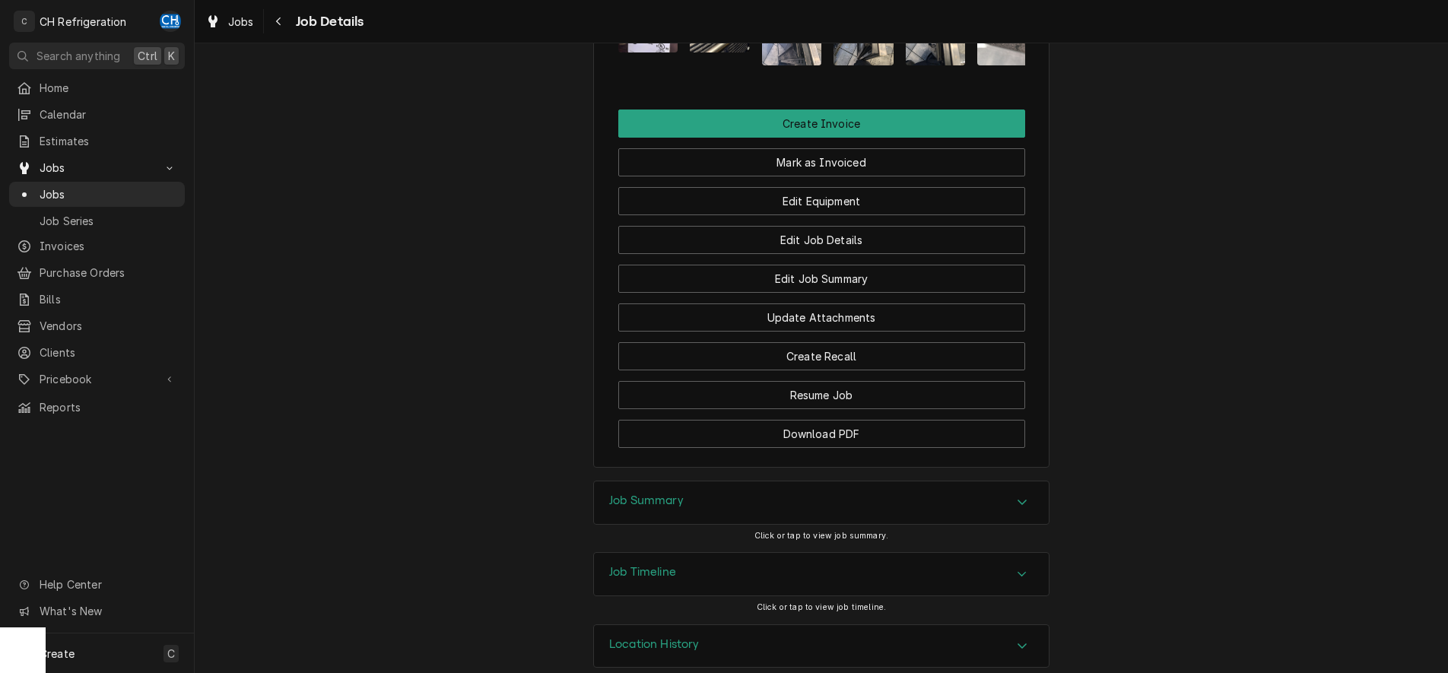
click at [1015, 494] on div "Accordion Header" at bounding box center [1022, 503] width 23 height 18
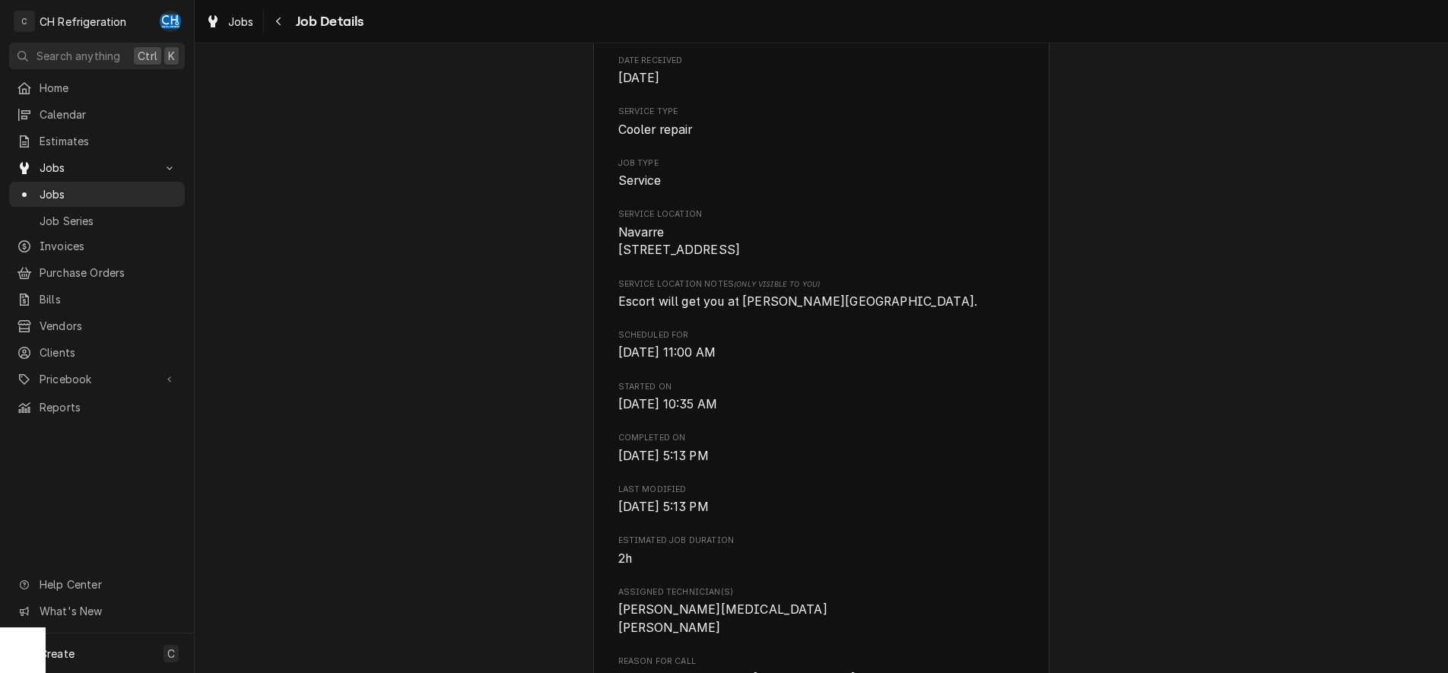
scroll to position [0, 0]
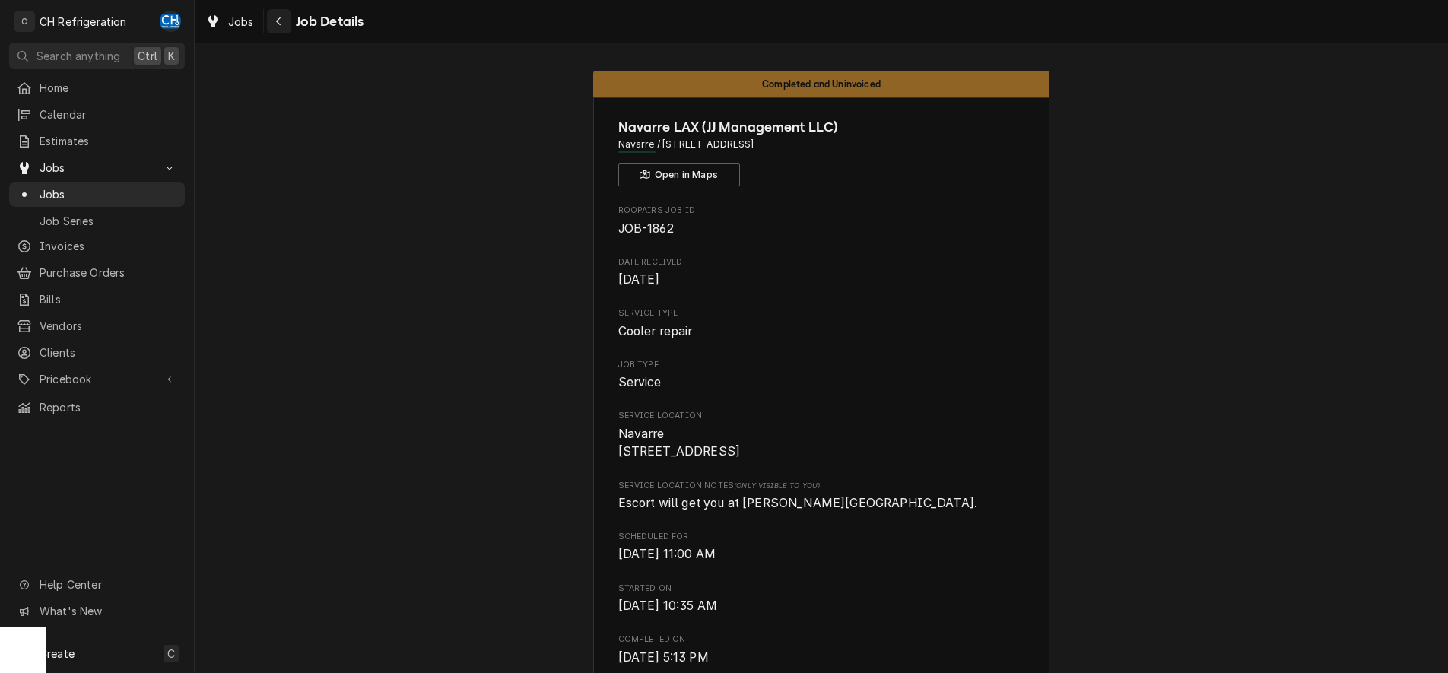
click at [281, 27] on div "Navigate back" at bounding box center [279, 21] width 15 height 15
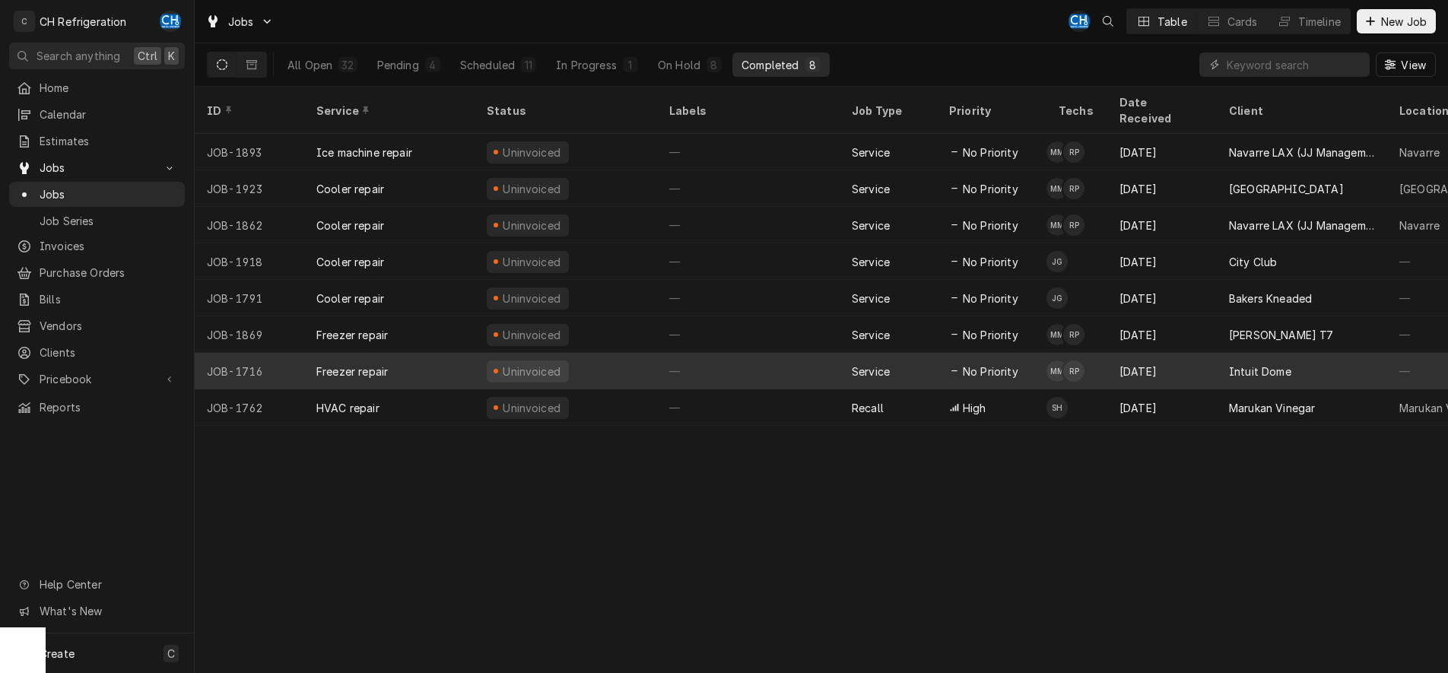
click at [882, 353] on div "Service" at bounding box center [888, 371] width 97 height 37
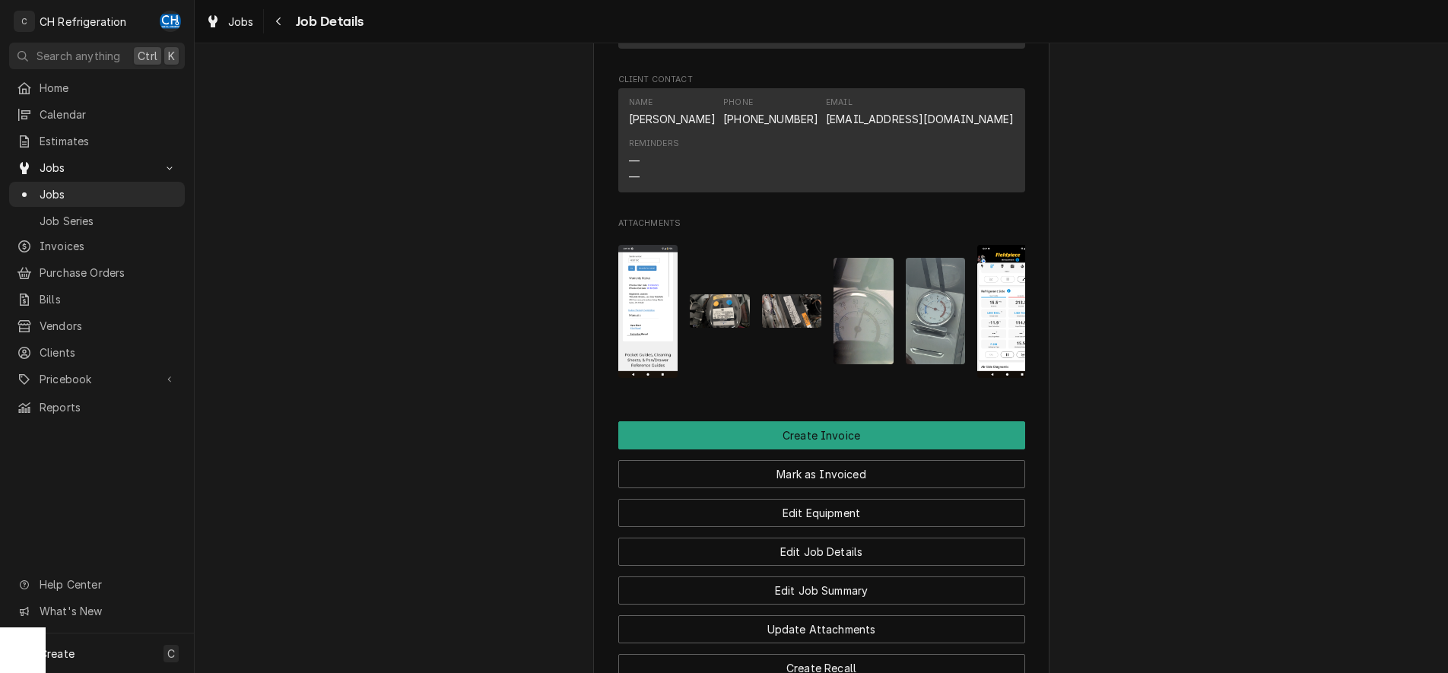
scroll to position [1164, 0]
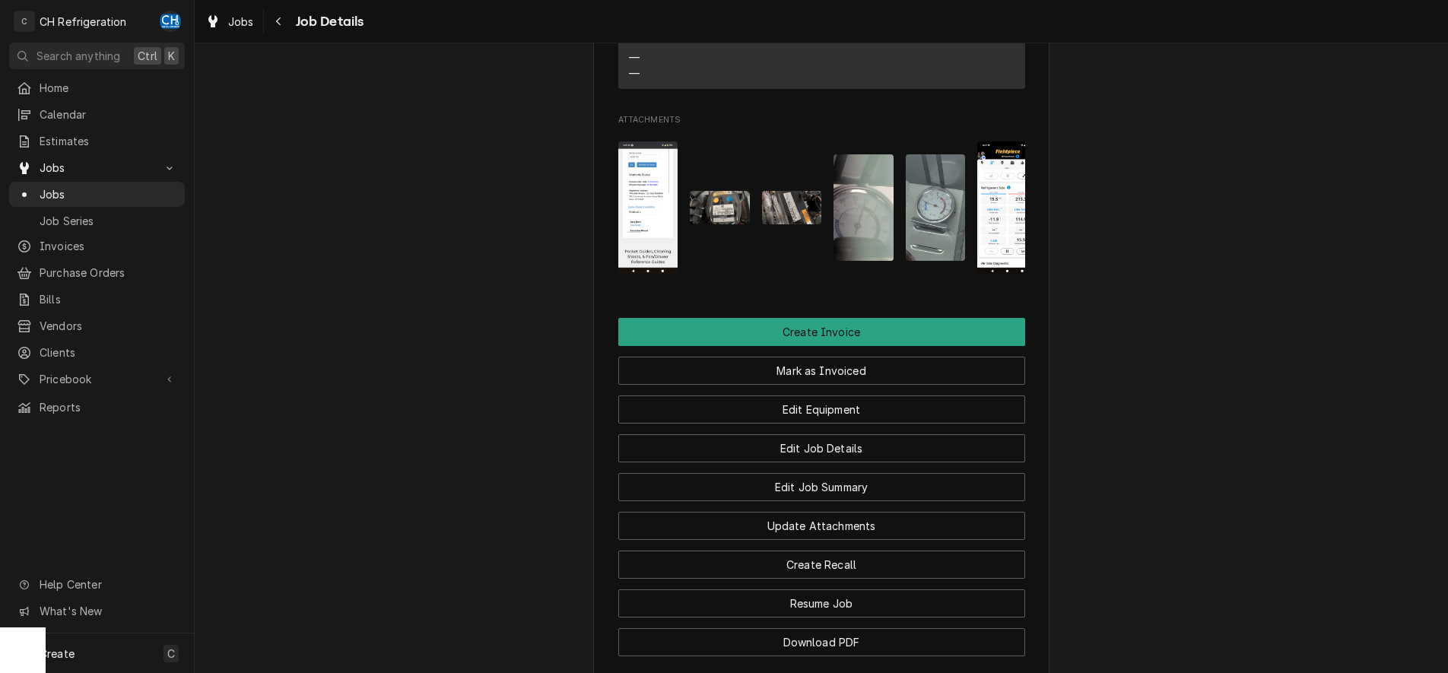
click at [647, 225] on img "Attachments" at bounding box center [648, 207] width 60 height 133
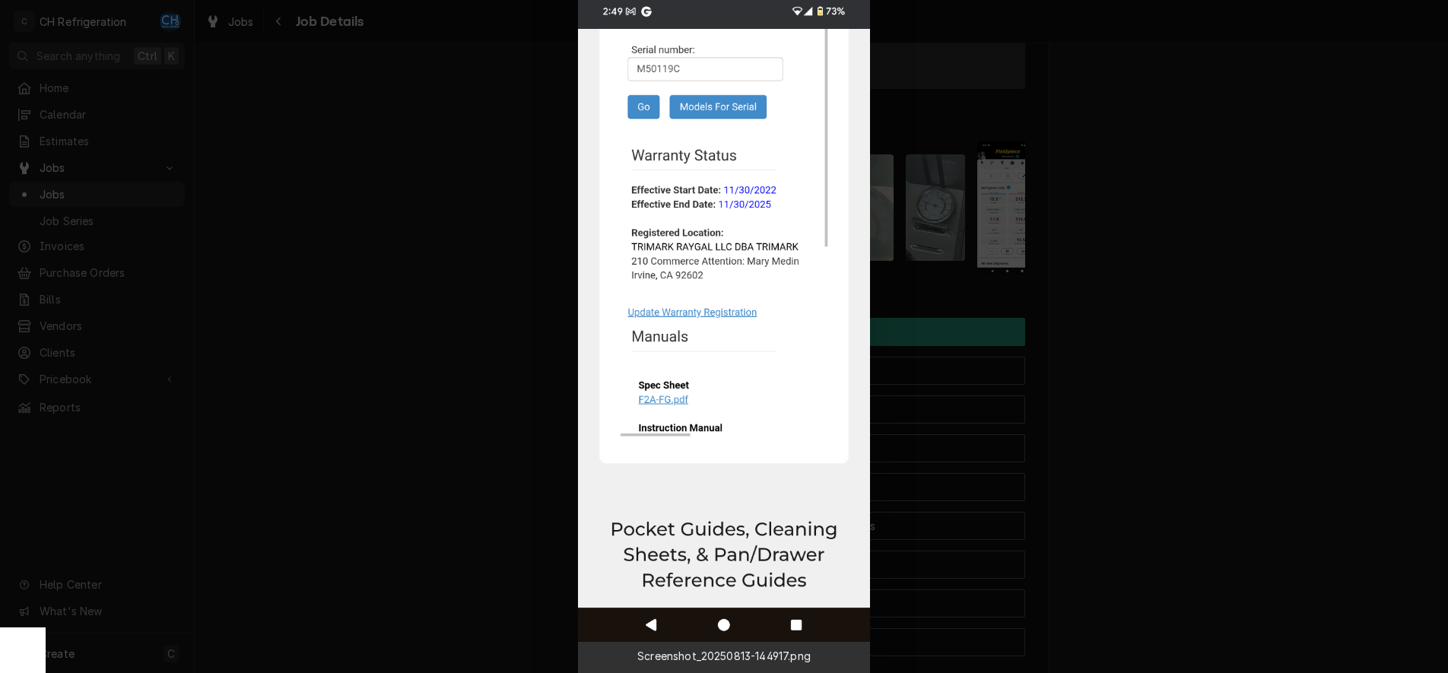
click at [508, 208] on div at bounding box center [724, 336] width 1448 height 673
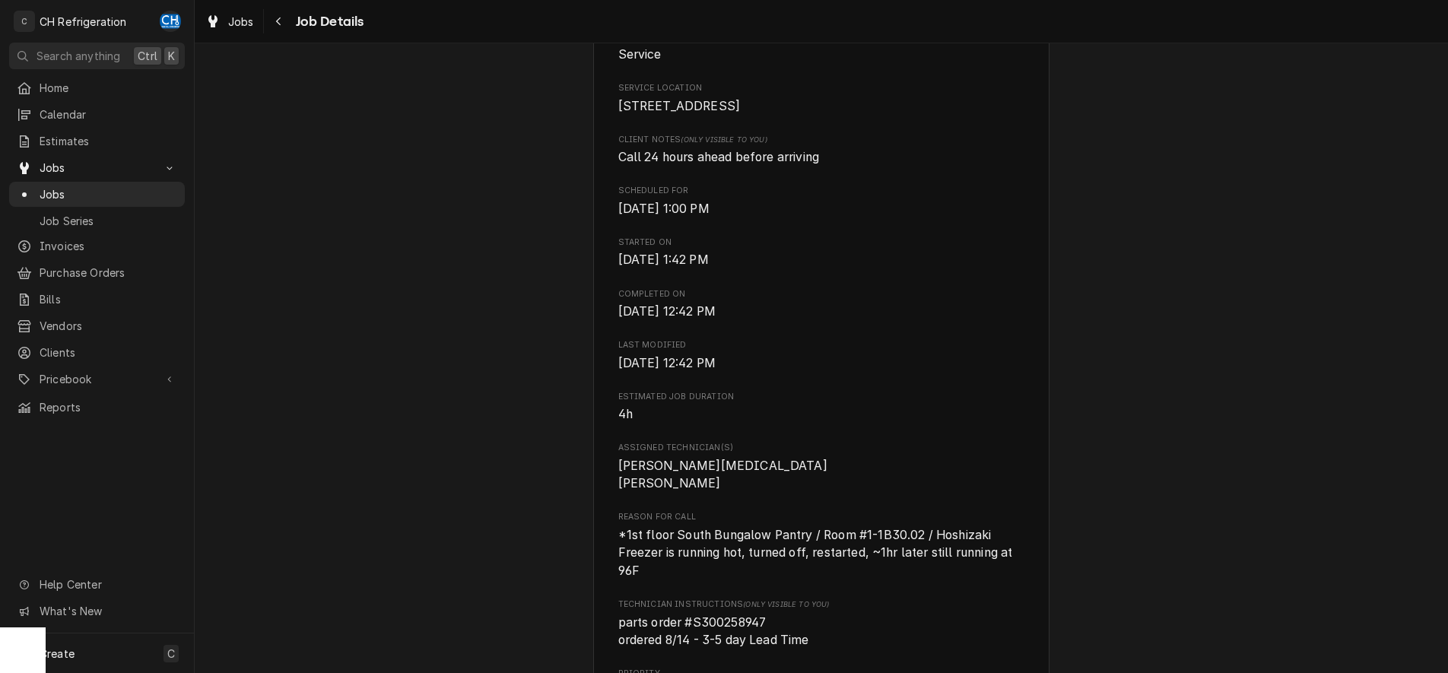
scroll to position [0, 0]
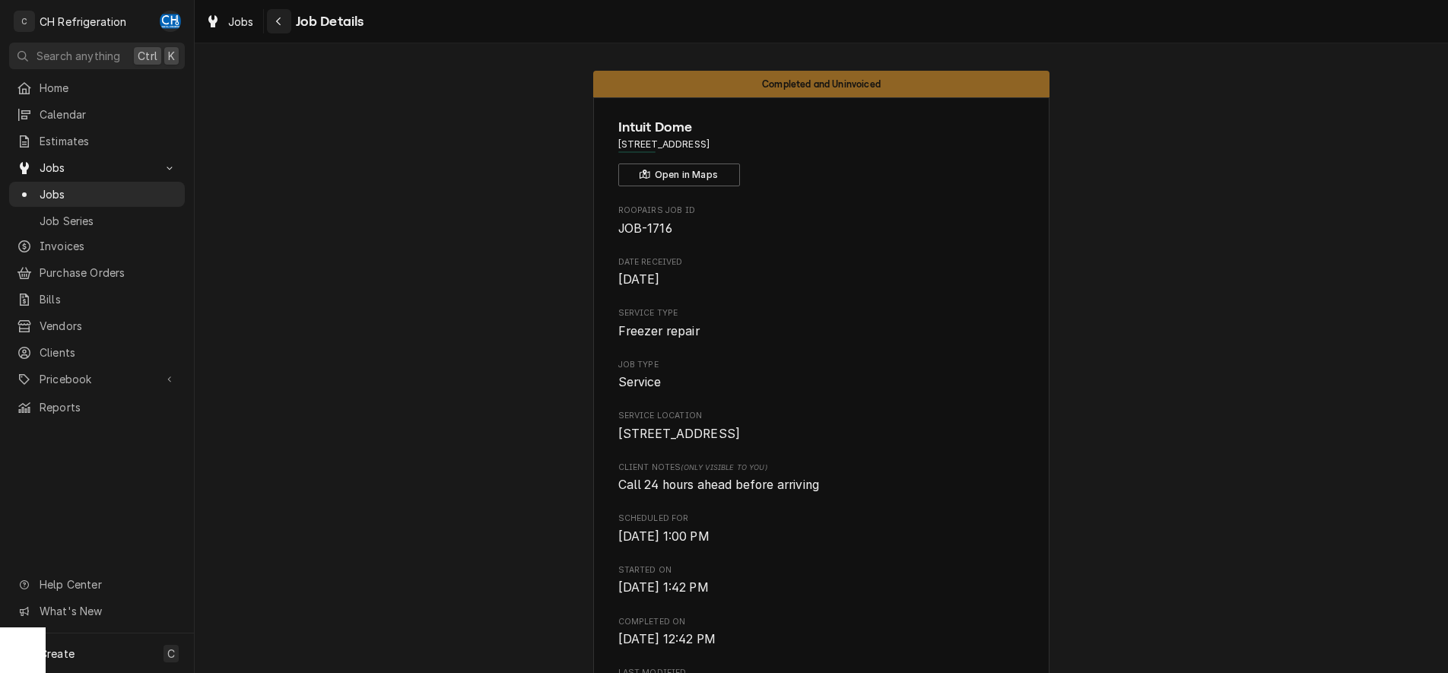
click at [284, 24] on div "Navigate back" at bounding box center [279, 21] width 15 height 15
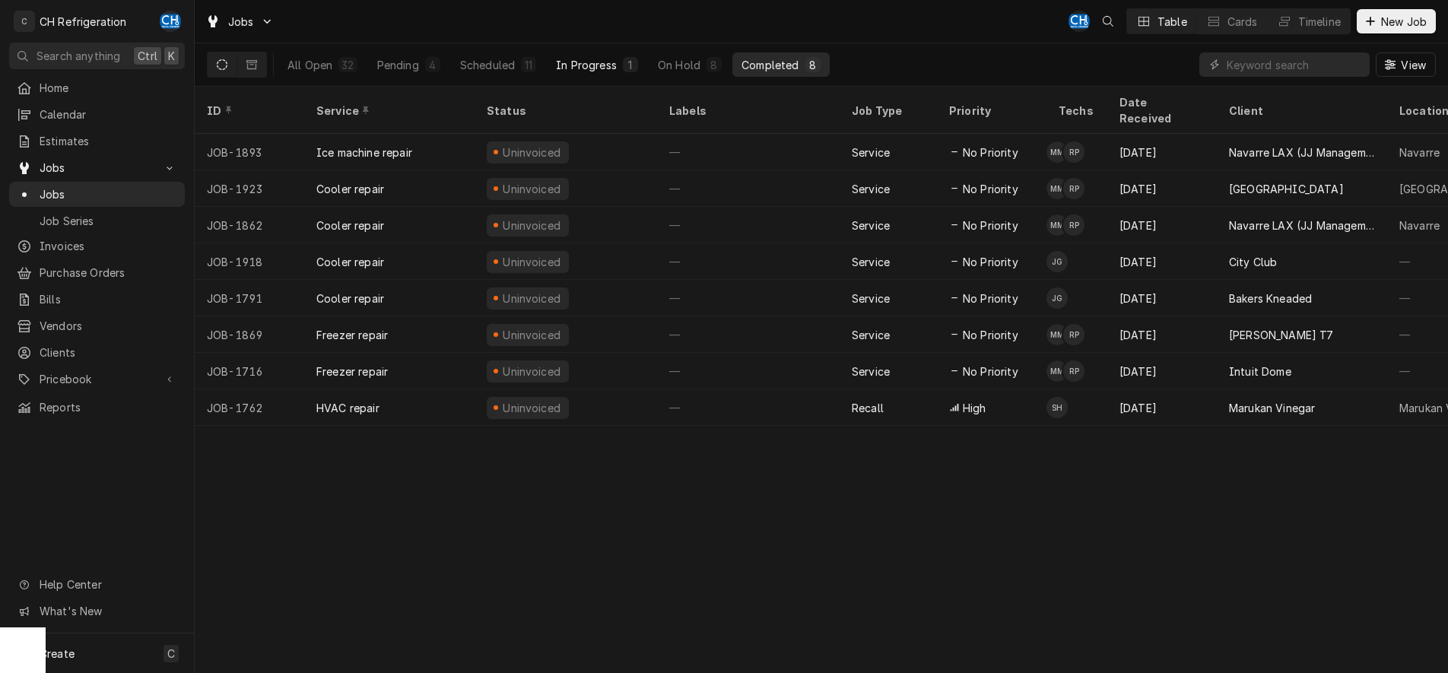
click at [590, 69] on div "In Progress" at bounding box center [586, 65] width 61 height 16
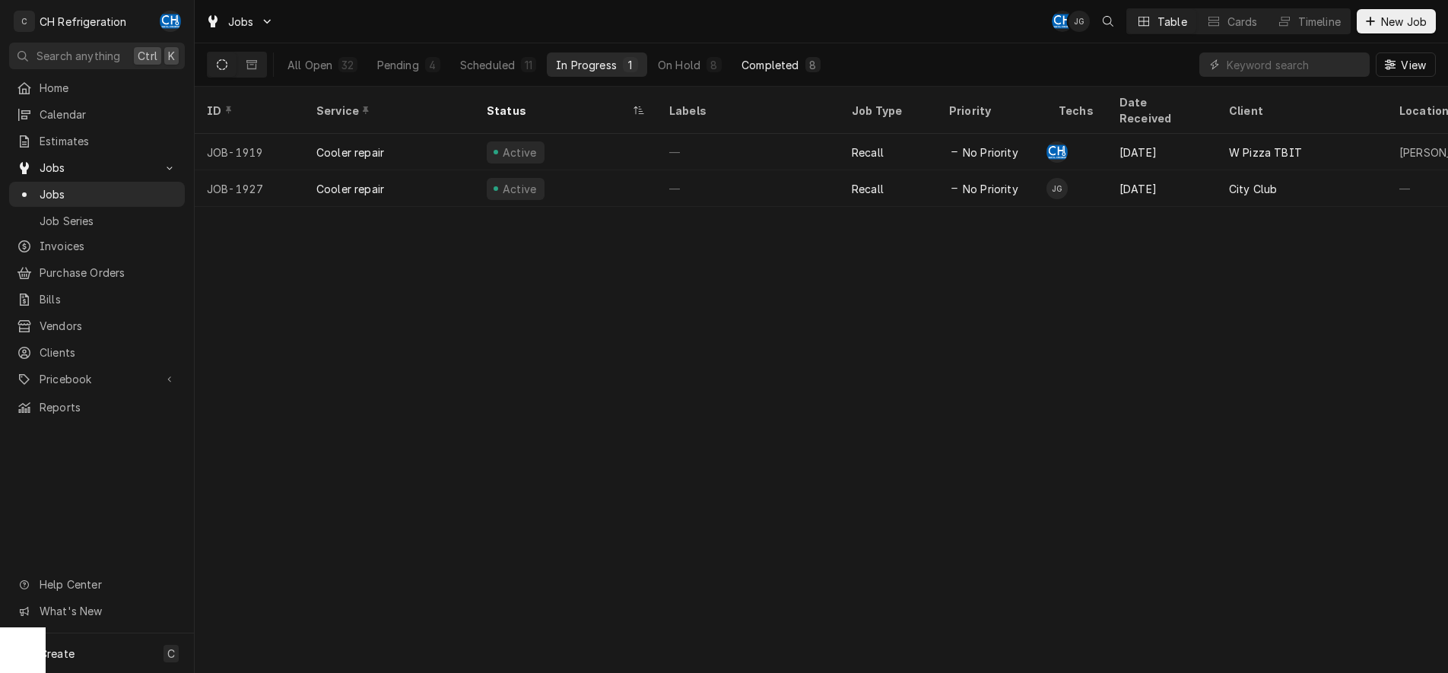
click at [777, 62] on div "Completed" at bounding box center [770, 65] width 57 height 16
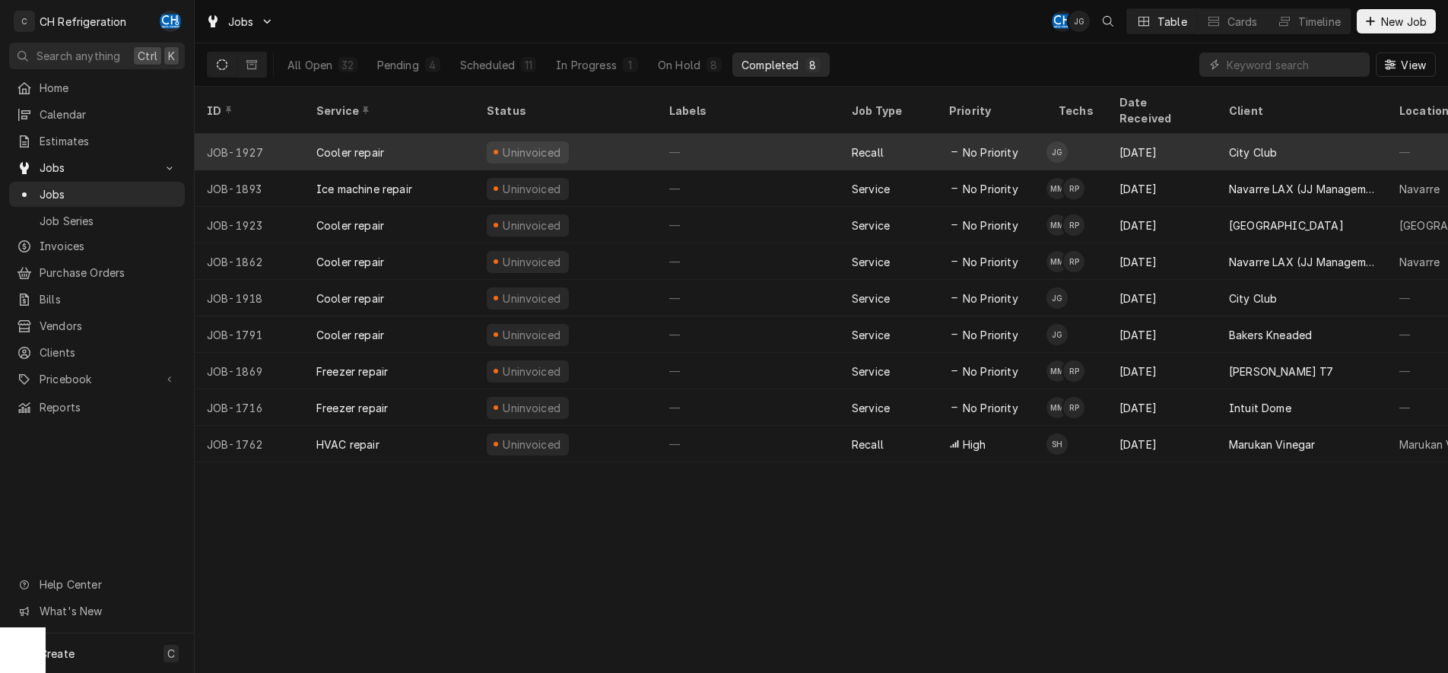
click at [768, 139] on div "—" at bounding box center [748, 152] width 183 height 37
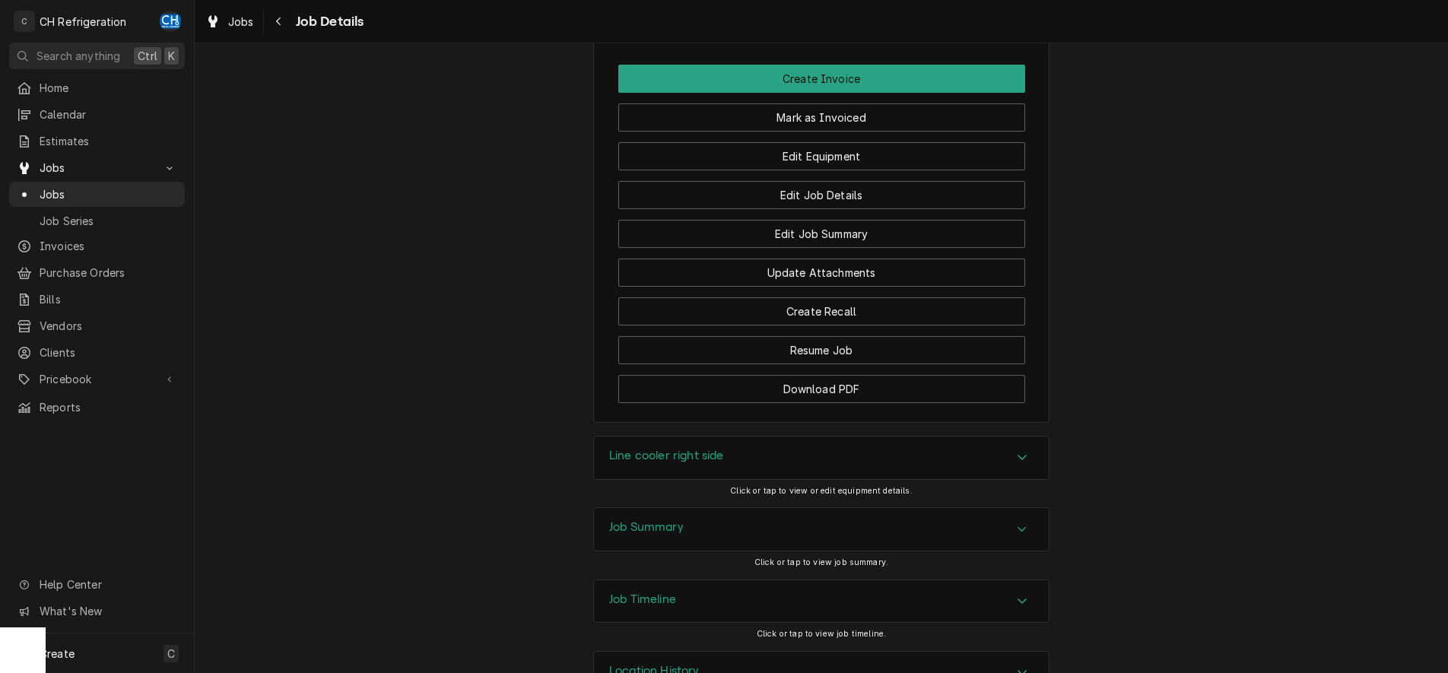
scroll to position [1214, 0]
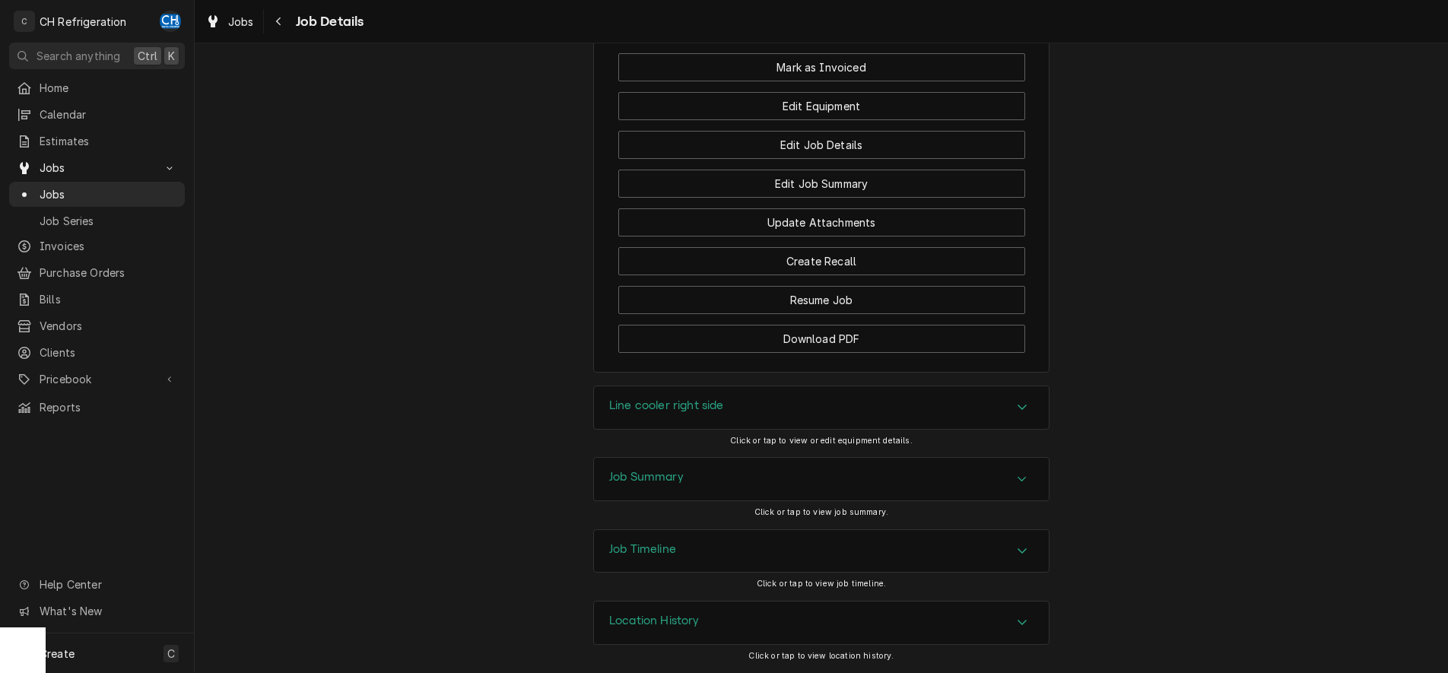
click at [1019, 472] on div "Accordion Header" at bounding box center [1022, 479] width 23 height 18
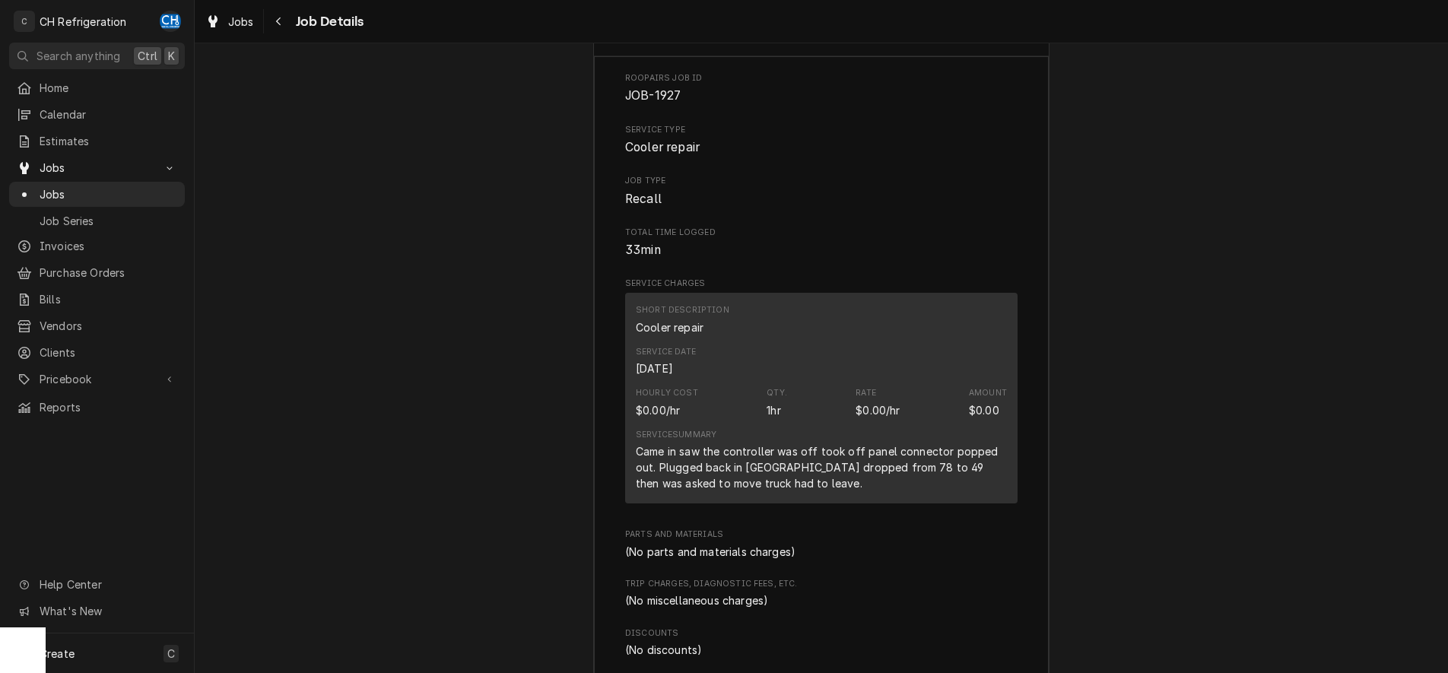
scroll to position [1680, 0]
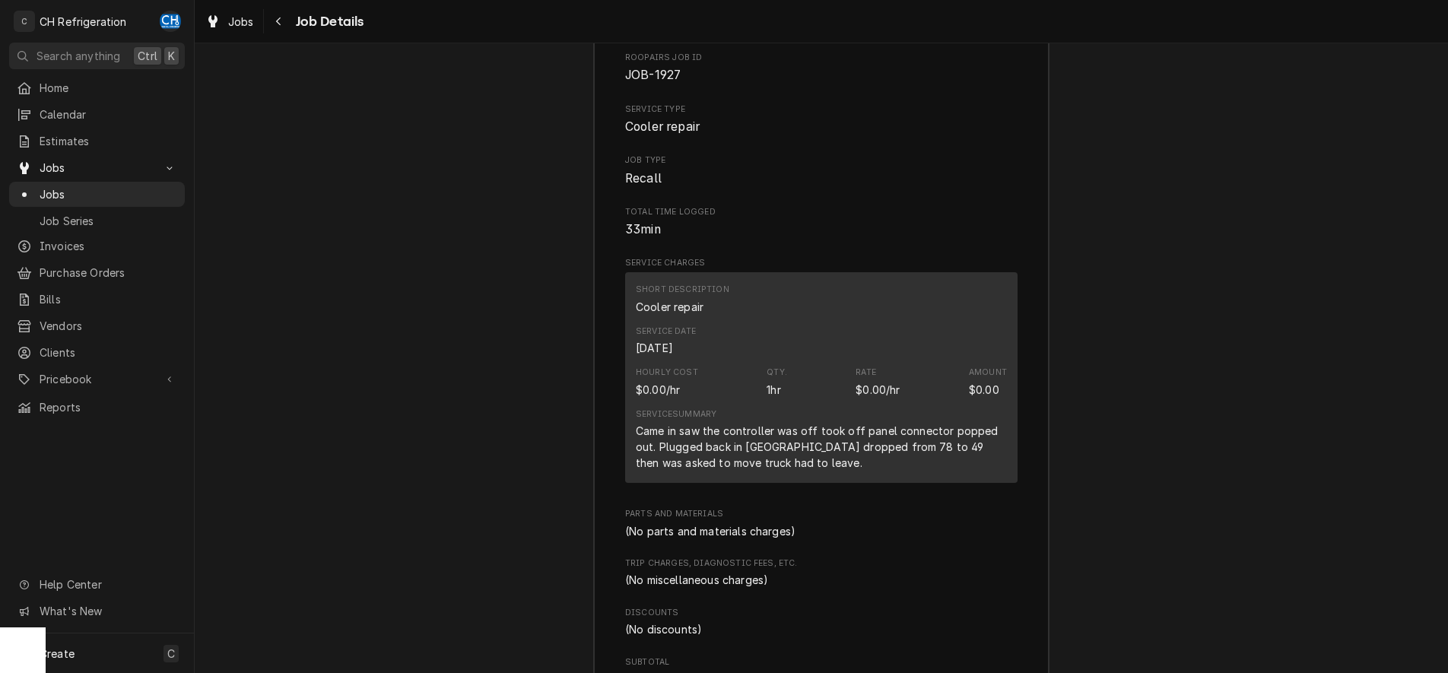
click at [1200, 309] on div "Job Summary Roopairs Job ID JOB-1927 Service Type Cooler repair Job Type Recall…" at bounding box center [822, 442] width 1254 height 901
